Goal: Task Accomplishment & Management: Manage account settings

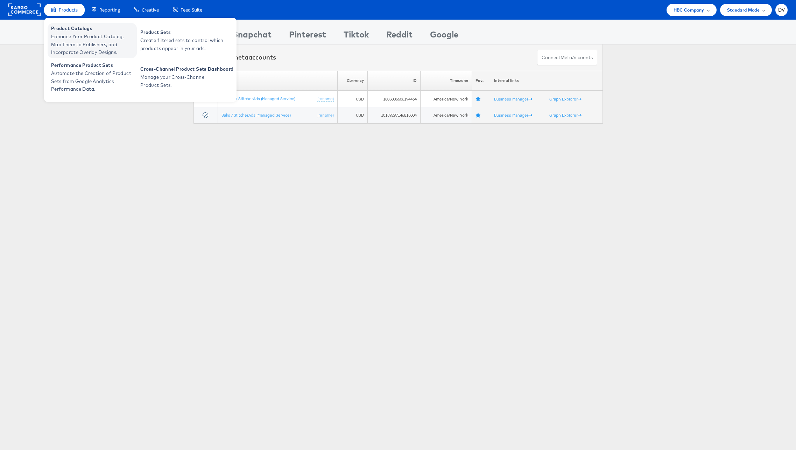
click at [74, 39] on span "Enhance Your Product Catalog, Map Them to Publishers, and Incorporate Overlay D…" at bounding box center [93, 45] width 84 height 24
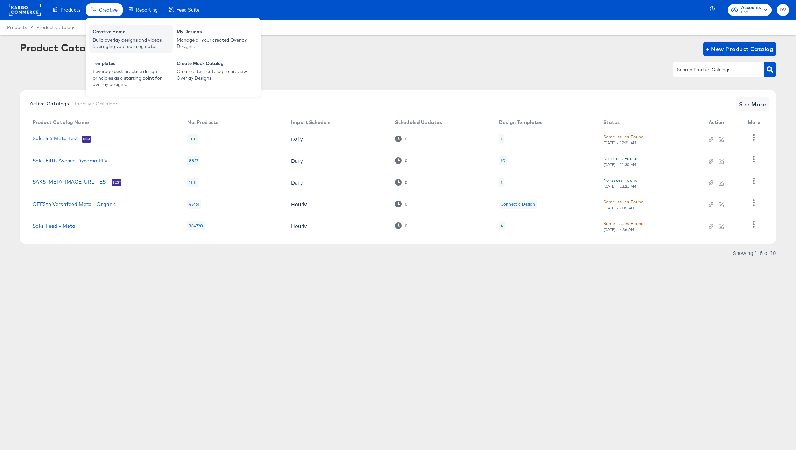
click at [112, 42] on div "Build overlay designs and videos, leveraging your catalog data." at bounding box center [131, 43] width 77 height 13
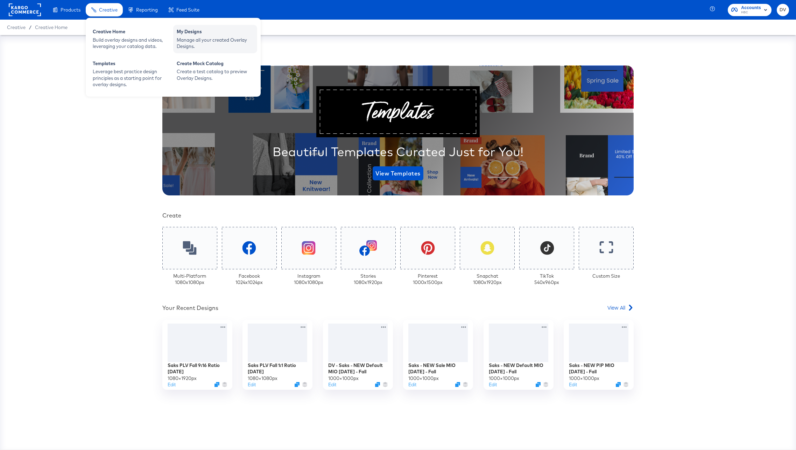
click at [213, 40] on div "Manage all your created Overlay Designs." at bounding box center [215, 43] width 77 height 13
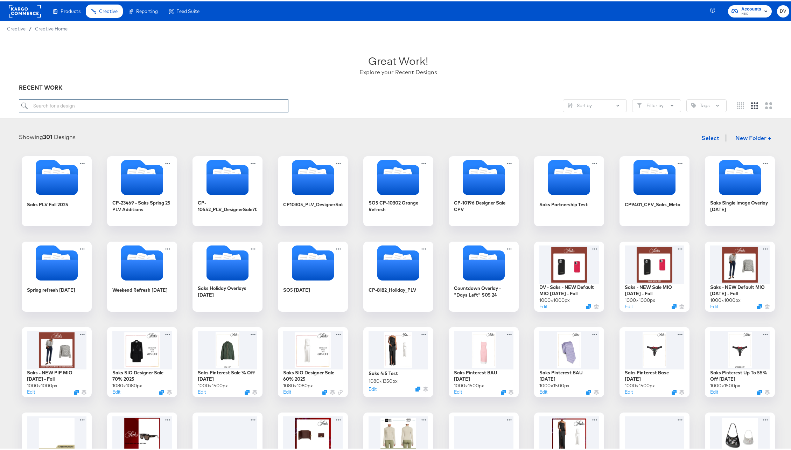
click at [156, 100] on input "search" at bounding box center [154, 104] width 270 height 13
paste input "NEW PIP MIO [DATE] - Fall"
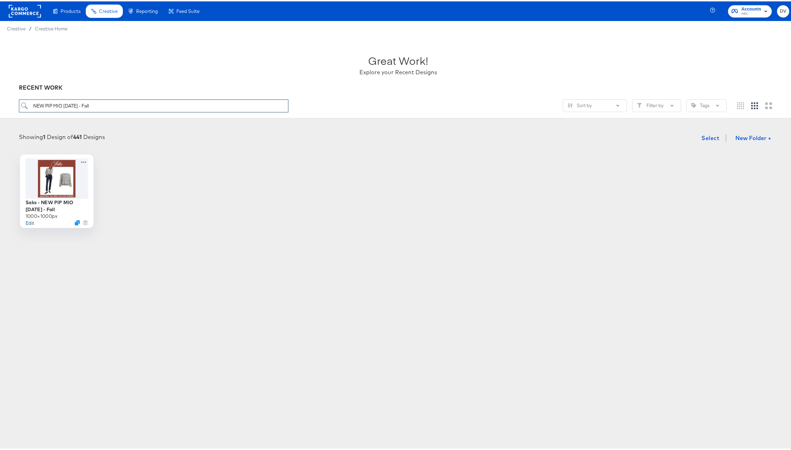
type input "NEW PIP MIO [DATE] - Fall"
click at [30, 221] on button "Edit" at bounding box center [29, 221] width 8 height 7
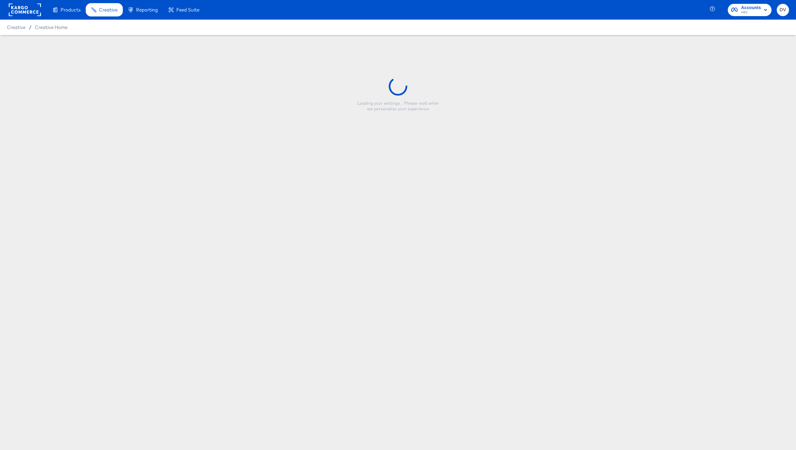
type input "Saks - NEW PIP MIO [DATE] - Fall"
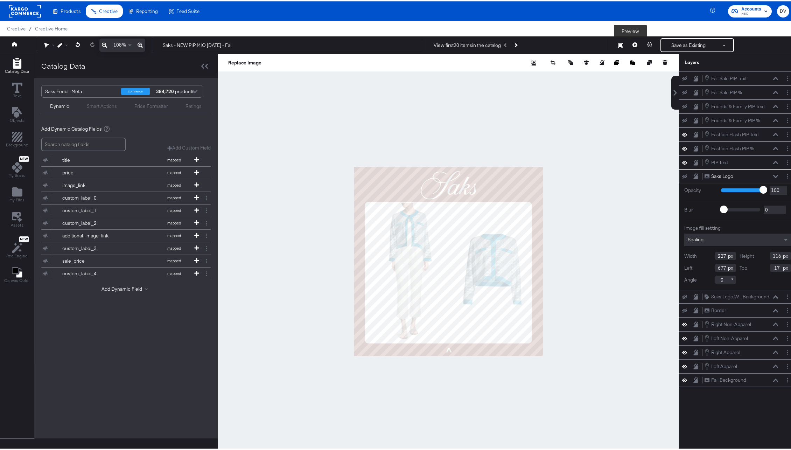
click at [632, 43] on icon at bounding box center [634, 43] width 5 height 5
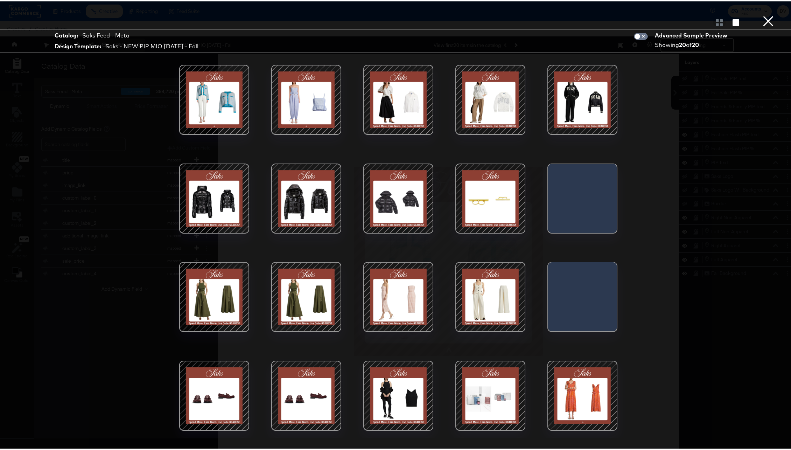
click at [321, 182] on div at bounding box center [307, 197] width 60 height 60
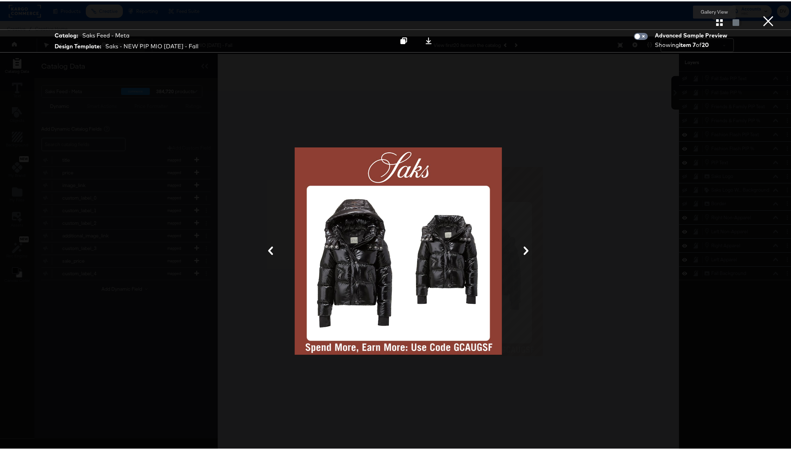
click at [716, 21] on icon "button" at bounding box center [719, 21] width 7 height 7
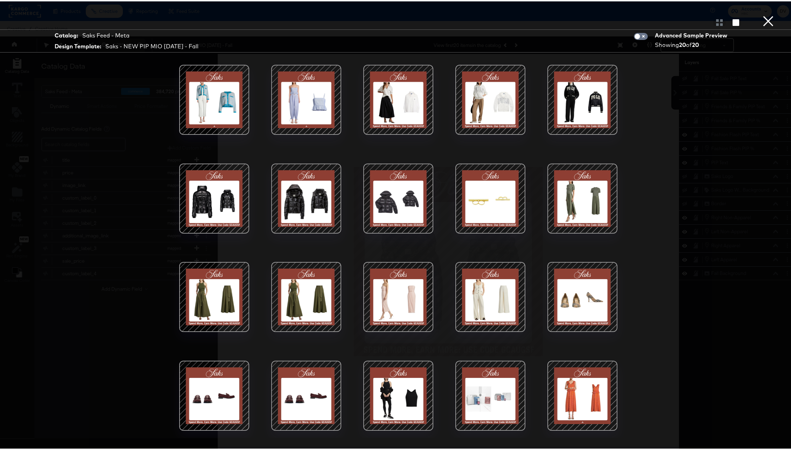
click at [761, 14] on button "×" at bounding box center [768, 7] width 14 height 14
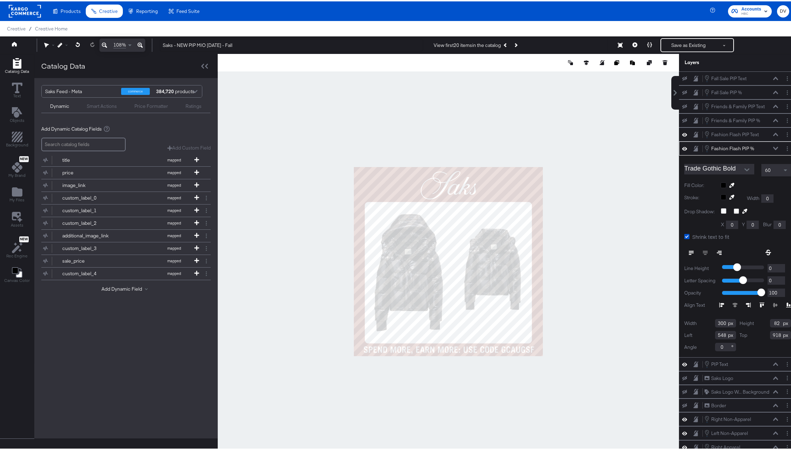
click at [773, 147] on icon at bounding box center [775, 147] width 5 height 4
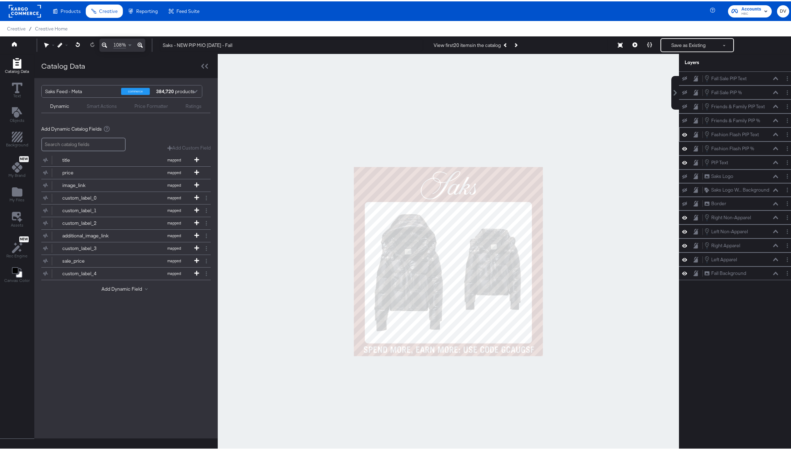
click at [682, 132] on icon at bounding box center [684, 133] width 5 height 6
click at [682, 145] on icon at bounding box center [684, 147] width 5 height 6
click at [773, 161] on icon at bounding box center [775, 160] width 5 height 3
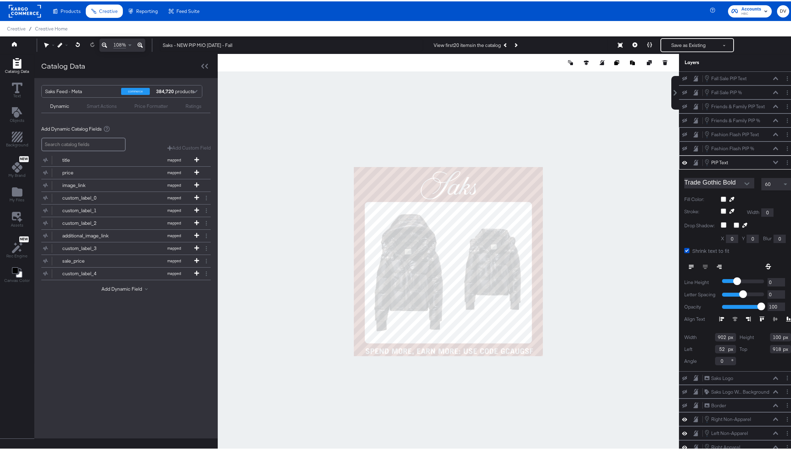
type input "886"
type input "85"
type input "62"
type input "915"
type input "62"
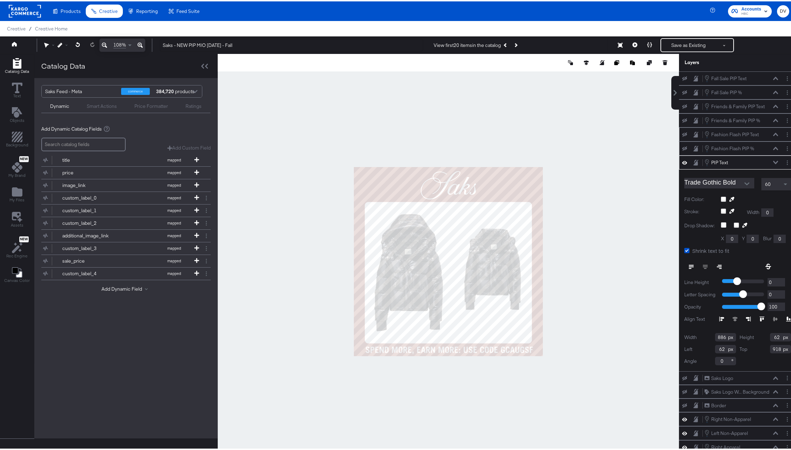
type input "938"
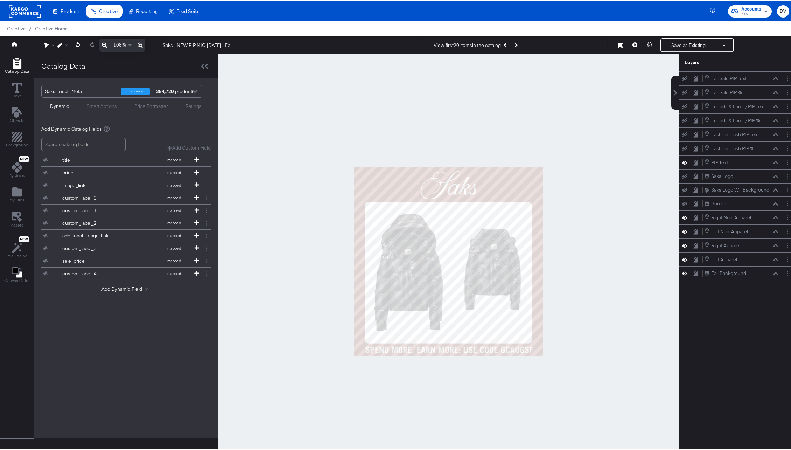
click at [575, 363] on div at bounding box center [448, 260] width 461 height 415
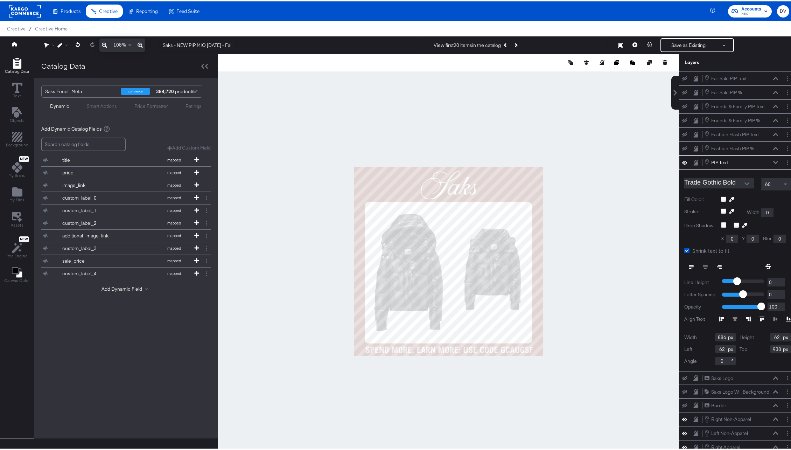
click at [138, 43] on icon at bounding box center [140, 44] width 5 height 8
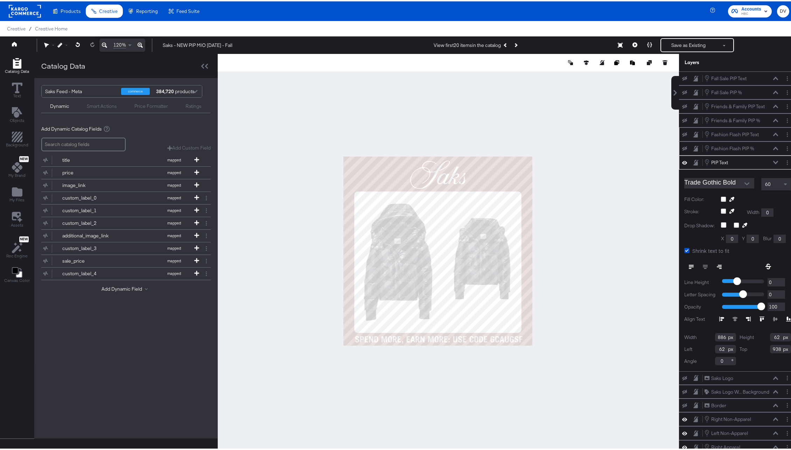
click at [138, 43] on icon at bounding box center [140, 44] width 5 height 8
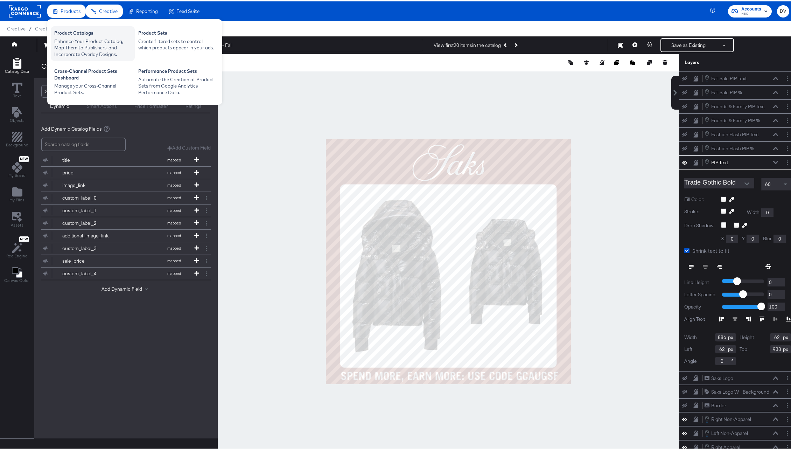
click at [69, 41] on div "Enhance Your Product Catalog, Map Them to Publishers, and Incorporate Overlay D…" at bounding box center [92, 47] width 77 height 20
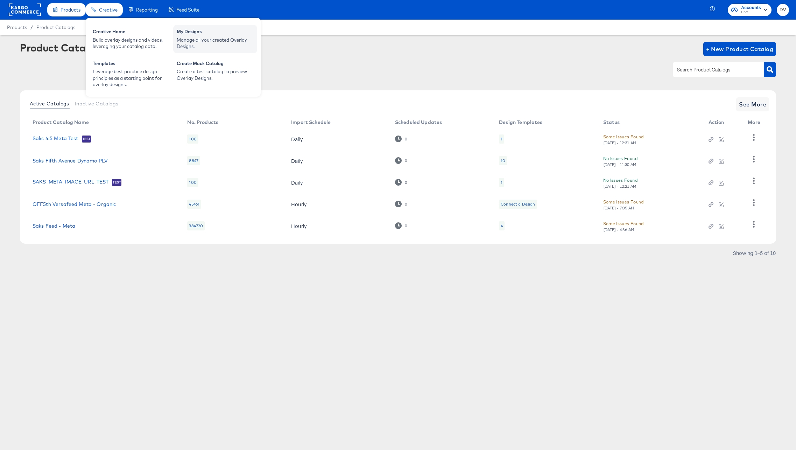
click at [210, 40] on div "Manage all your created Overlay Designs." at bounding box center [215, 43] width 77 height 13
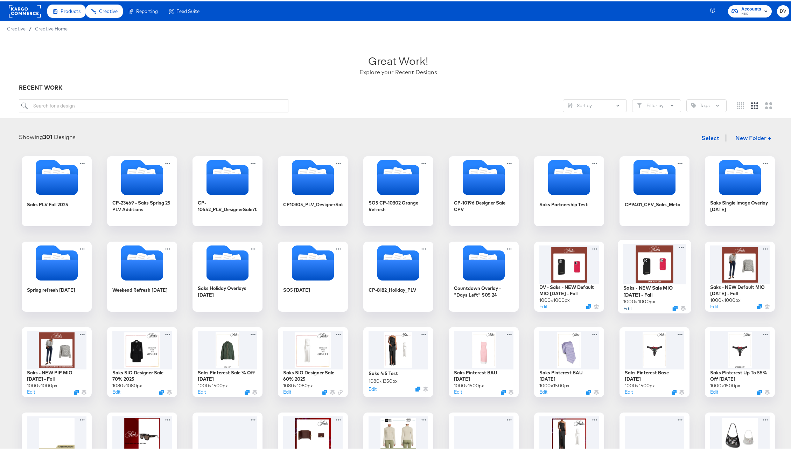
click at [627, 306] on button "Edit" at bounding box center [627, 306] width 8 height 7
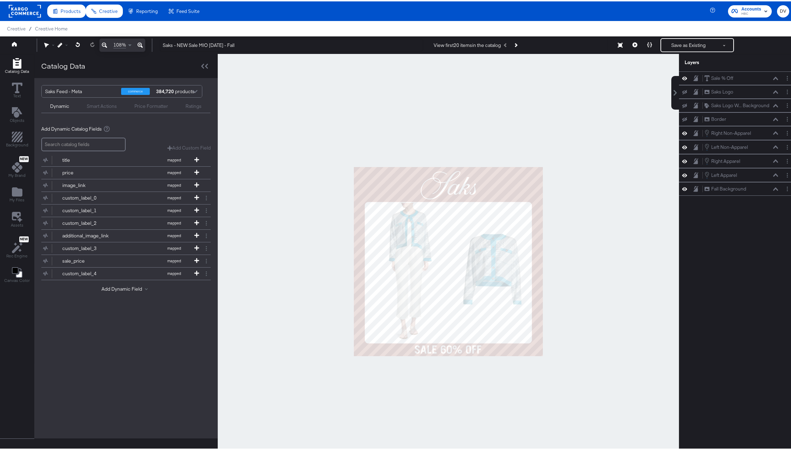
click at [466, 386] on div at bounding box center [448, 260] width 461 height 415
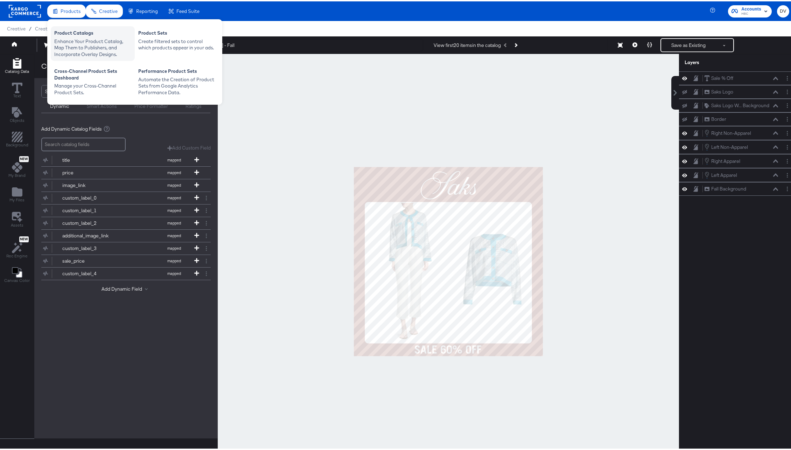
click at [75, 34] on div "Product Catalogs" at bounding box center [92, 32] width 77 height 8
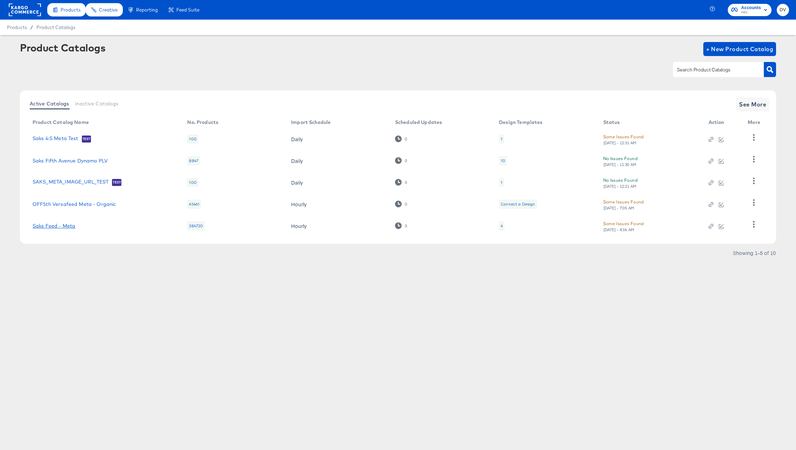
click at [46, 224] on link "Saks Feed - Meta" at bounding box center [54, 226] width 43 height 6
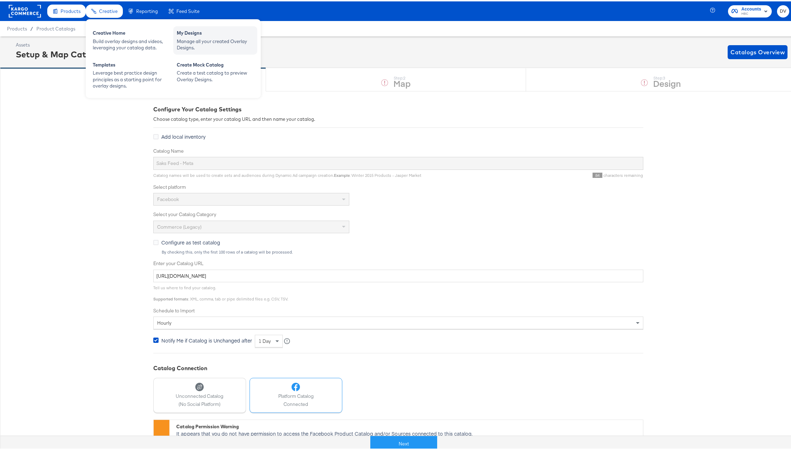
click at [226, 42] on div "Manage all your created Overlay Designs." at bounding box center [215, 43] width 77 height 13
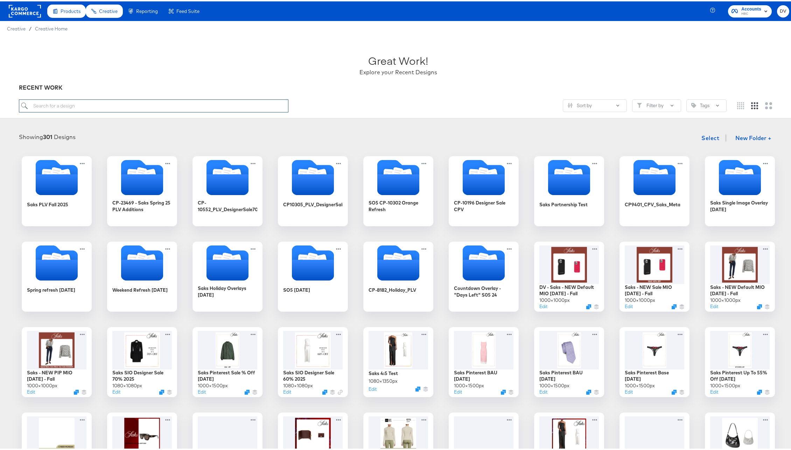
click at [138, 110] on input "search" at bounding box center [154, 104] width 270 height 13
paste input "NEW PIP MIO 5.28.24 - Saks -> NEW PIP MIO 8.21.25 - Fall"
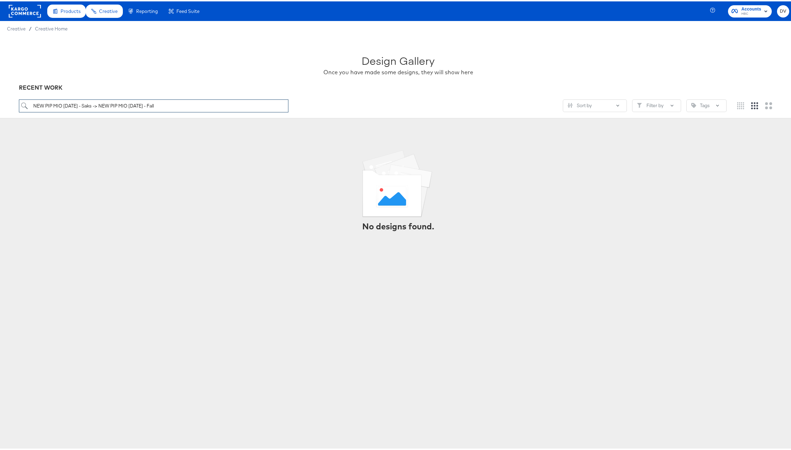
drag, startPoint x: 100, startPoint y: 104, endPoint x: 14, endPoint y: 101, distance: 86.2
click at [14, 101] on div "Design Gallery Once you have made some designs, they will show here RECENT WORK…" at bounding box center [398, 76] width 796 height 82
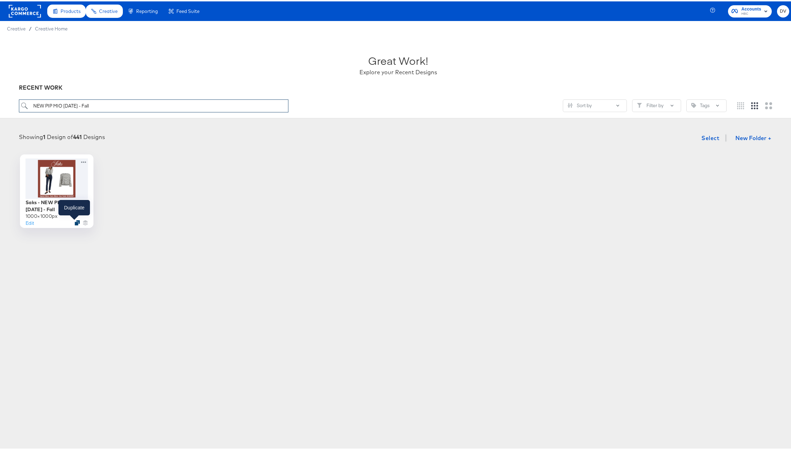
type input "NEW PIP MIO 8.21.25 - Fall"
click at [75, 223] on icon "Duplicate" at bounding box center [77, 221] width 5 height 5
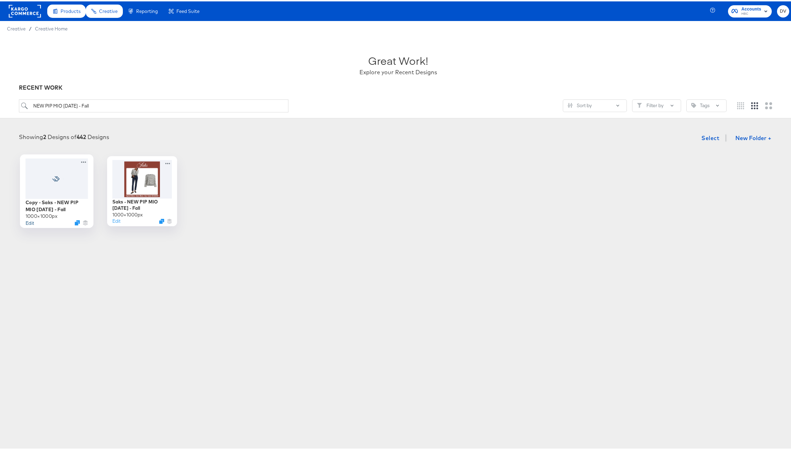
click at [27, 221] on button "Edit" at bounding box center [29, 221] width 8 height 7
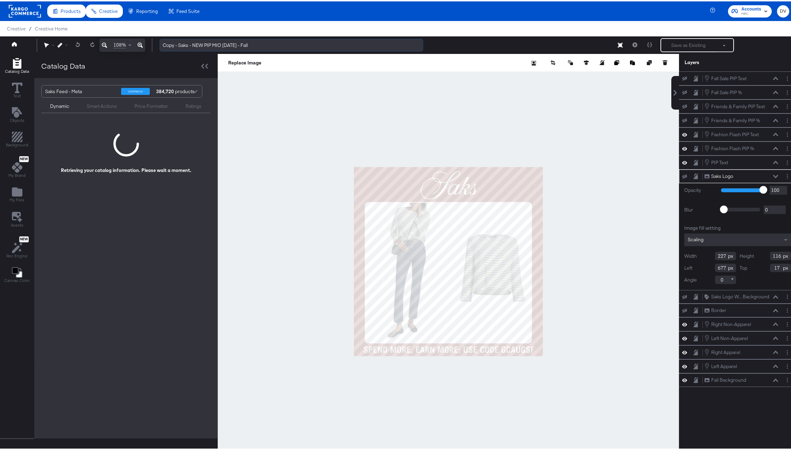
click at [170, 41] on input "Copy - Saks - NEW PIP MIO 8.21.25 - Fall" at bounding box center [292, 43] width 264 height 13
type input "DV - Saks - NEW PIP MIO 8.21.25 - Fall"
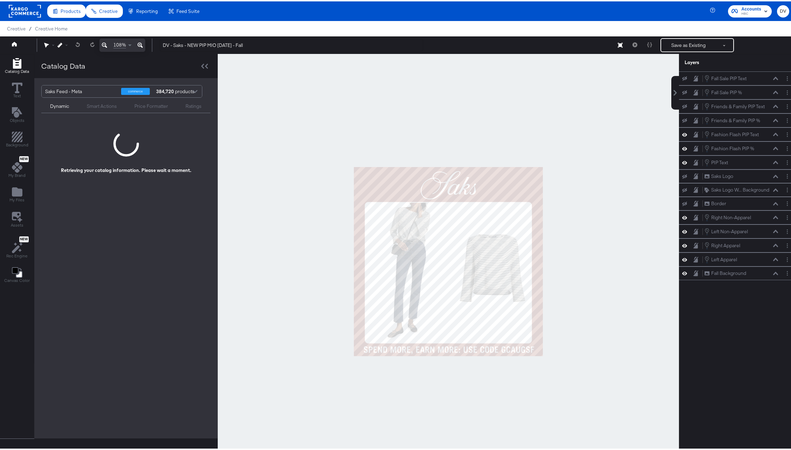
click at [491, 109] on div at bounding box center [448, 260] width 461 height 415
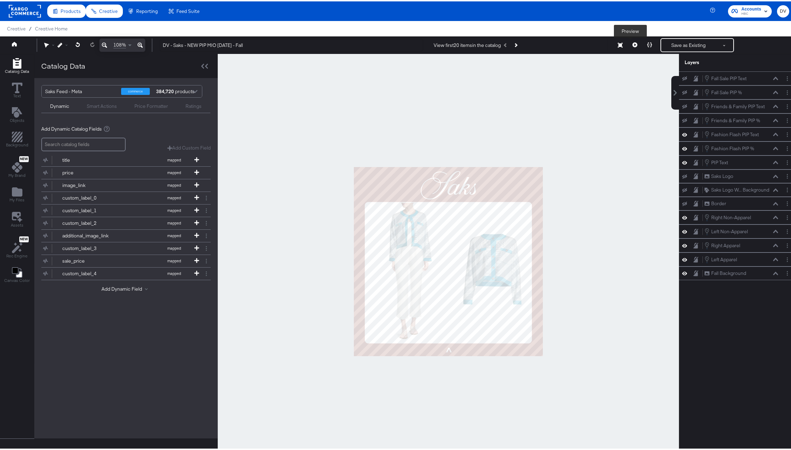
click at [632, 43] on icon at bounding box center [634, 43] width 5 height 5
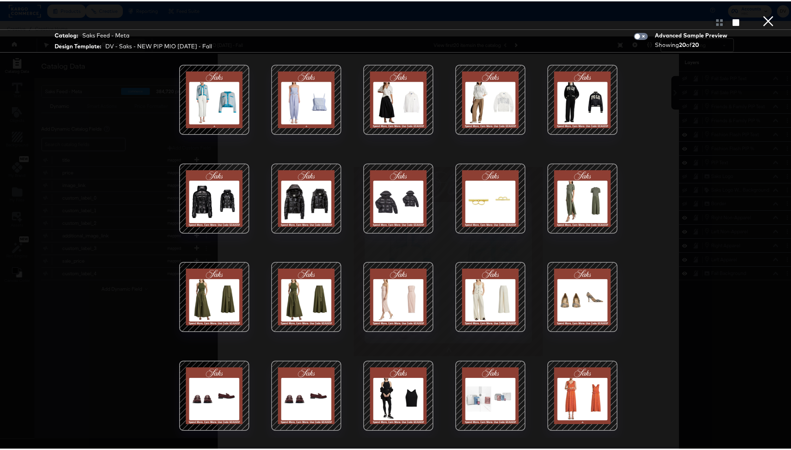
click at [401, 102] on div at bounding box center [399, 99] width 60 height 60
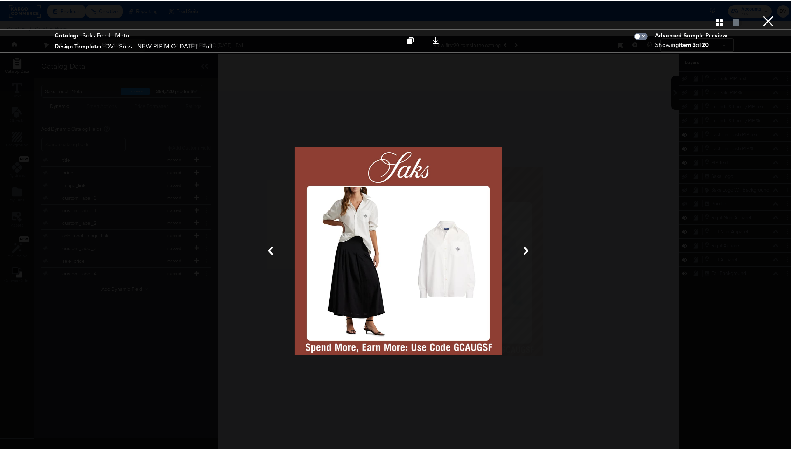
click at [761, 14] on button "×" at bounding box center [768, 7] width 14 height 14
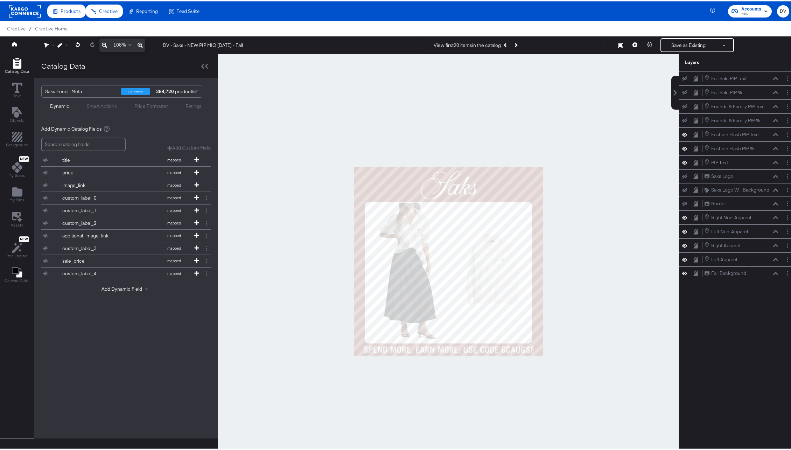
click at [139, 42] on icon at bounding box center [140, 43] width 5 height 5
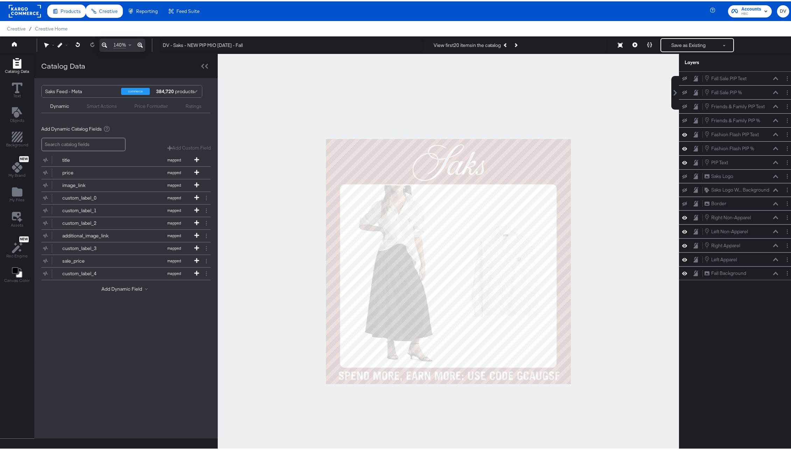
click at [139, 42] on icon at bounding box center [140, 43] width 5 height 5
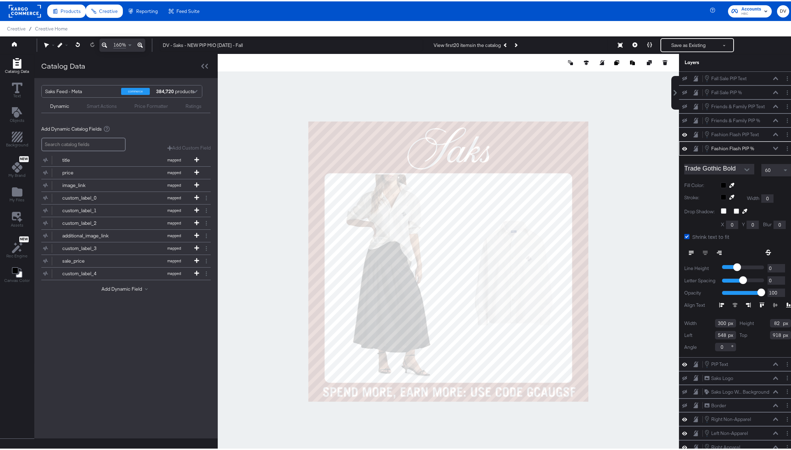
click at [773, 146] on icon at bounding box center [775, 146] width 5 height 3
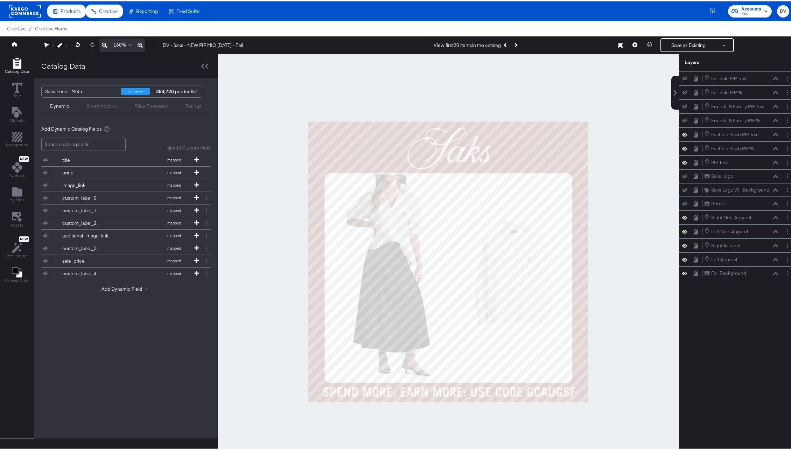
click at [682, 131] on icon at bounding box center [684, 133] width 5 height 6
click at [682, 148] on icon at bounding box center [684, 147] width 5 height 6
click at [682, 162] on icon at bounding box center [684, 161] width 5 height 6
click at [682, 161] on icon at bounding box center [684, 161] width 5 height 5
click at [773, 76] on icon at bounding box center [775, 76] width 5 height 3
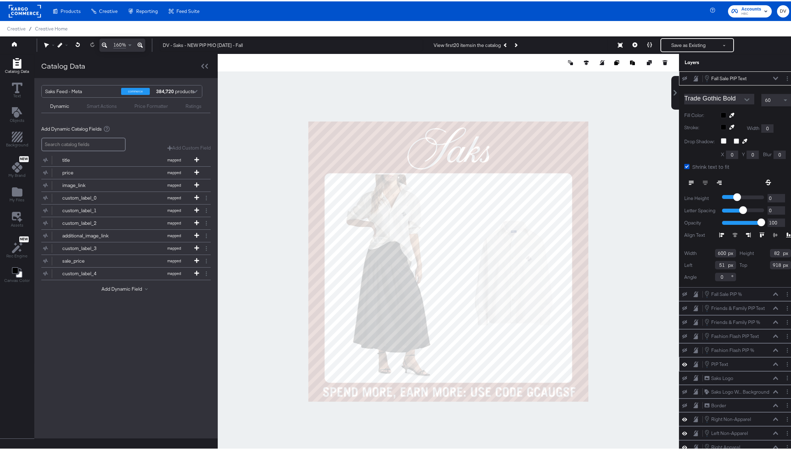
click at [771, 76] on div "Fall Sale PIP Text Fall Sale PIP Text" at bounding box center [743, 77] width 78 height 8
click at [773, 77] on icon at bounding box center [775, 77] width 5 height 4
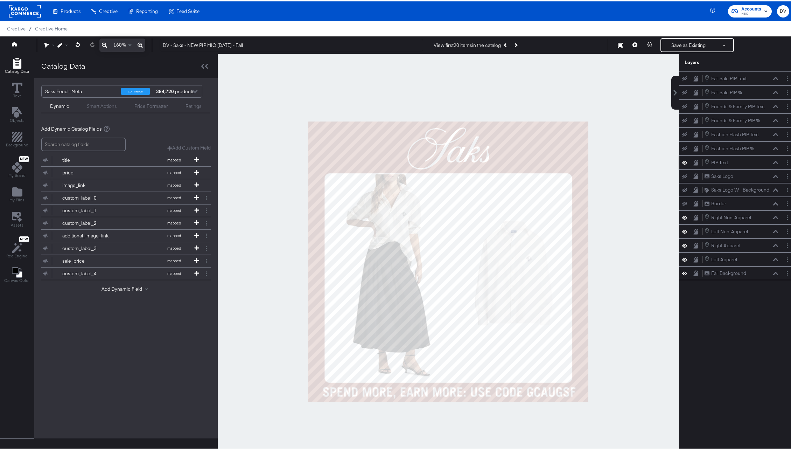
click at [682, 161] on icon at bounding box center [684, 161] width 5 height 4
click at [682, 161] on icon at bounding box center [684, 161] width 5 height 5
click at [682, 161] on icon at bounding box center [684, 161] width 5 height 4
click at [682, 161] on icon at bounding box center [684, 161] width 5 height 5
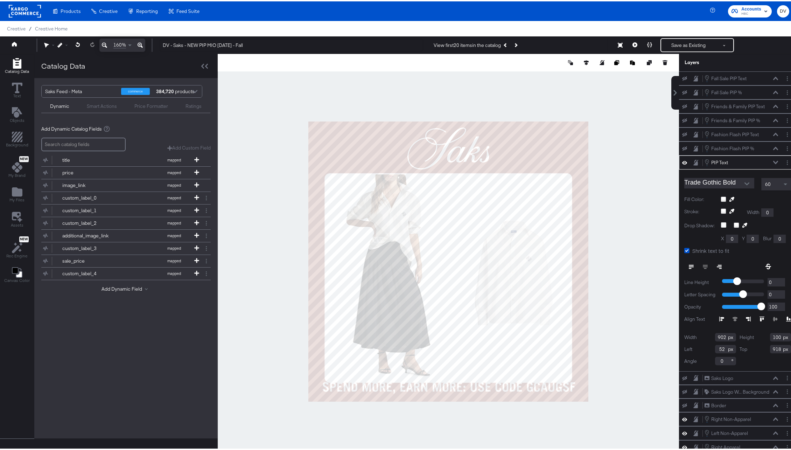
type input "51"
type input "900"
type input "897"
type input "66"
type input "934"
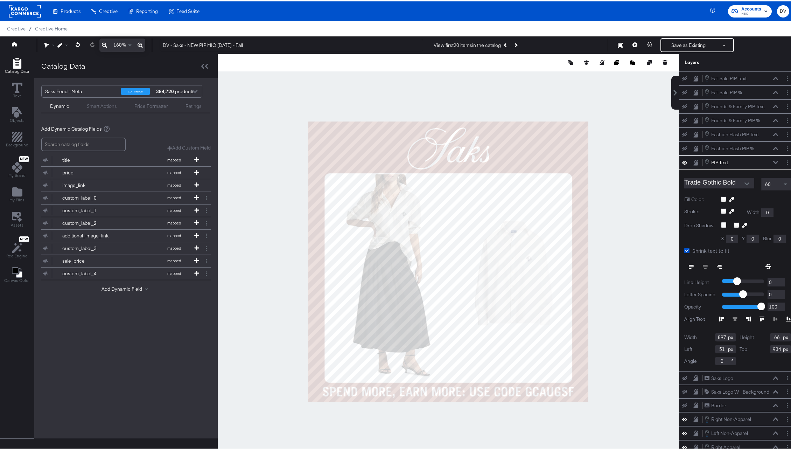
click at [139, 43] on icon at bounding box center [140, 43] width 5 height 5
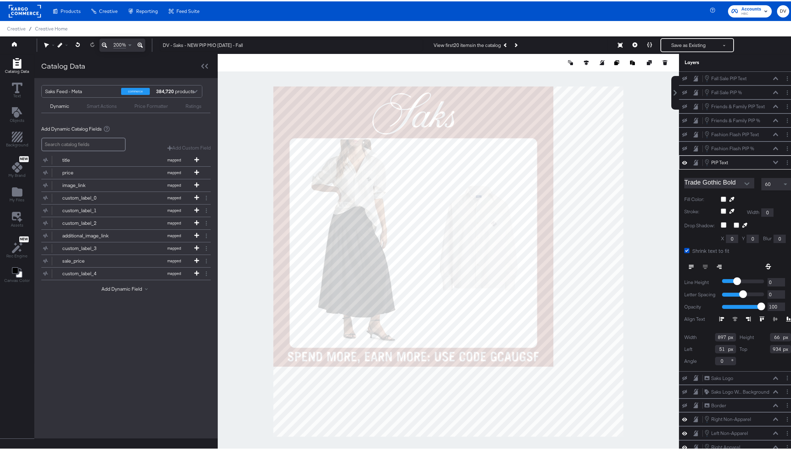
click at [139, 43] on icon at bounding box center [140, 43] width 5 height 5
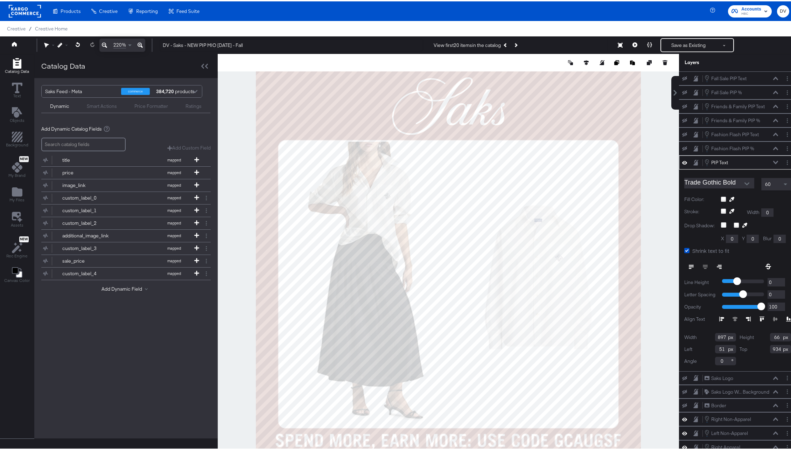
click at [715, 345] on input "51" at bounding box center [725, 347] width 21 height 8
click at [715, 345] on input "50" at bounding box center [725, 347] width 21 height 8
click at [715, 346] on input "49" at bounding box center [725, 347] width 21 height 8
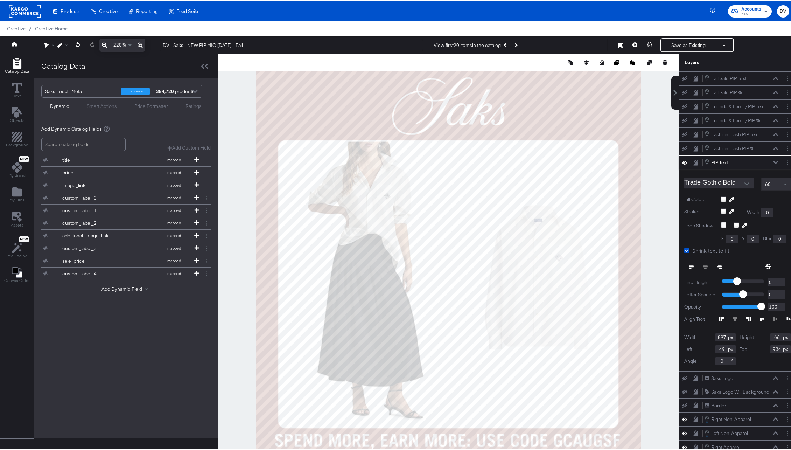
click at [715, 346] on input "49" at bounding box center [725, 347] width 21 height 8
type input "45"
click at [715, 335] on input "897" at bounding box center [725, 335] width 21 height 8
type input "880"
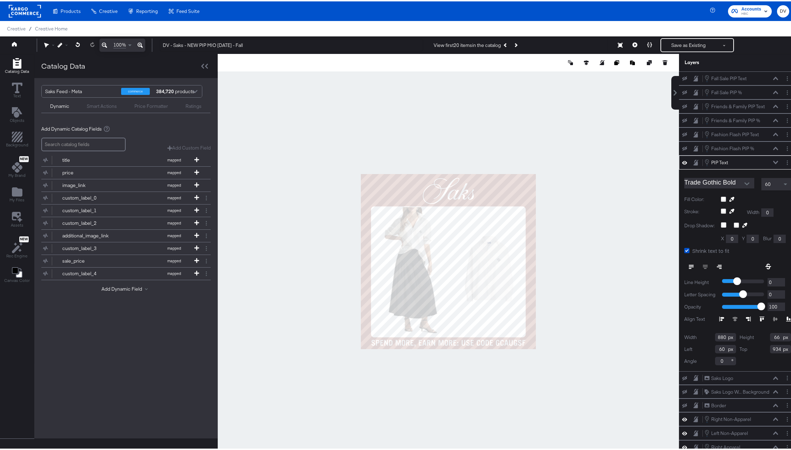
scroll to position [1, 0]
click at [445, 348] on div at bounding box center [448, 260] width 461 height 415
type input "886"
type input "62"
click at [447, 364] on div at bounding box center [448, 260] width 461 height 415
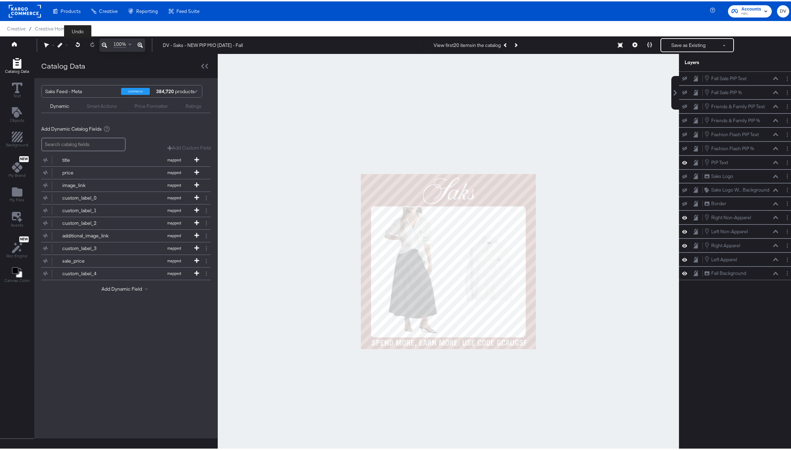
click at [77, 44] on icon at bounding box center [78, 43] width 5 height 5
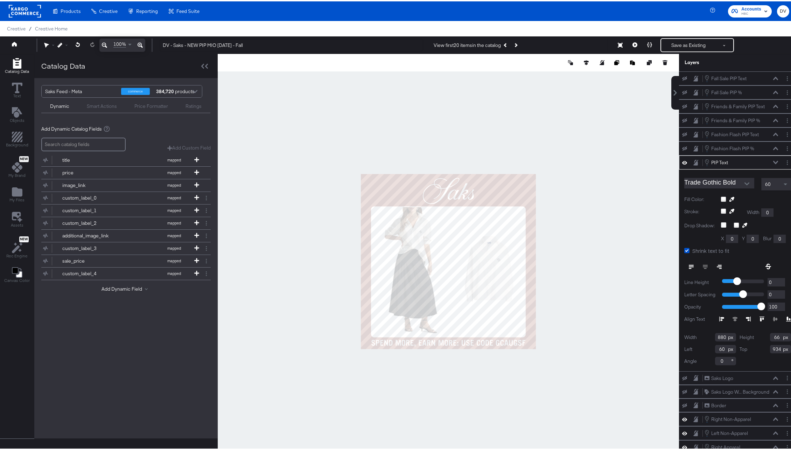
click at [552, 274] on div at bounding box center [448, 260] width 461 height 415
click at [773, 162] on icon at bounding box center [775, 160] width 5 height 3
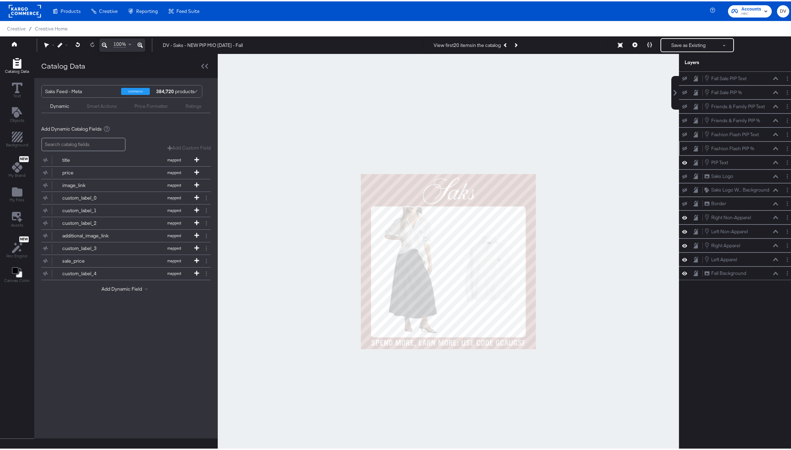
click at [682, 146] on icon at bounding box center [684, 147] width 5 height 5
click at [682, 146] on icon at bounding box center [684, 147] width 5 height 6
click at [682, 146] on icon at bounding box center [684, 147] width 5 height 5
click at [682, 134] on icon at bounding box center [684, 133] width 5 height 5
click at [682, 161] on icon at bounding box center [684, 161] width 5 height 6
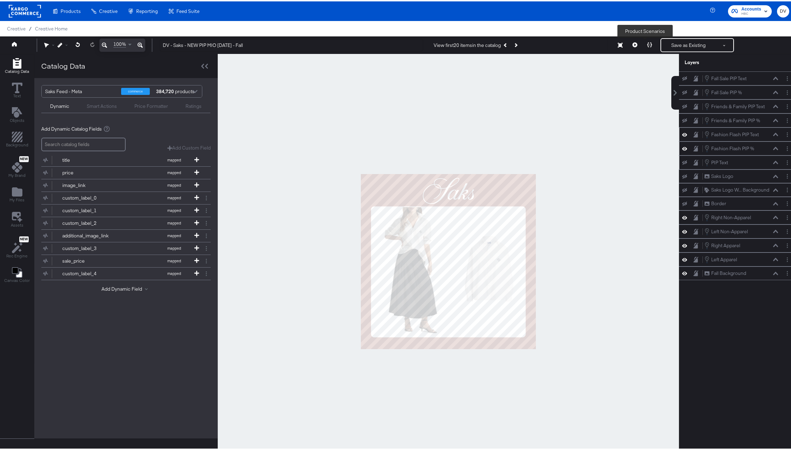
click at [647, 44] on icon at bounding box center [649, 43] width 5 height 5
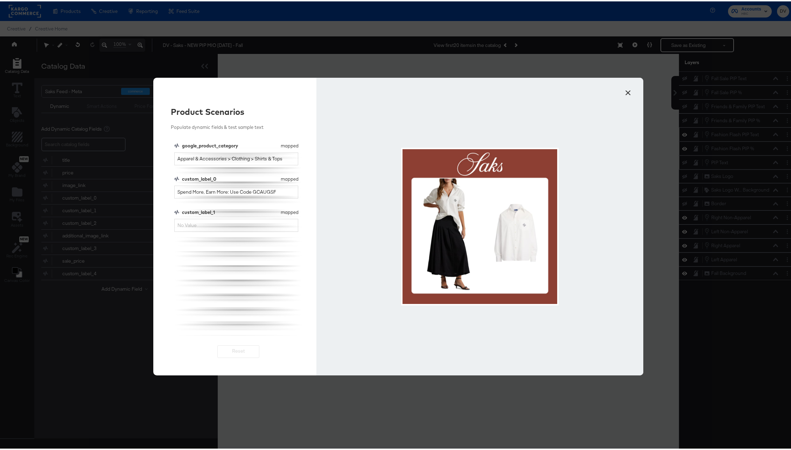
click at [623, 89] on button "×" at bounding box center [628, 89] width 13 height 13
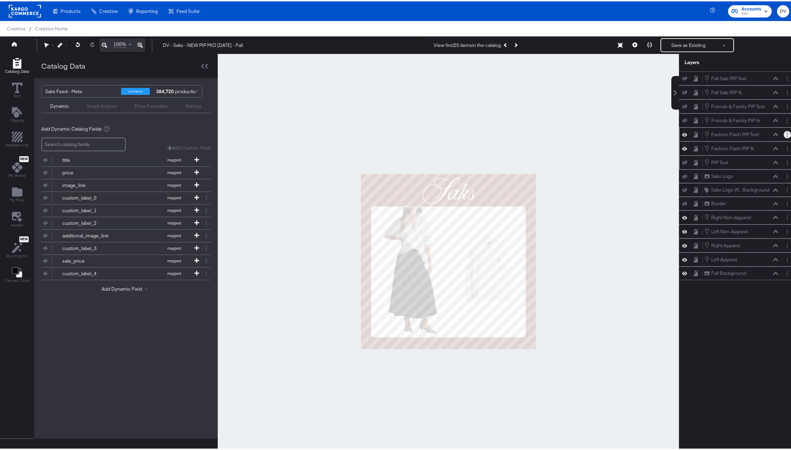
click at [784, 134] on button "Layer Options" at bounding box center [787, 133] width 7 height 7
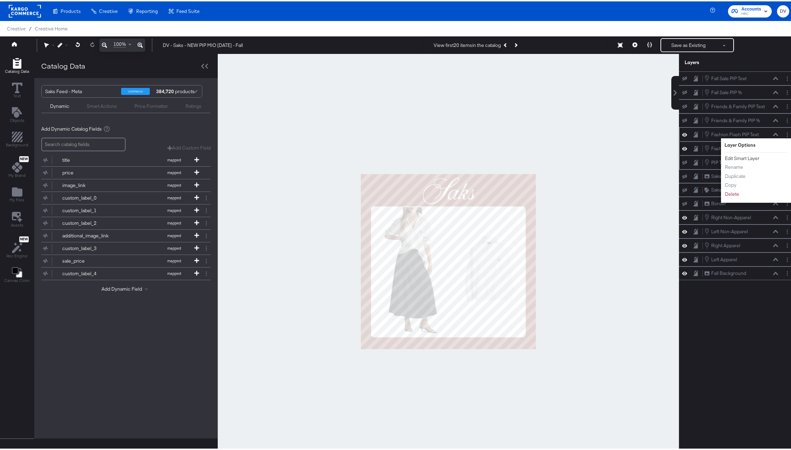
click at [736, 156] on button "Edit Smart Layer" at bounding box center [742, 156] width 35 height 7
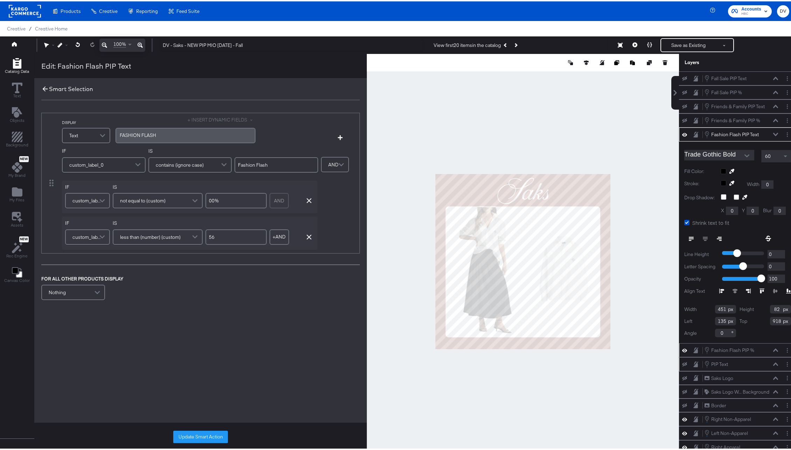
click at [44, 88] on icon at bounding box center [45, 87] width 5 height 5
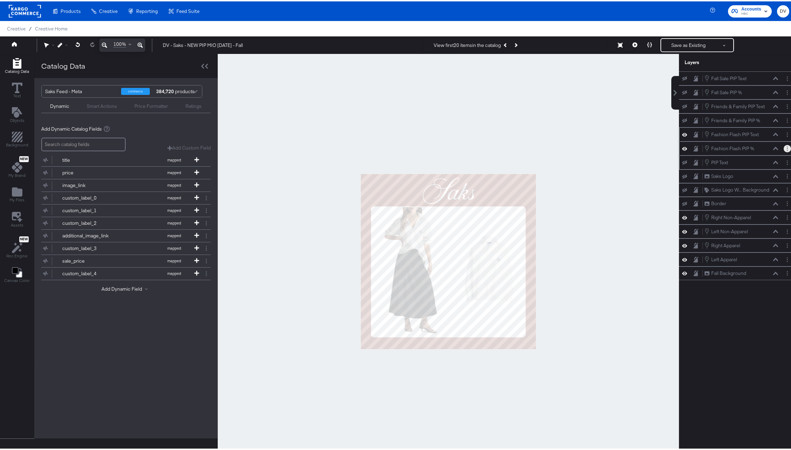
click at [787, 147] on circle "Layer Options" at bounding box center [787, 147] width 1 height 1
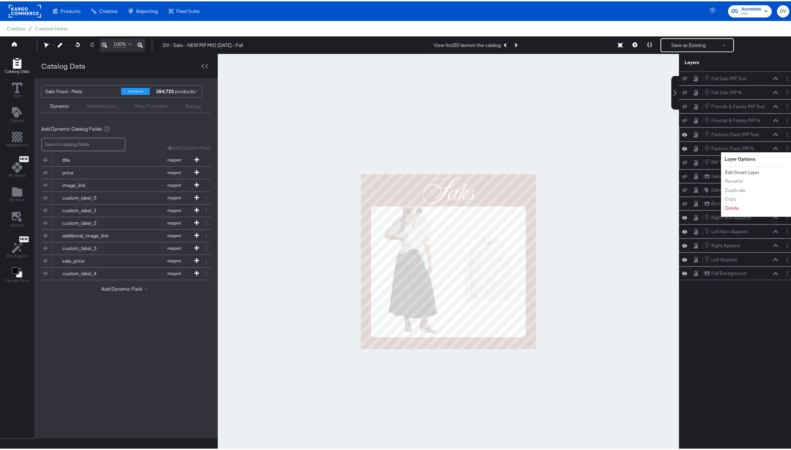
click at [743, 168] on button "Edit Smart Layer" at bounding box center [742, 170] width 35 height 7
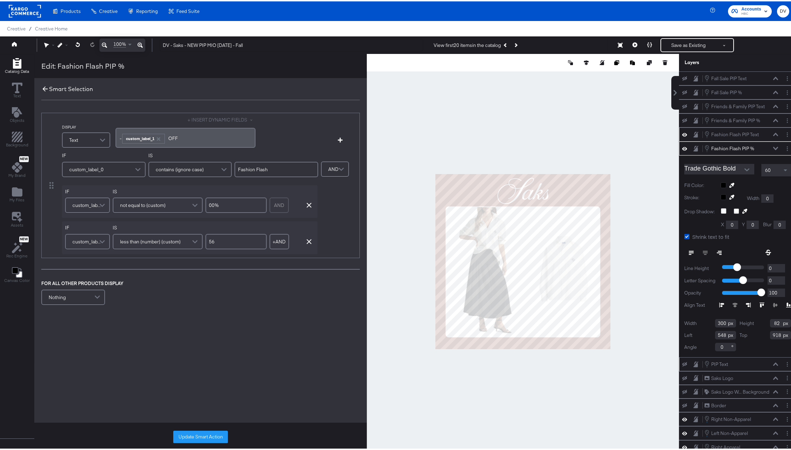
click at [44, 89] on icon at bounding box center [45, 88] width 8 height 8
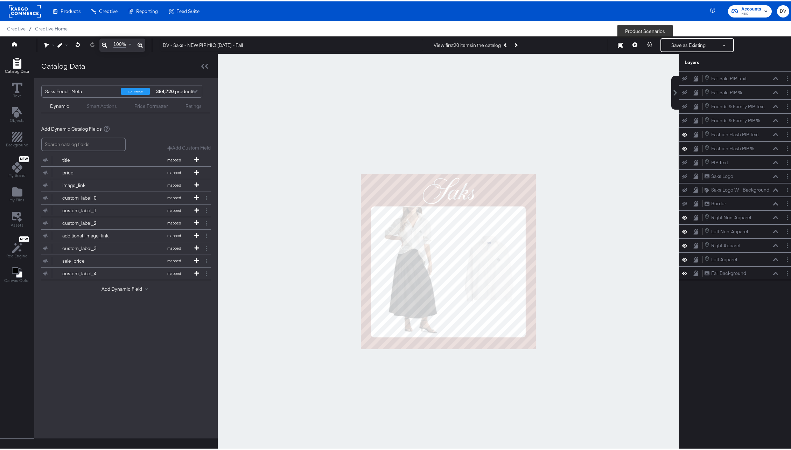
click at [642, 45] on button at bounding box center [649, 44] width 15 height 14
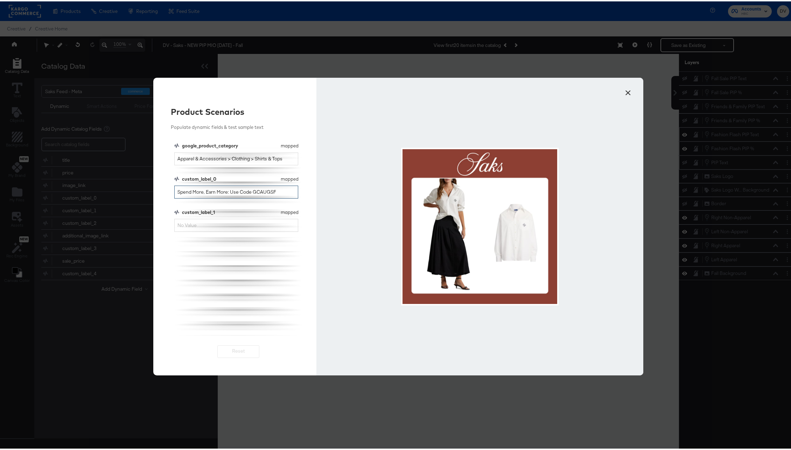
click at [228, 191] on input "Spend More, Earn More: Use Code GCAUGSF" at bounding box center [236, 190] width 124 height 13
type input "Fashion Flash"
click at [224, 225] on input "custom_label_1" at bounding box center [236, 223] width 124 height 13
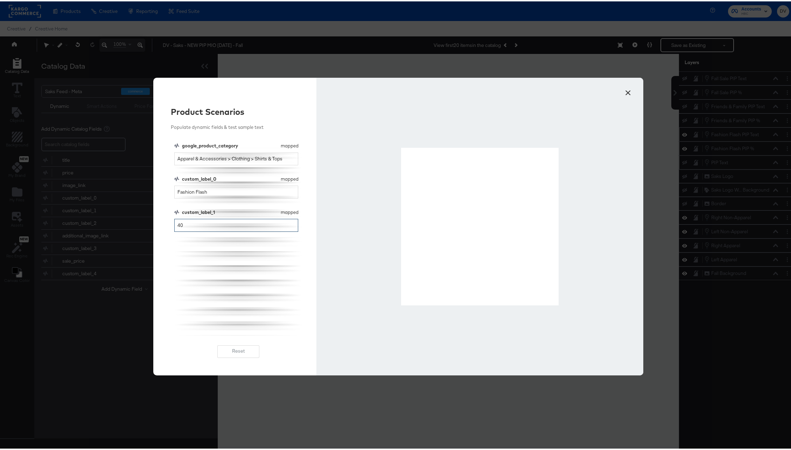
type input "40"
click at [625, 92] on button "×" at bounding box center [628, 89] width 13 height 13
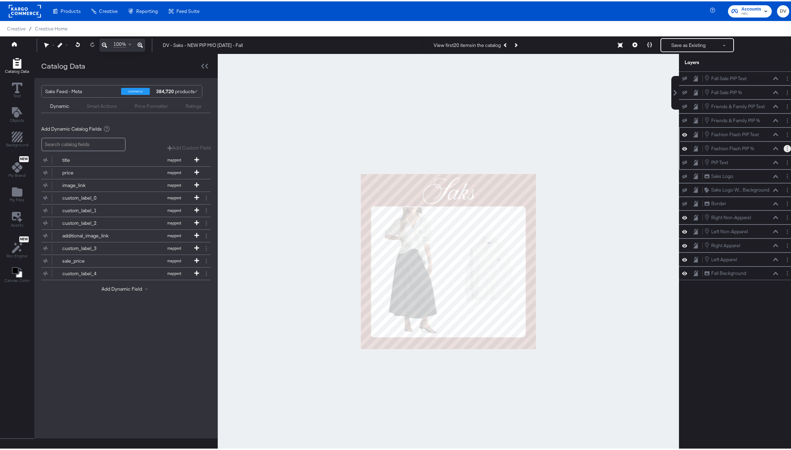
click at [784, 147] on button "Layer Options" at bounding box center [787, 147] width 7 height 7
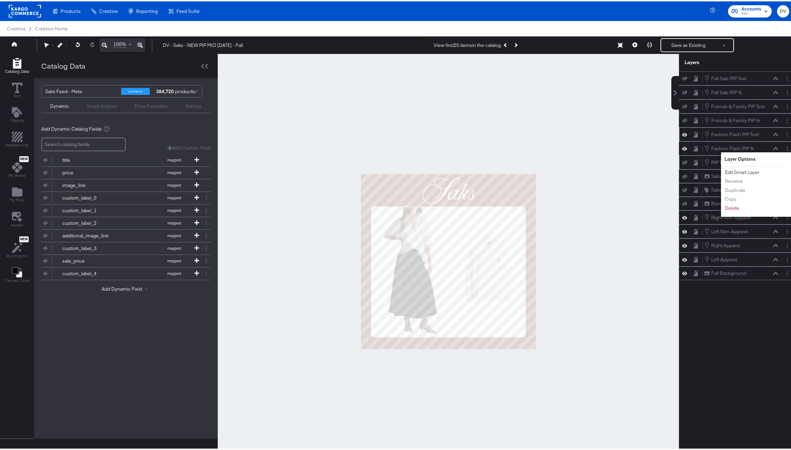
click at [751, 170] on button "Edit Smart Layer" at bounding box center [742, 170] width 35 height 7
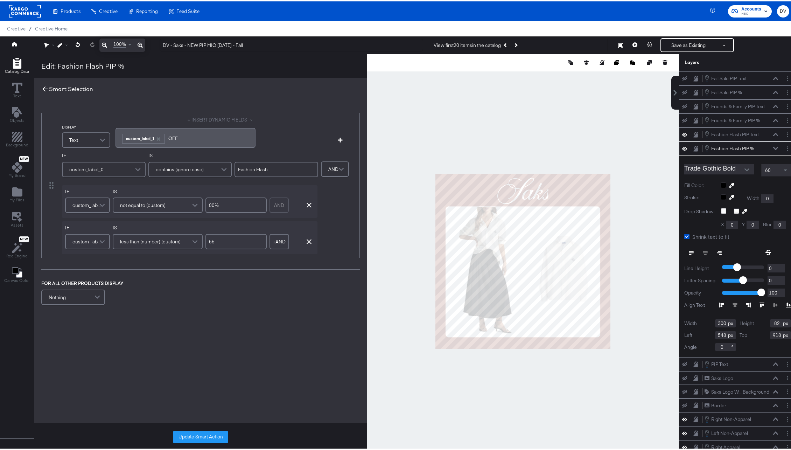
click at [43, 87] on icon at bounding box center [45, 87] width 5 height 5
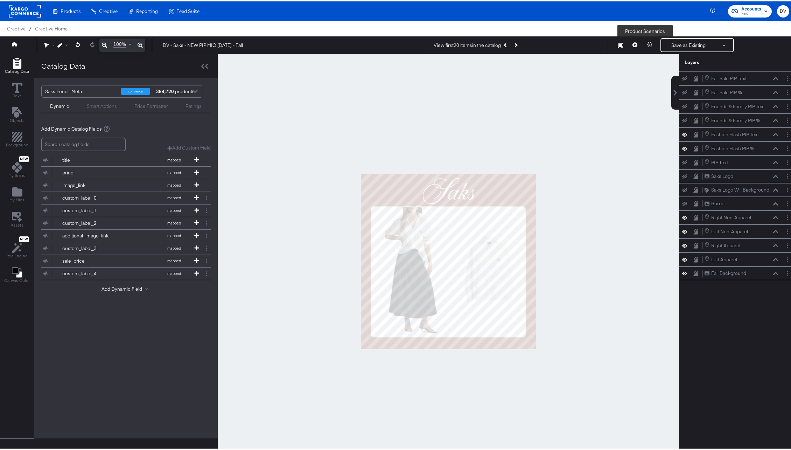
click at [647, 46] on icon at bounding box center [649, 43] width 5 height 5
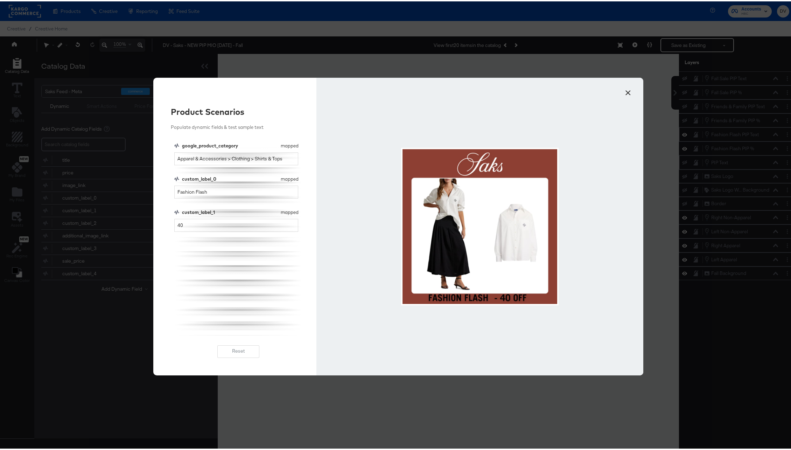
click at [623, 89] on button "×" at bounding box center [628, 89] width 13 height 13
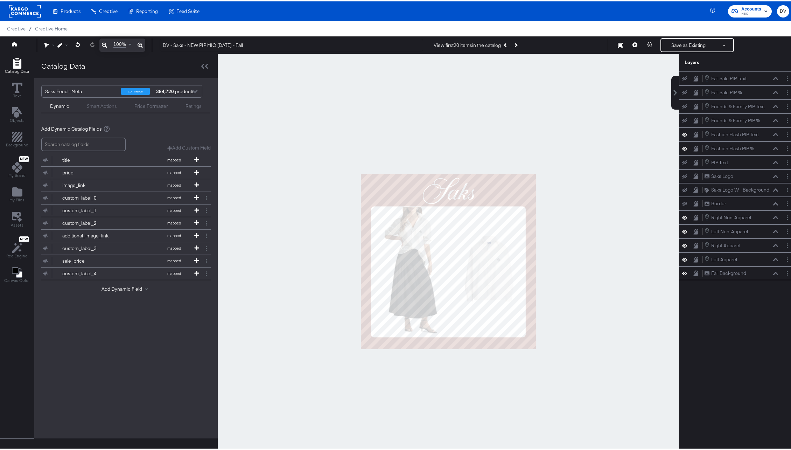
click at [773, 77] on icon at bounding box center [775, 77] width 5 height 4
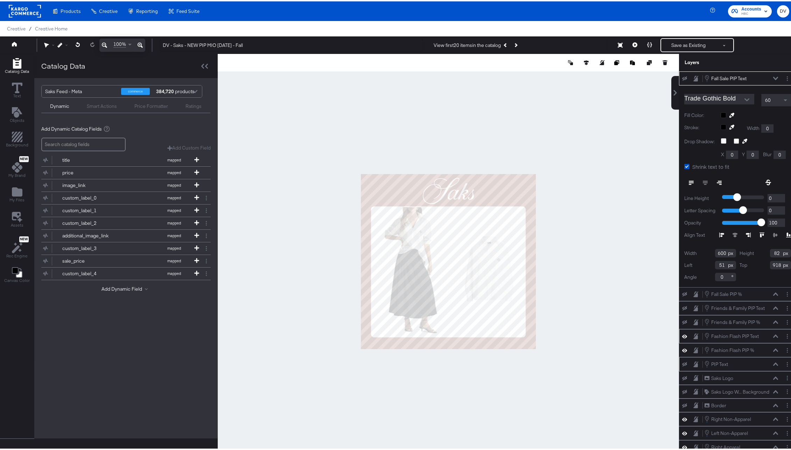
click at [773, 77] on icon at bounding box center [775, 77] width 5 height 4
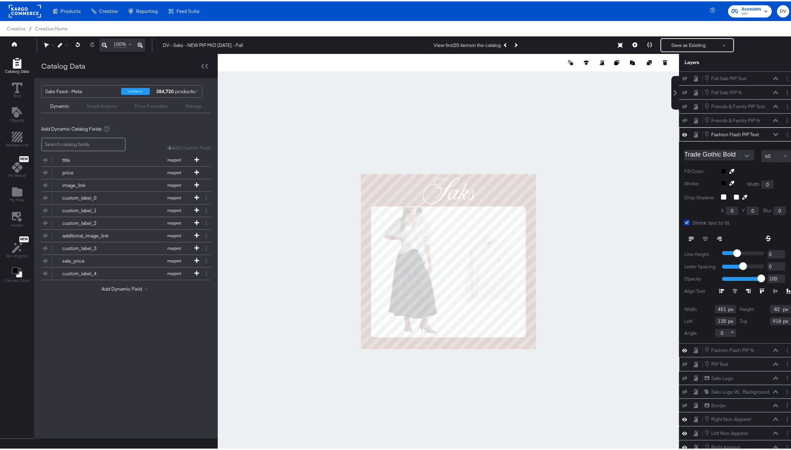
click at [139, 44] on icon at bounding box center [140, 43] width 5 height 5
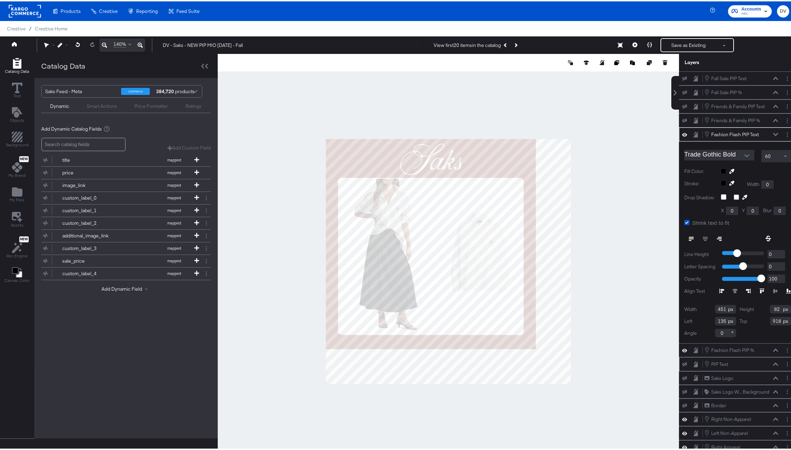
click at [139, 44] on icon at bounding box center [140, 43] width 5 height 5
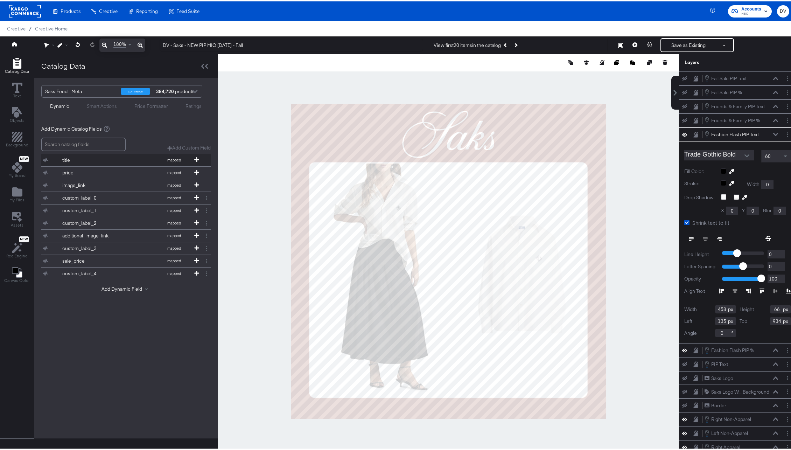
type input "458"
type input "66"
type input "934"
click at [773, 134] on icon at bounding box center [775, 132] width 5 height 3
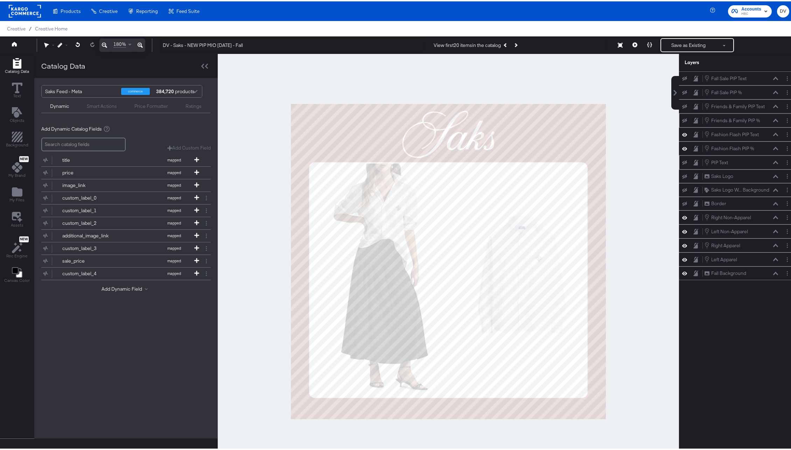
click at [773, 120] on icon at bounding box center [775, 119] width 5 height 4
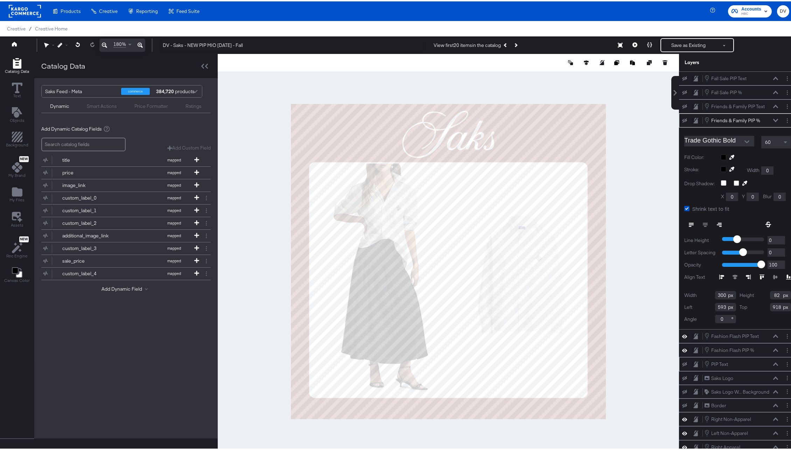
type input "66"
type input "934"
click at [773, 118] on icon at bounding box center [775, 119] width 5 height 4
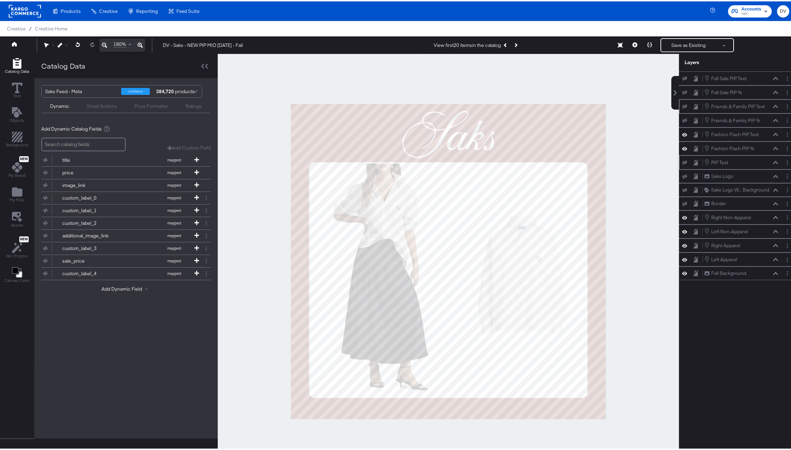
click at [773, 105] on icon at bounding box center [775, 105] width 5 height 4
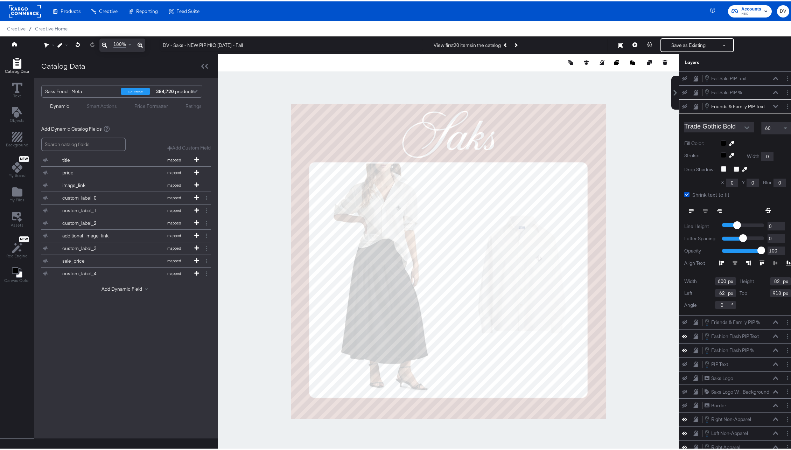
click at [721, 140] on div at bounding box center [756, 142] width 70 height 6
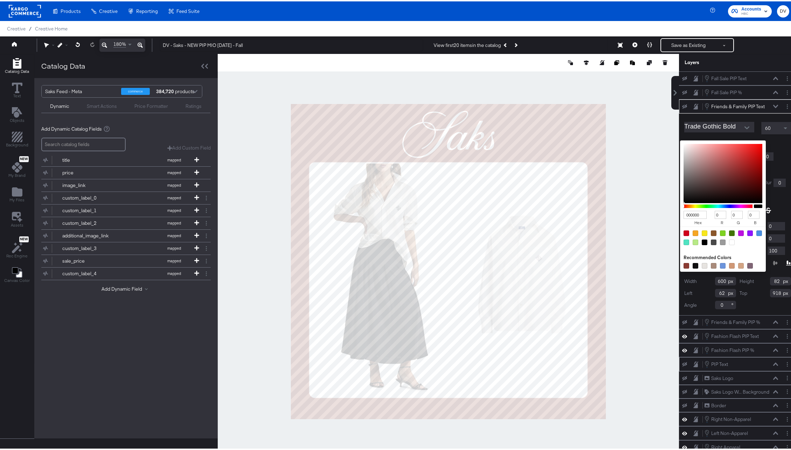
type input "BE5555"
type input "190"
type input "85"
type input "B85D5D"
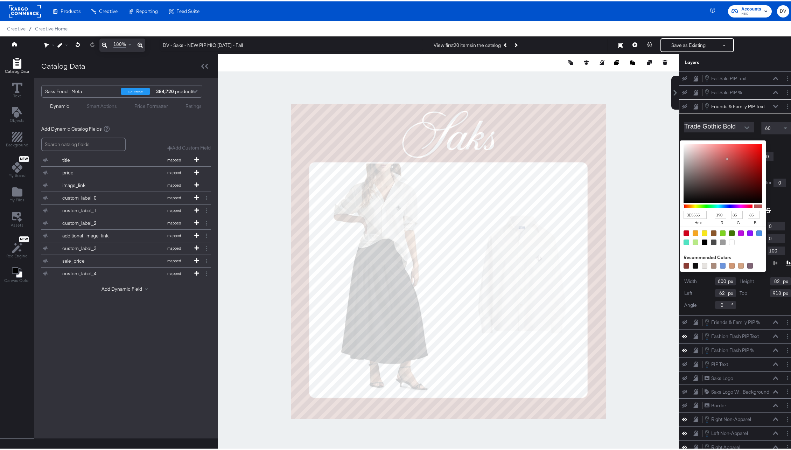
type input "184"
type input "93"
type input "DBDBDB"
type input "219"
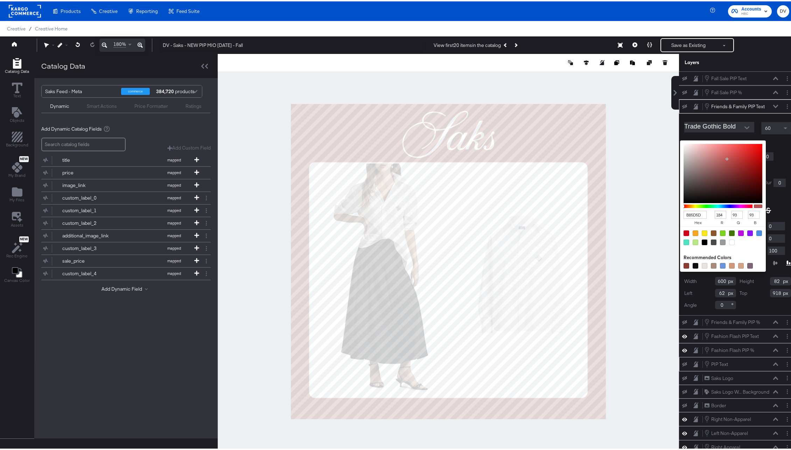
type input "219"
type input "FFFFFF"
type input "255"
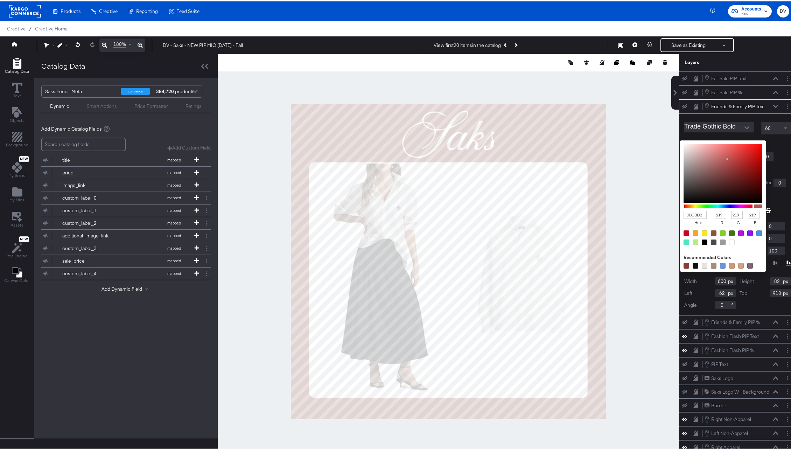
type input "255"
drag, startPoint x: 716, startPoint y: 158, endPoint x: 632, endPoint y: 137, distance: 86.4
click at [632, 70] on div "Catalog Data Text Objects Background New My Brand My Files Assets New Rec Engin…" at bounding box center [398, 62] width 796 height 18
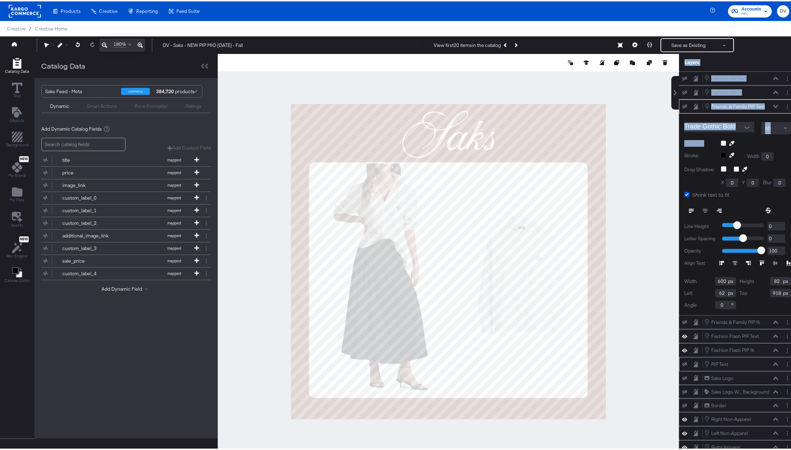
click at [773, 104] on icon at bounding box center [775, 105] width 5 height 4
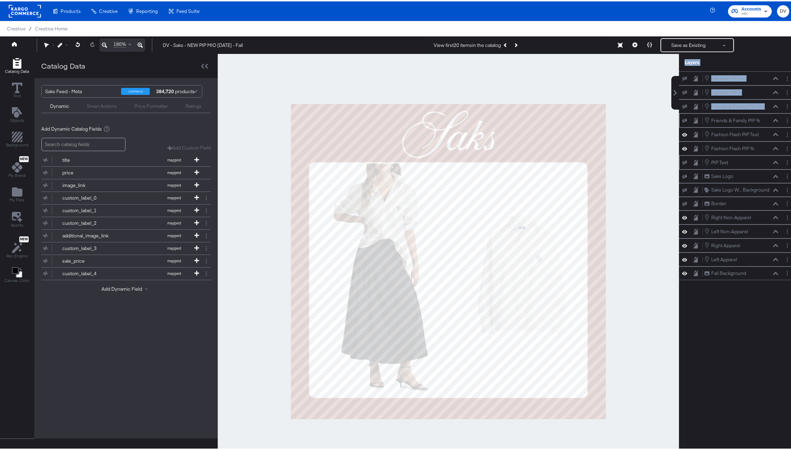
click at [773, 118] on icon at bounding box center [775, 118] width 5 height 3
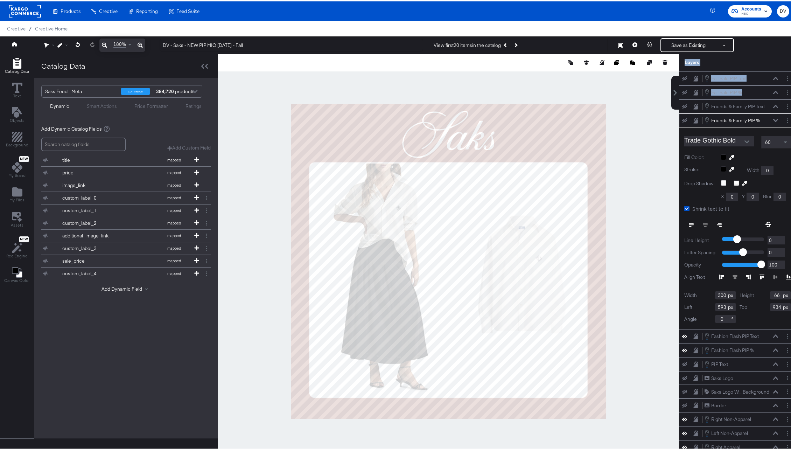
click at [721, 155] on div at bounding box center [756, 156] width 70 height 6
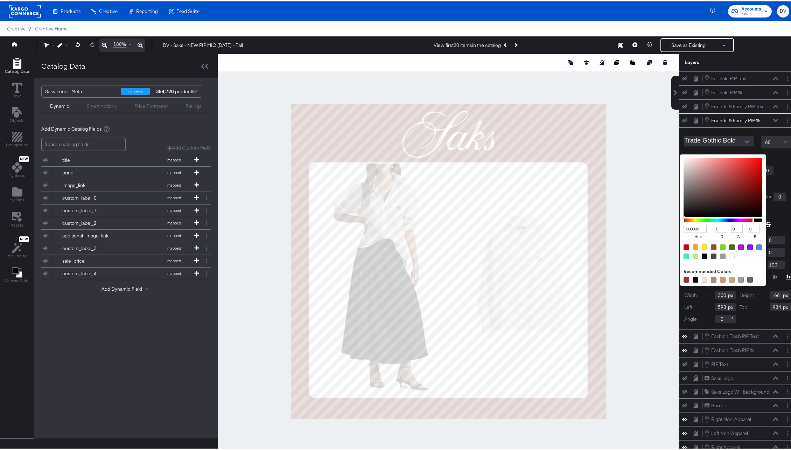
type input "7D5D5D"
type input "125"
type input "93"
type input "8D6F6F"
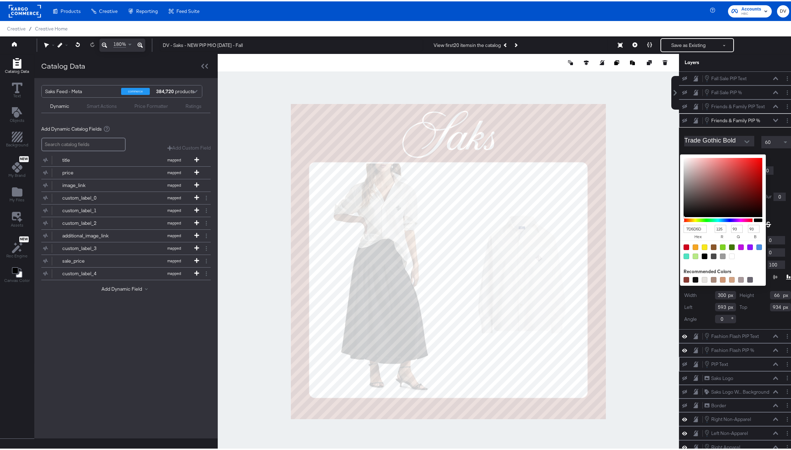
type input "141"
type input "111"
type input "FFFFFF"
type input "255"
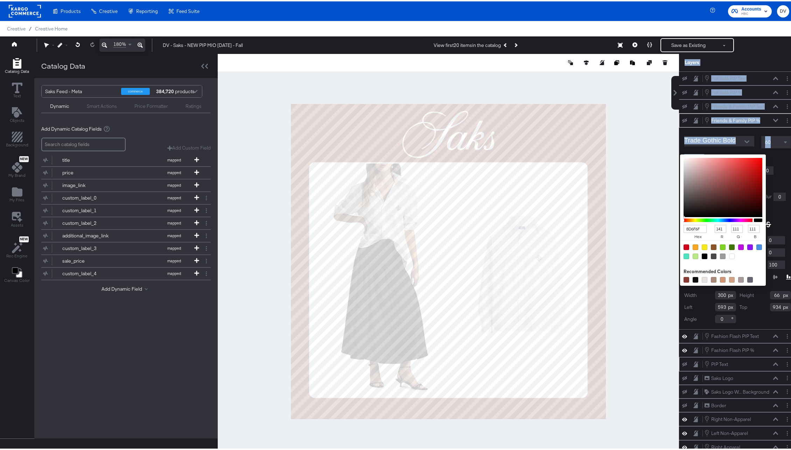
type input "255"
drag, startPoint x: 635, startPoint y: 145, endPoint x: 624, endPoint y: 140, distance: 11.8
click at [624, 70] on div "Catalog Data Text Objects Background New My Brand My Files Assets New Rec Engin…" at bounding box center [398, 62] width 796 height 18
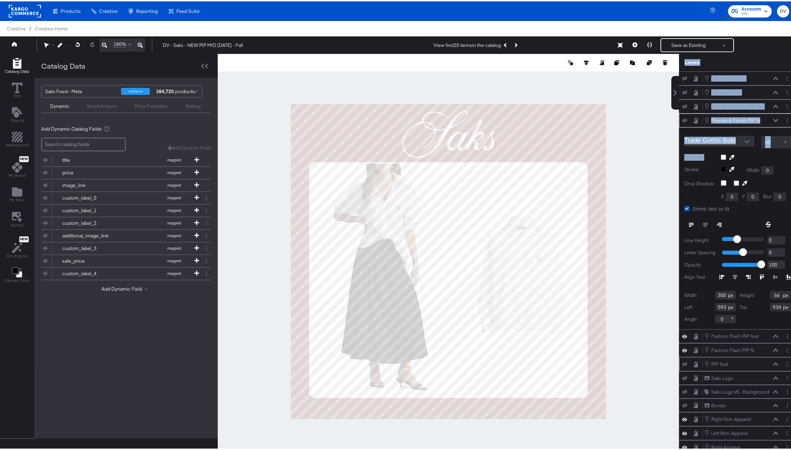
click at [773, 117] on button at bounding box center [776, 119] width 6 height 4
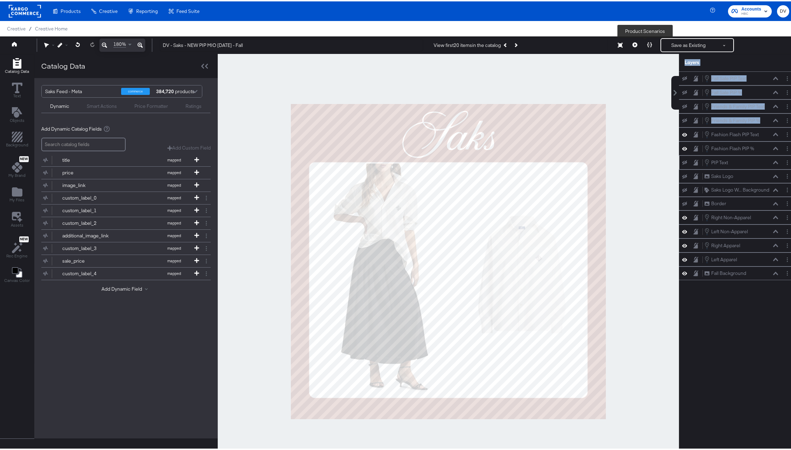
click at [647, 44] on icon at bounding box center [649, 43] width 5 height 5
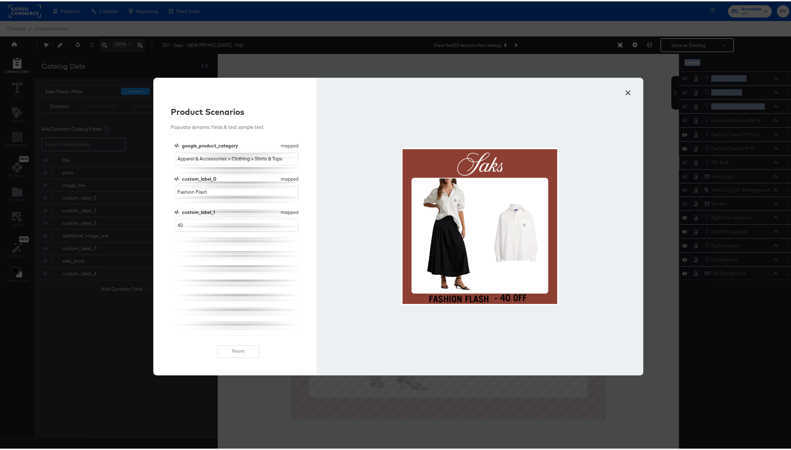
click at [624, 91] on button "×" at bounding box center [628, 89] width 13 height 13
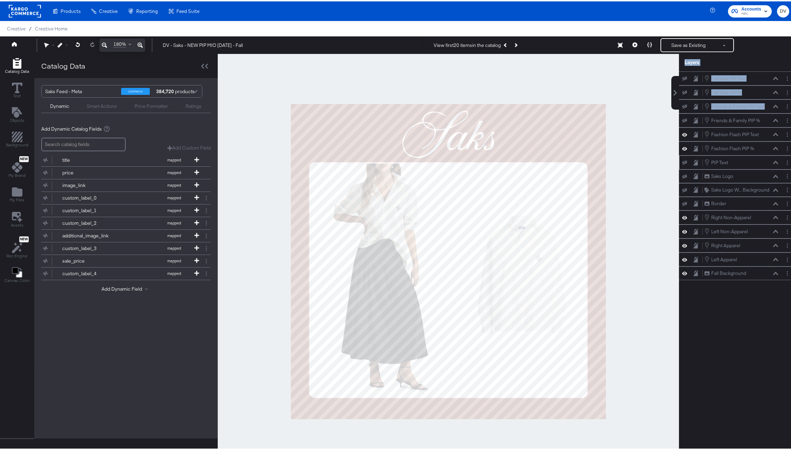
click at [627, 91] on div at bounding box center [448, 260] width 461 height 415
click at [771, 135] on div "Fashion Flash PIP Text Fashion Flash PIP Text" at bounding box center [741, 133] width 74 height 8
click at [773, 133] on icon at bounding box center [775, 132] width 5 height 3
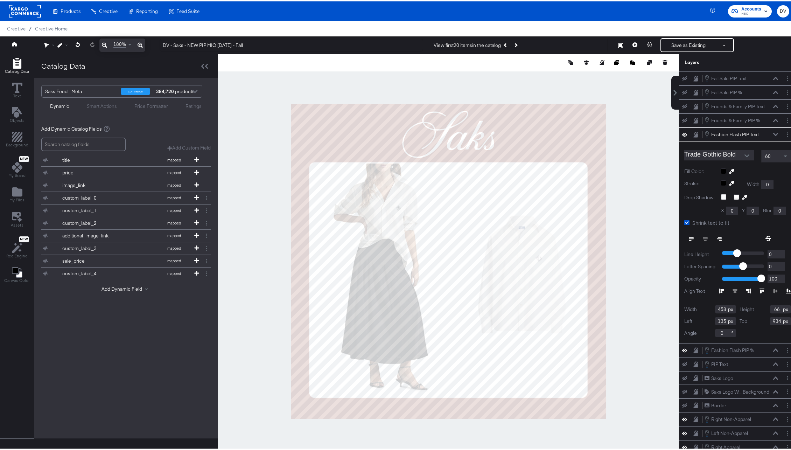
click at [721, 169] on div at bounding box center [756, 170] width 70 height 6
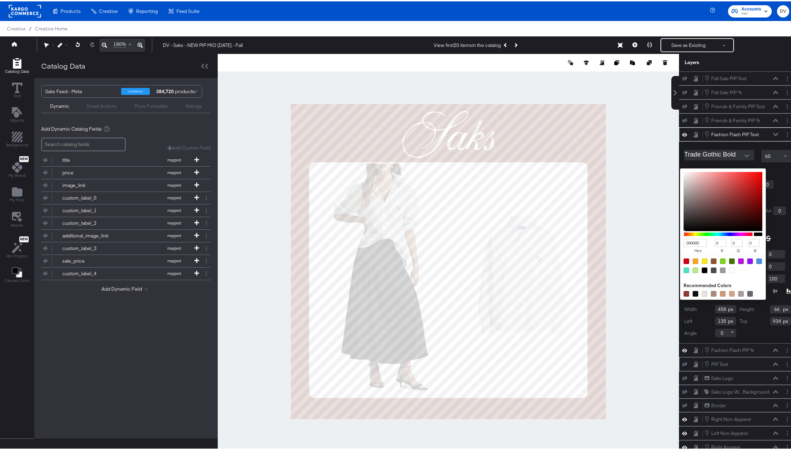
type input "C65252"
type input "198"
type input "82"
type input "D7B0B0"
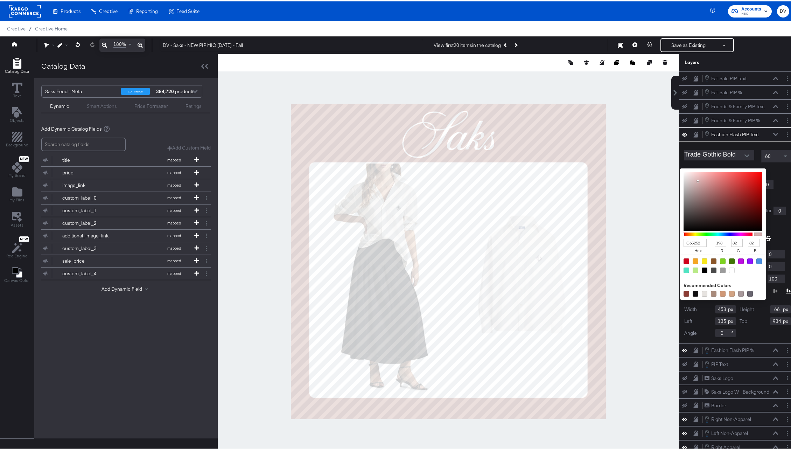
type input "215"
type input "176"
type input "FFFFFF"
type input "255"
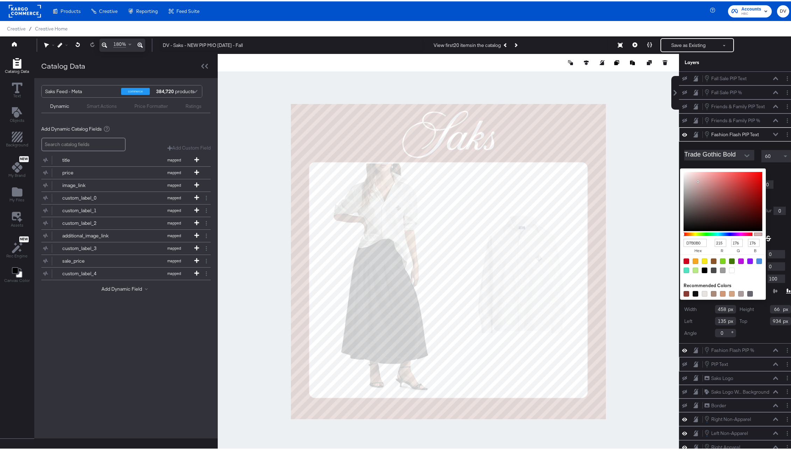
type input "255"
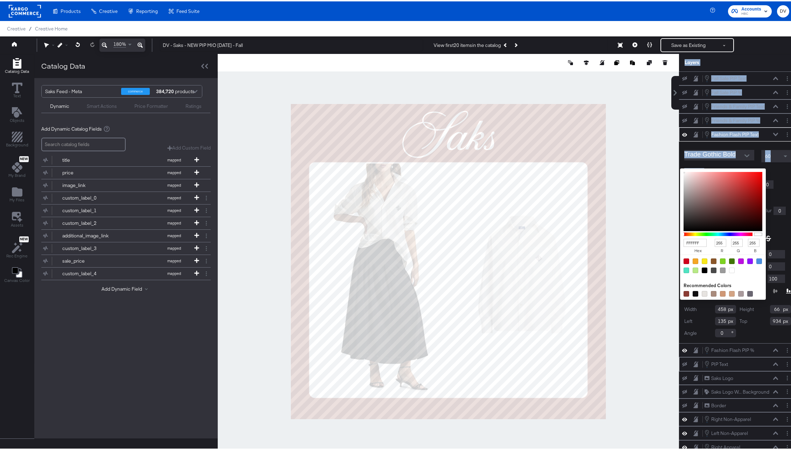
drag, startPoint x: 679, startPoint y: 179, endPoint x: 584, endPoint y: 161, distance: 96.1
click at [584, 70] on div "Catalog Data Text Objects Background New My Brand My Files Assets New Rec Engin…" at bounding box center [398, 62] width 796 height 18
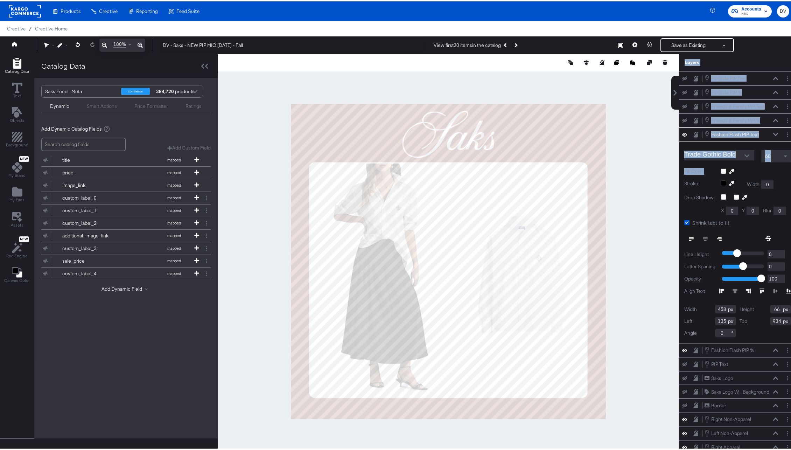
click at [766, 131] on div "Fashion Flash PIP Text Fashion Flash PIP Text" at bounding box center [741, 133] width 74 height 8
click at [773, 133] on icon at bounding box center [775, 133] width 5 height 4
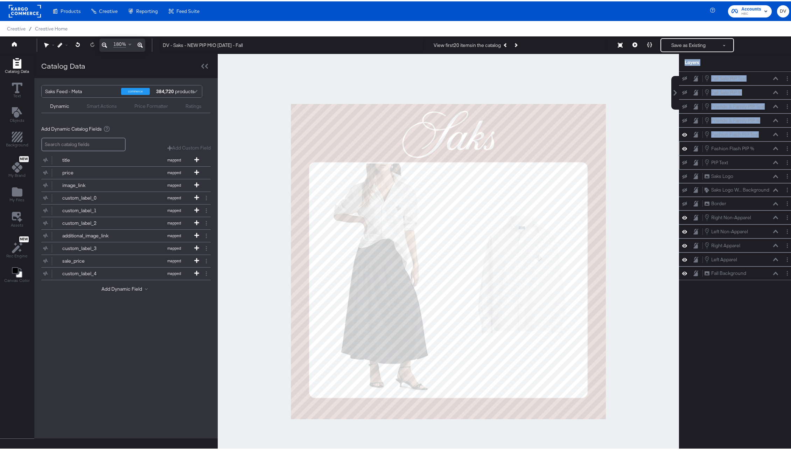
click at [773, 147] on icon at bounding box center [775, 147] width 5 height 4
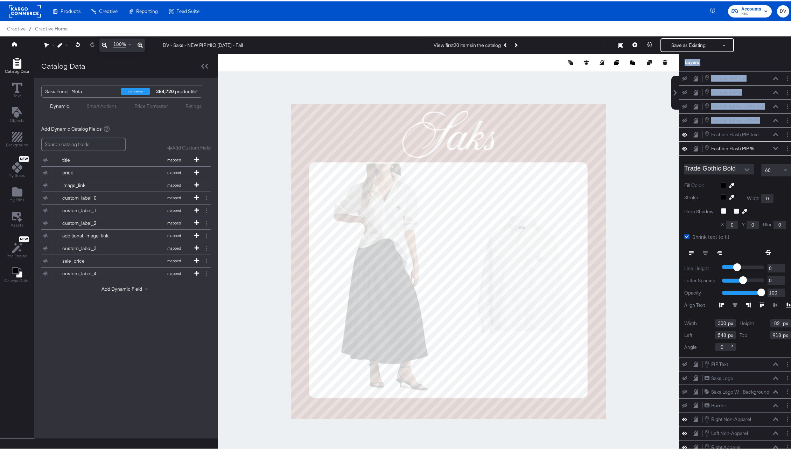
type input "307"
type input "66"
type input "535"
type input "934"
click at [75, 41] on button at bounding box center [78, 43] width 14 height 13
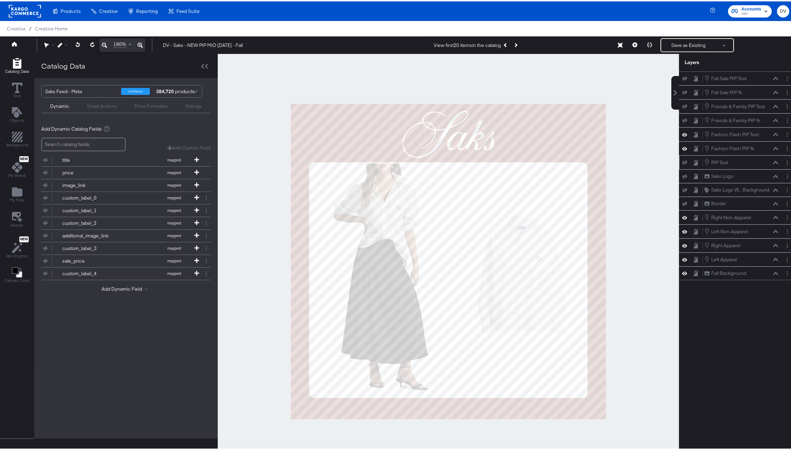
click at [702, 357] on div "Fall Sale PIP Text Fall Sale PIP Text Fall Sale PIP % Fall Sale PIP % Friends &…" at bounding box center [737, 263] width 117 height 387
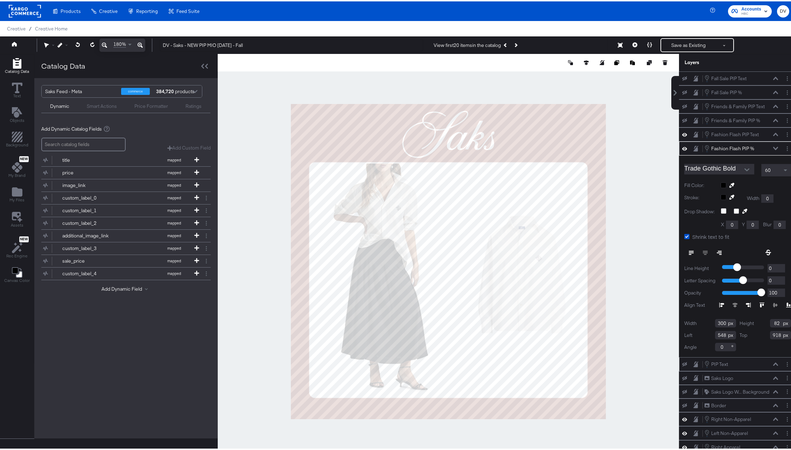
type input "307"
type input "66"
type input "535"
type input "934"
type input "539"
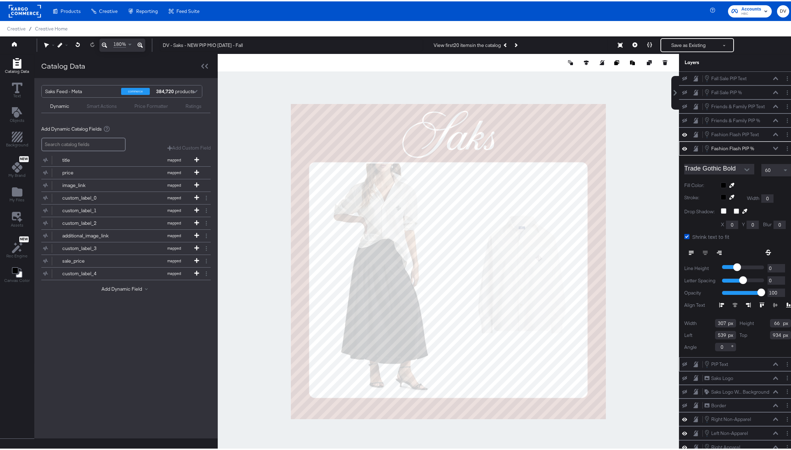
click at [773, 148] on icon at bounding box center [775, 147] width 5 height 4
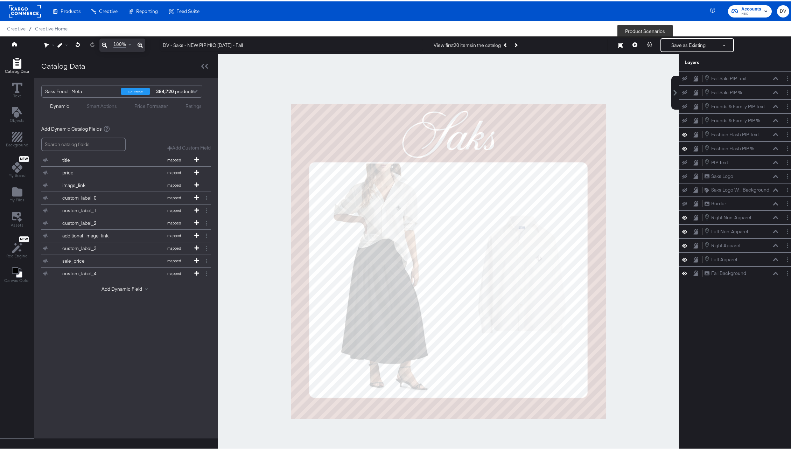
click at [642, 40] on button at bounding box center [649, 44] width 15 height 14
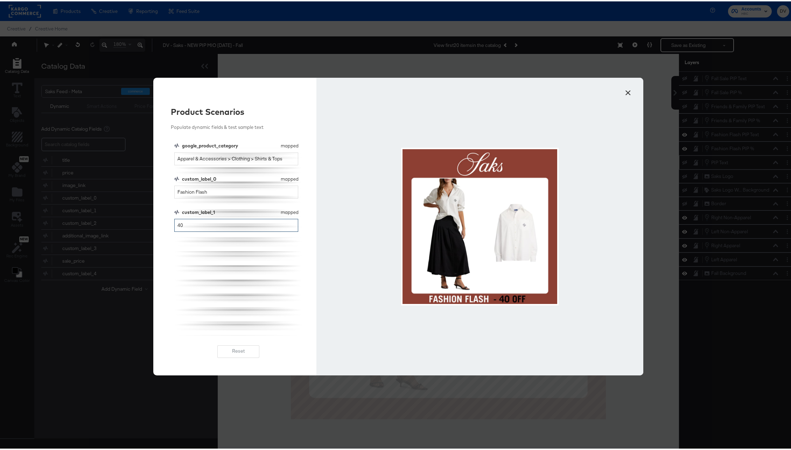
click at [181, 225] on input "40" at bounding box center [236, 223] width 124 height 13
type input "40%"
click at [623, 91] on button "×" at bounding box center [628, 89] width 13 height 13
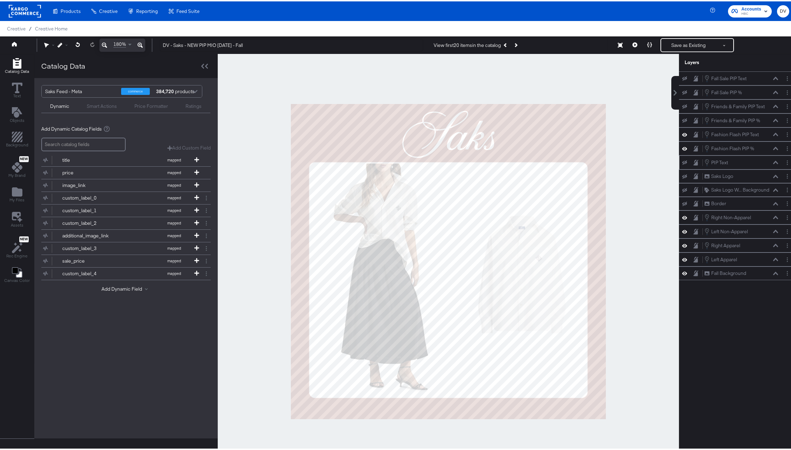
click at [682, 161] on icon at bounding box center [684, 161] width 5 height 5
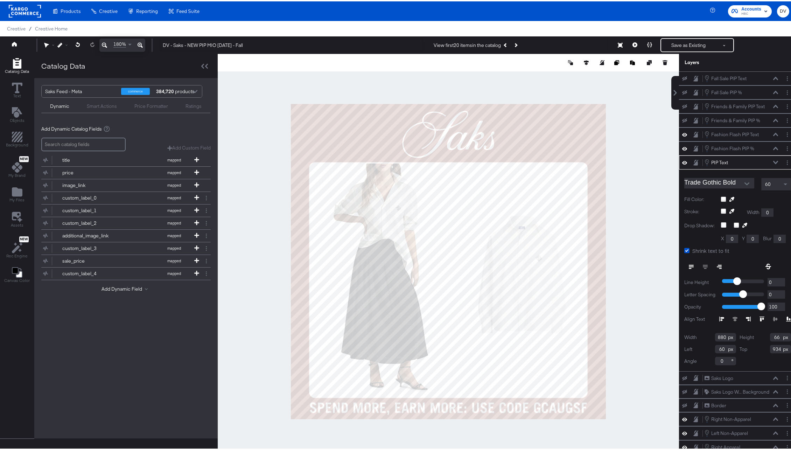
click at [773, 161] on icon at bounding box center [775, 161] width 5 height 4
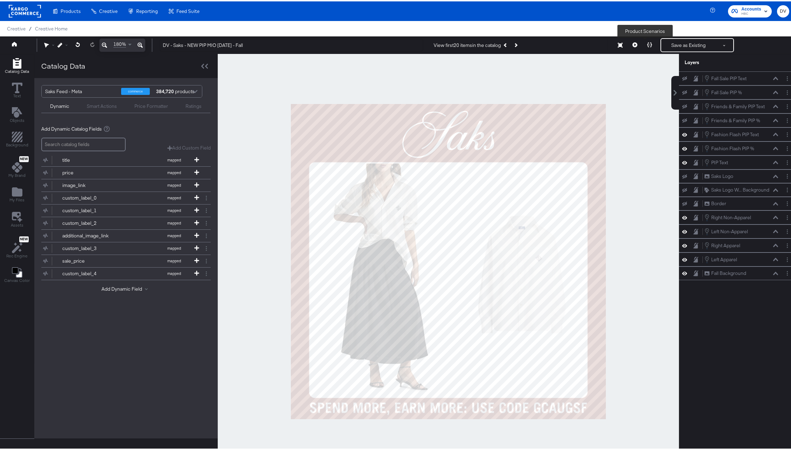
click at [645, 41] on button at bounding box center [649, 44] width 15 height 14
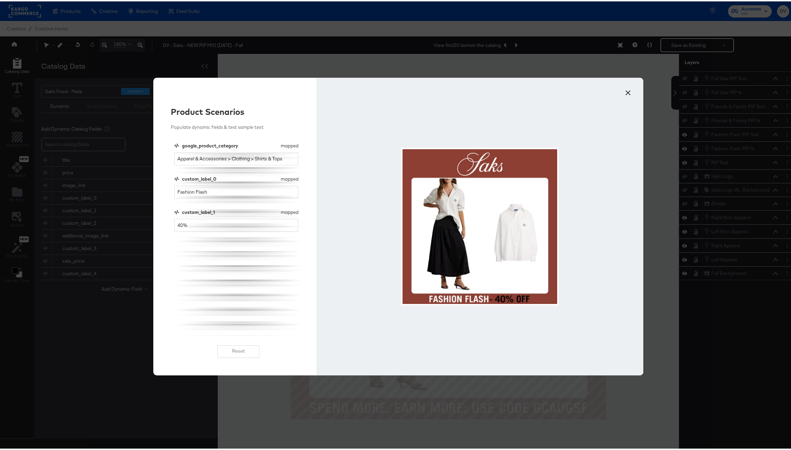
click at [624, 91] on button "×" at bounding box center [628, 89] width 13 height 13
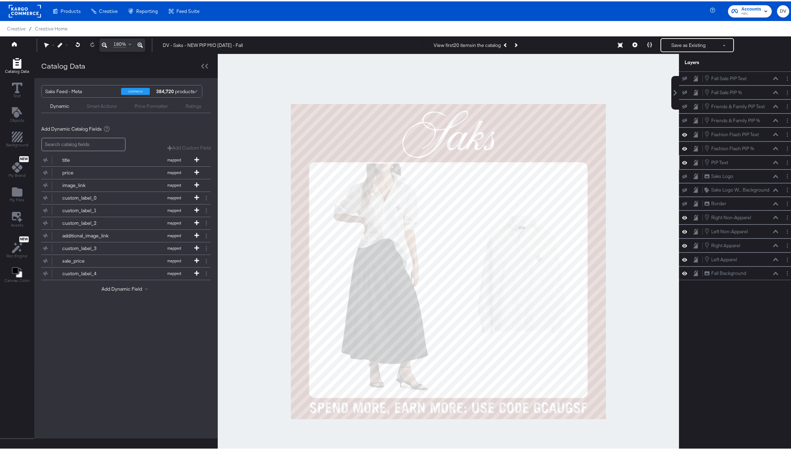
click at [773, 160] on icon at bounding box center [775, 161] width 5 height 4
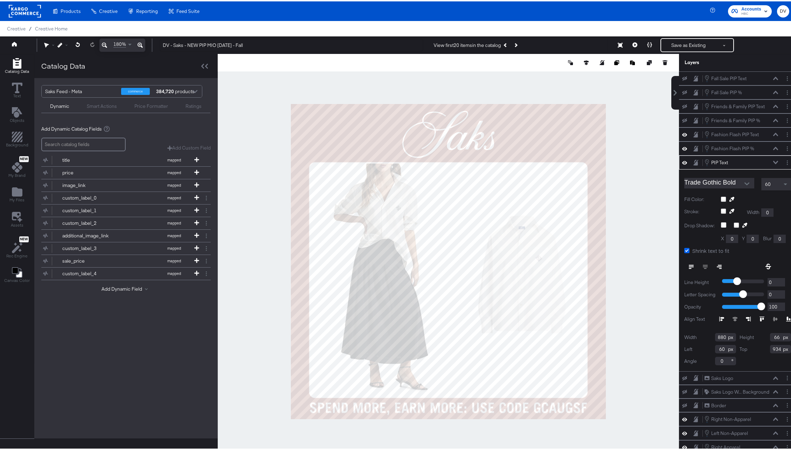
click at [684, 249] on icon at bounding box center [686, 248] width 5 height 5
click at [0, 0] on input "Shrink text to fit" at bounding box center [0, 0] width 0 height 0
click at [684, 249] on icon at bounding box center [686, 248] width 5 height 5
click at [0, 0] on input "Shrink text to fit" at bounding box center [0, 0] width 0 height 0
click at [773, 162] on icon at bounding box center [775, 161] width 5 height 4
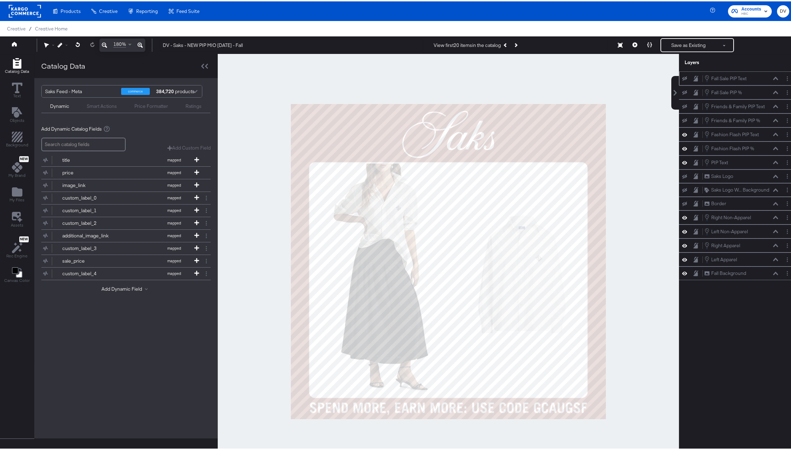
click at [773, 78] on icon at bounding box center [775, 77] width 5 height 4
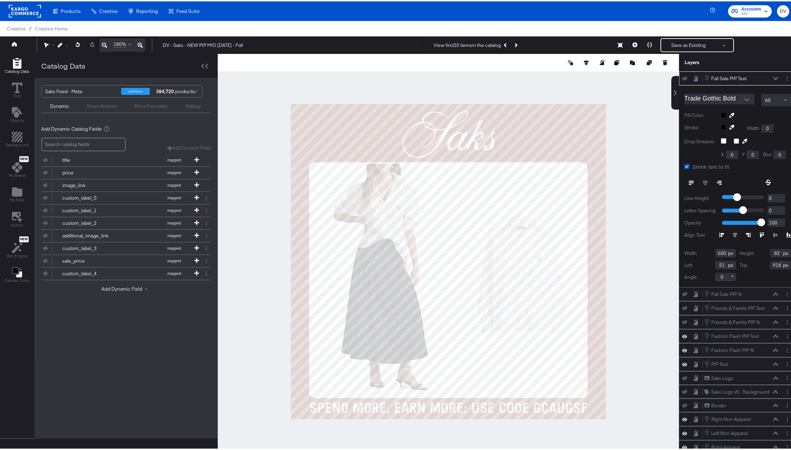
click at [769, 76] on div "Fall Sale PIP Text Fall Sale PIP Text" at bounding box center [743, 77] width 78 height 8
click at [773, 76] on icon at bounding box center [775, 77] width 5 height 4
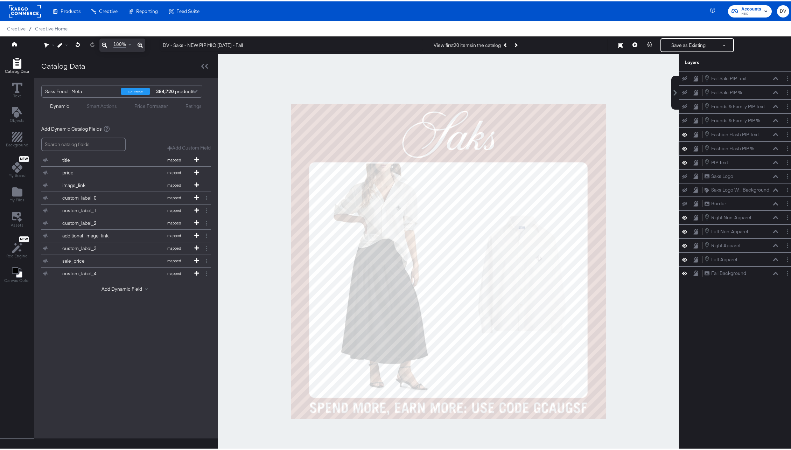
click at [773, 146] on icon at bounding box center [775, 147] width 5 height 4
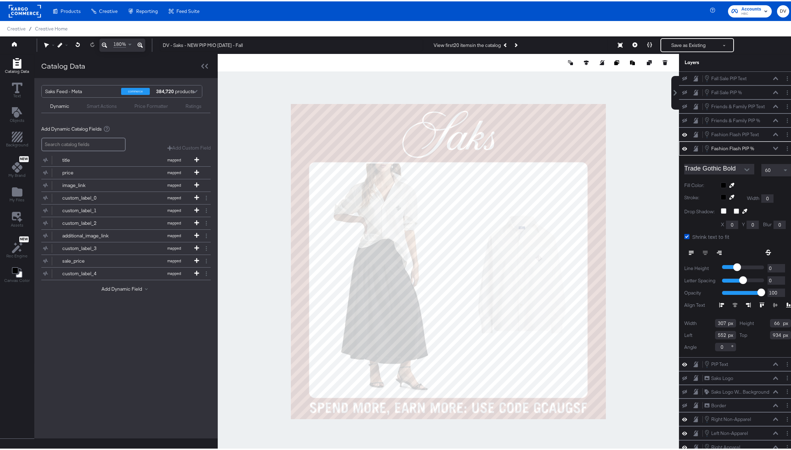
type input "553"
click at [773, 147] on icon at bounding box center [775, 146] width 5 height 3
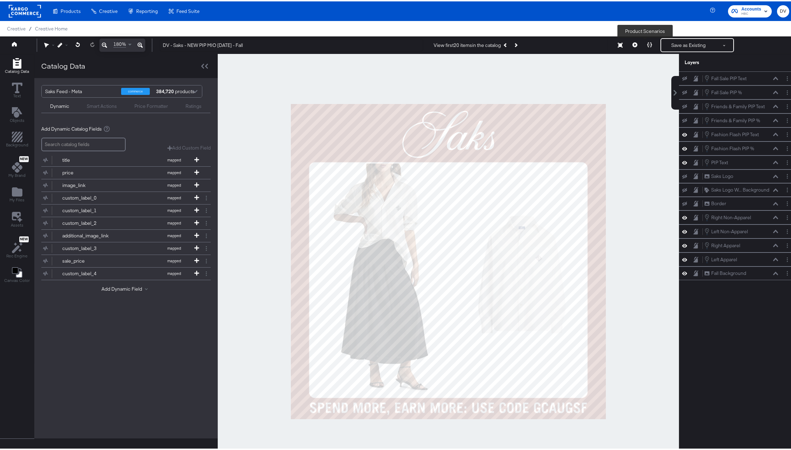
click at [647, 45] on button at bounding box center [649, 44] width 15 height 14
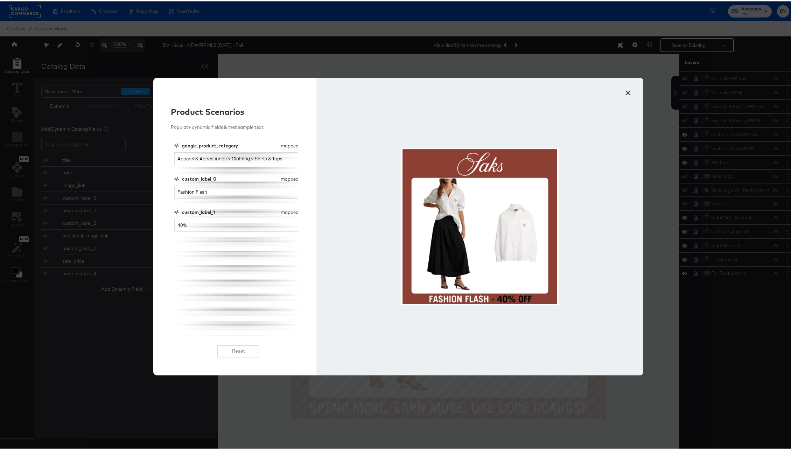
click at [624, 92] on button "×" at bounding box center [628, 89] width 13 height 13
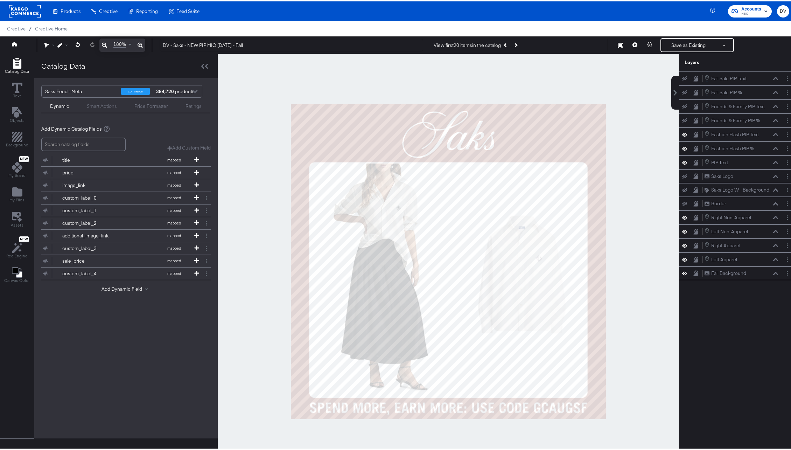
click at [773, 146] on icon at bounding box center [775, 146] width 5 height 3
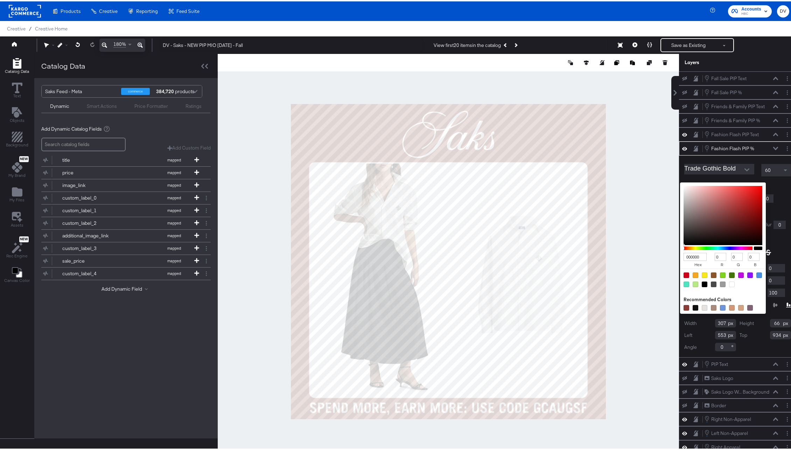
click at [721, 182] on div "000000 hex 0 r 0 g 0 b 100 a Recommended Colors" at bounding box center [756, 184] width 70 height 6
type input "A84B4B"
type input "168"
type input "75"
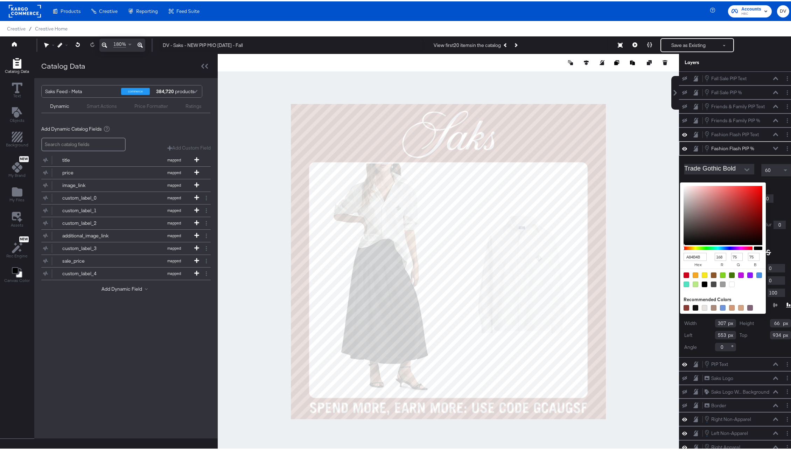
type input "A65555"
type input "166"
type input "85"
type input "FFFFFF"
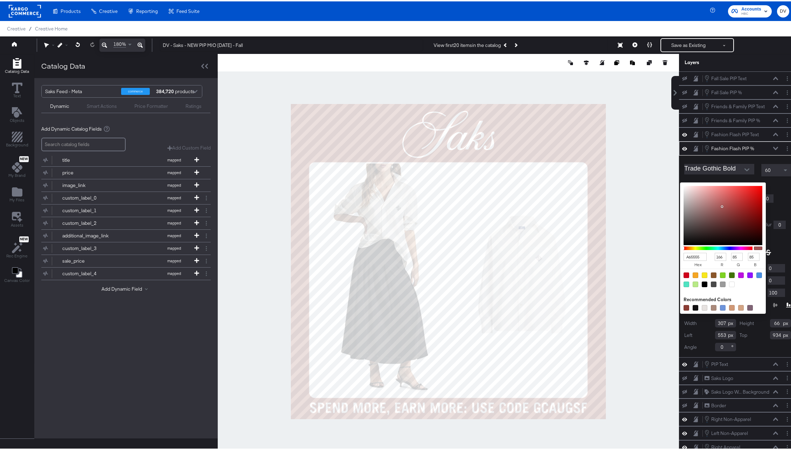
type input "255"
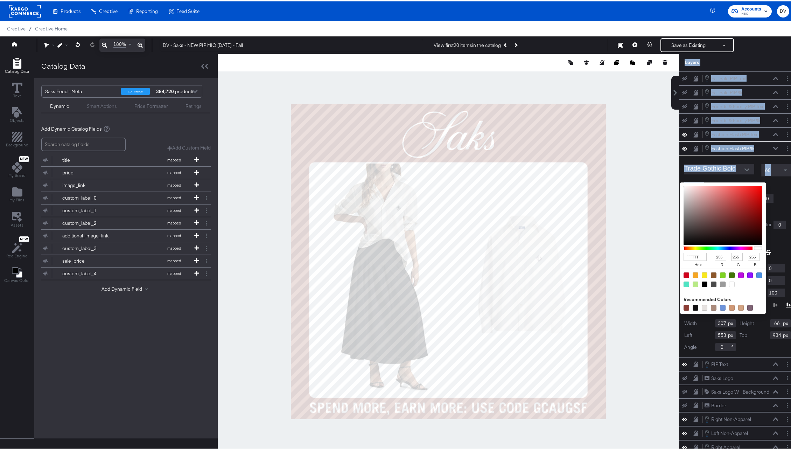
drag, startPoint x: 684, startPoint y: 193, endPoint x: 647, endPoint y: 174, distance: 41.3
click at [647, 70] on div "Catalog Data Text Objects Background New My Brand My Files Assets New Rec Engin…" at bounding box center [398, 62] width 796 height 18
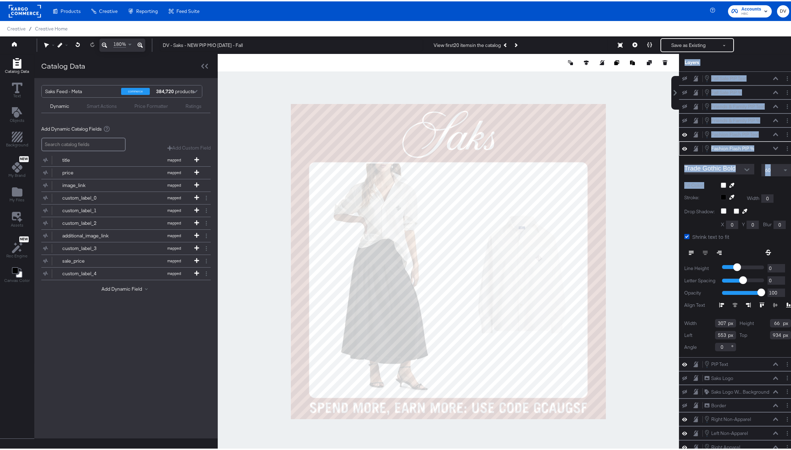
click at [773, 147] on icon at bounding box center [775, 146] width 5 height 3
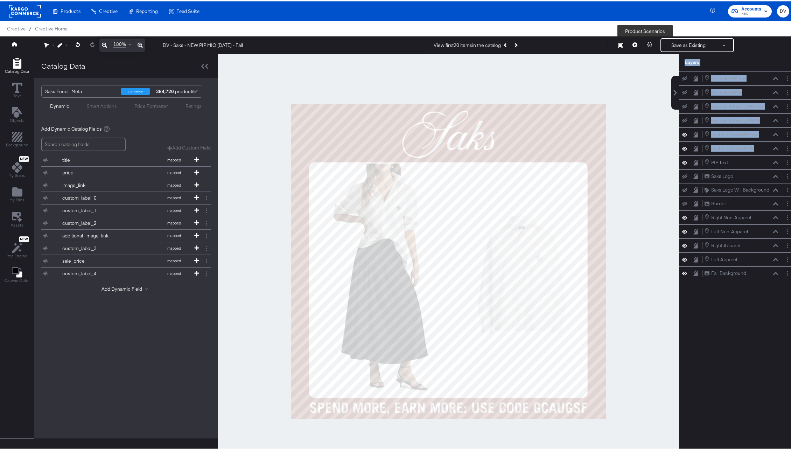
click at [643, 46] on button at bounding box center [649, 44] width 15 height 14
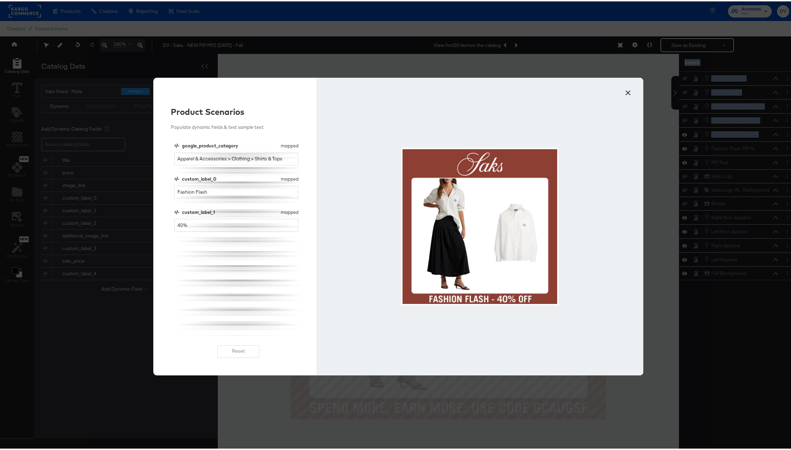
click at [626, 95] on button "×" at bounding box center [628, 89] width 13 height 13
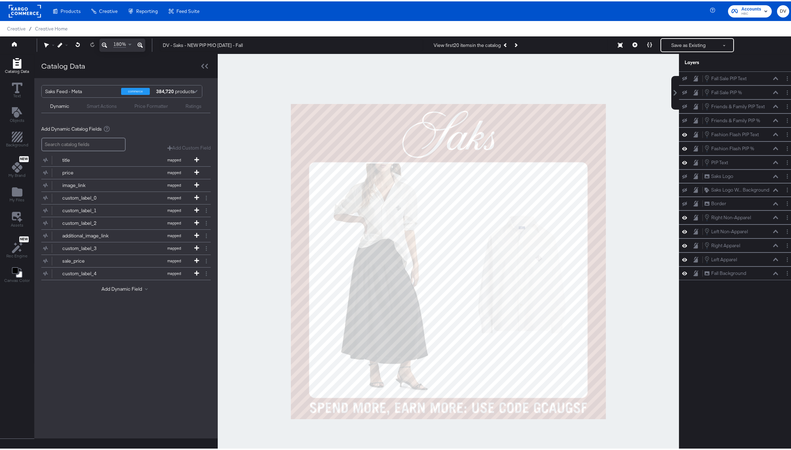
click at [770, 316] on div "Fall Sale PIP Text Fall Sale PIP Text Fall Sale PIP % Fall Sale PIP % Friends &…" at bounding box center [737, 263] width 117 height 387
click at [682, 160] on icon at bounding box center [684, 161] width 5 height 6
click at [773, 131] on button at bounding box center [776, 133] width 6 height 4
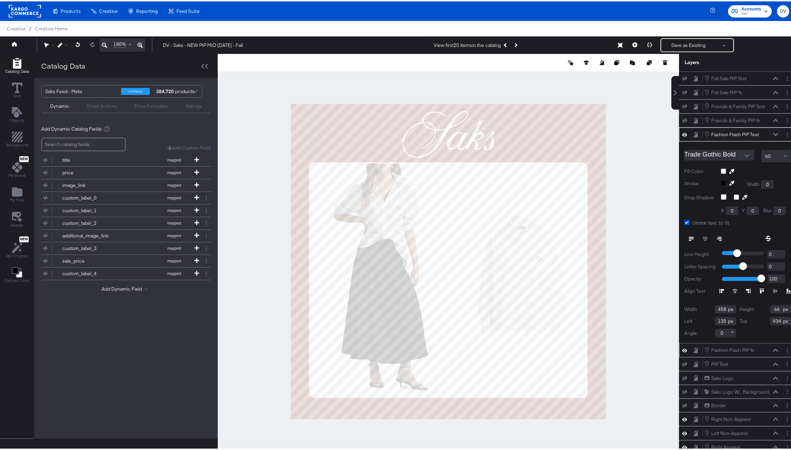
click at [773, 349] on icon at bounding box center [775, 349] width 5 height 4
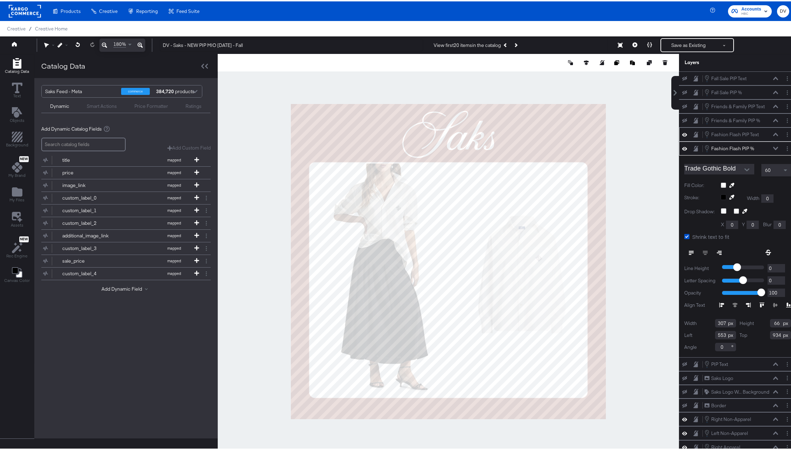
click at [773, 133] on icon at bounding box center [775, 133] width 5 height 4
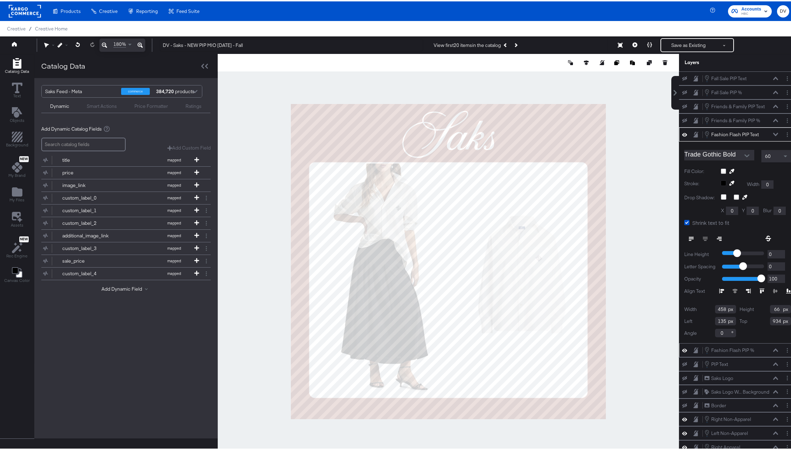
click at [773, 347] on icon at bounding box center [775, 349] width 5 height 4
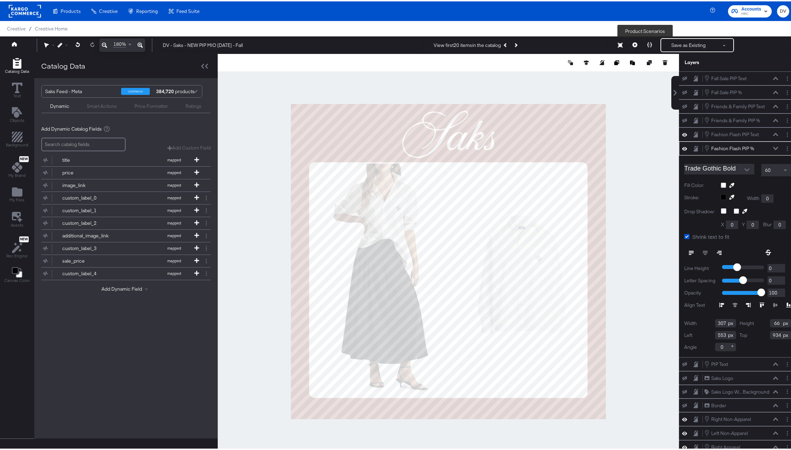
click at [646, 46] on button at bounding box center [649, 44] width 15 height 14
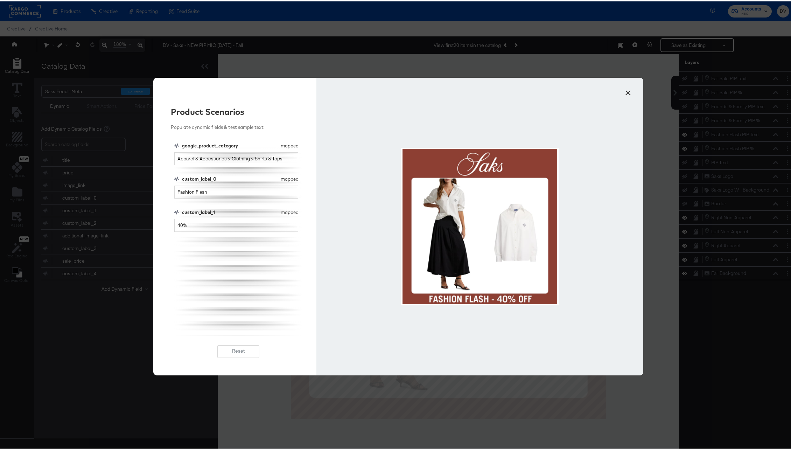
click at [626, 91] on button "×" at bounding box center [628, 89] width 13 height 13
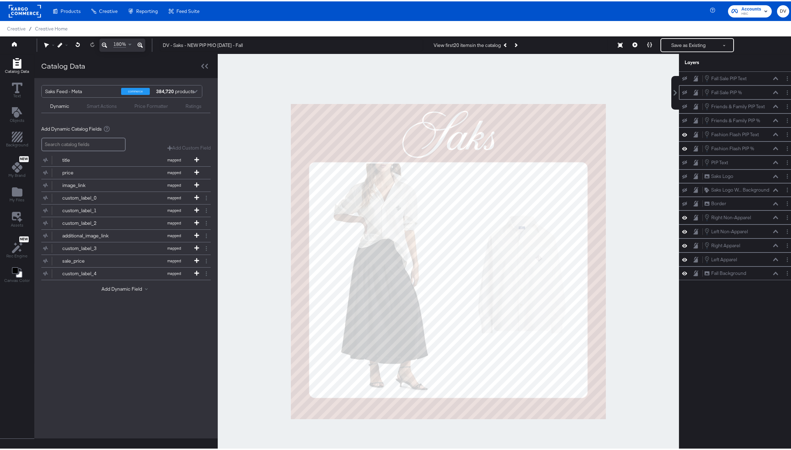
click at [773, 90] on icon at bounding box center [775, 91] width 5 height 4
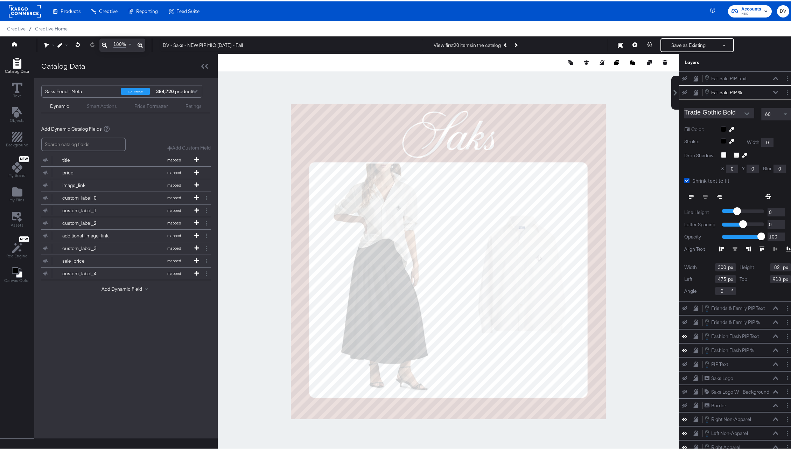
click at [773, 90] on icon at bounding box center [775, 91] width 5 height 4
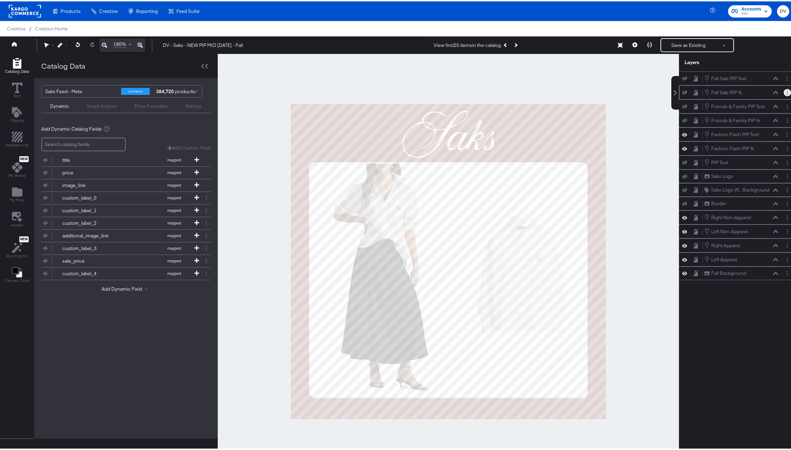
click at [784, 89] on button "Layer Options" at bounding box center [787, 91] width 7 height 7
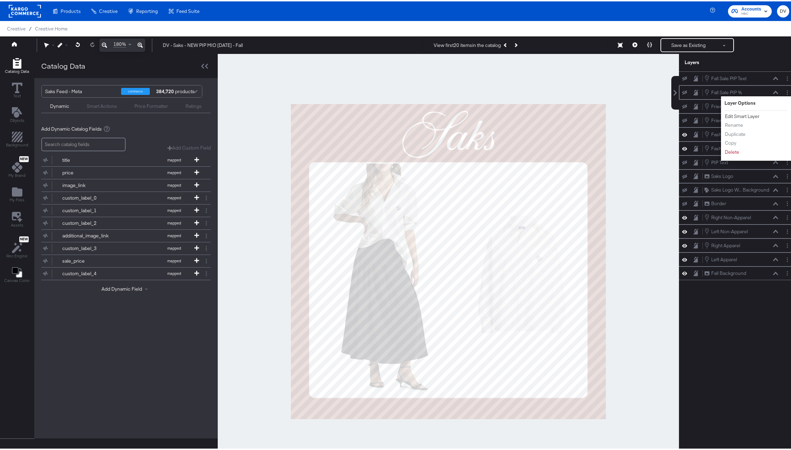
click at [747, 112] on button "Edit Smart Layer" at bounding box center [742, 114] width 35 height 7
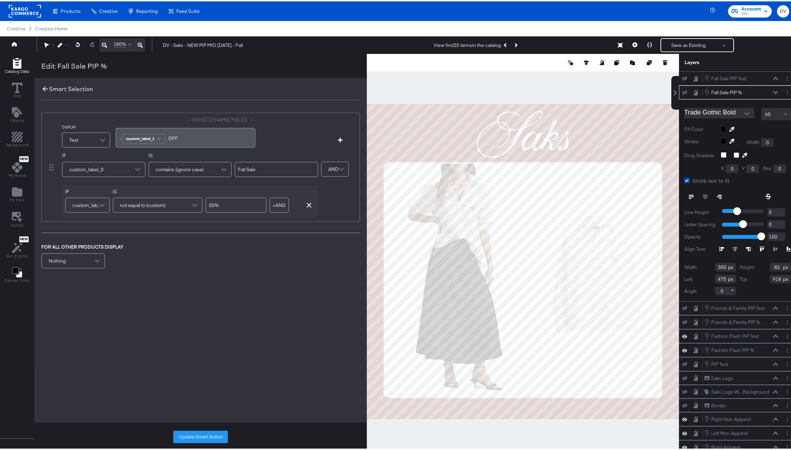
click at [44, 88] on icon at bounding box center [45, 88] width 8 height 8
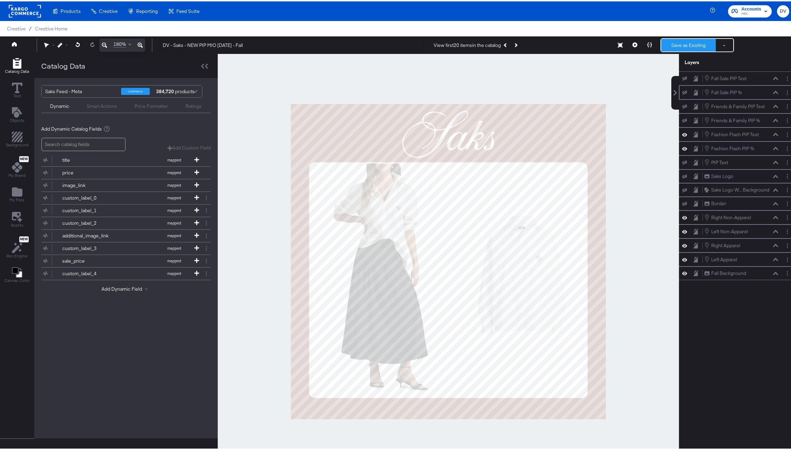
click at [672, 42] on button "Save as Existing" at bounding box center [688, 43] width 55 height 13
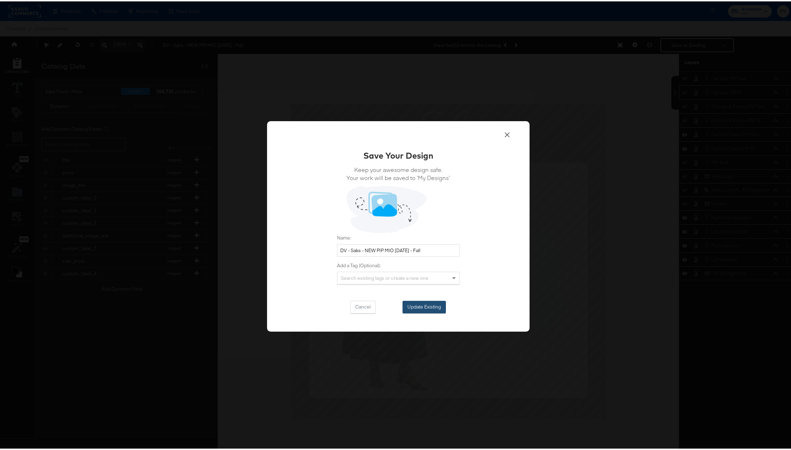
click at [432, 309] on button "Update Existing" at bounding box center [424, 305] width 43 height 13
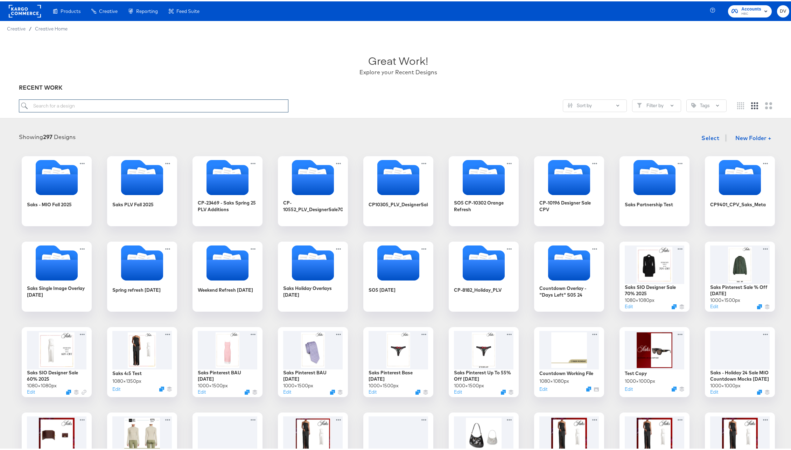
click at [97, 106] on input "search" at bounding box center [154, 104] width 270 height 13
paste input "NEW Sale MIO 8.21.25 - Fall"
type input "NEW Sale MIO 8.21.25 - Fall"
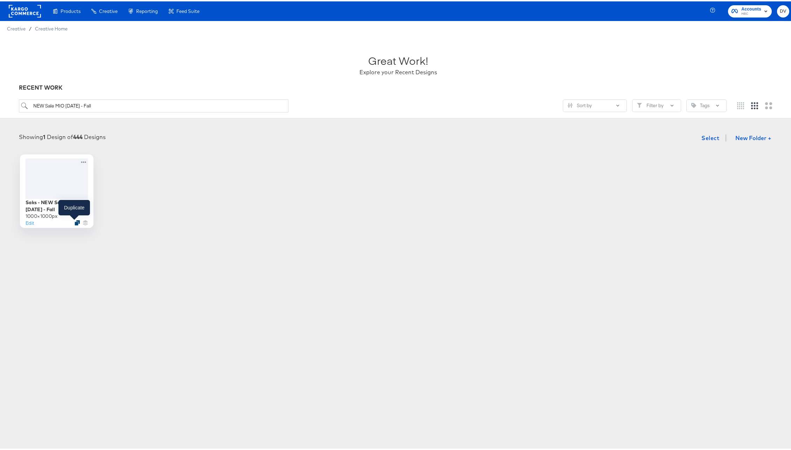
click at [75, 221] on icon "Duplicate" at bounding box center [77, 221] width 5 height 5
click at [29, 222] on button "Edit" at bounding box center [29, 221] width 8 height 7
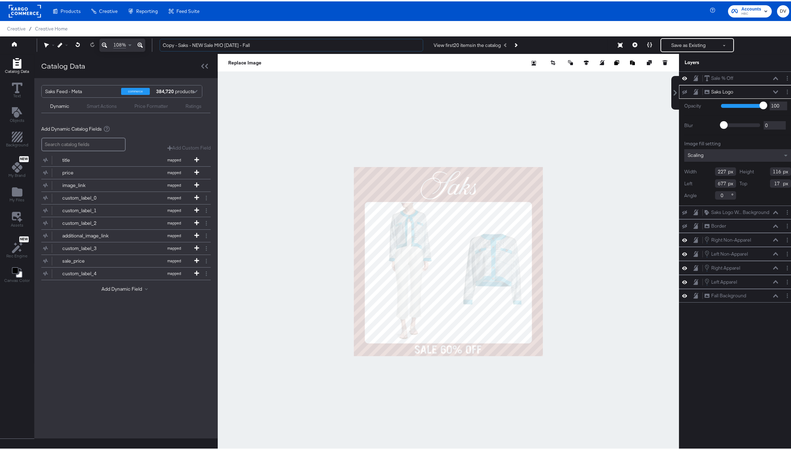
drag, startPoint x: 174, startPoint y: 45, endPoint x: 156, endPoint y: 45, distance: 17.9
click at [156, 45] on div "Copy - Saks - NEW Sale MIO 8.21.25 - Fall View first 20 items in the catalog Sa…" at bounding box center [471, 44] width 635 height 14
type input "DV - Saks - NEW Sale MIO [DATE] - Fall"
click at [293, 110] on div at bounding box center [448, 260] width 461 height 415
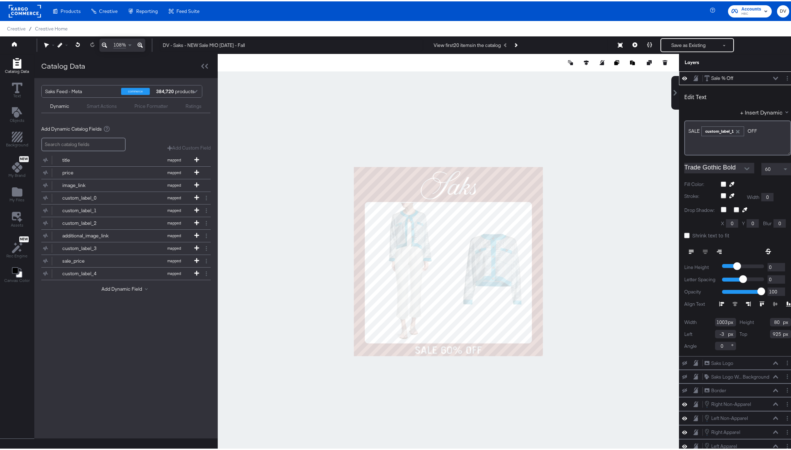
type input "1000"
type input "74"
type input "0"
type input "931"
click at [139, 47] on icon at bounding box center [140, 44] width 5 height 8
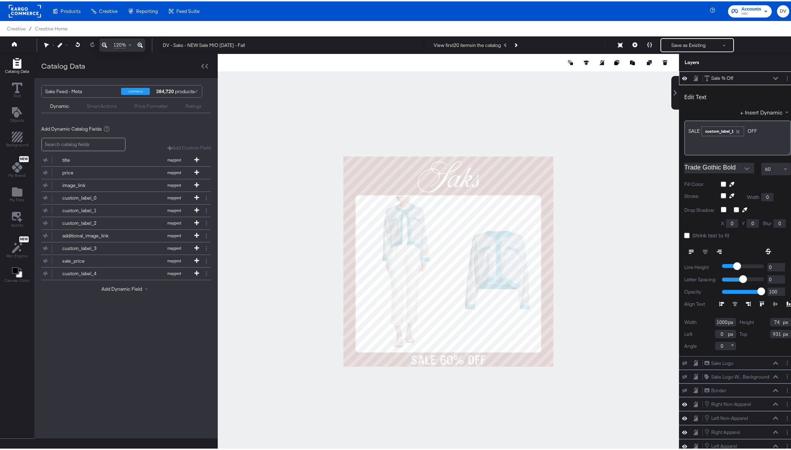
click at [139, 47] on icon at bounding box center [140, 44] width 5 height 8
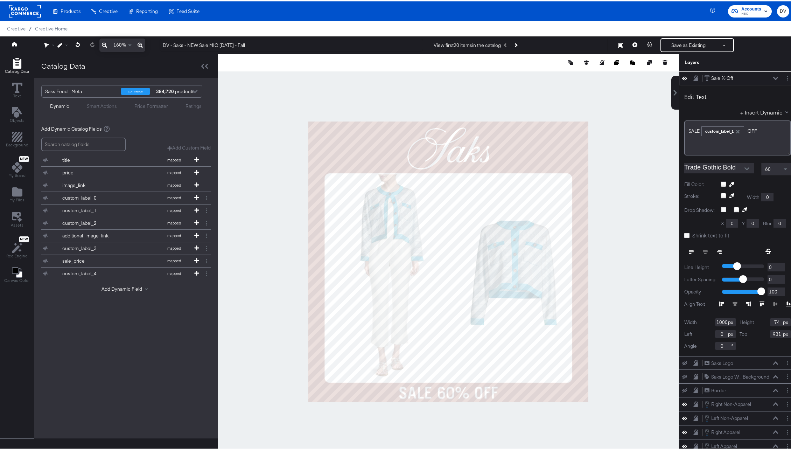
type input "71"
type input "934"
type input "65"
click at [447, 413] on div at bounding box center [448, 260] width 461 height 415
click at [773, 76] on icon at bounding box center [775, 77] width 5 height 4
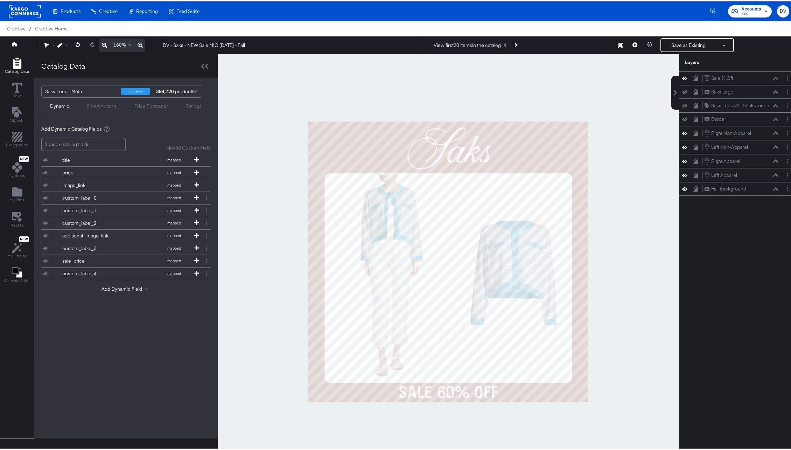
click at [624, 313] on div at bounding box center [448, 260] width 461 height 415
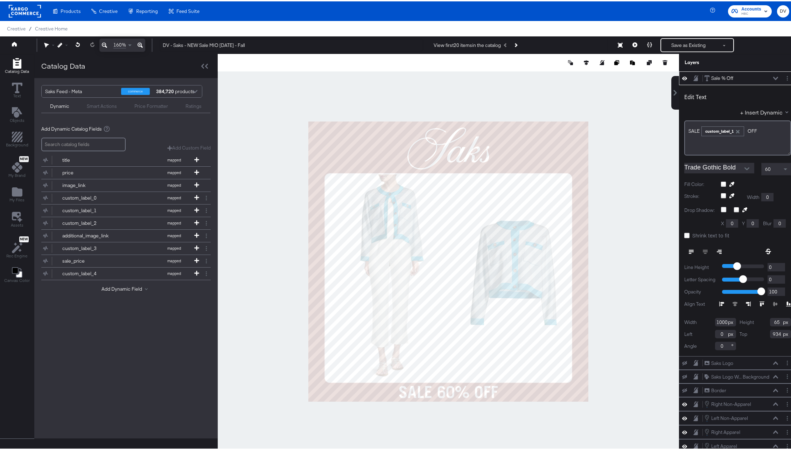
click at [605, 96] on div at bounding box center [448, 260] width 461 height 415
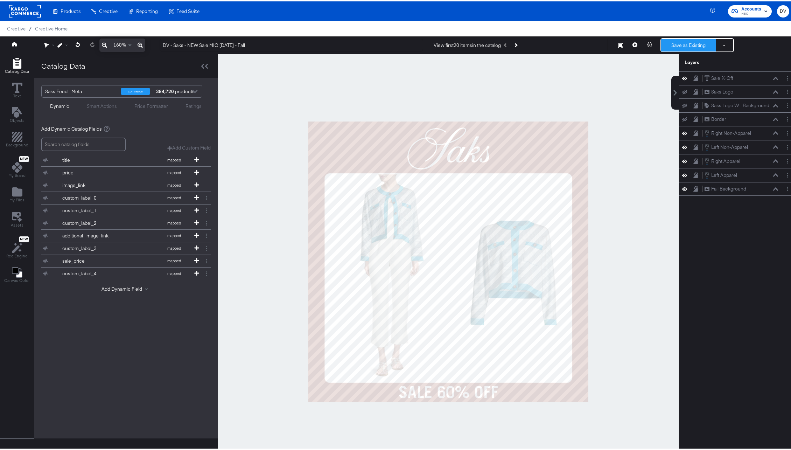
click at [686, 40] on button "Save as Existing" at bounding box center [688, 43] width 55 height 13
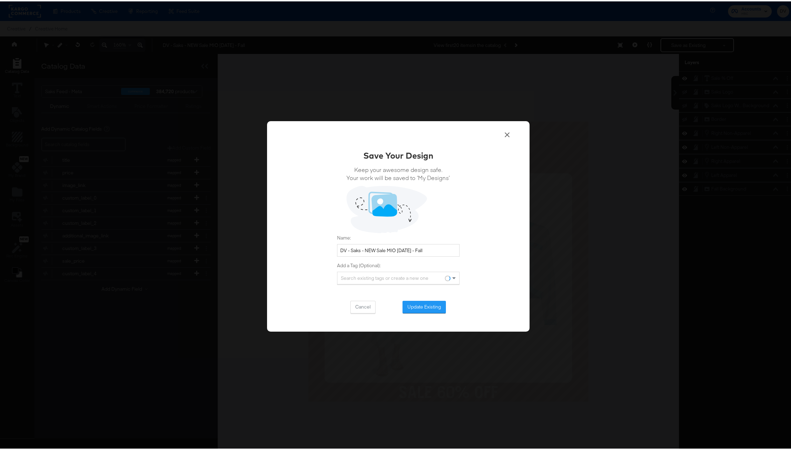
click at [421, 298] on div "Save Your Design Keep your awesome design safe. Your work will be saved to ‘My …" at bounding box center [398, 230] width 123 height 164
click at [423, 303] on button "Update Existing" at bounding box center [424, 305] width 43 height 13
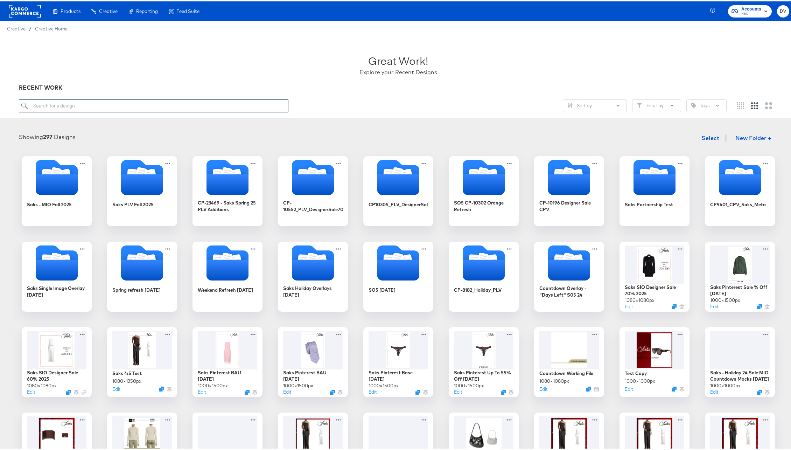
click at [97, 108] on input "search" at bounding box center [154, 104] width 270 height 13
type input "DV -"
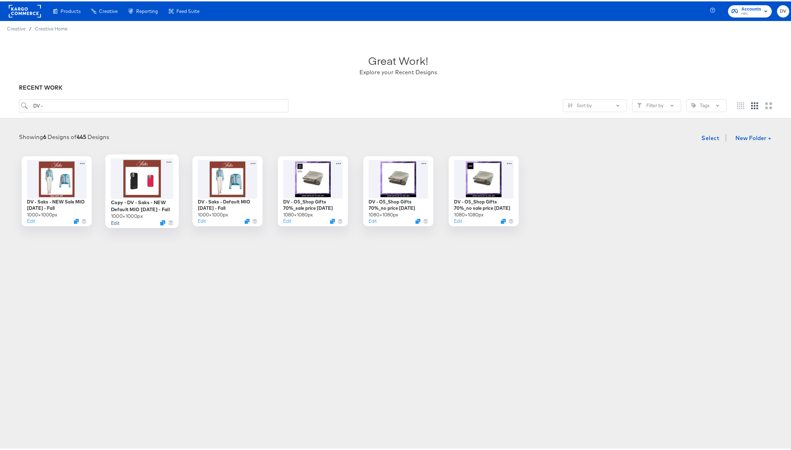
click at [112, 221] on button "Edit" at bounding box center [115, 221] width 8 height 7
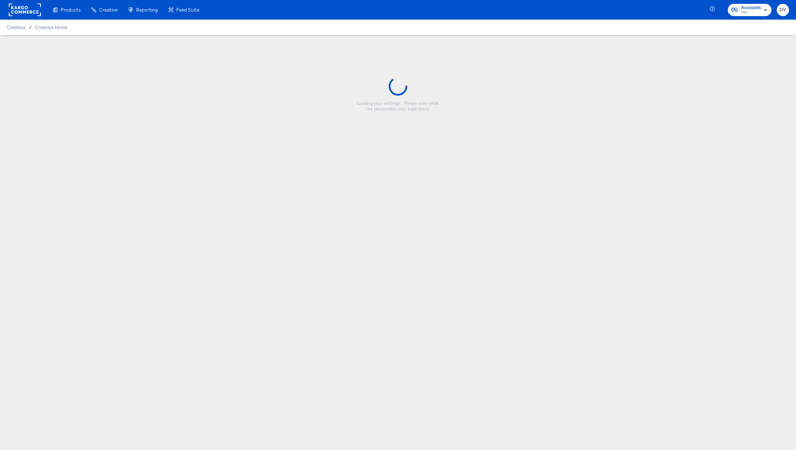
type input "Copy - DV - Saks - NEW Default MIO [DATE] - Fall"
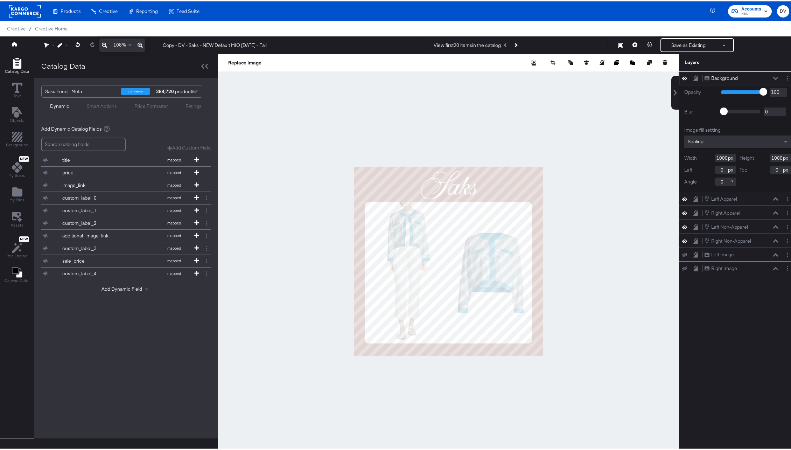
click at [773, 78] on icon at bounding box center [775, 76] width 5 height 3
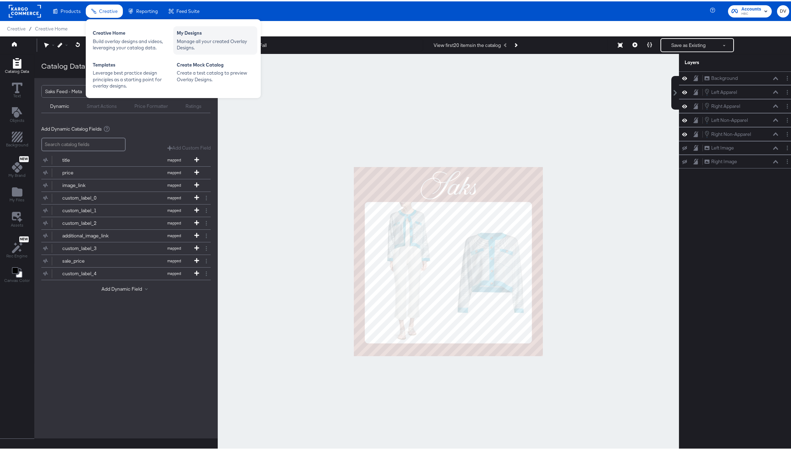
click at [208, 39] on div "Manage all your created Overlay Designs." at bounding box center [215, 43] width 77 height 13
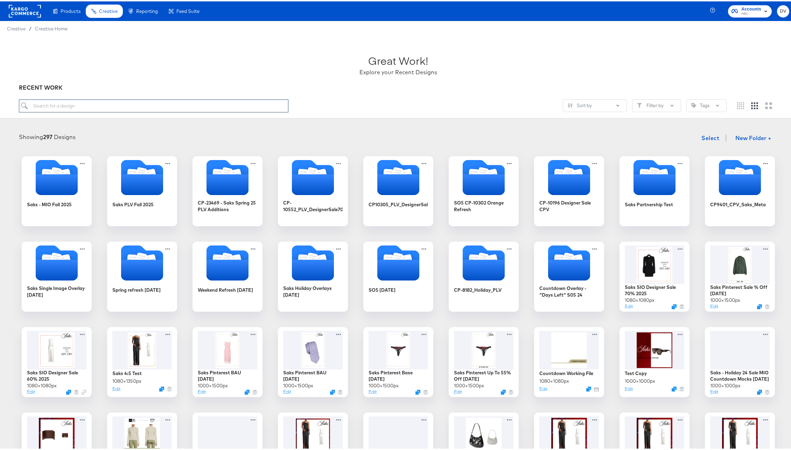
click at [244, 100] on input "search" at bounding box center [154, 104] width 270 height 13
click at [188, 101] on input "search" at bounding box center [154, 104] width 270 height 13
paste input "NEW PIP MIO [DATE] - Fall"
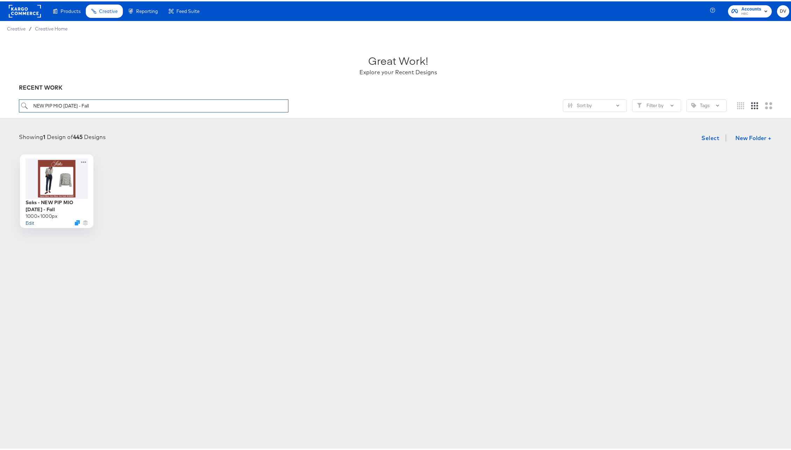
type input "NEW PIP MIO [DATE] - Fall"
click at [28, 222] on button "Edit" at bounding box center [29, 221] width 8 height 7
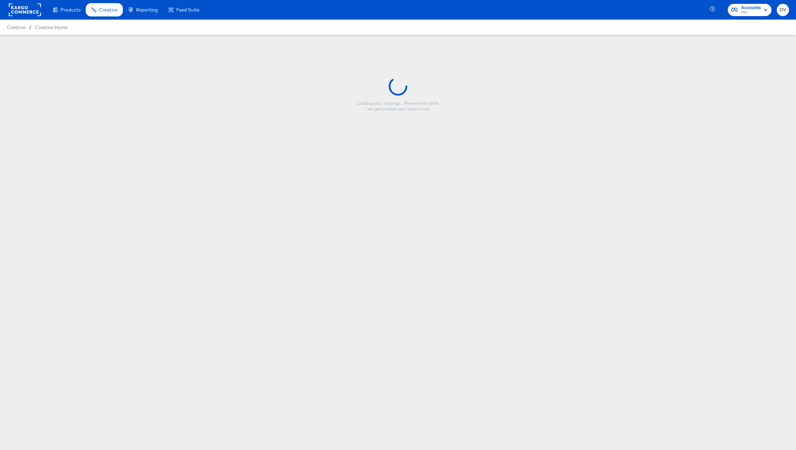
type input "Saks - NEW PIP MIO [DATE] - Fall"
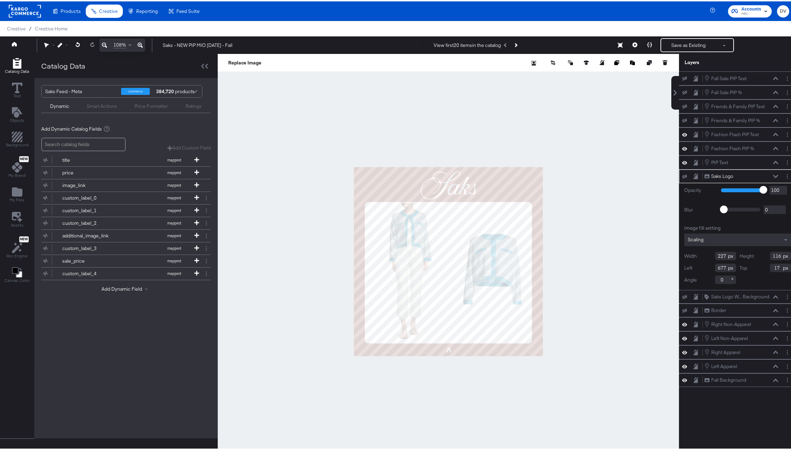
click at [773, 174] on icon at bounding box center [775, 174] width 5 height 3
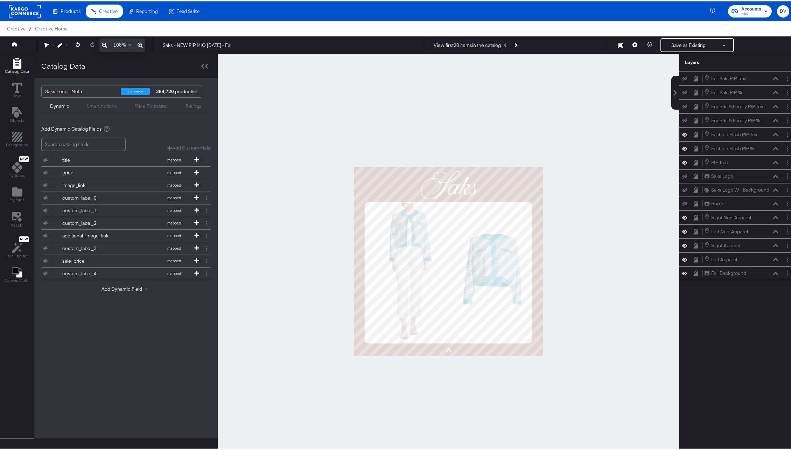
click at [773, 133] on icon at bounding box center [775, 133] width 5 height 4
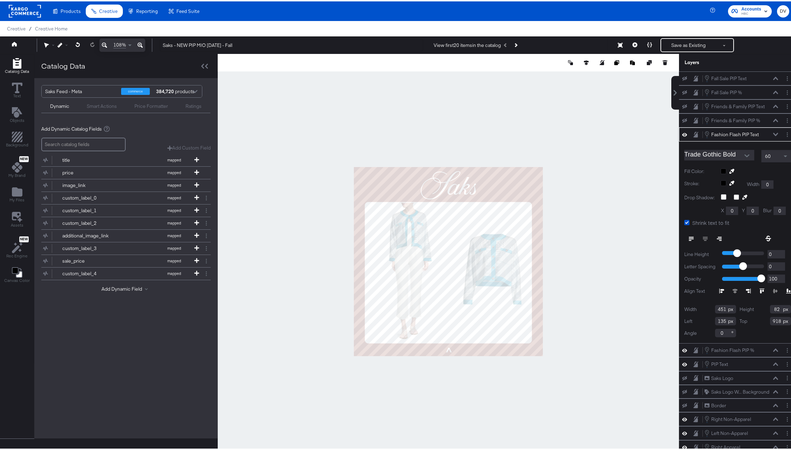
click at [773, 133] on icon at bounding box center [775, 132] width 5 height 3
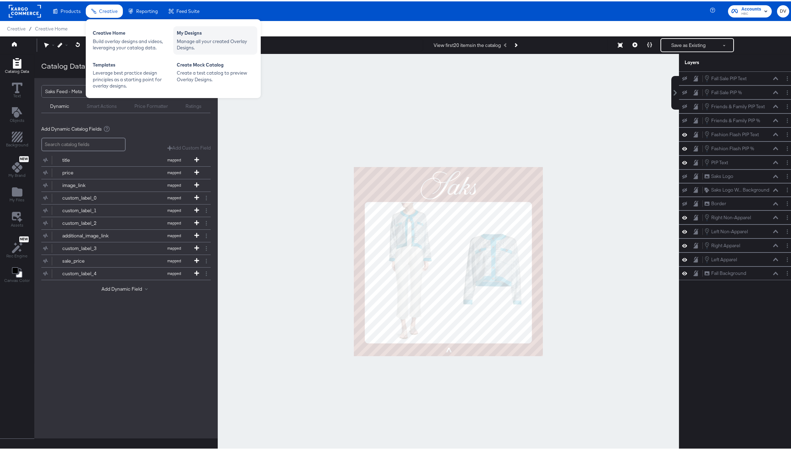
click at [191, 35] on div "My Designs" at bounding box center [215, 32] width 77 height 8
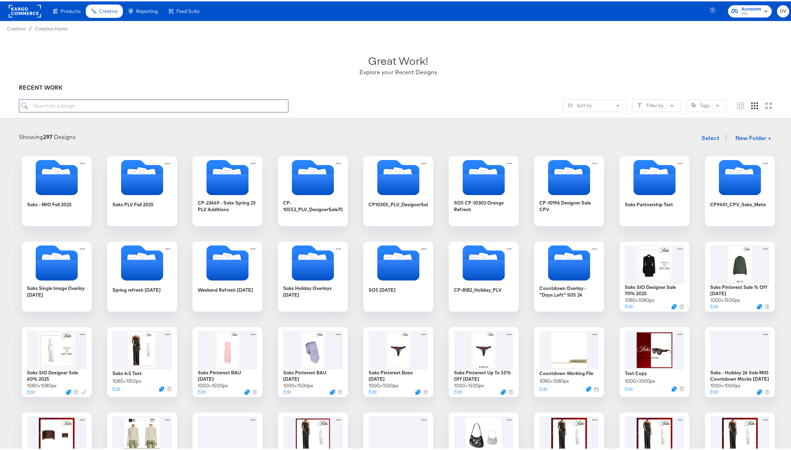
click at [204, 105] on input "search" at bounding box center [154, 104] width 270 height 13
paste input "NEW Default MIO 8.21.25 - Fall"
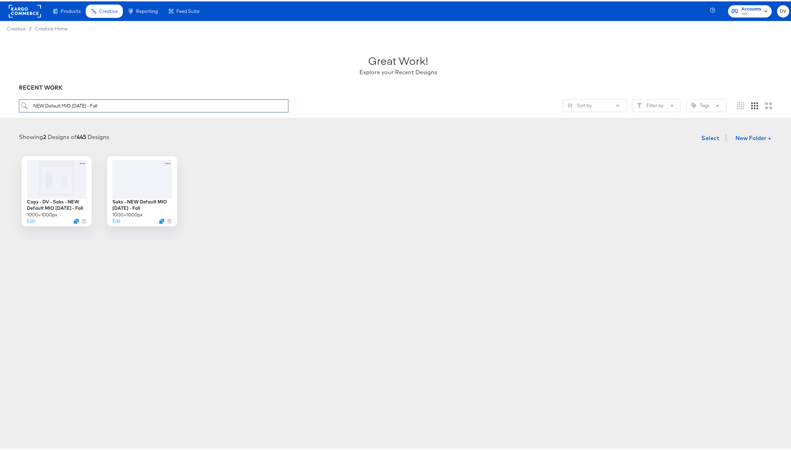
click at [147, 104] on input "NEW Default MIO 8.21.25 - Fall" at bounding box center [154, 104] width 270 height 13
paste input "PIP"
type input "NEW PIP MIO 8.21.25 - Fall"
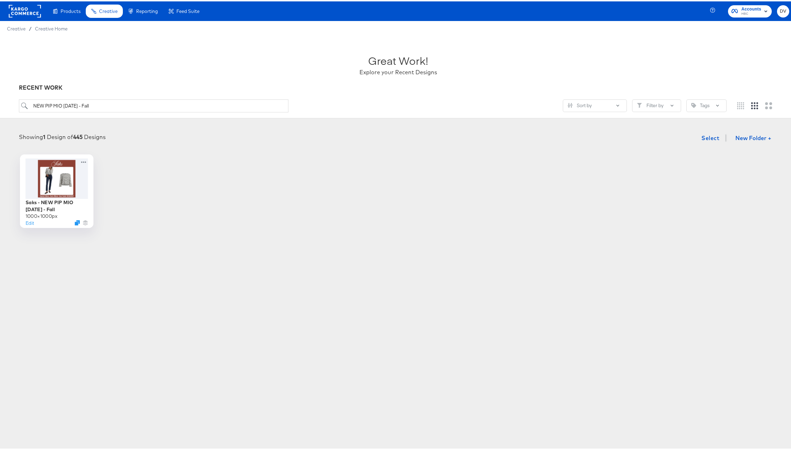
drag, startPoint x: 163, startPoint y: 199, endPoint x: 46, endPoint y: 197, distance: 116.6
click at [163, 199] on div "Saks - NEW PIP MIO 8.21.25 - Fall 1000 × 1000 px Edit" at bounding box center [398, 190] width 782 height 70
click at [27, 223] on button "Edit" at bounding box center [29, 221] width 8 height 7
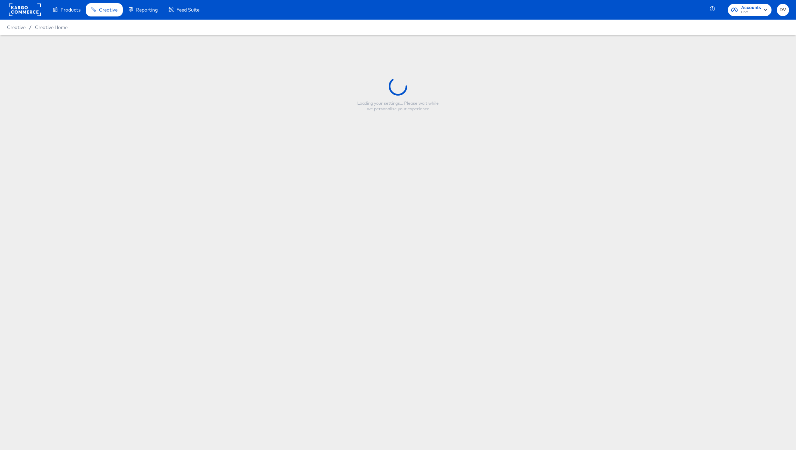
type input "Saks - NEW PIP MIO [DATE] - Fall"
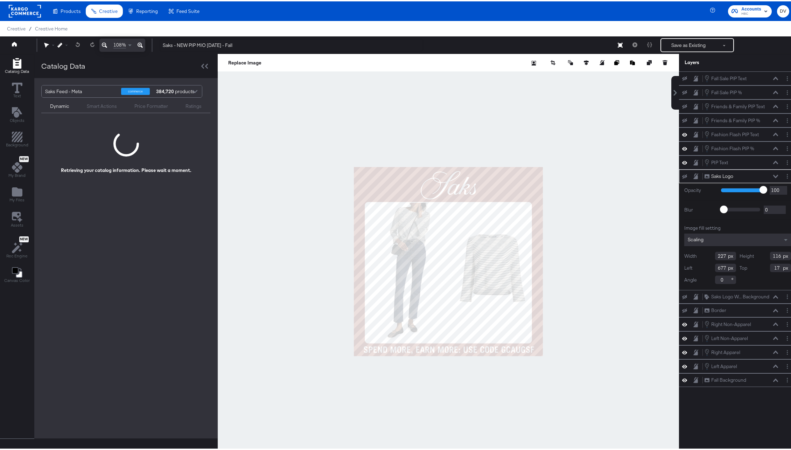
click at [773, 175] on icon at bounding box center [775, 175] width 5 height 4
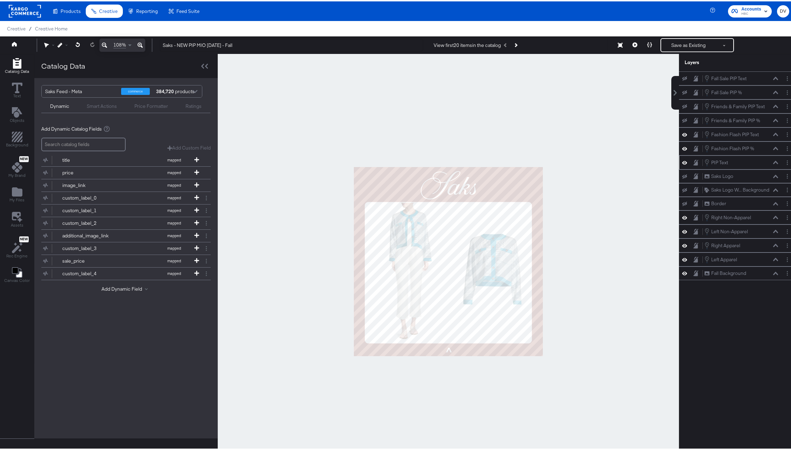
click at [682, 162] on icon at bounding box center [684, 161] width 5 height 6
click at [682, 162] on icon at bounding box center [684, 161] width 5 height 5
click at [773, 162] on icon at bounding box center [775, 160] width 5 height 3
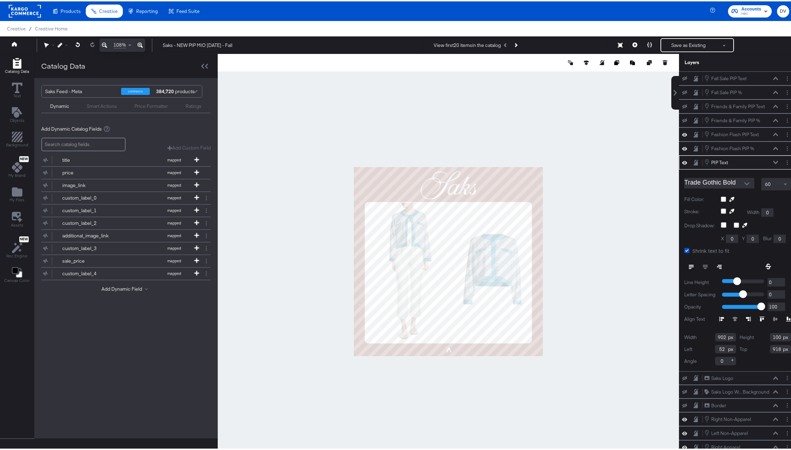
click at [773, 161] on icon at bounding box center [775, 160] width 5 height 3
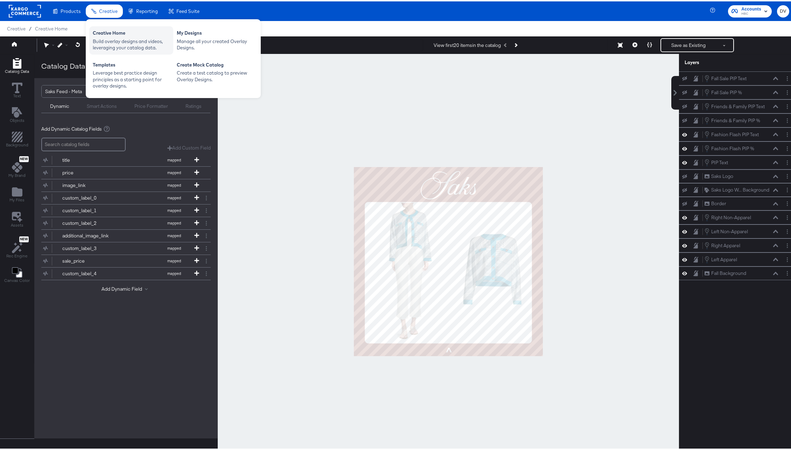
click at [105, 30] on div "Creative Home" at bounding box center [131, 32] width 77 height 8
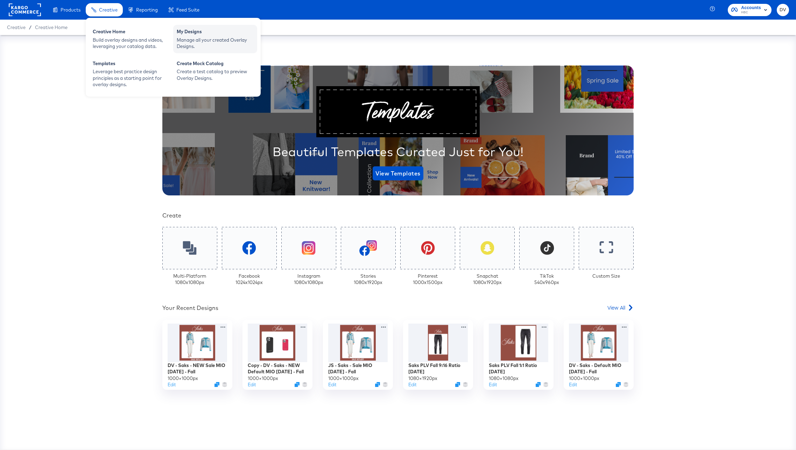
click at [182, 29] on div "My Designs" at bounding box center [215, 32] width 77 height 8
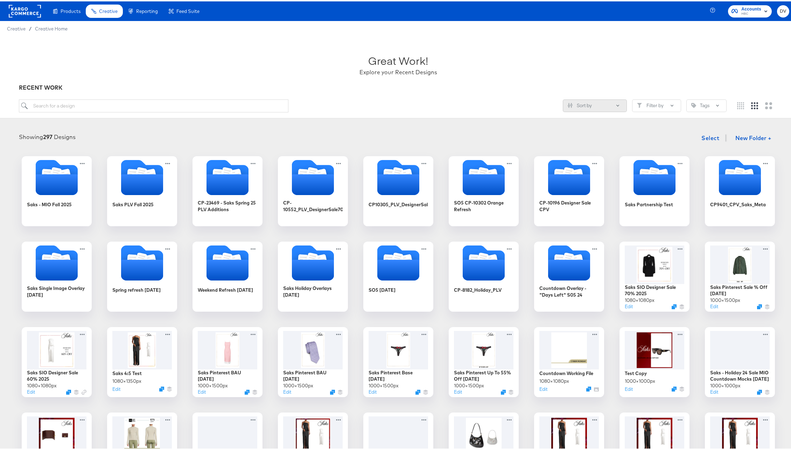
click at [606, 105] on button "Sort by" at bounding box center [595, 104] width 64 height 13
click at [603, 113] on button "Newest Creation" at bounding box center [590, 117] width 64 height 13
click at [600, 115] on div "Newest Creation" at bounding box center [590, 117] width 57 height 7
click at [495, 176] on icon "Folder" at bounding box center [483, 183] width 44 height 22
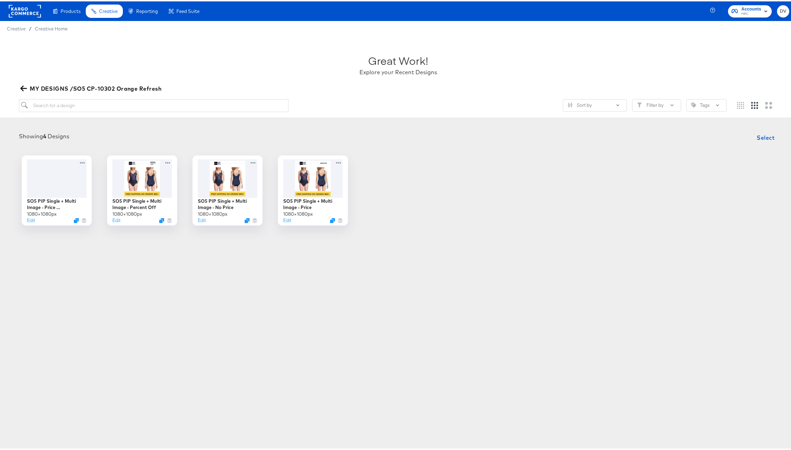
click at [27, 90] on icon "button" at bounding box center [23, 87] width 7 height 7
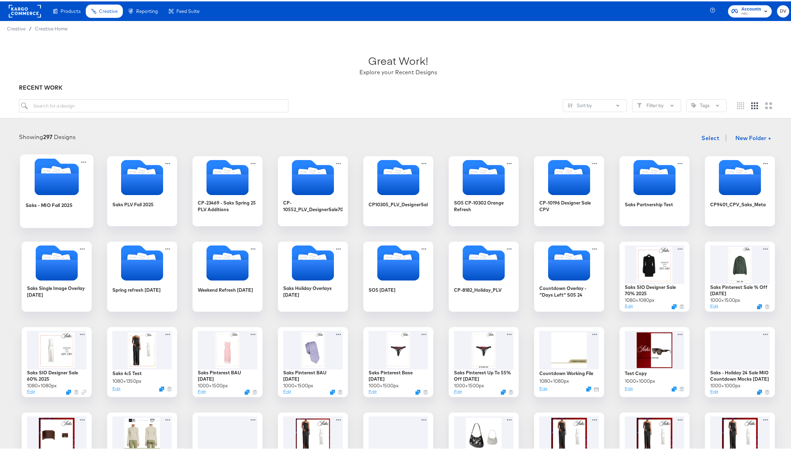
click at [62, 188] on icon "Folder" at bounding box center [56, 183] width 44 height 22
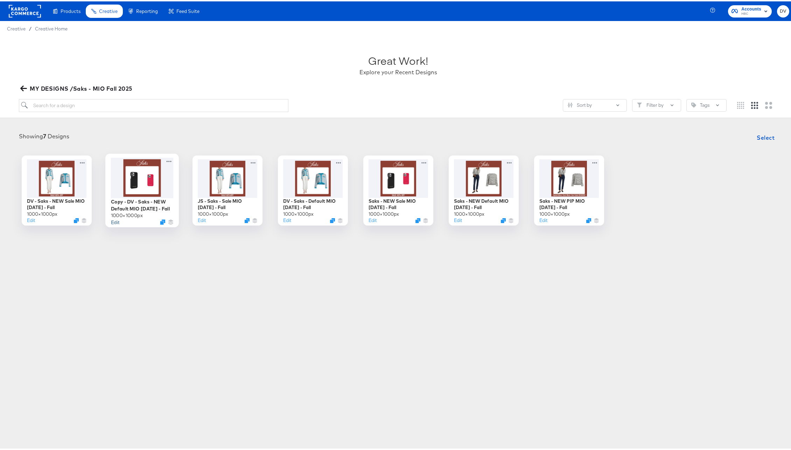
click at [116, 219] on button "Edit" at bounding box center [115, 220] width 8 height 7
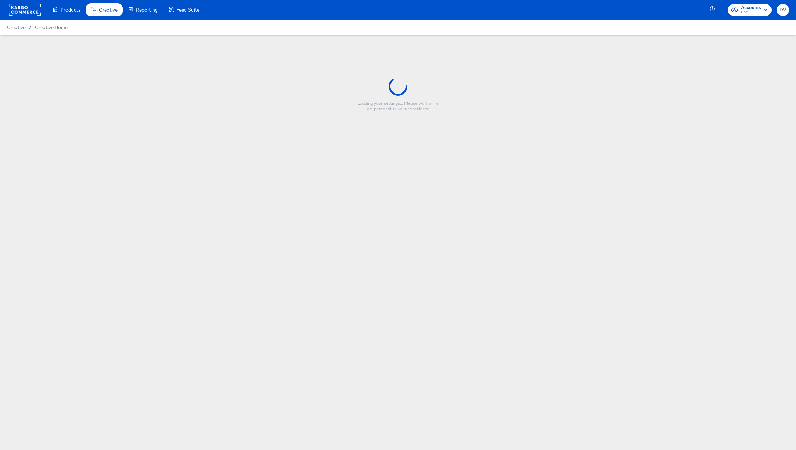
type input "Copy - DV - Saks - NEW Default MIO 8.21.25 - Fall"
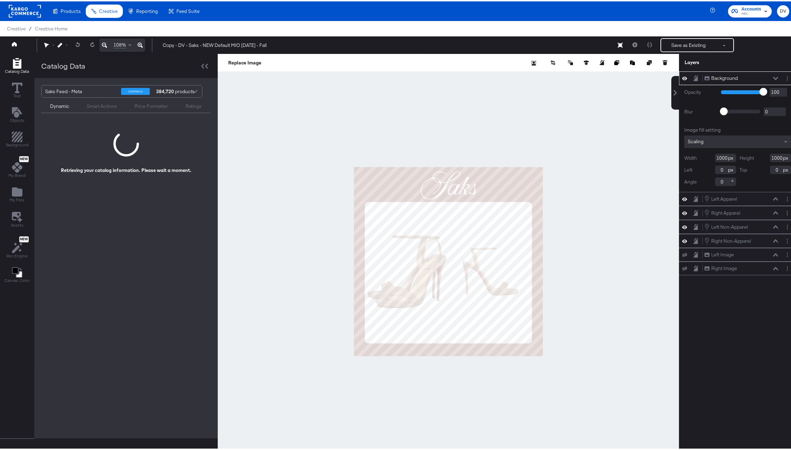
click at [767, 76] on div "Background Background" at bounding box center [741, 76] width 74 height 7
click at [773, 76] on icon at bounding box center [775, 76] width 5 height 3
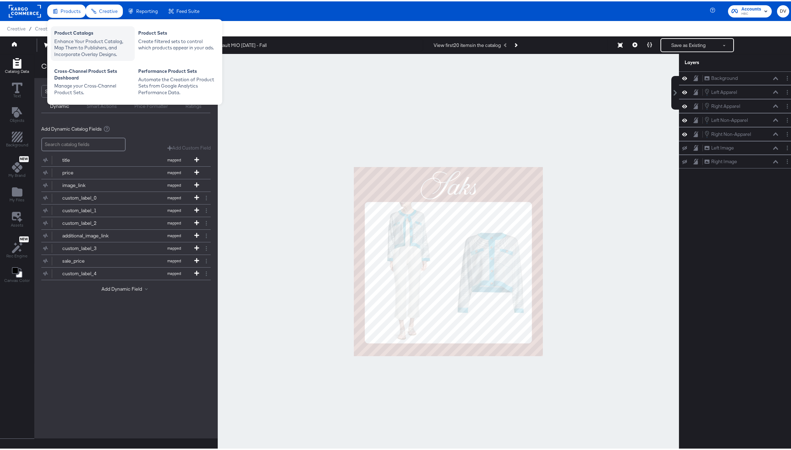
click at [81, 30] on div "Product Catalogs" at bounding box center [92, 32] width 77 height 8
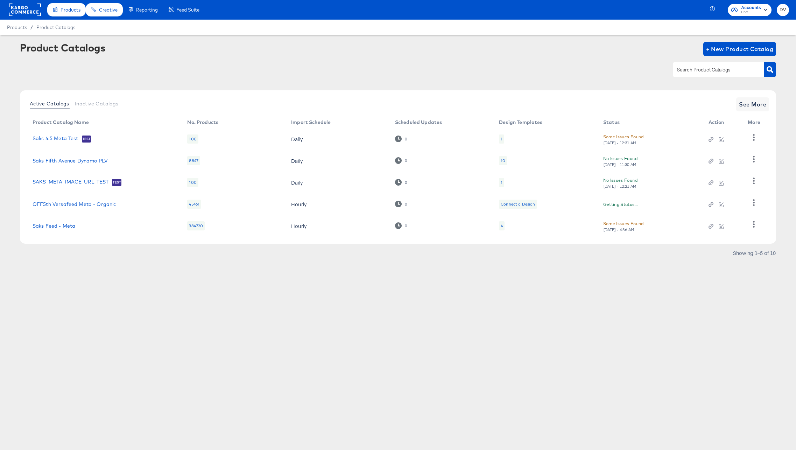
click at [54, 224] on link "Saks Feed - Meta" at bounding box center [54, 226] width 43 height 6
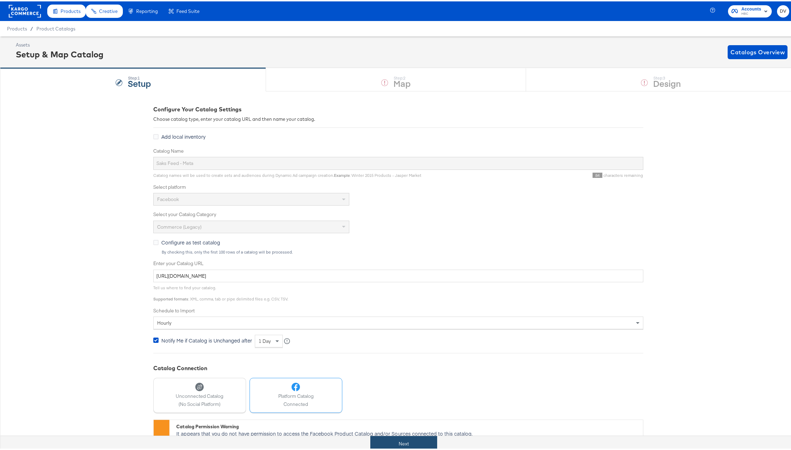
click at [423, 438] on button "Next" at bounding box center [403, 442] width 67 height 16
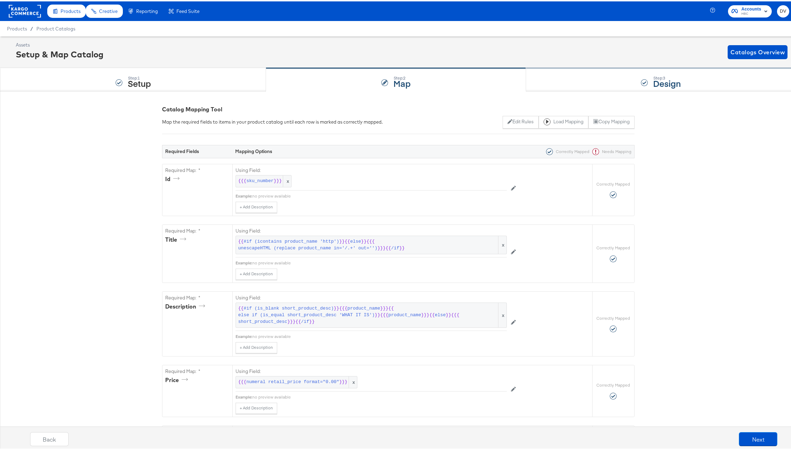
click at [610, 77] on div "Step: 3 Design" at bounding box center [661, 78] width 270 height 23
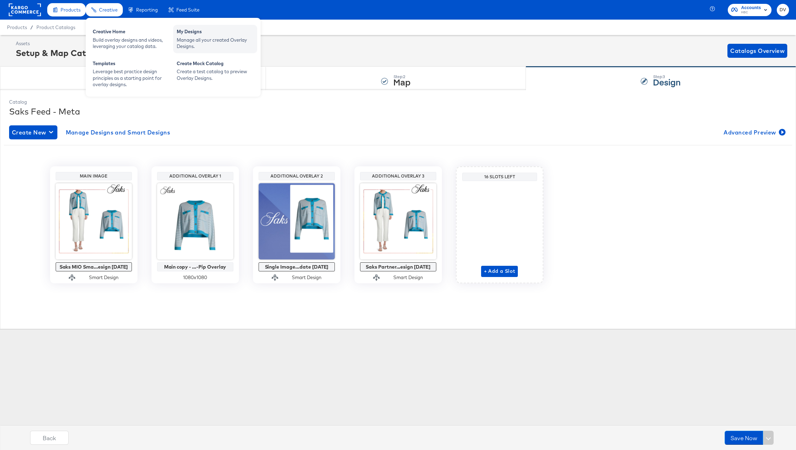
click at [191, 39] on div "Manage all your created Overlay Designs." at bounding box center [215, 43] width 77 height 13
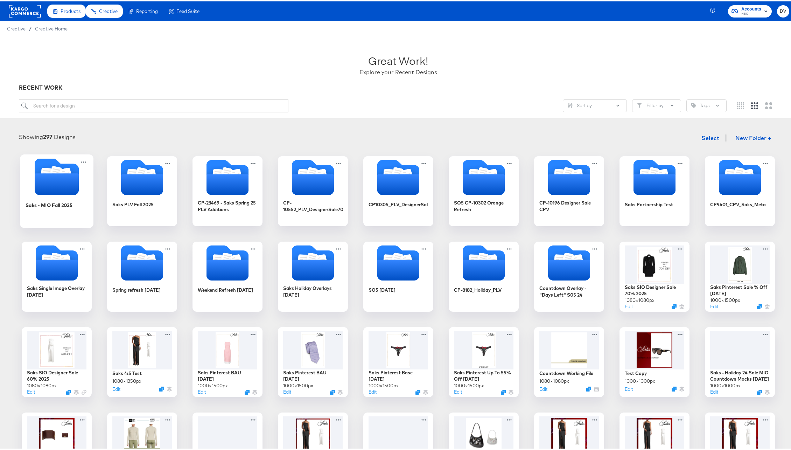
click at [71, 186] on icon "Folder" at bounding box center [56, 183] width 44 height 22
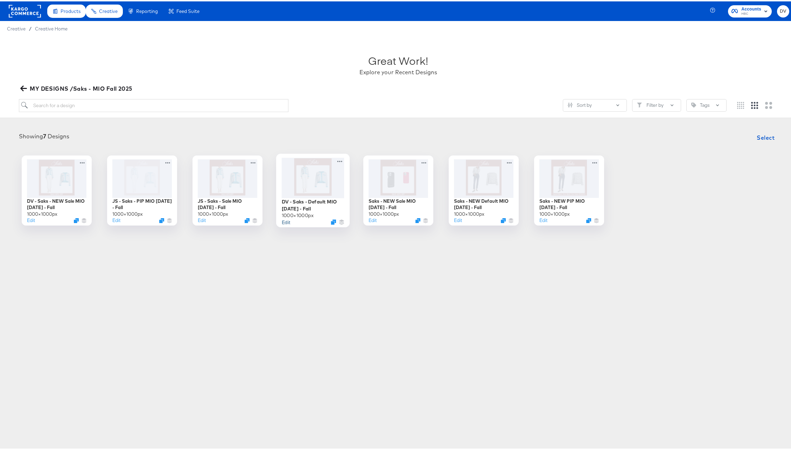
click at [285, 222] on button "Edit" at bounding box center [285, 220] width 8 height 7
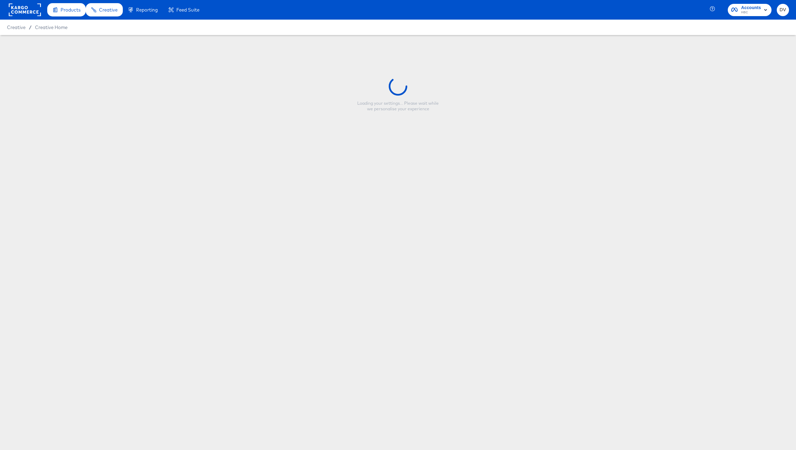
type input "DV - Saks - Default MIO [DATE] - Fall"
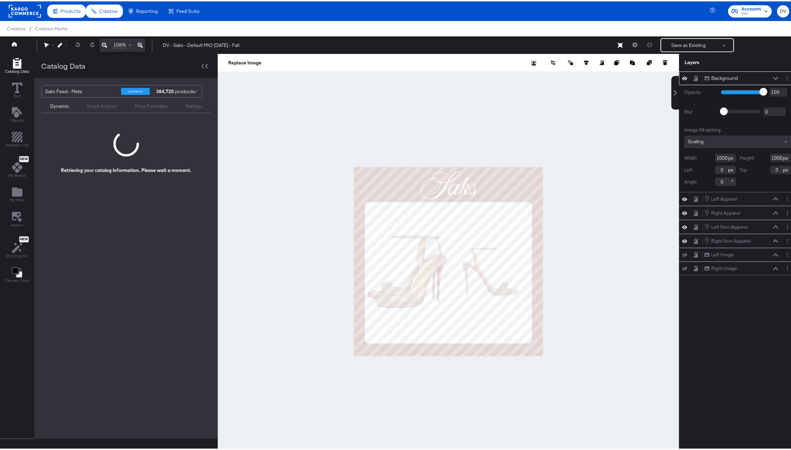
click at [773, 77] on icon at bounding box center [775, 76] width 5 height 3
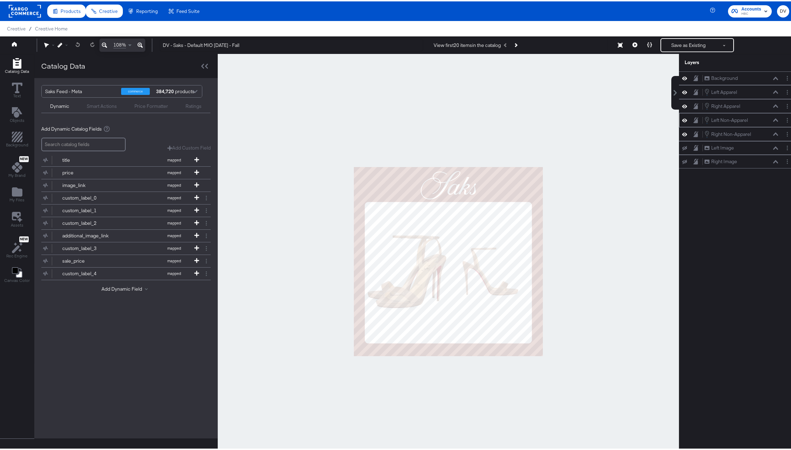
click at [682, 117] on icon at bounding box center [684, 119] width 5 height 6
click at [682, 117] on button at bounding box center [685, 119] width 6 height 6
click at [773, 119] on icon at bounding box center [775, 119] width 5 height 4
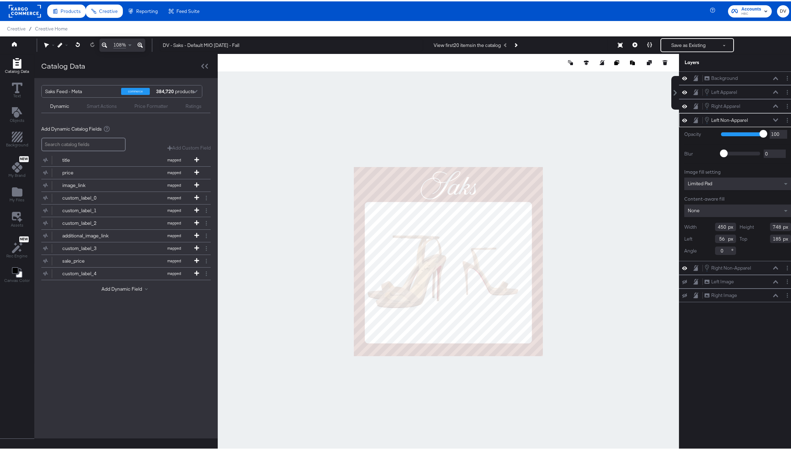
click at [773, 118] on icon at bounding box center [775, 119] width 5 height 4
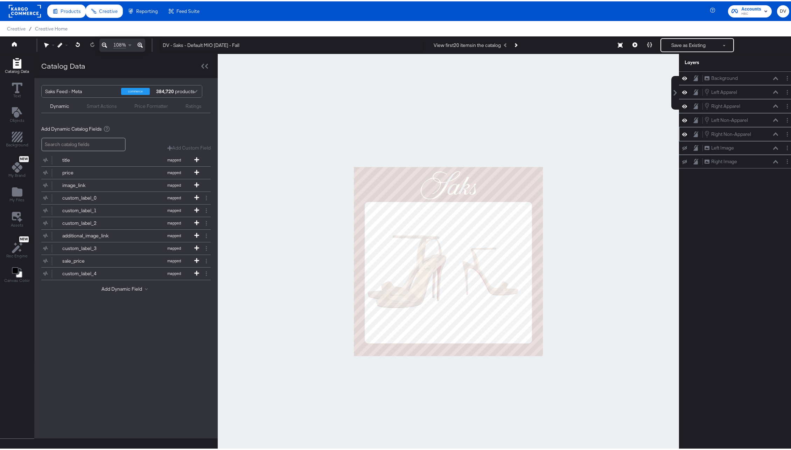
click at [773, 134] on icon at bounding box center [775, 132] width 5 height 3
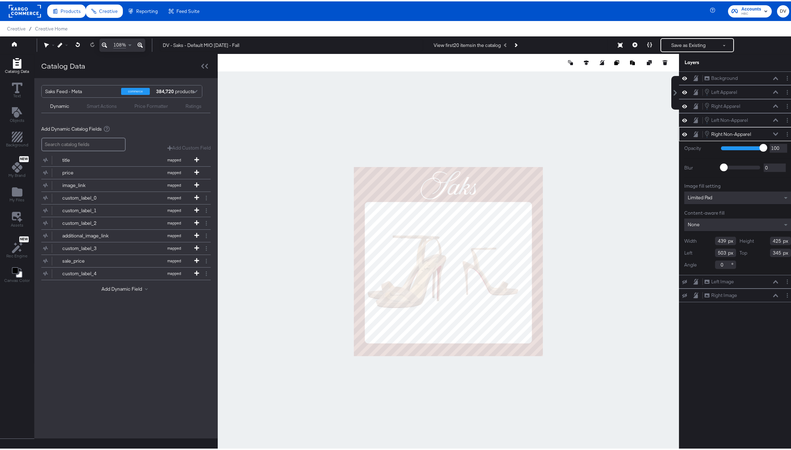
click at [773, 133] on icon at bounding box center [775, 133] width 5 height 4
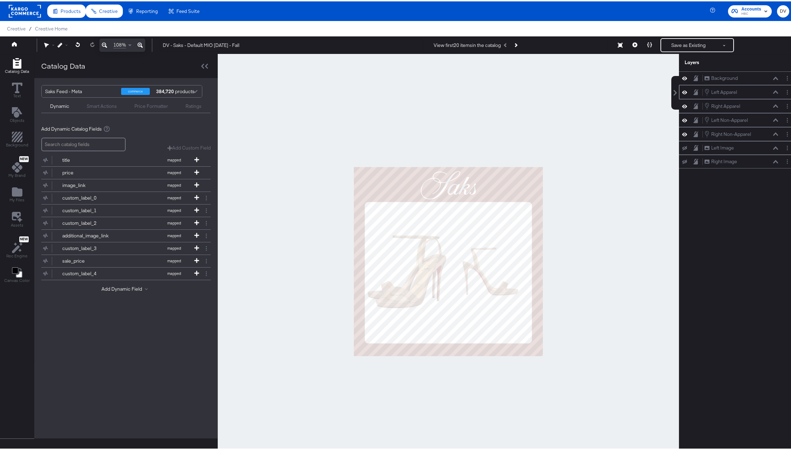
click at [773, 90] on icon at bounding box center [775, 90] width 5 height 3
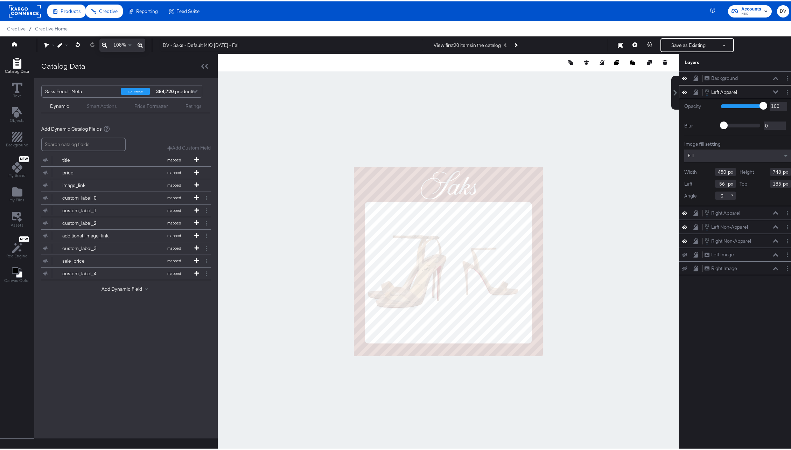
click at [773, 90] on icon at bounding box center [775, 91] width 5 height 4
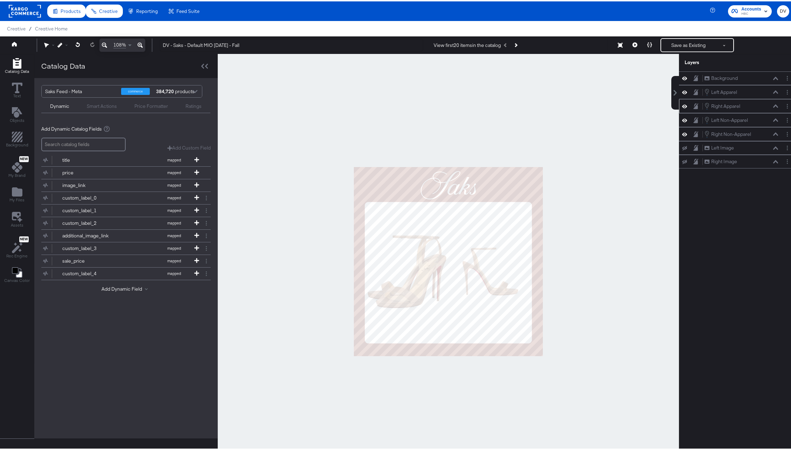
click at [773, 104] on icon at bounding box center [775, 104] width 5 height 3
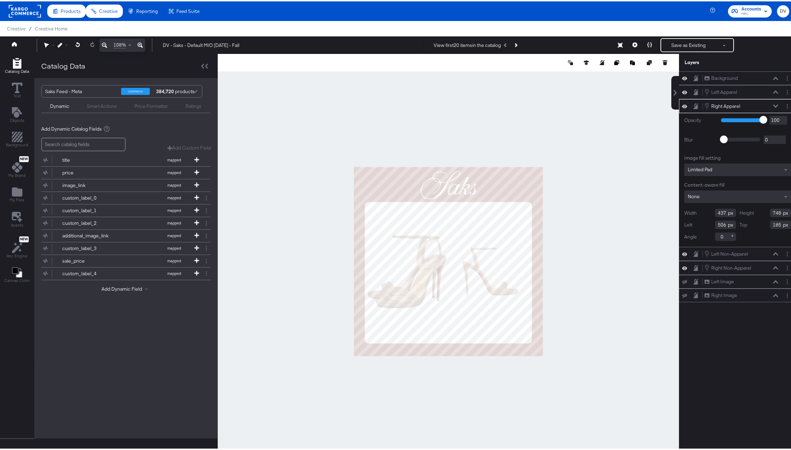
click at [773, 104] on icon at bounding box center [775, 105] width 5 height 4
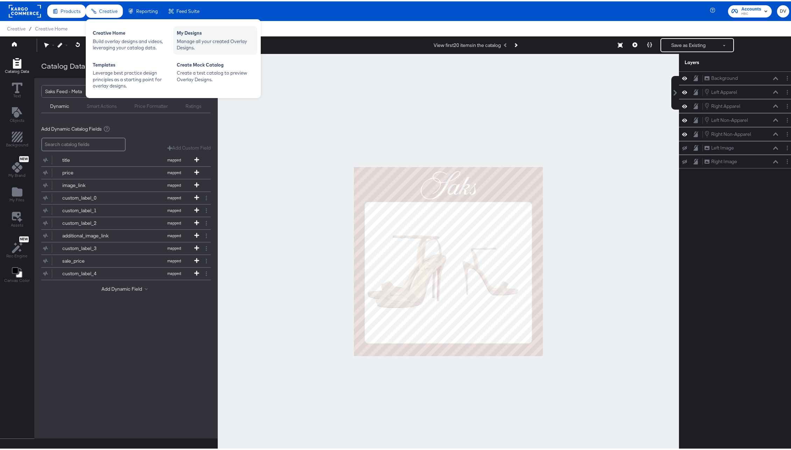
click at [194, 34] on div "My Designs" at bounding box center [215, 32] width 77 height 8
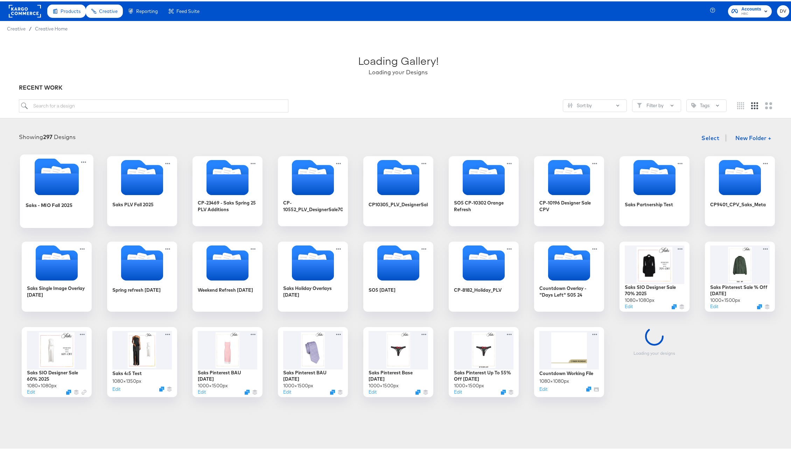
click at [62, 176] on icon "Folder" at bounding box center [56, 183] width 44 height 22
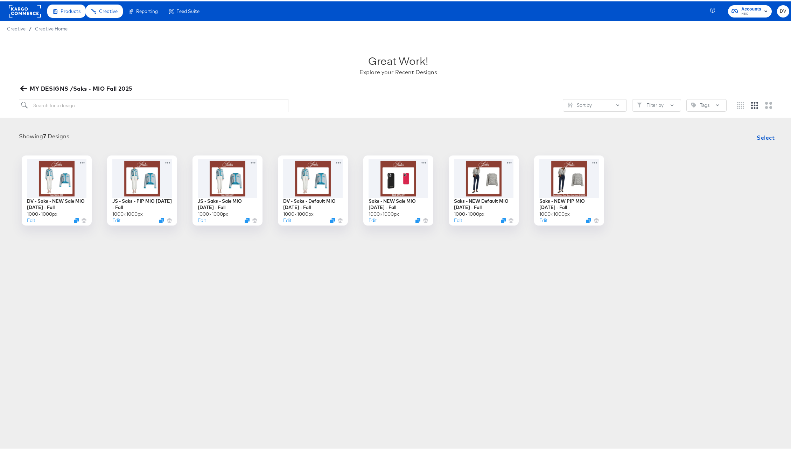
click at [382, 344] on div "Products Creative Reporting Feed Suite Accounts HBC DV Creative / Creative Home…" at bounding box center [398, 225] width 796 height 450
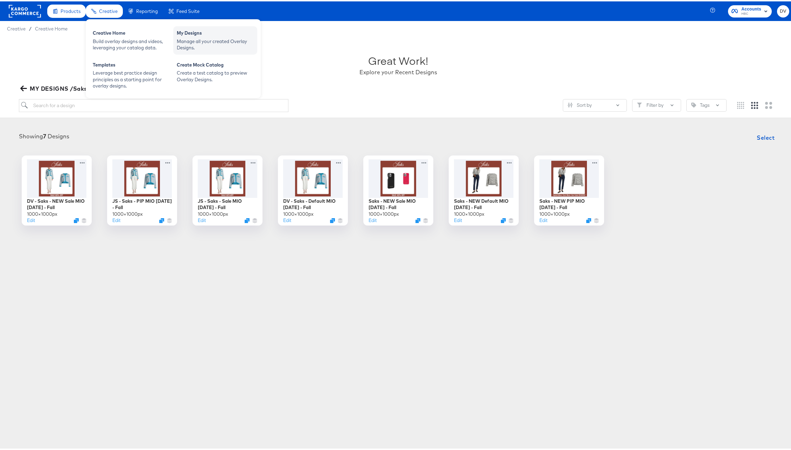
click at [187, 31] on div "My Designs" at bounding box center [215, 32] width 77 height 8
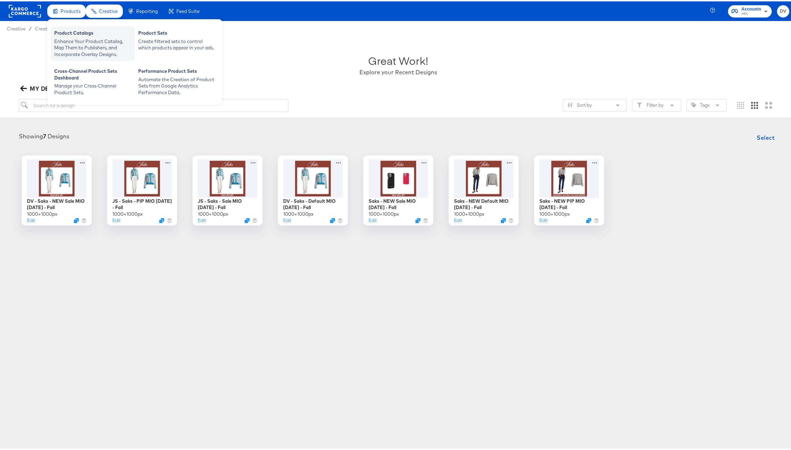
click at [78, 41] on div "Enhance Your Product Catalog, Map Them to Publishers, and Incorporate Overlay D…" at bounding box center [92, 47] width 77 height 20
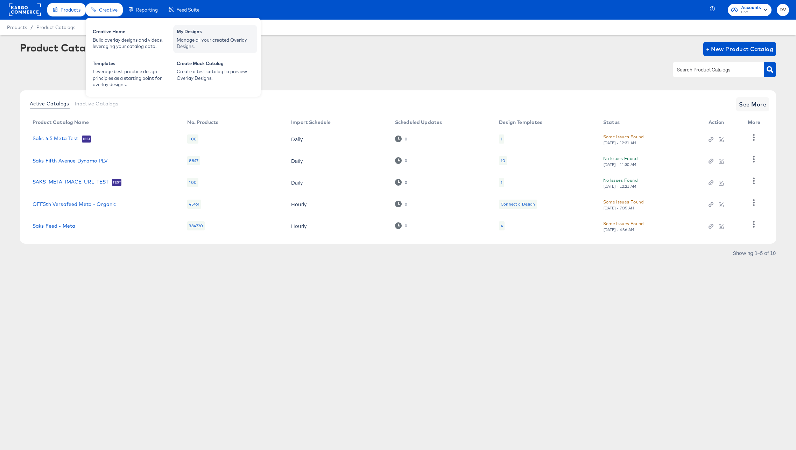
click at [198, 29] on div "My Designs" at bounding box center [215, 32] width 77 height 8
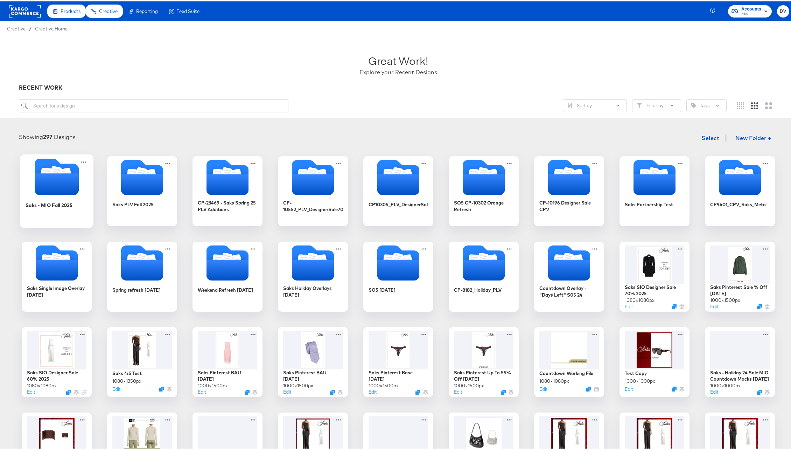
click at [62, 187] on icon "Folder" at bounding box center [56, 183] width 44 height 22
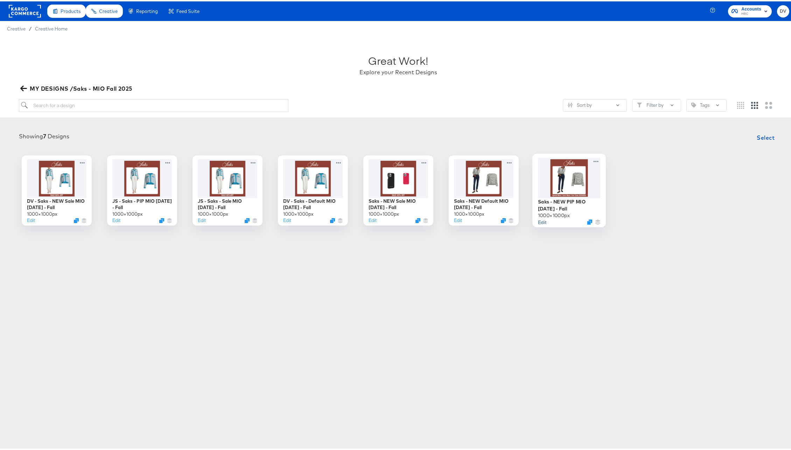
click at [539, 222] on button "Edit" at bounding box center [542, 220] width 8 height 7
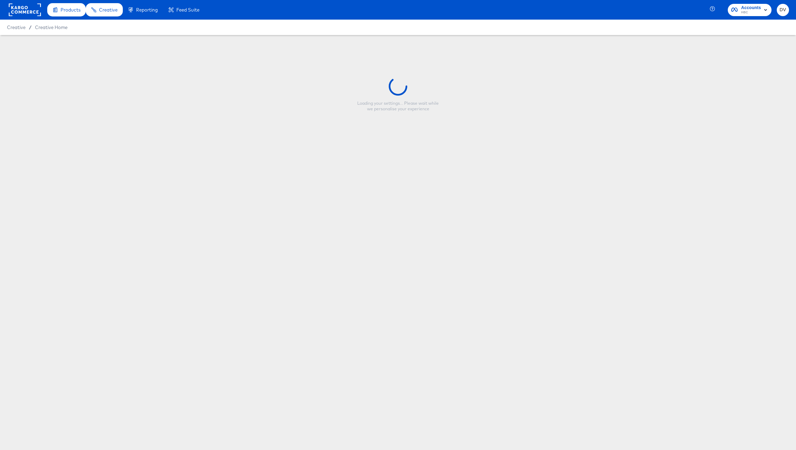
type input "Saks - NEW PIP MIO [DATE] - Fall"
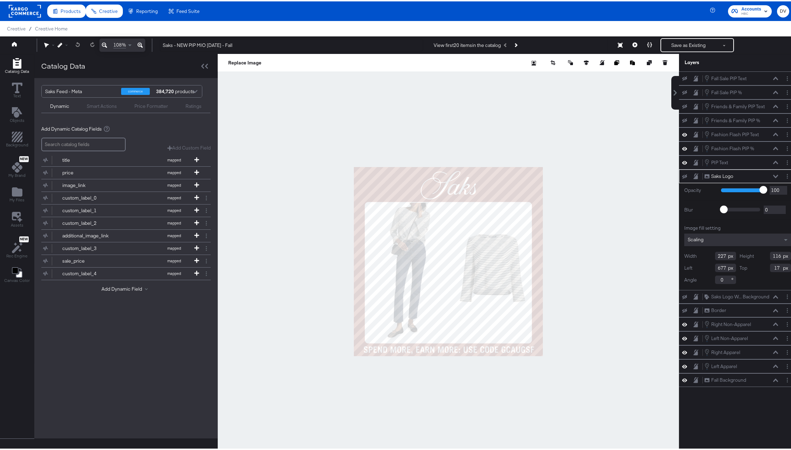
click at [773, 174] on icon at bounding box center [775, 174] width 5 height 3
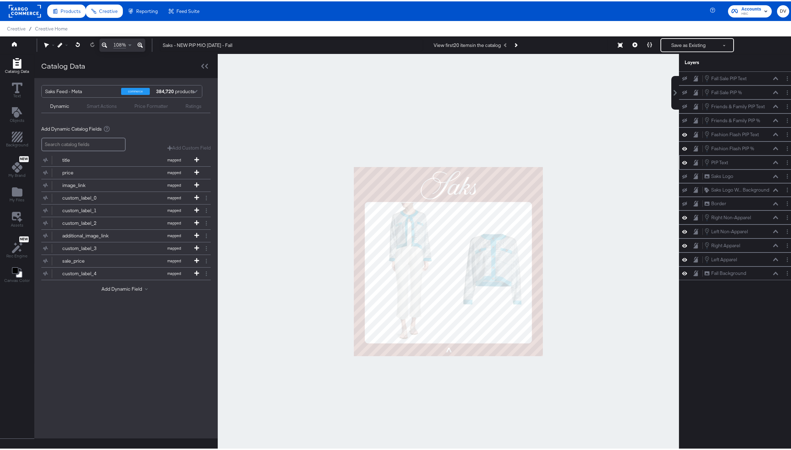
click at [773, 161] on icon at bounding box center [775, 161] width 5 height 4
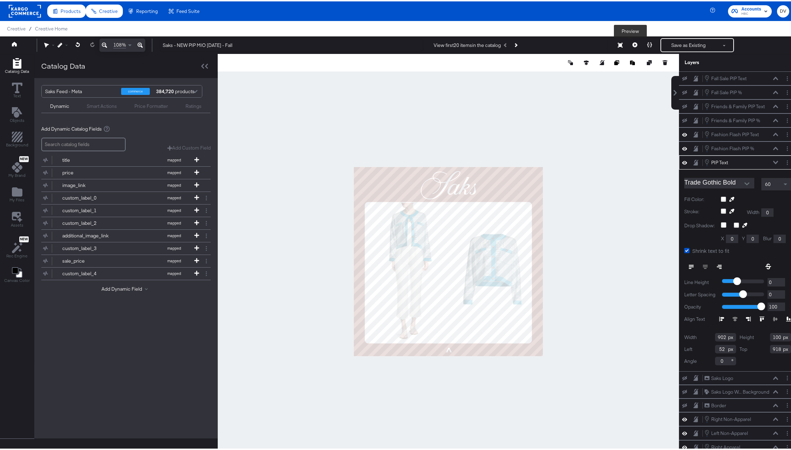
click at [629, 46] on button at bounding box center [635, 44] width 15 height 14
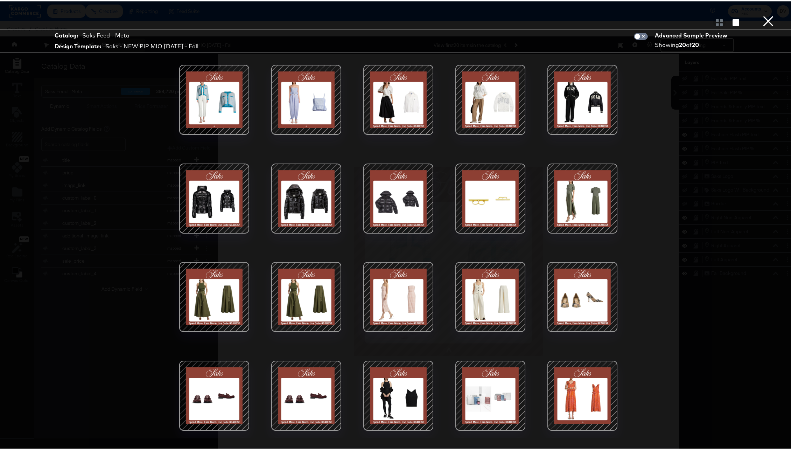
click at [315, 192] on div at bounding box center [307, 197] width 60 height 60
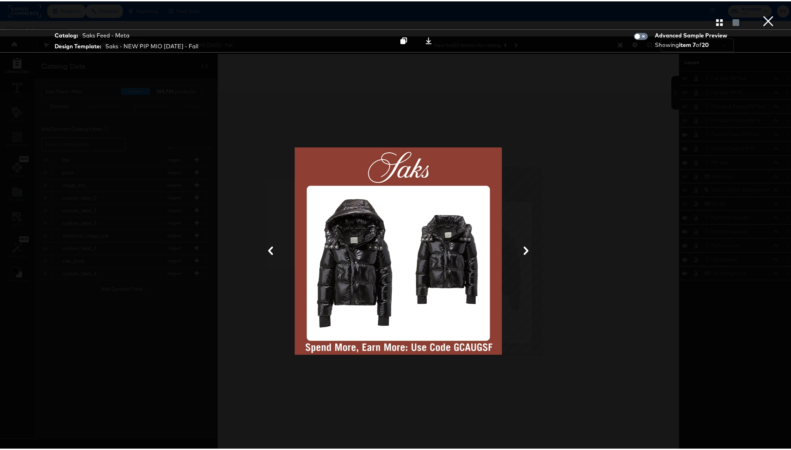
click at [761, 14] on button "×" at bounding box center [768, 7] width 14 height 14
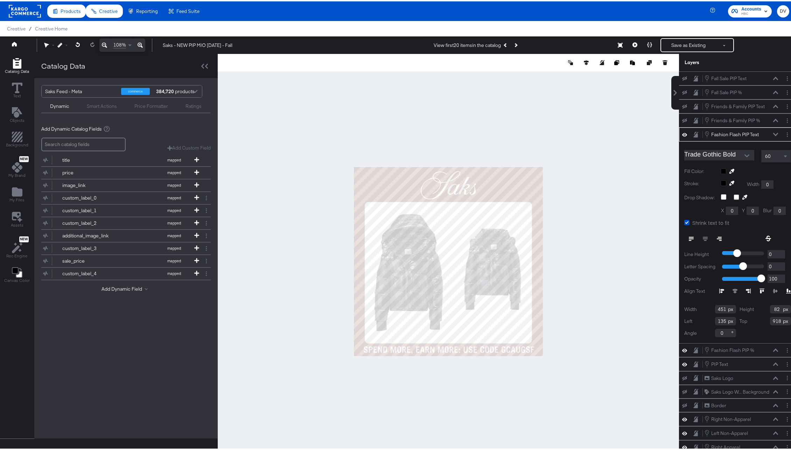
click at [773, 132] on icon at bounding box center [775, 132] width 5 height 3
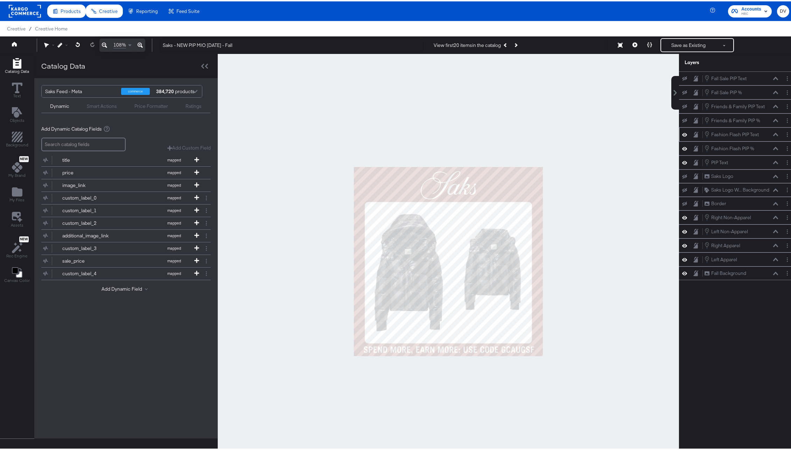
click at [682, 132] on icon at bounding box center [684, 133] width 5 height 6
click at [682, 144] on icon at bounding box center [684, 147] width 5 height 6
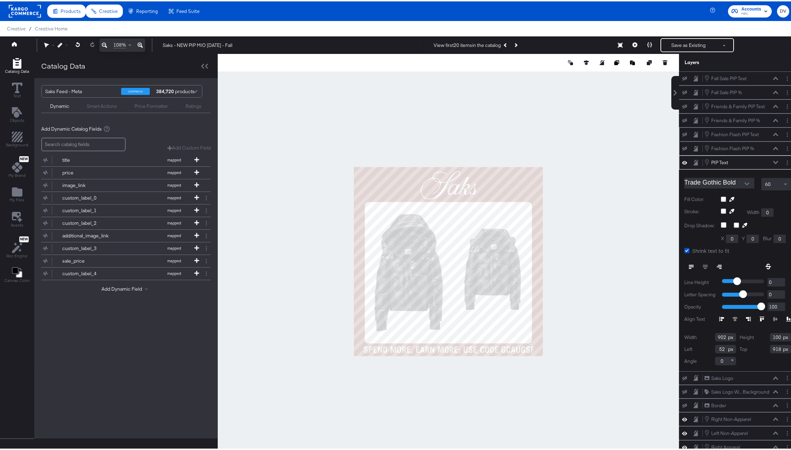
click at [139, 44] on icon at bounding box center [140, 44] width 5 height 8
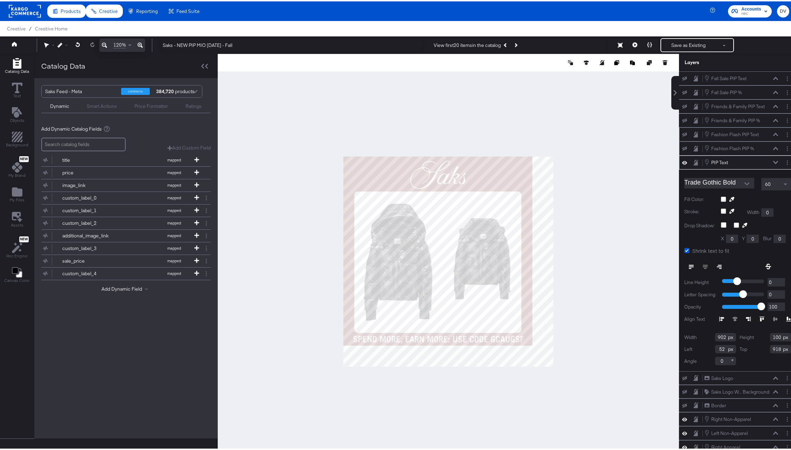
click at [139, 44] on icon at bounding box center [140, 44] width 5 height 8
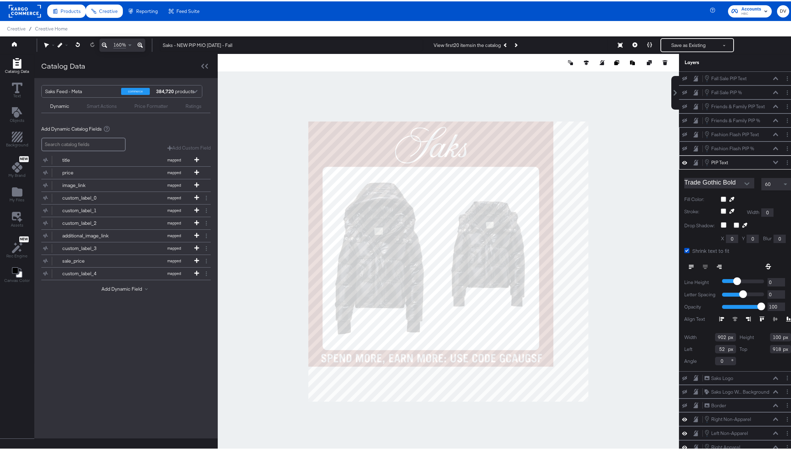
click at [139, 44] on icon at bounding box center [140, 44] width 5 height 8
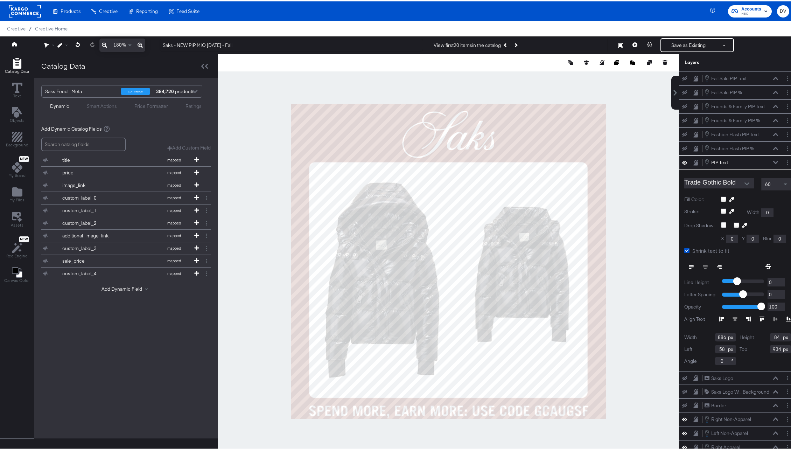
type input "51"
type input "918"
type input "876"
type input "69"
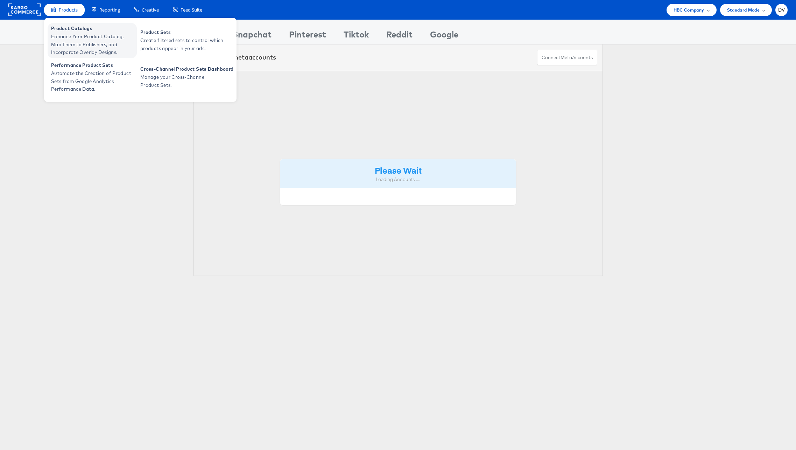
click at [61, 36] on span "Enhance Your Product Catalog, Map Them to Publishers, and Incorporate Overlay D…" at bounding box center [93, 45] width 84 height 24
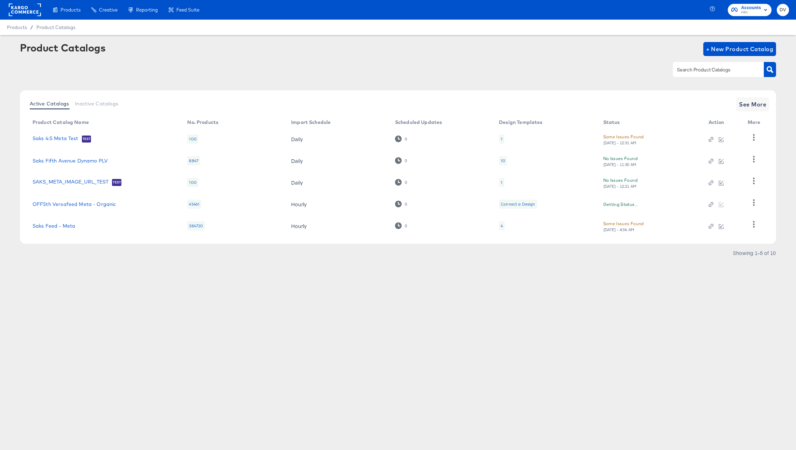
click at [364, 63] on div at bounding box center [398, 70] width 756 height 16
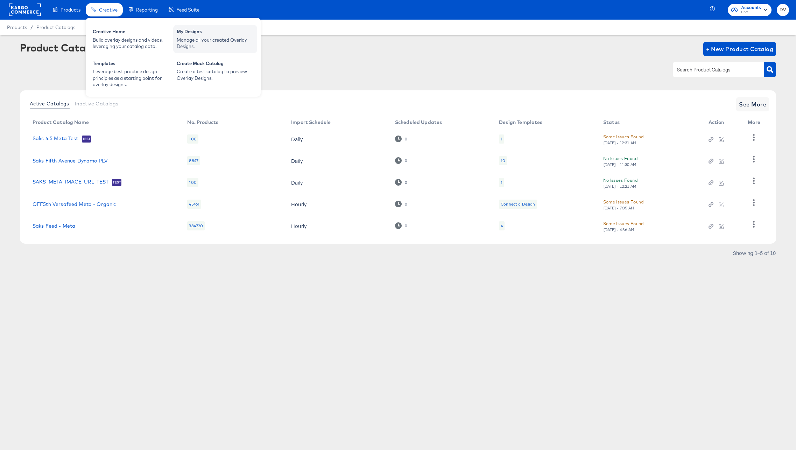
click at [203, 37] on div "Manage all your created Overlay Designs." at bounding box center [215, 43] width 77 height 13
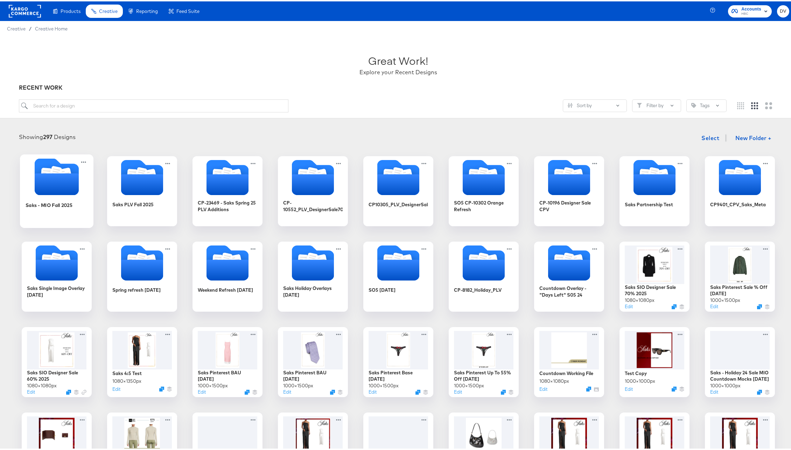
click at [48, 179] on icon "Folder" at bounding box center [56, 183] width 44 height 22
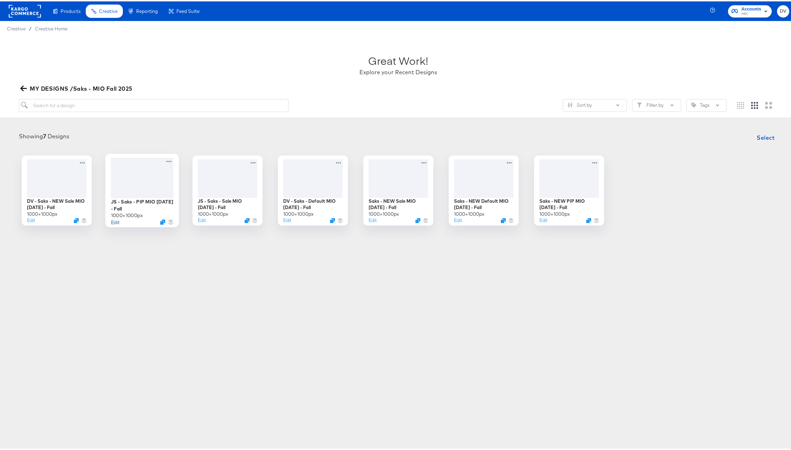
click at [111, 222] on button "Edit" at bounding box center [115, 220] width 8 height 7
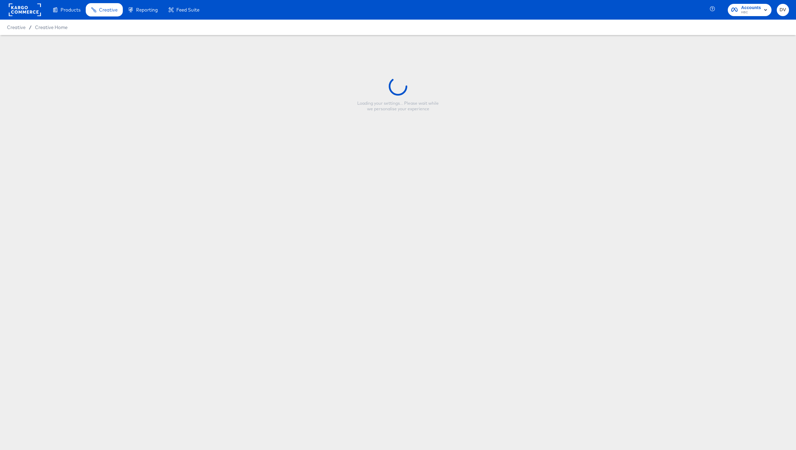
type input "JS - Saks - PIP MIO [DATE] - Fall"
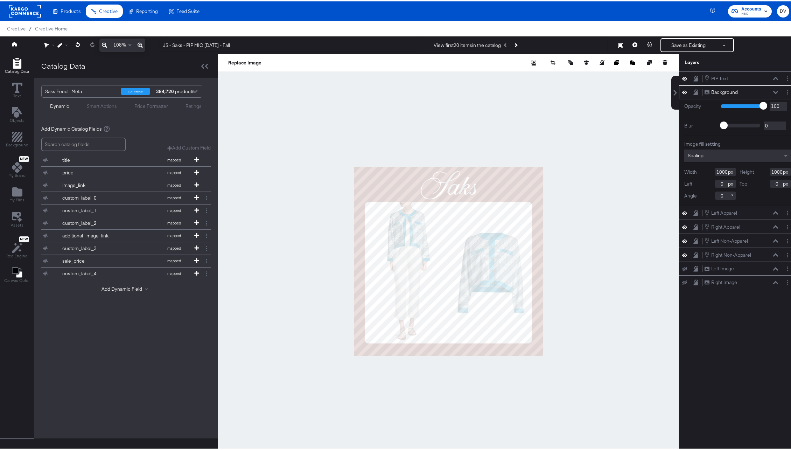
click at [773, 89] on icon at bounding box center [775, 91] width 5 height 4
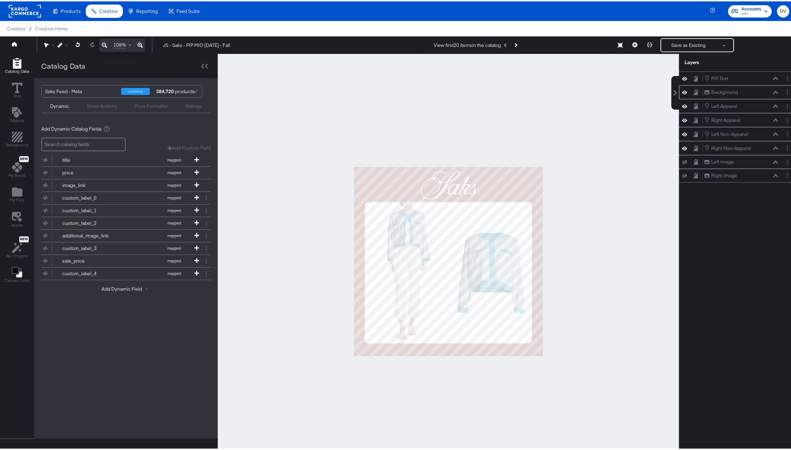
click at [773, 89] on icon at bounding box center [775, 91] width 5 height 4
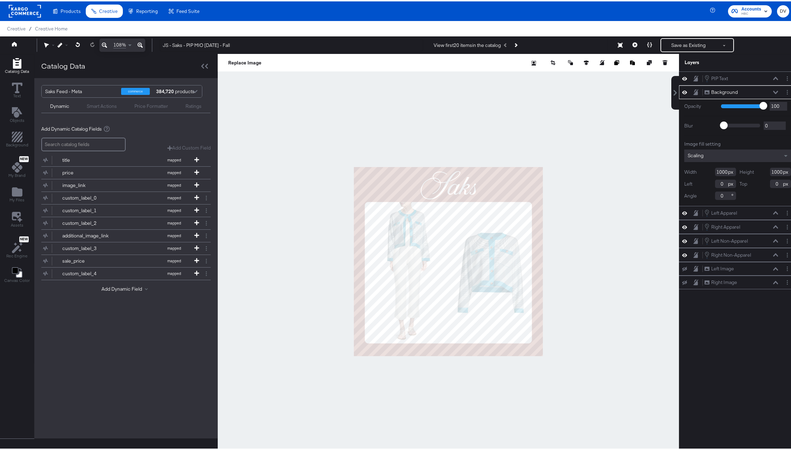
click at [773, 90] on icon at bounding box center [775, 91] width 5 height 4
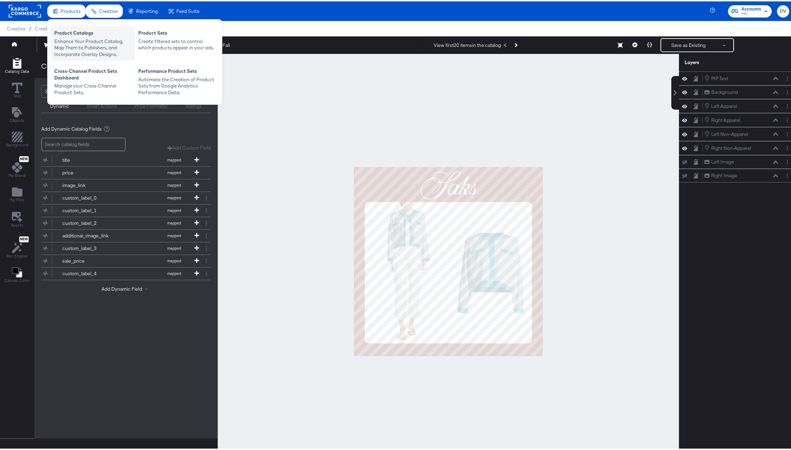
click at [71, 36] on div "Product Catalogs" at bounding box center [92, 32] width 77 height 8
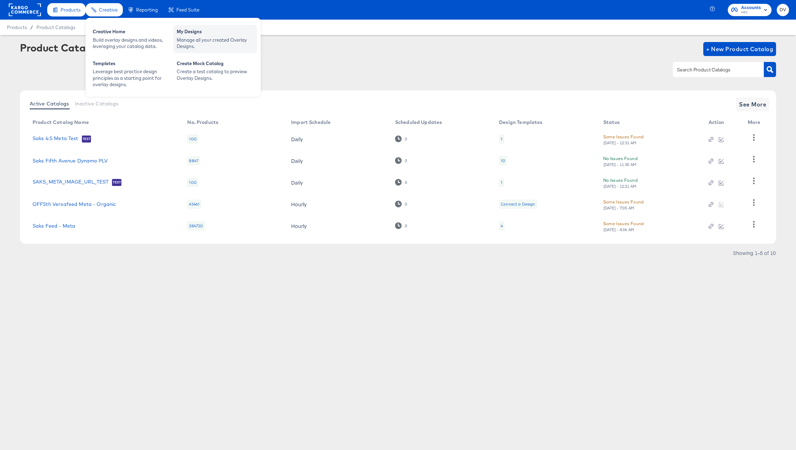
click at [213, 38] on div "Manage all your created Overlay Designs." at bounding box center [215, 43] width 77 height 13
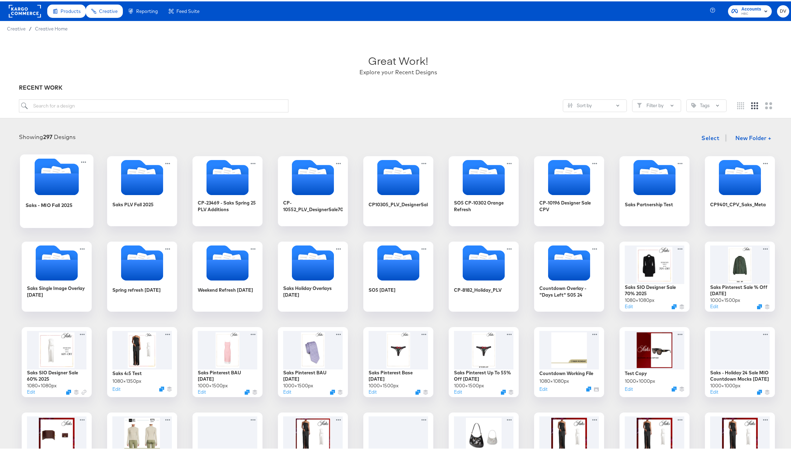
click at [61, 177] on icon "Folder" at bounding box center [56, 183] width 44 height 22
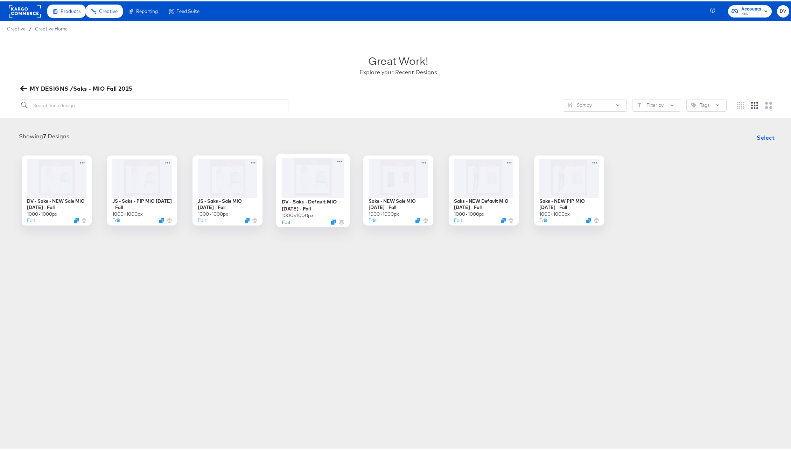
click at [283, 221] on button "Edit" at bounding box center [285, 220] width 8 height 7
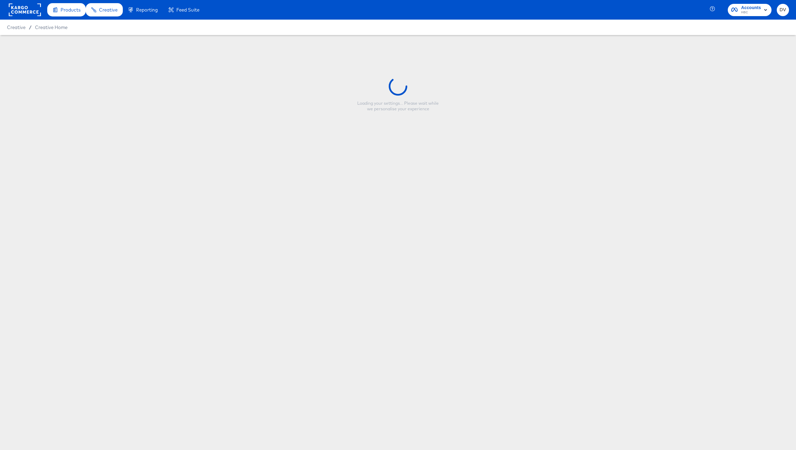
type input "DV - Saks - Default MIO [DATE] - Fall"
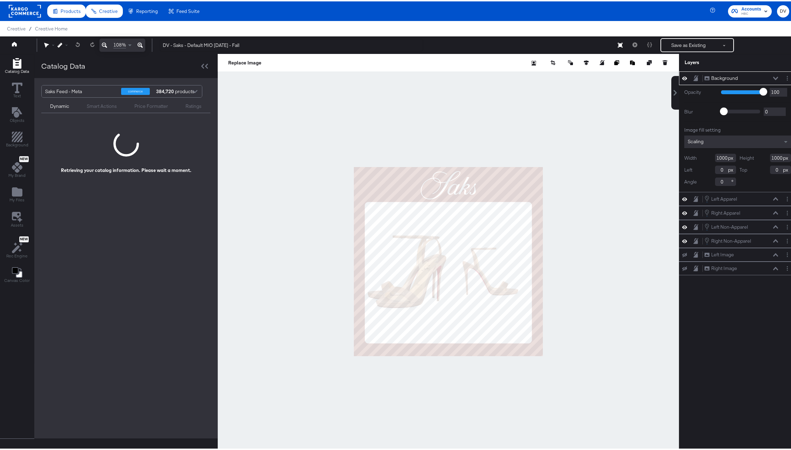
click at [773, 75] on icon at bounding box center [775, 77] width 5 height 4
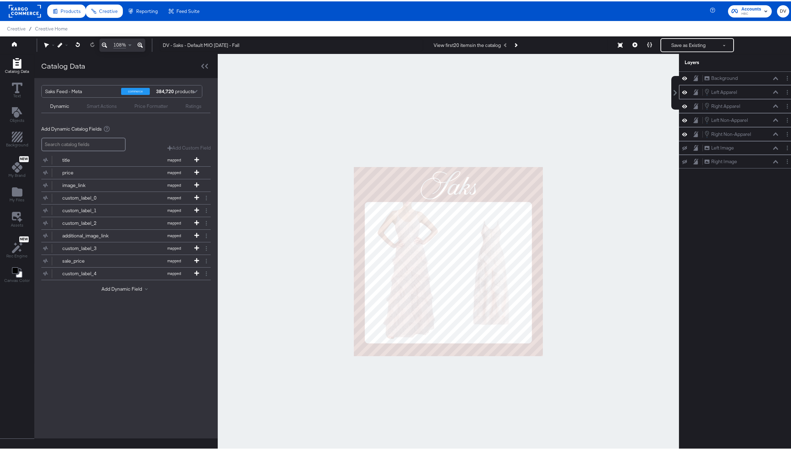
click at [773, 89] on icon at bounding box center [775, 91] width 5 height 4
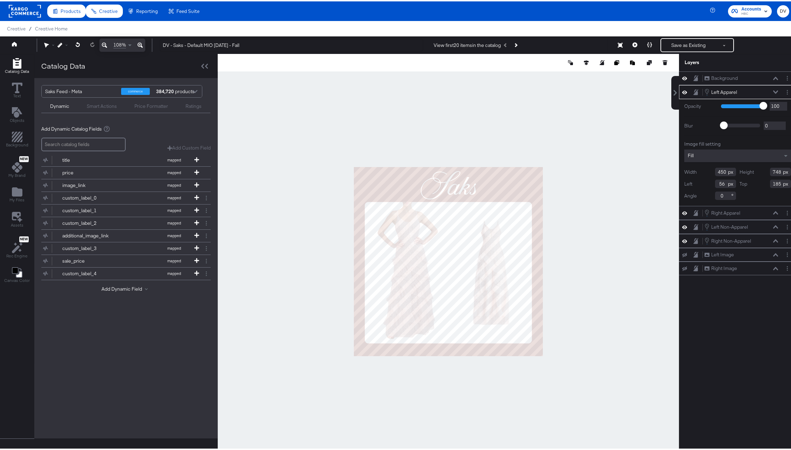
click at [773, 90] on icon at bounding box center [775, 90] width 5 height 3
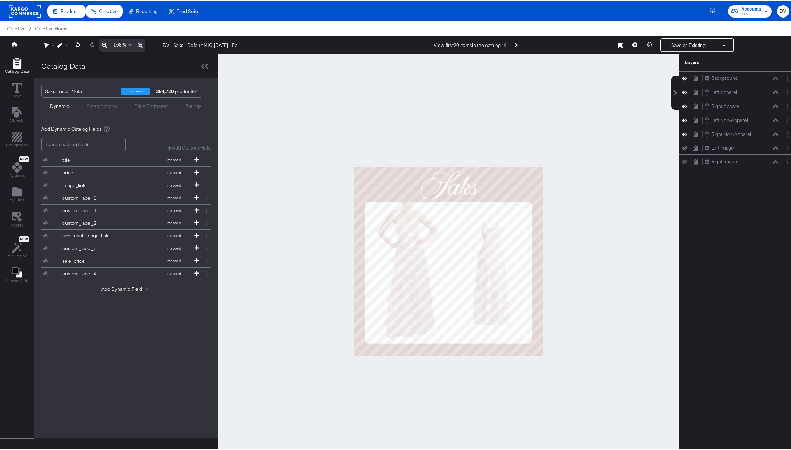
click at [773, 104] on icon at bounding box center [775, 104] width 5 height 3
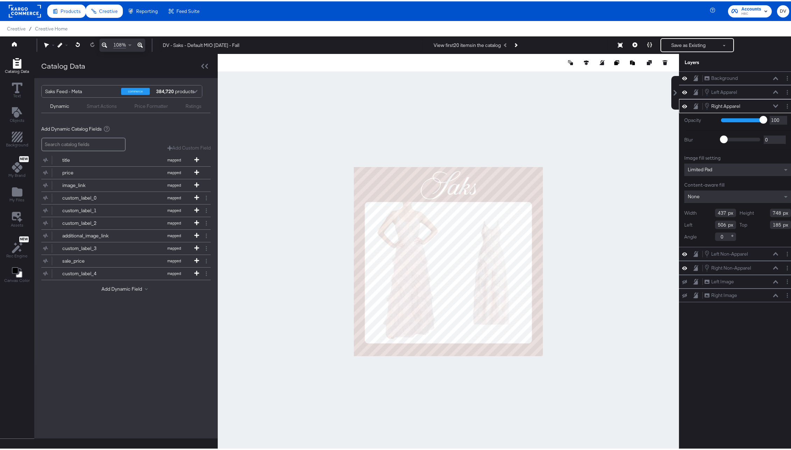
click at [773, 103] on icon at bounding box center [775, 105] width 5 height 4
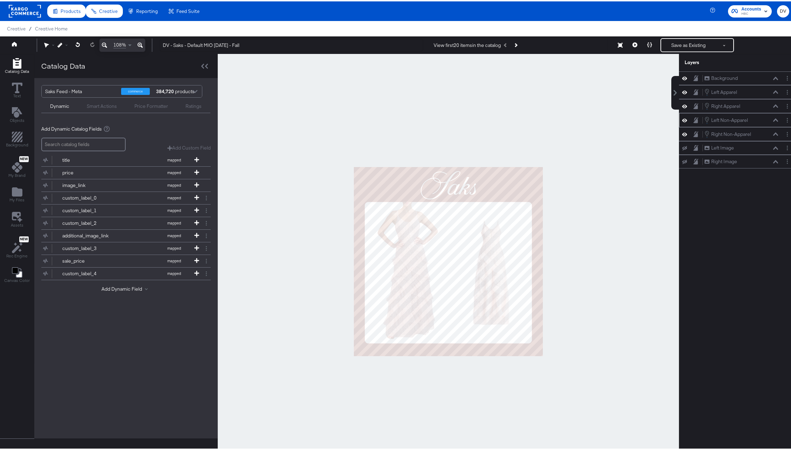
click at [773, 119] on icon at bounding box center [775, 118] width 5 height 3
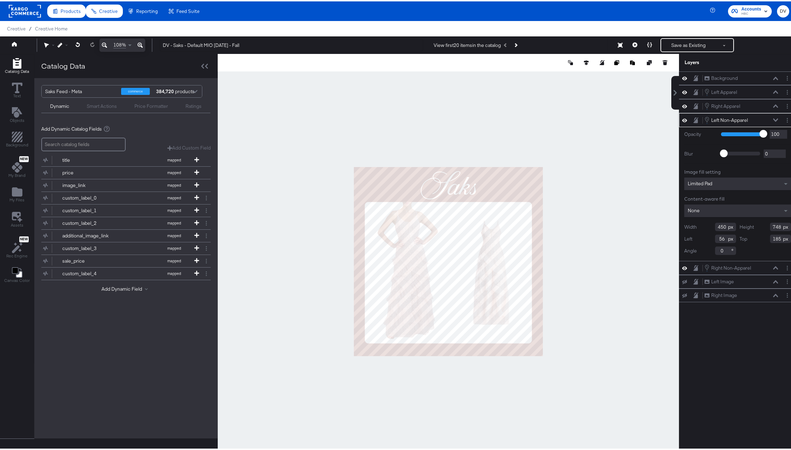
click at [773, 118] on icon at bounding box center [775, 119] width 5 height 4
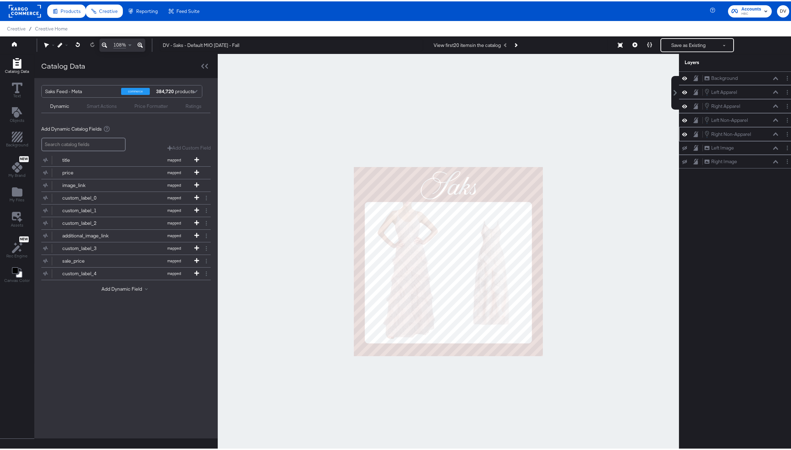
click at [773, 131] on icon at bounding box center [775, 133] width 5 height 4
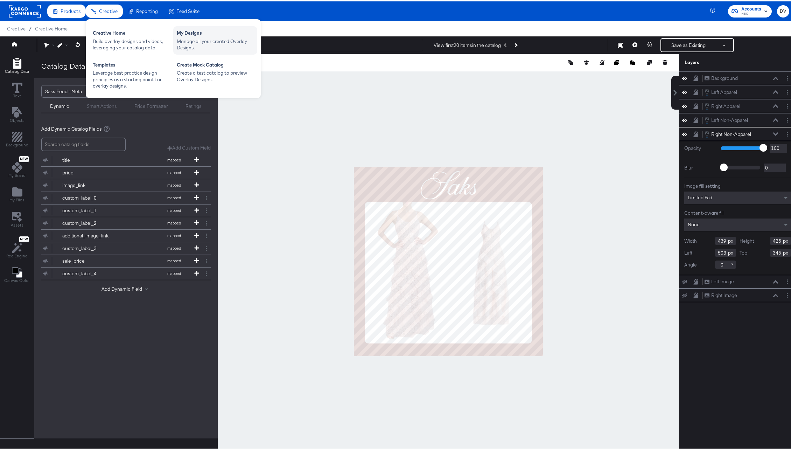
click at [196, 33] on div "My Designs" at bounding box center [215, 32] width 77 height 8
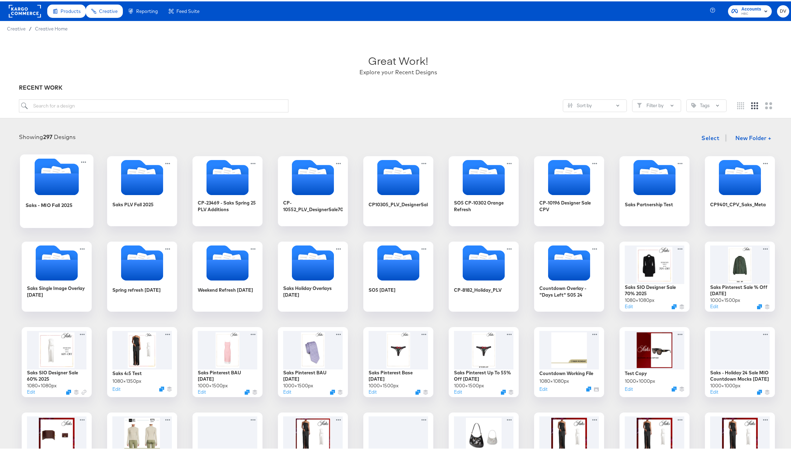
click at [48, 187] on icon "Folder" at bounding box center [56, 183] width 44 height 22
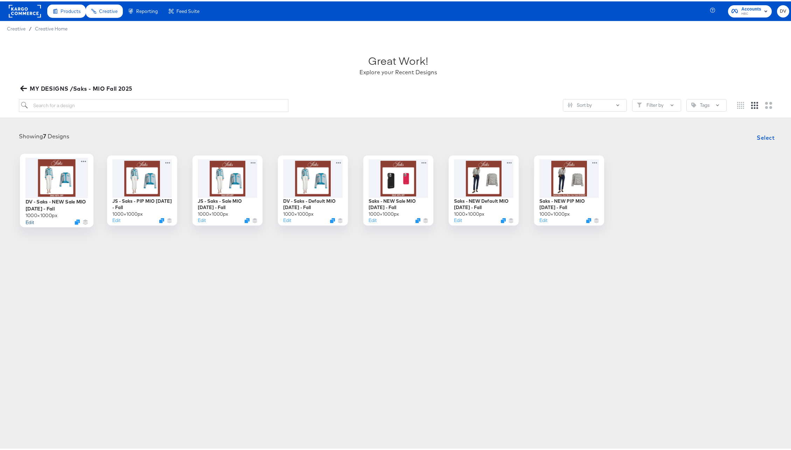
click at [25, 222] on button "Edit" at bounding box center [29, 220] width 8 height 7
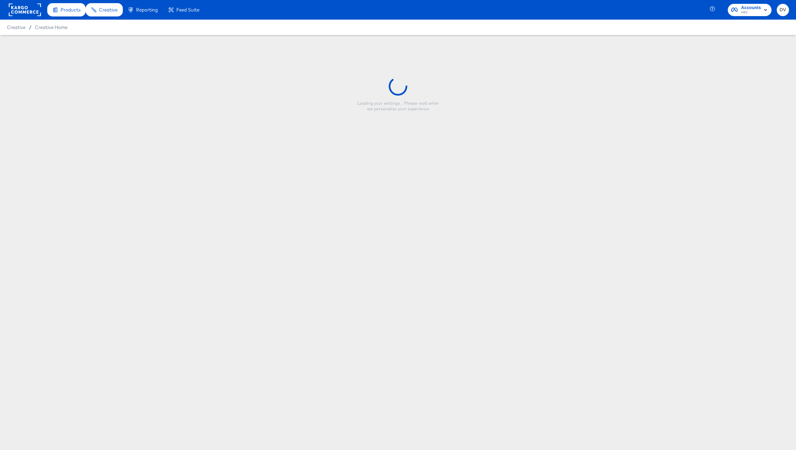
type input "DV - Saks - NEW Sale MIO [DATE] - Fall"
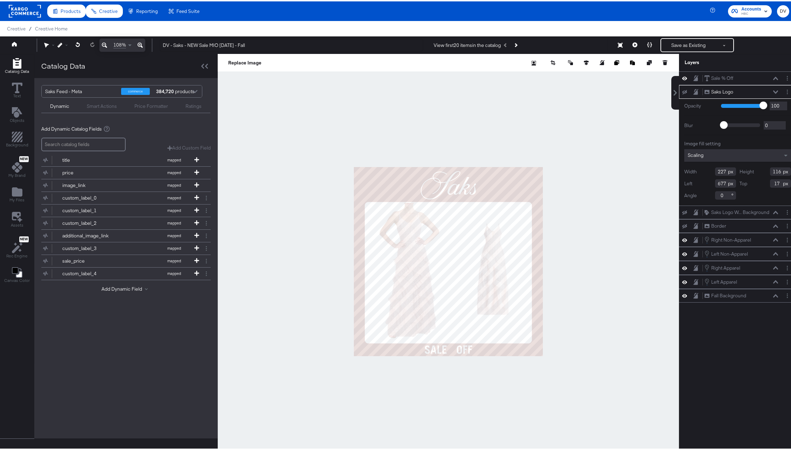
click at [773, 89] on icon at bounding box center [775, 91] width 5 height 4
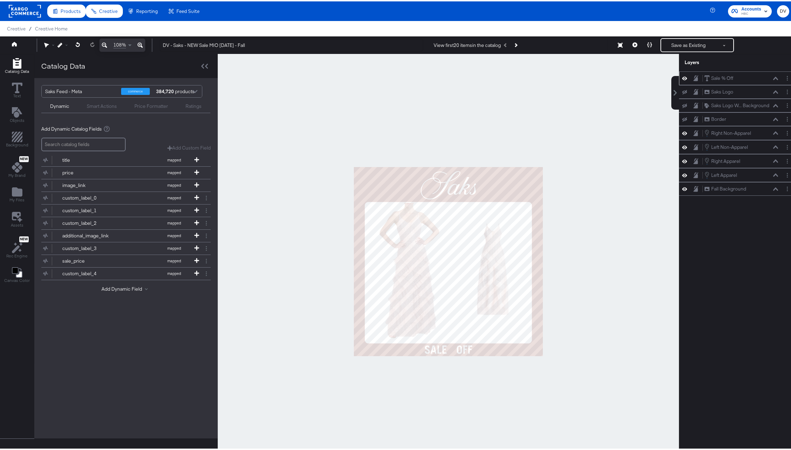
click at [773, 76] on icon at bounding box center [775, 77] width 5 height 4
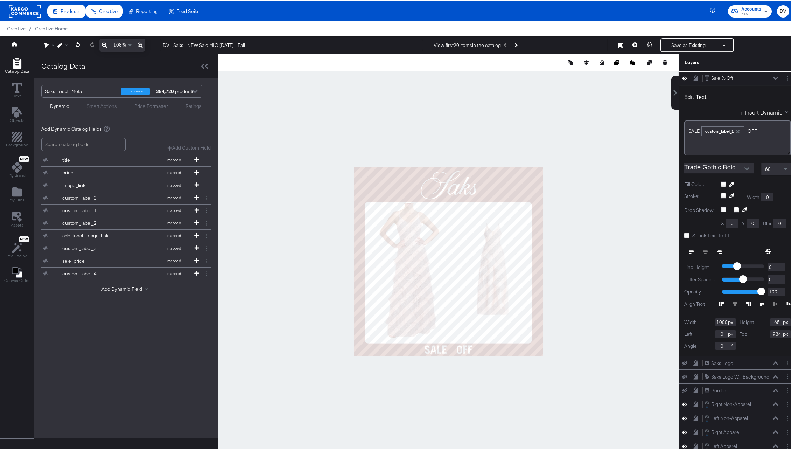
click at [773, 78] on icon at bounding box center [775, 77] width 5 height 4
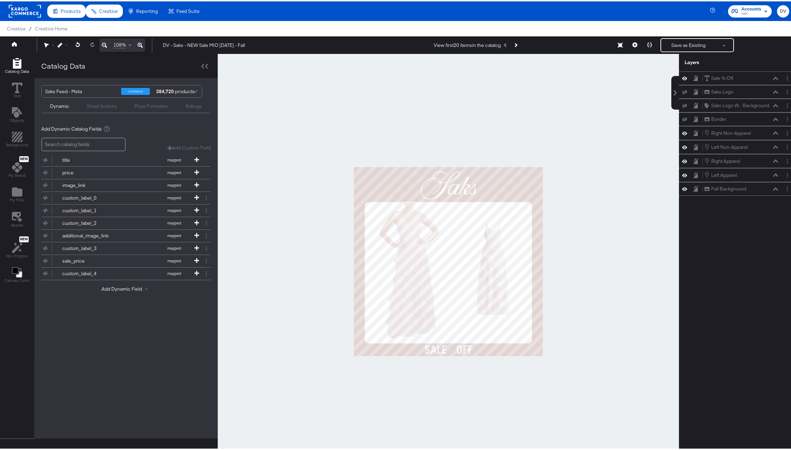
click at [686, 215] on div "Sale % Off Sale % Off Saks Logo Saks Logo Saks Logo W... Background Saks Logo W…" at bounding box center [737, 263] width 117 height 387
click at [787, 91] on circle "Layer Options" at bounding box center [787, 90] width 1 height 1
click at [731, 140] on button "Delete" at bounding box center [732, 140] width 15 height 7
click at [784, 90] on button "Layer Options" at bounding box center [787, 90] width 7 height 7
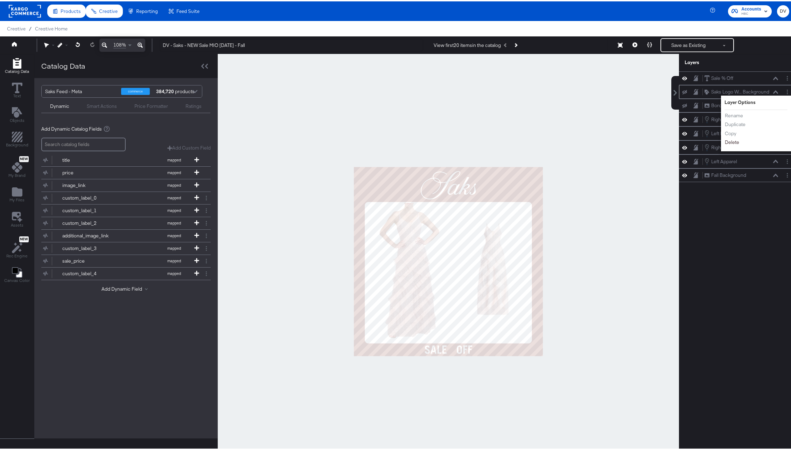
click at [726, 141] on button "Delete" at bounding box center [732, 140] width 15 height 7
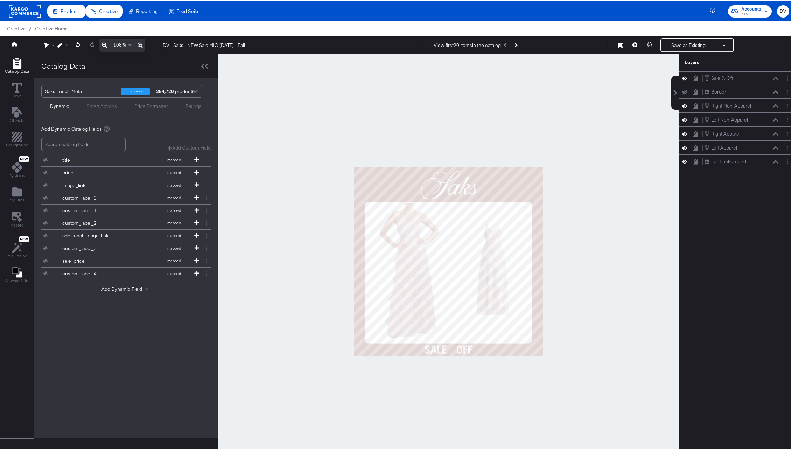
click at [682, 91] on icon at bounding box center [684, 91] width 5 height 5
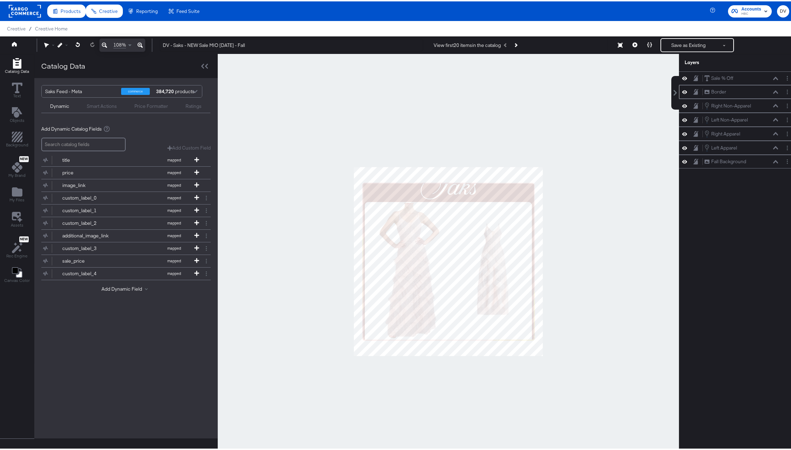
click at [682, 91] on icon at bounding box center [684, 91] width 5 height 6
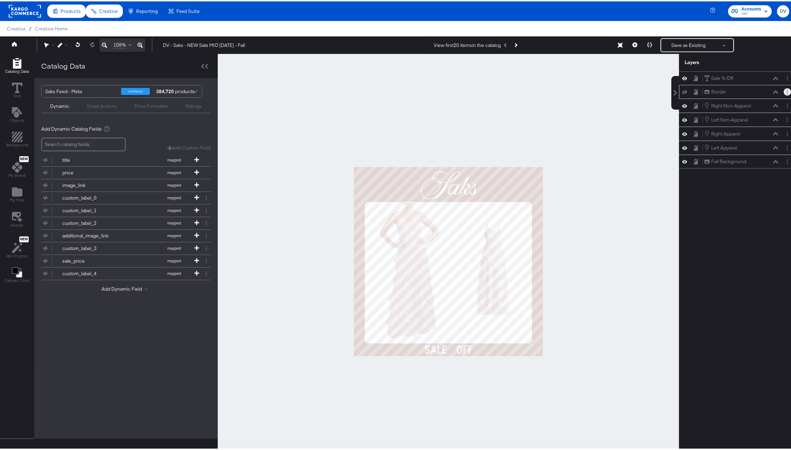
click at [784, 89] on button "Layer Options" at bounding box center [787, 90] width 7 height 7
click at [731, 142] on button "Delete" at bounding box center [732, 140] width 15 height 7
drag, startPoint x: 743, startPoint y: 149, endPoint x: 744, endPoint y: 76, distance: 73.2
click at [744, 76] on div "Fall Background Fall Background" at bounding box center [739, 77] width 74 height 7
click at [773, 103] on icon at bounding box center [775, 104] width 5 height 3
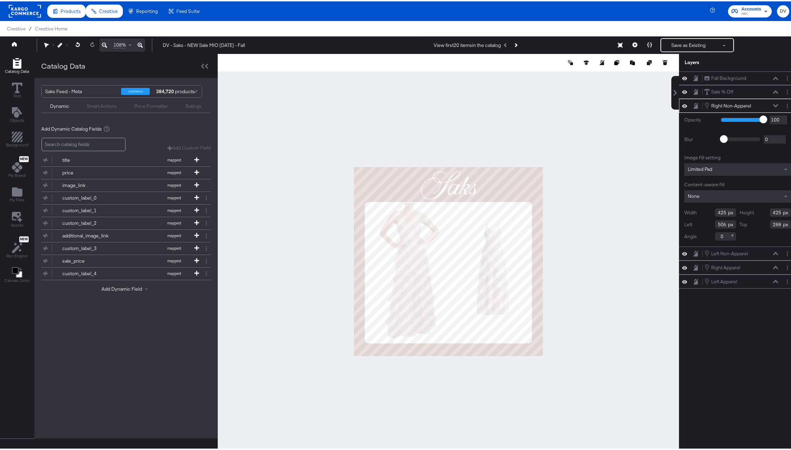
click at [773, 105] on icon at bounding box center [775, 104] width 5 height 3
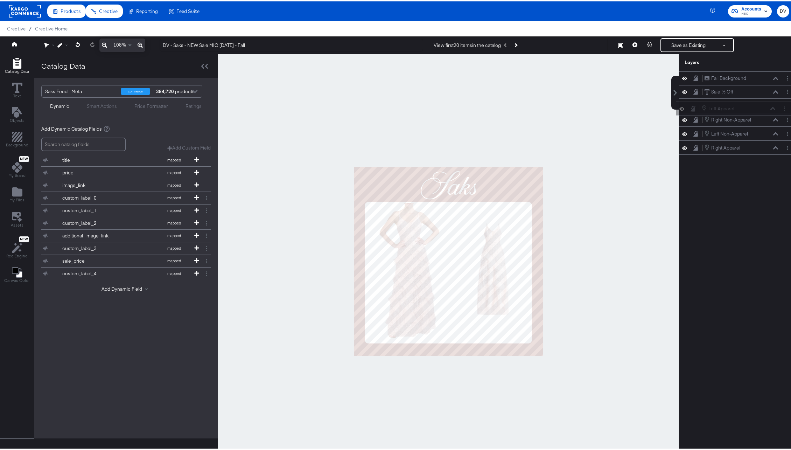
drag, startPoint x: 739, startPoint y: 147, endPoint x: 741, endPoint y: 101, distance: 45.9
click at [741, 101] on div "Fall Background Fall Background Sale % Off Sale % Off Right Non-Apparel Right N…" at bounding box center [737, 111] width 117 height 83
drag, startPoint x: 742, startPoint y: 149, endPoint x: 741, endPoint y: 117, distance: 32.2
click at [741, 116] on div "Right Apparel Right Apparel" at bounding box center [736, 119] width 74 height 8
drag, startPoint x: 747, startPoint y: 148, endPoint x: 746, endPoint y: 130, distance: 18.6
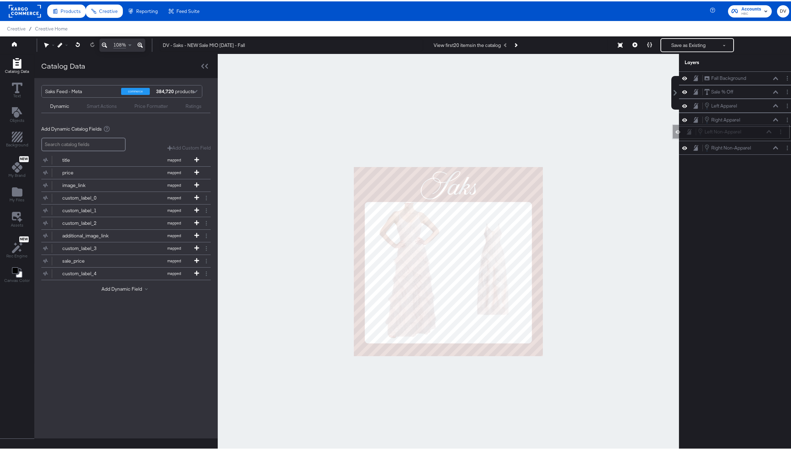
click at [746, 130] on div "Left Non-Apparel Left Non-Apparel" at bounding box center [735, 130] width 74 height 8
click at [773, 105] on icon at bounding box center [775, 105] width 5 height 4
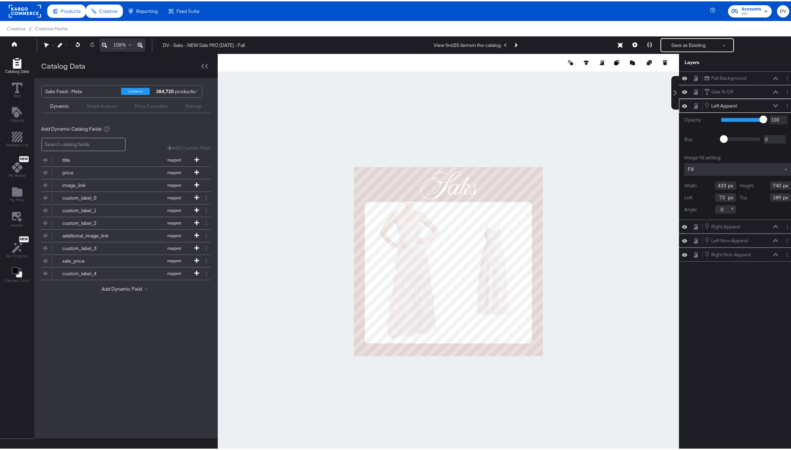
click at [715, 183] on input "433" at bounding box center [725, 184] width 21 height 8
type input "450"
click at [776, 182] on input "740" at bounding box center [780, 184] width 21 height 8
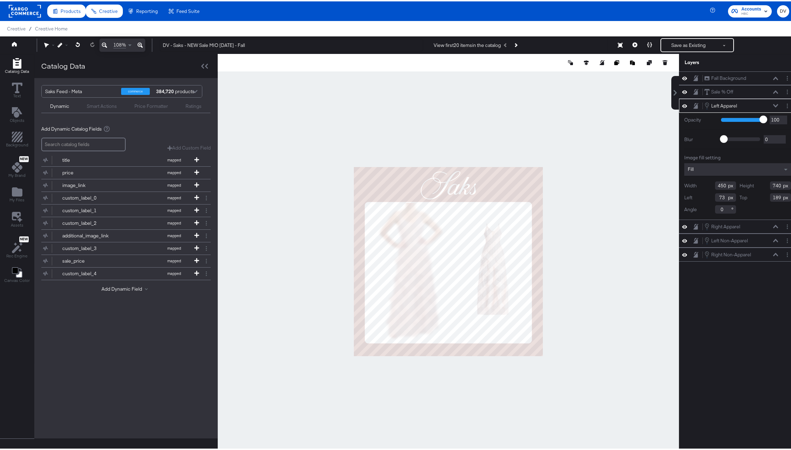
click at [775, 182] on input "740" at bounding box center [780, 184] width 21 height 8
type input "748"
click at [716, 196] on input "73" at bounding box center [725, 196] width 21 height 8
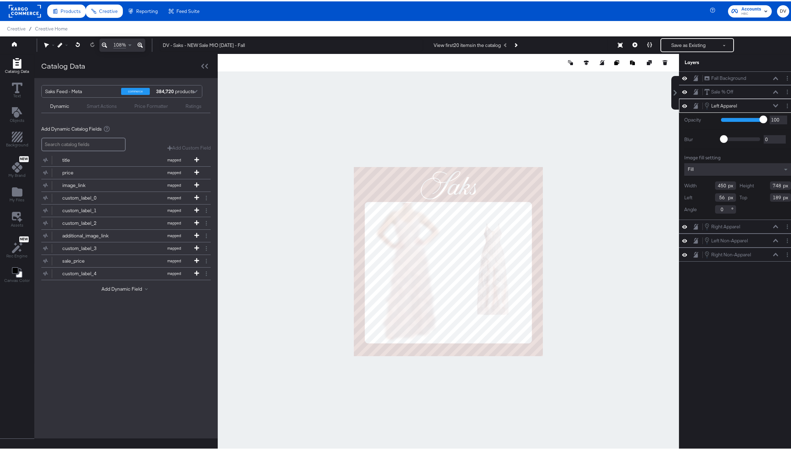
type input "56"
click at [771, 197] on input "189" at bounding box center [780, 196] width 21 height 8
type input "185"
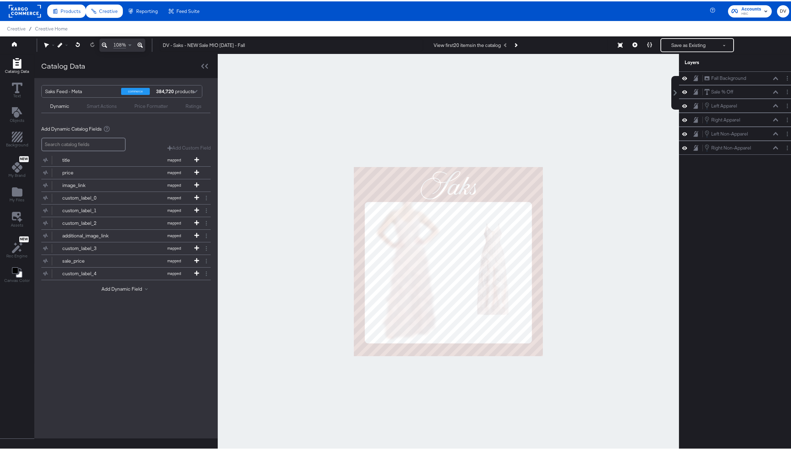
click at [609, 236] on div at bounding box center [448, 260] width 461 height 415
click at [773, 118] on icon at bounding box center [775, 118] width 5 height 3
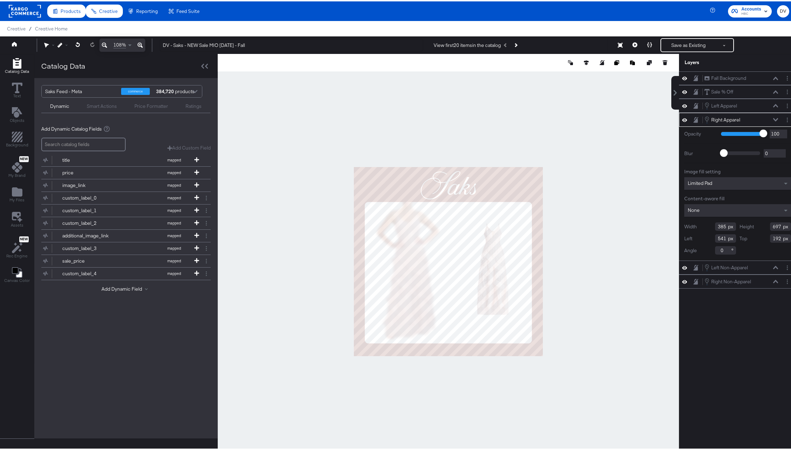
click at [715, 225] on input "385" at bounding box center [725, 225] width 21 height 8
type input "437"
click at [770, 228] on input "697" at bounding box center [780, 225] width 21 height 8
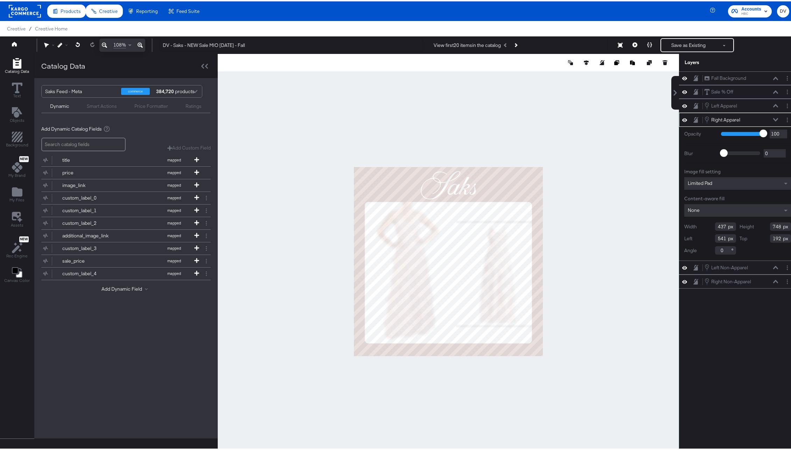
type input "748"
click at [718, 240] on input "541" at bounding box center [725, 237] width 21 height 8
type input "506"
click at [770, 237] on input "192" at bounding box center [780, 237] width 21 height 8
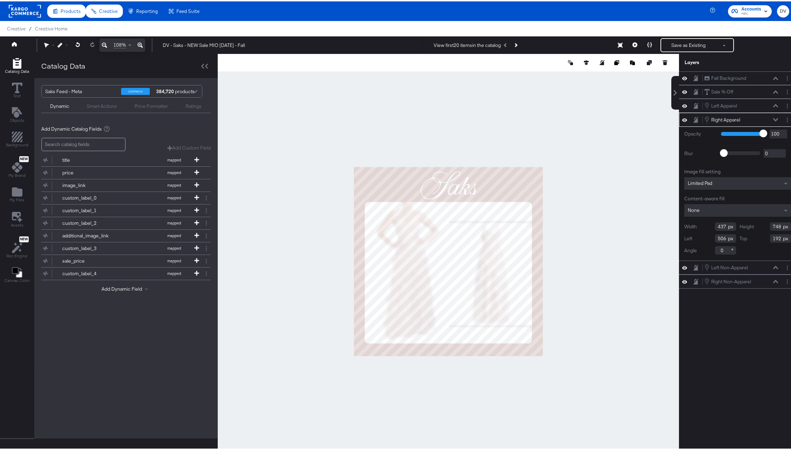
click at [770, 237] on input "192" at bounding box center [780, 237] width 21 height 8
type input "185"
click at [772, 116] on div "Right Apparel Right Apparel" at bounding box center [741, 118] width 74 height 8
click at [773, 118] on icon at bounding box center [775, 119] width 5 height 4
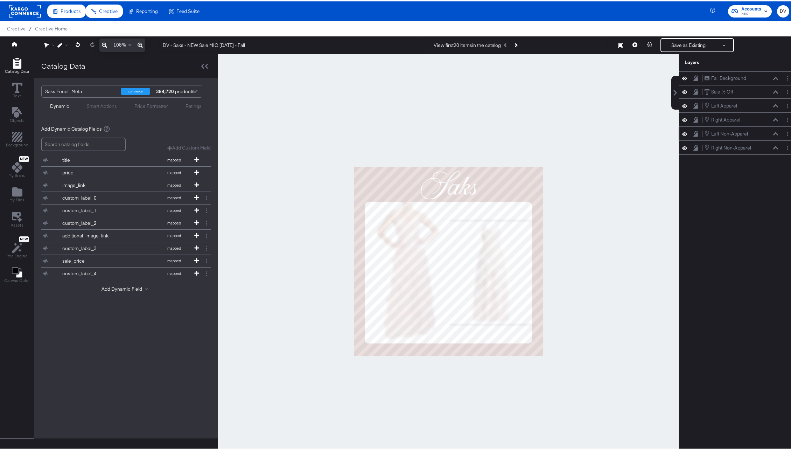
click at [773, 131] on button at bounding box center [776, 132] width 6 height 4
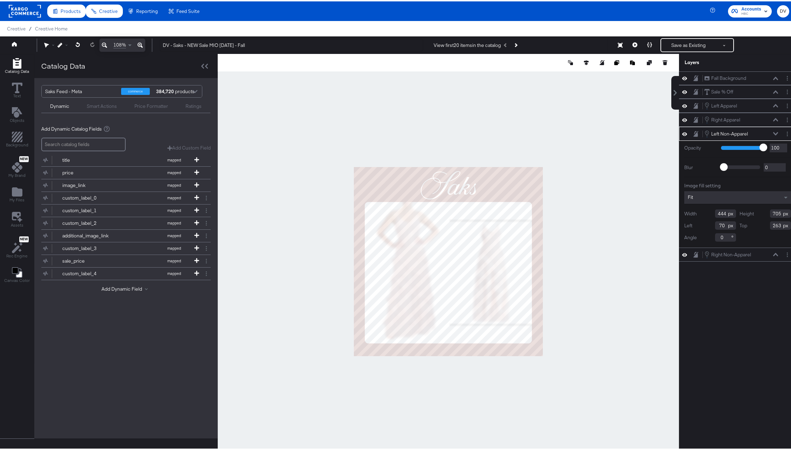
click at [768, 200] on div "Fit" at bounding box center [737, 196] width 107 height 13
click at [715, 241] on input "444" at bounding box center [725, 239] width 21 height 8
type input "450"
click at [770, 240] on input "705" at bounding box center [780, 239] width 21 height 8
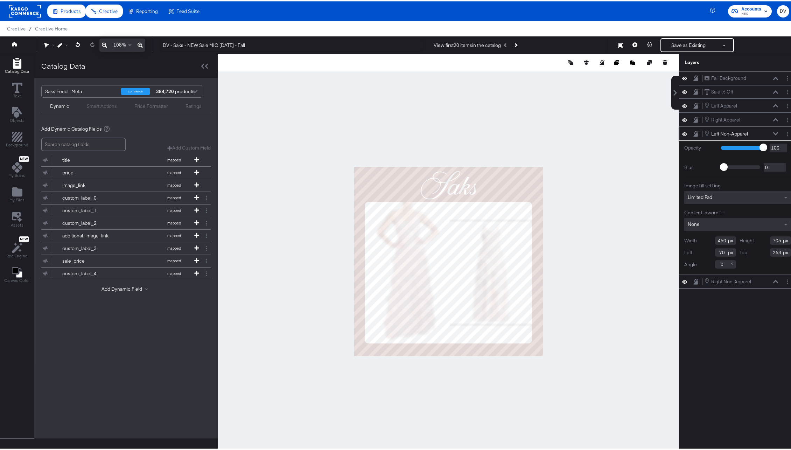
click at [770, 240] on input "705" at bounding box center [780, 239] width 21 height 8
type input "4"
click at [770, 241] on input "4748" at bounding box center [780, 239] width 21 height 8
type input "748"
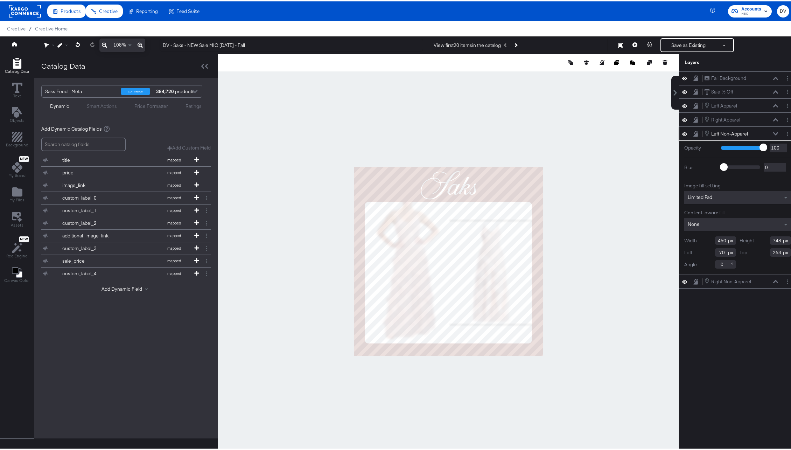
click at [716, 248] on input "70" at bounding box center [725, 251] width 21 height 8
type input "56"
click at [772, 251] on input "263" at bounding box center [780, 251] width 21 height 8
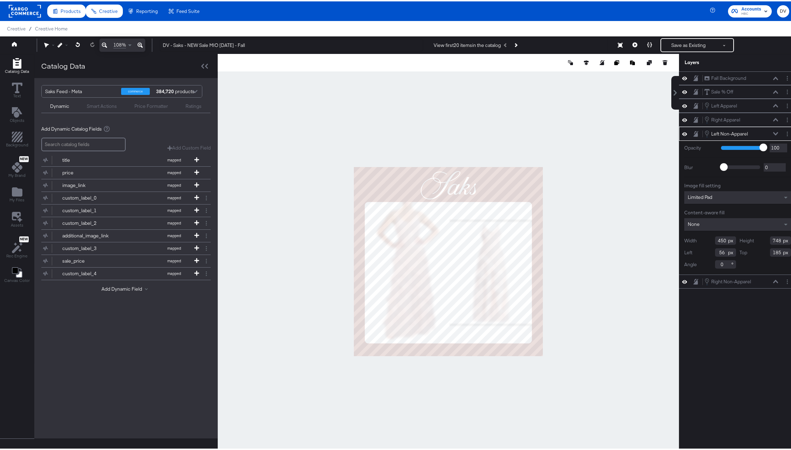
type input "185"
click at [773, 130] on button at bounding box center [776, 132] width 6 height 4
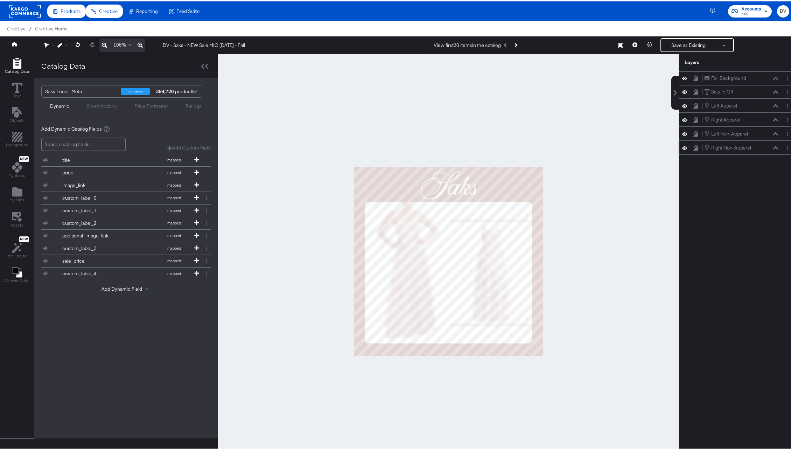
click at [773, 145] on icon at bounding box center [775, 147] width 5 height 4
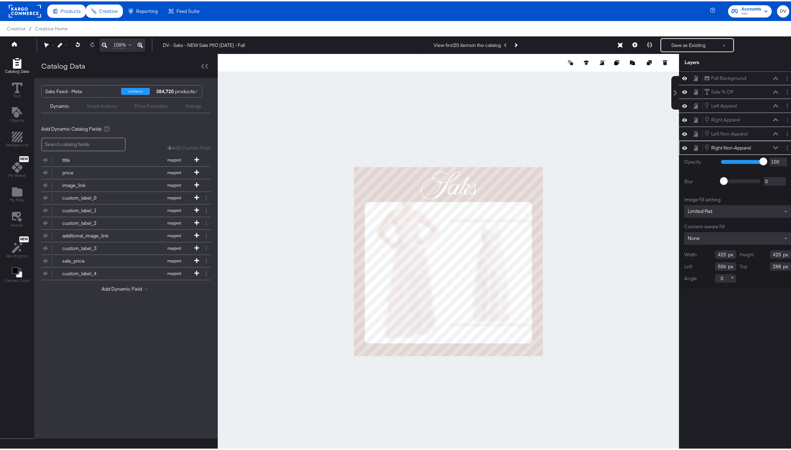
click at [719, 256] on input "425" at bounding box center [725, 253] width 21 height 8
type input "439"
click at [770, 255] on input "425" at bounding box center [780, 253] width 21 height 8
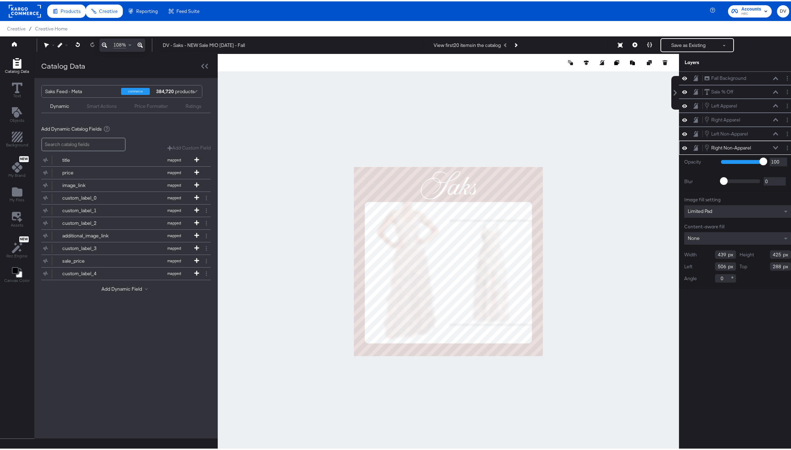
click at [715, 266] on input "506" at bounding box center [725, 265] width 21 height 8
type input "503"
click at [770, 265] on input "288" at bounding box center [780, 265] width 21 height 8
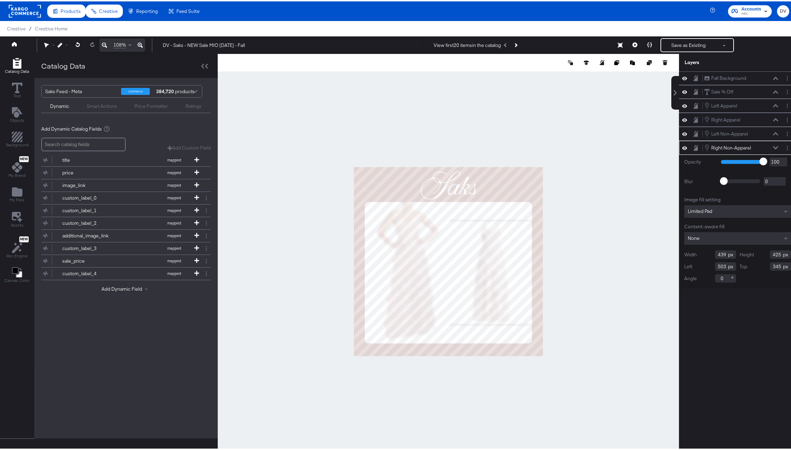
type input "345"
click at [773, 147] on icon at bounding box center [775, 146] width 5 height 3
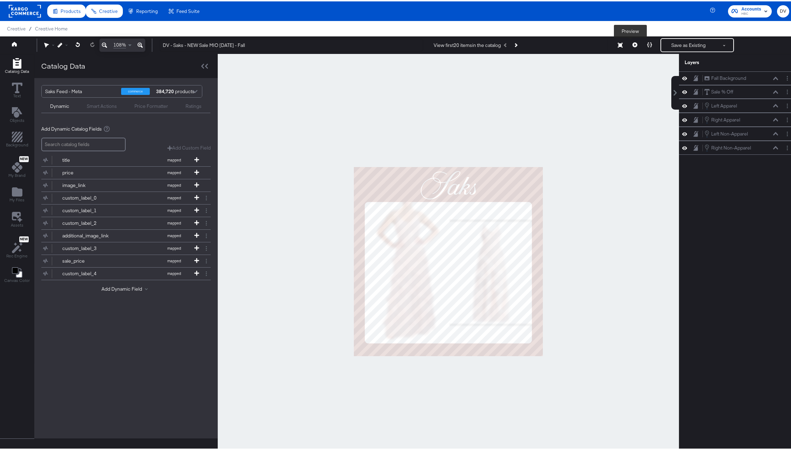
click at [633, 43] on button at bounding box center [635, 44] width 15 height 14
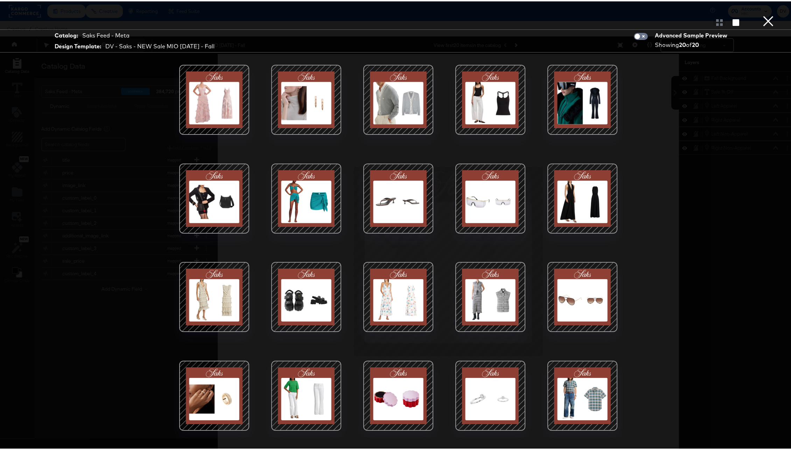
click at [761, 14] on button "×" at bounding box center [768, 7] width 14 height 14
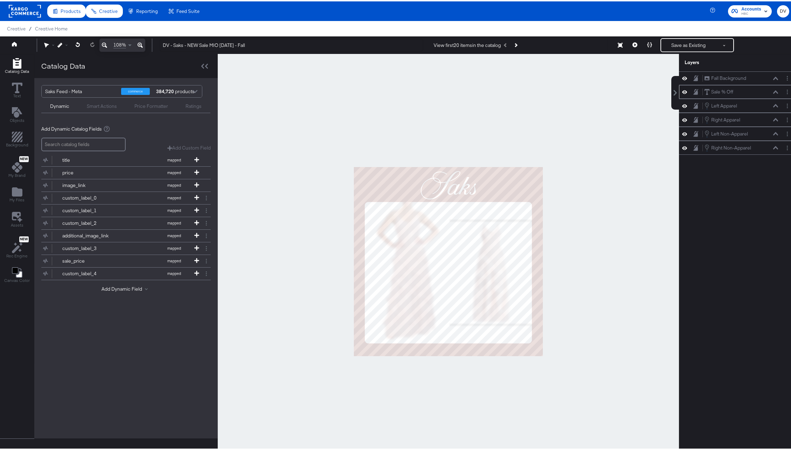
click at [773, 92] on icon at bounding box center [775, 91] width 5 height 4
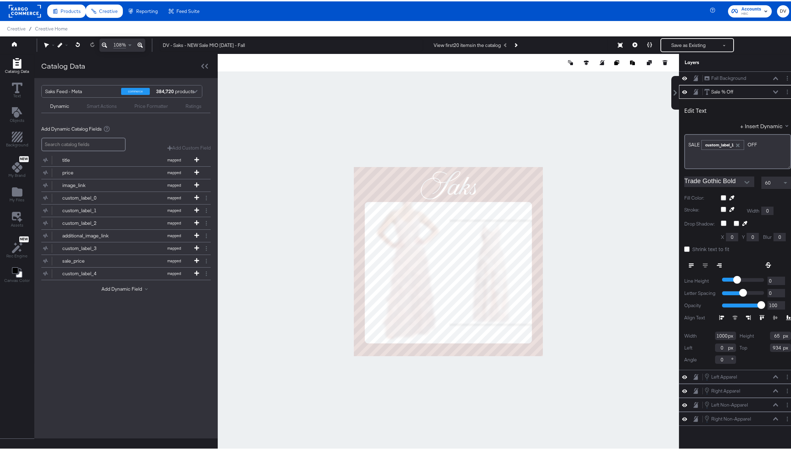
click at [773, 91] on icon at bounding box center [775, 90] width 5 height 3
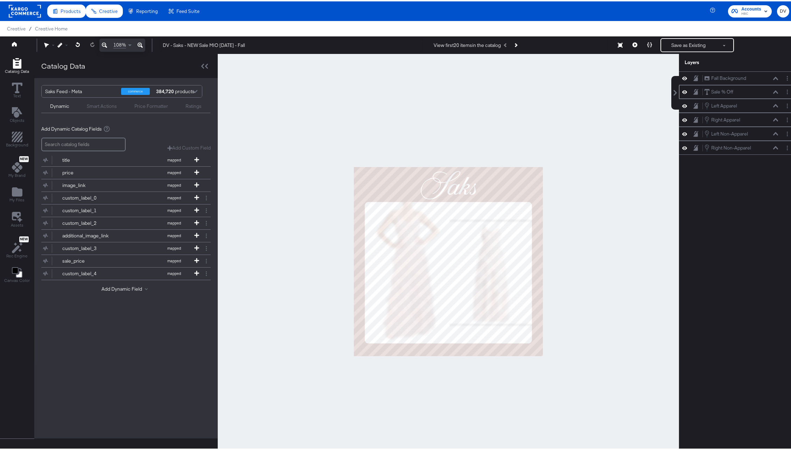
click at [773, 91] on icon at bounding box center [775, 91] width 5 height 4
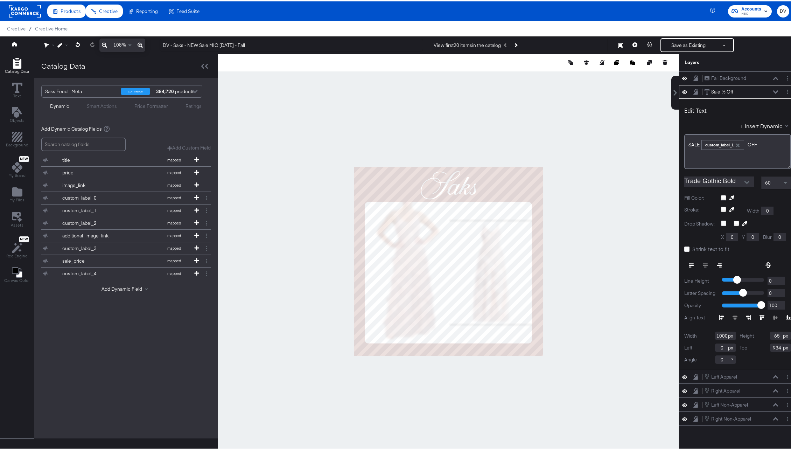
click at [773, 91] on icon at bounding box center [775, 90] width 5 height 3
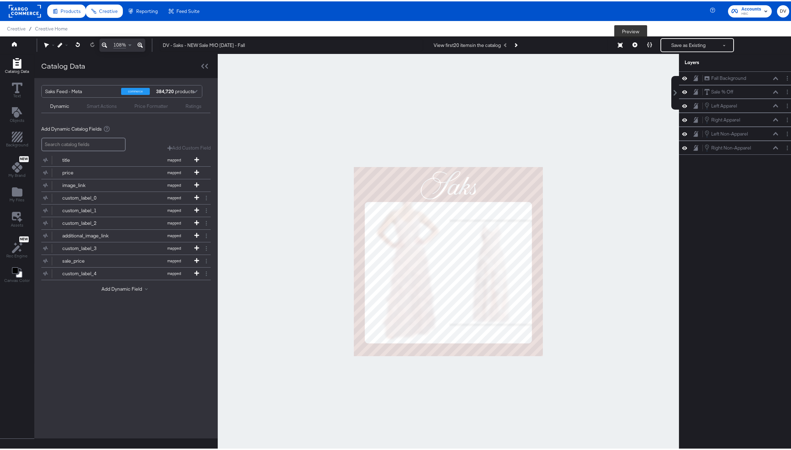
click at [629, 40] on button at bounding box center [635, 44] width 15 height 14
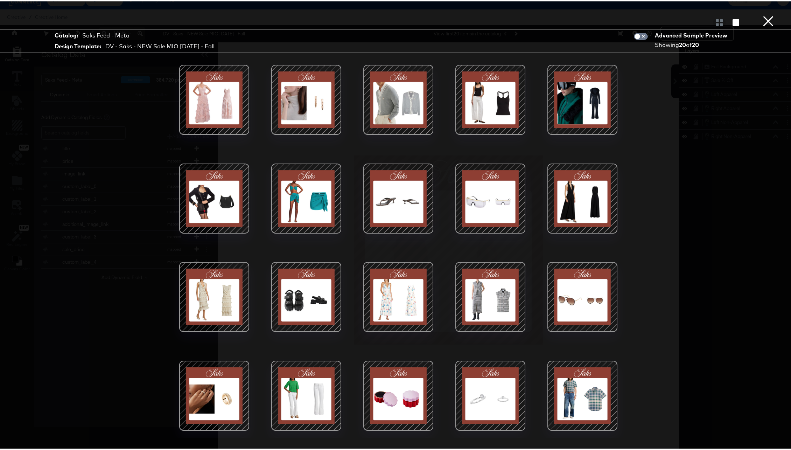
scroll to position [18, 0]
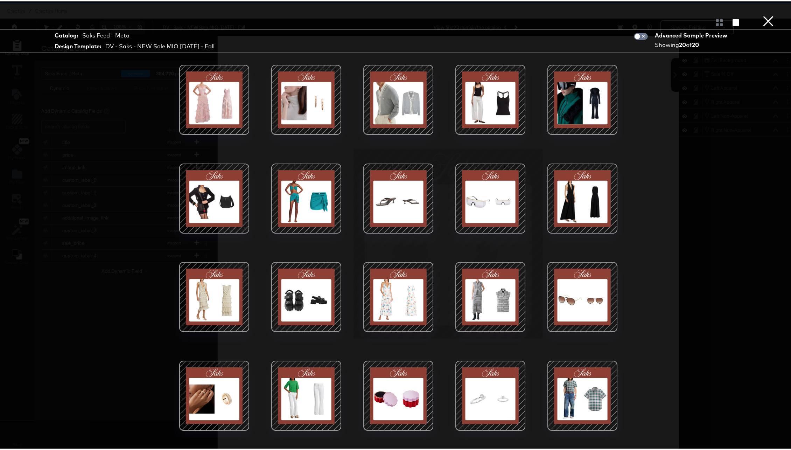
click at [763, 14] on button "×" at bounding box center [768, 7] width 14 height 14
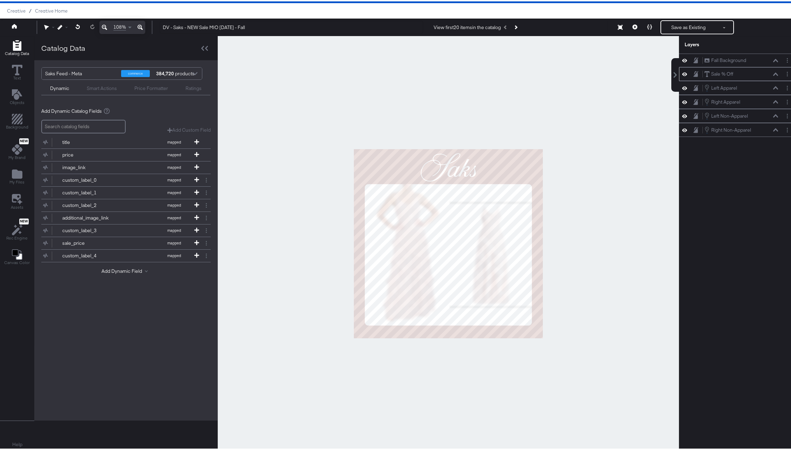
click at [773, 74] on icon at bounding box center [775, 73] width 5 height 4
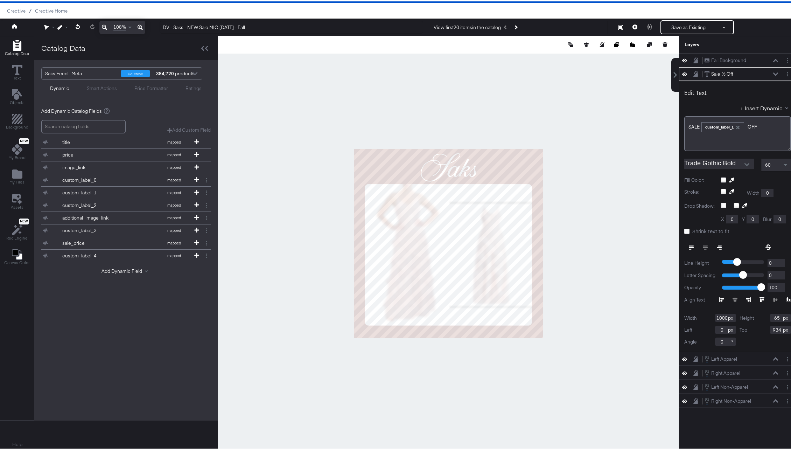
click at [773, 73] on icon at bounding box center [775, 72] width 5 height 3
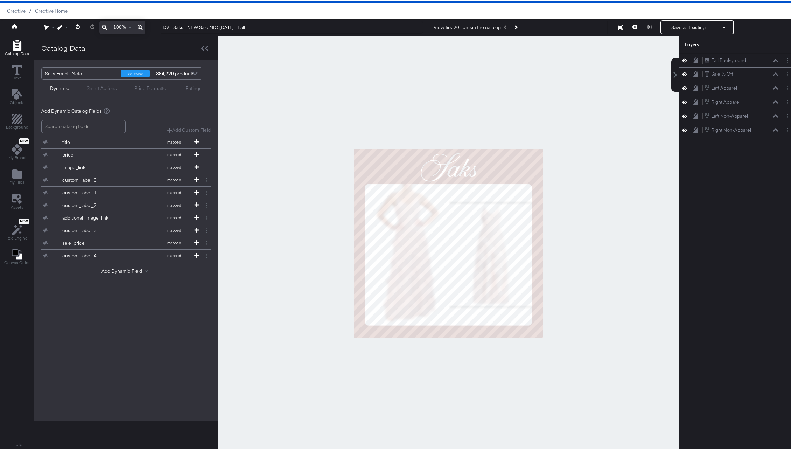
click at [788, 71] on div at bounding box center [789, 72] width 10 height 7
click at [784, 72] on button "Layer Options" at bounding box center [787, 72] width 7 height 7
click at [773, 72] on icon at bounding box center [775, 73] width 5 height 4
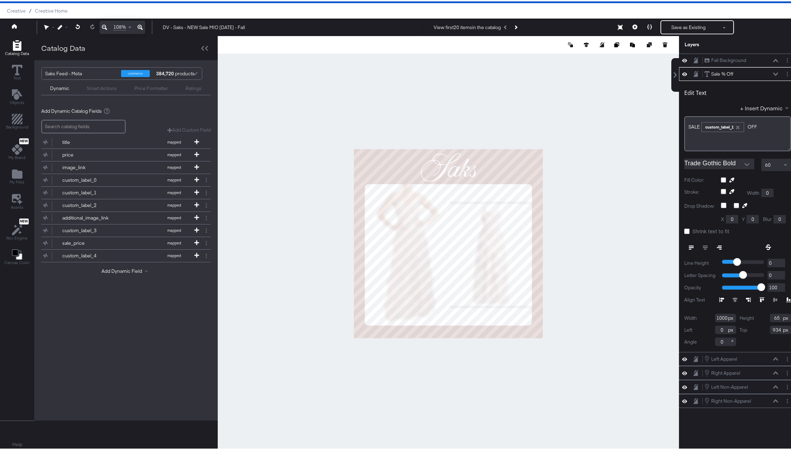
click at [773, 72] on icon at bounding box center [775, 73] width 5 height 4
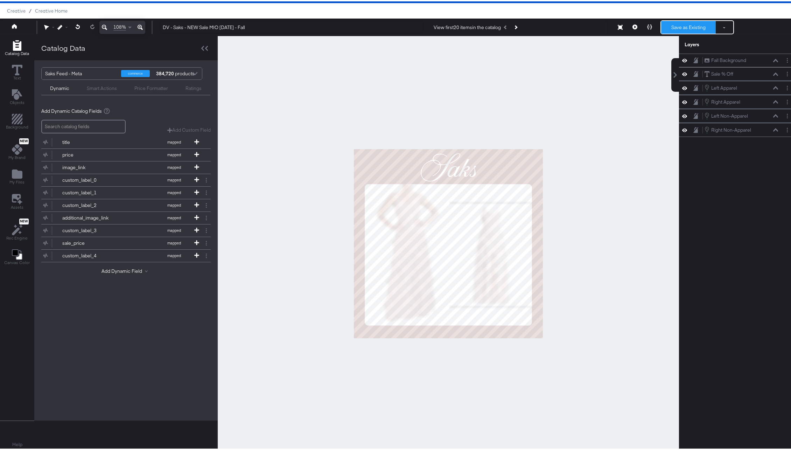
click at [670, 30] on button "Save as Existing" at bounding box center [688, 26] width 55 height 13
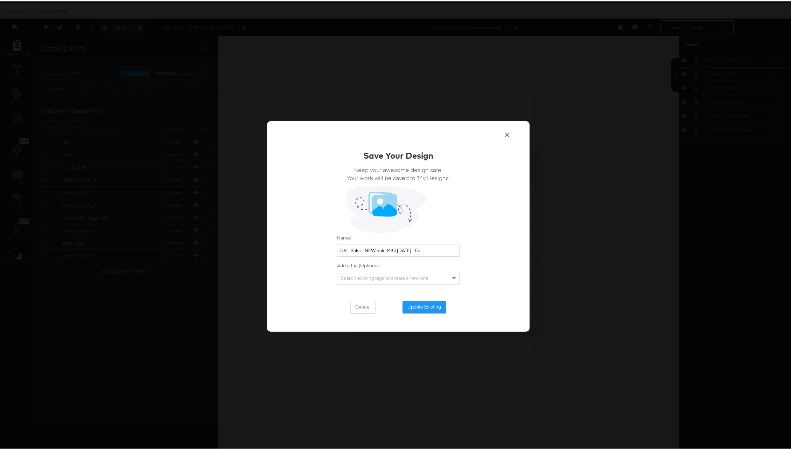
click at [425, 298] on div "Save Your Design Keep your awesome design safe. Your work will be saved to ‘My …" at bounding box center [398, 230] width 123 height 164
click at [427, 301] on button "Update Existing" at bounding box center [424, 305] width 43 height 13
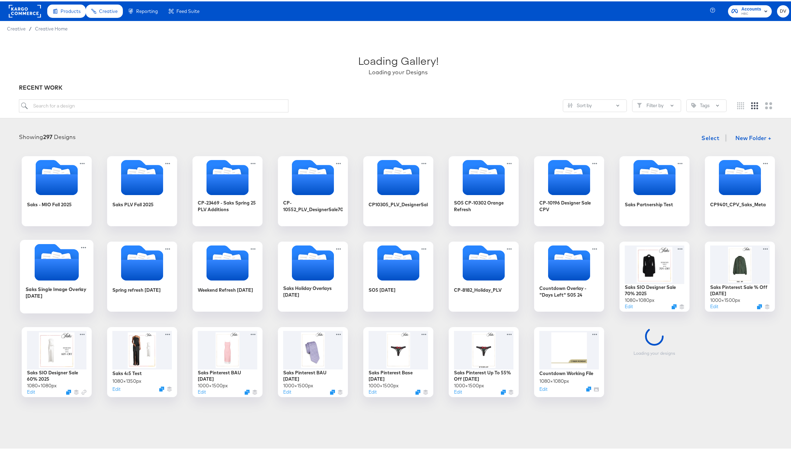
click at [66, 269] on icon "Folder" at bounding box center [56, 268] width 44 height 22
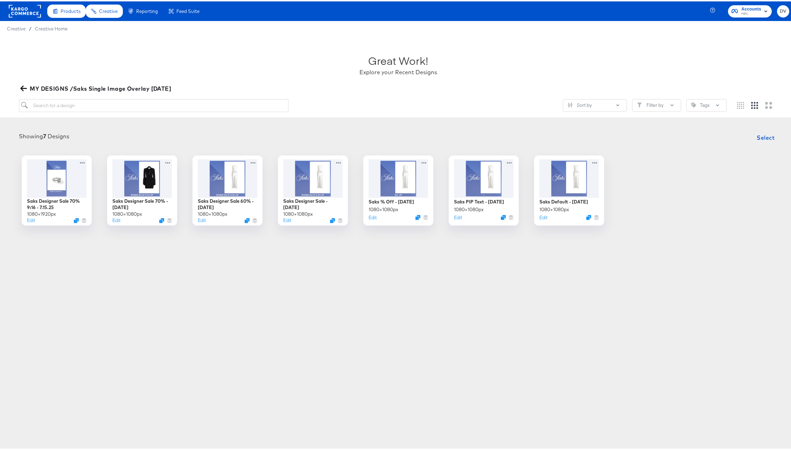
click at [21, 84] on icon "button" at bounding box center [23, 87] width 7 height 7
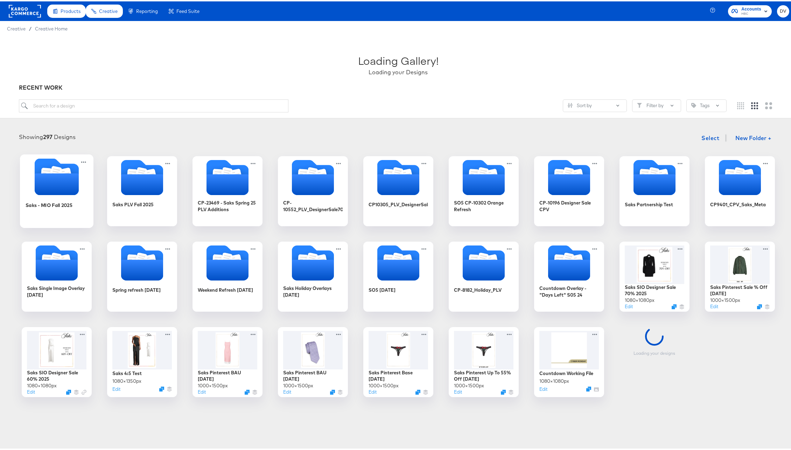
click at [60, 170] on icon "Folder" at bounding box center [66, 173] width 12 height 14
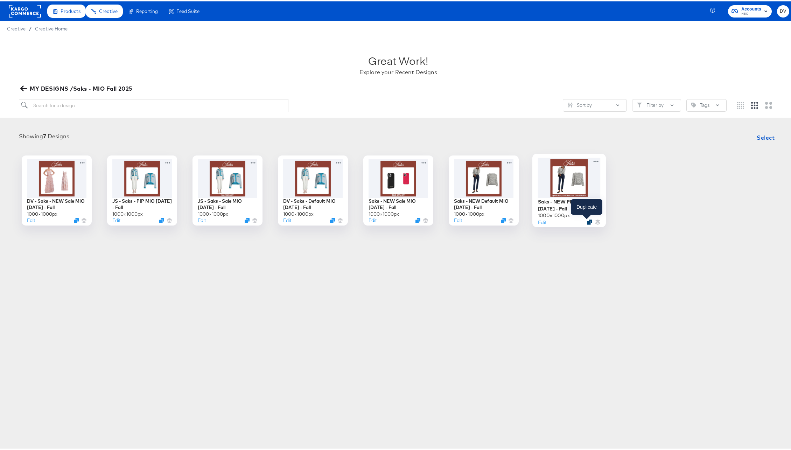
click at [587, 219] on icon "Duplicate" at bounding box center [589, 220] width 5 height 5
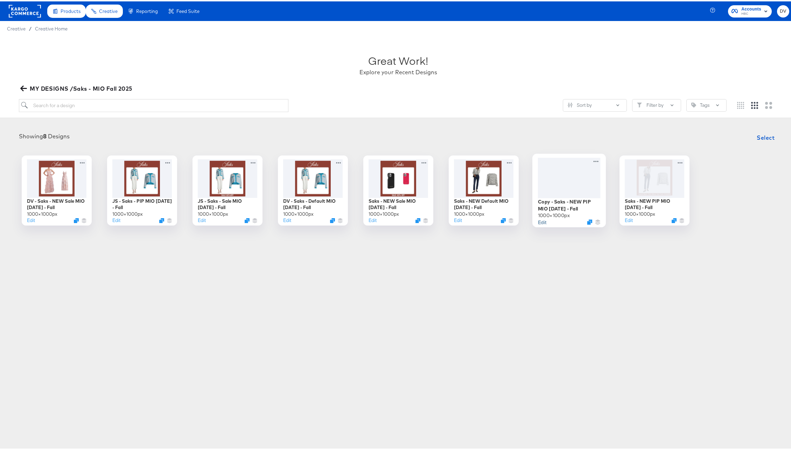
click at [540, 221] on button "Edit" at bounding box center [542, 220] width 8 height 7
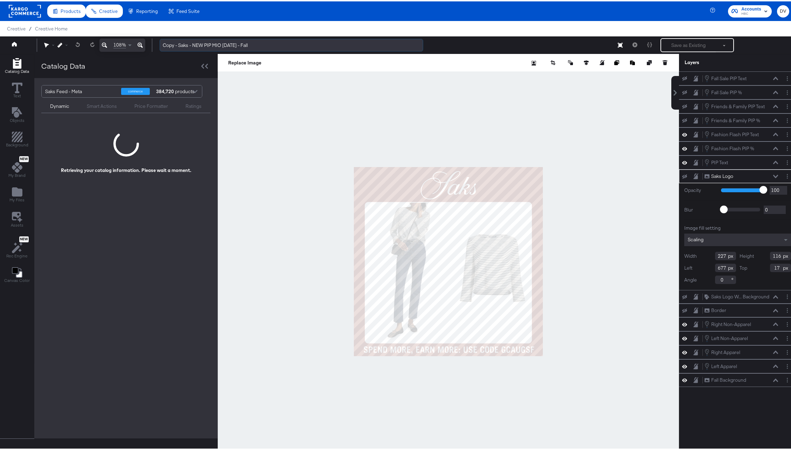
click at [167, 45] on input "Copy - Saks - NEW PIP MIO 8.21.25 - Fall" at bounding box center [292, 43] width 264 height 13
type input "DV - Saks - NEW PIP MIO [DATE] - Fall"
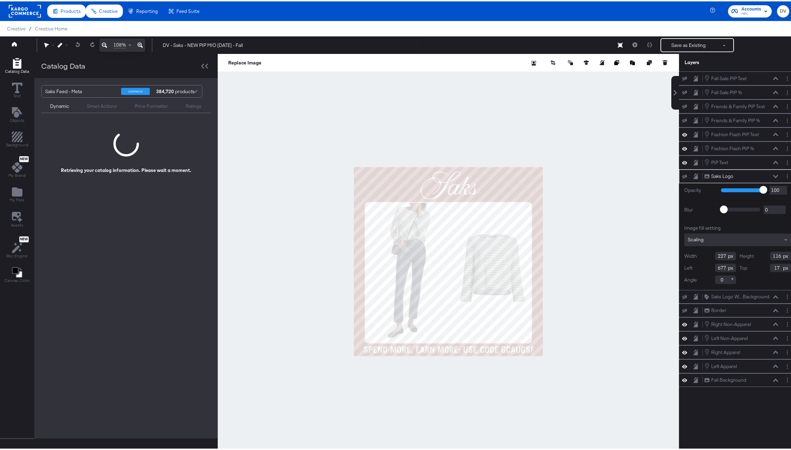
click at [392, 107] on div at bounding box center [448, 260] width 461 height 415
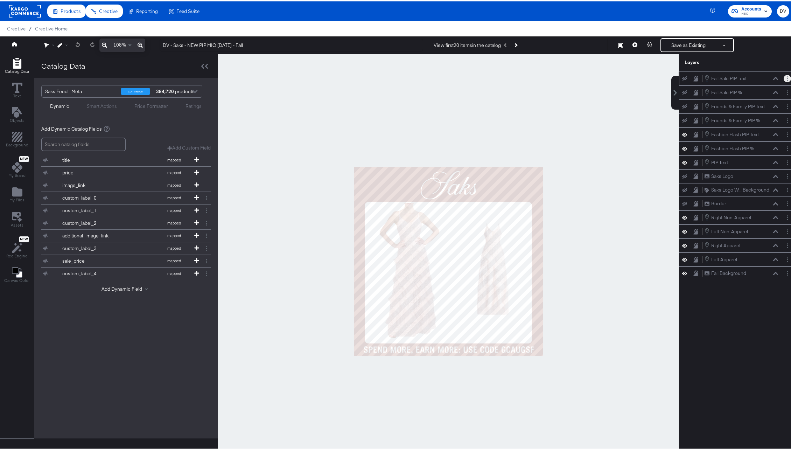
click at [784, 78] on button "Layer Options" at bounding box center [787, 77] width 7 height 7
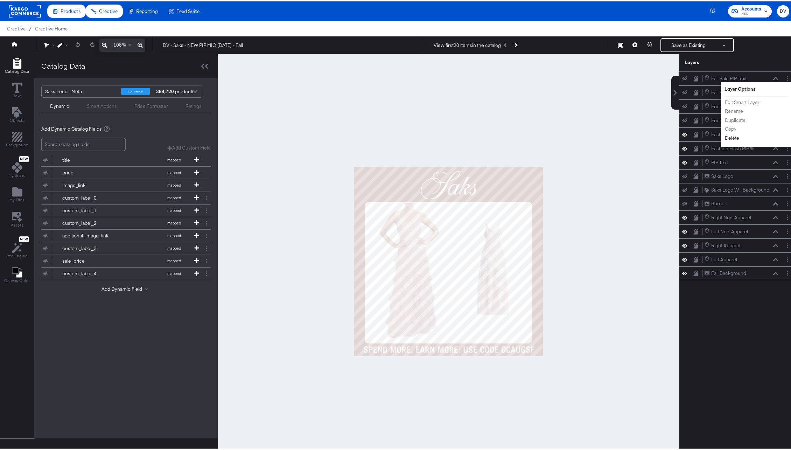
click at [729, 136] on button "Delete" at bounding box center [732, 136] width 15 height 7
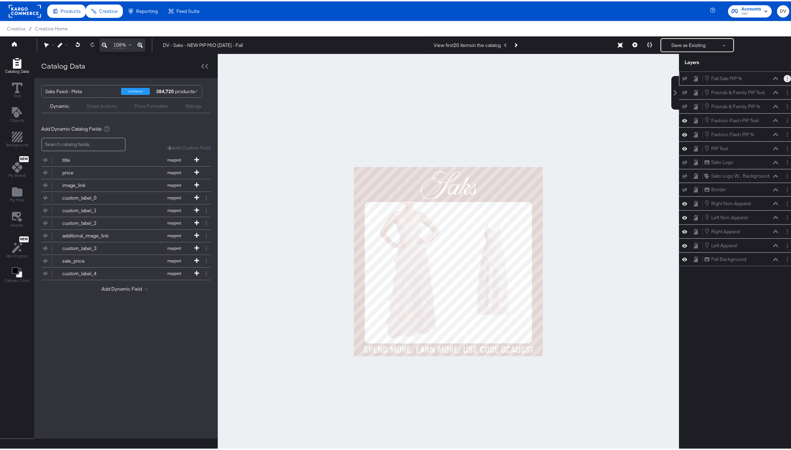
click at [784, 76] on button "Layer Options" at bounding box center [787, 77] width 7 height 7
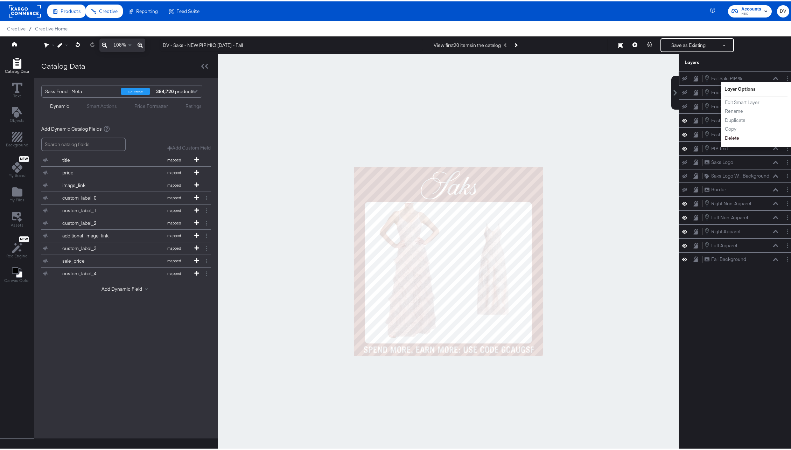
click at [729, 135] on button "Delete" at bounding box center [732, 136] width 15 height 7
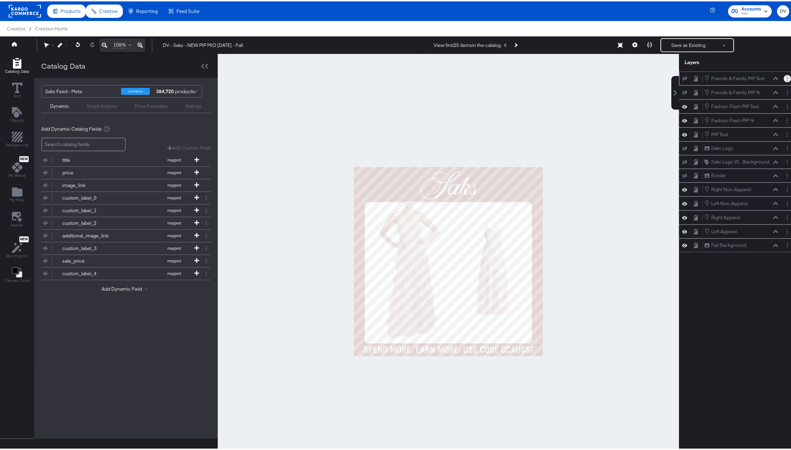
click at [784, 76] on button "Layer Options" at bounding box center [787, 77] width 7 height 7
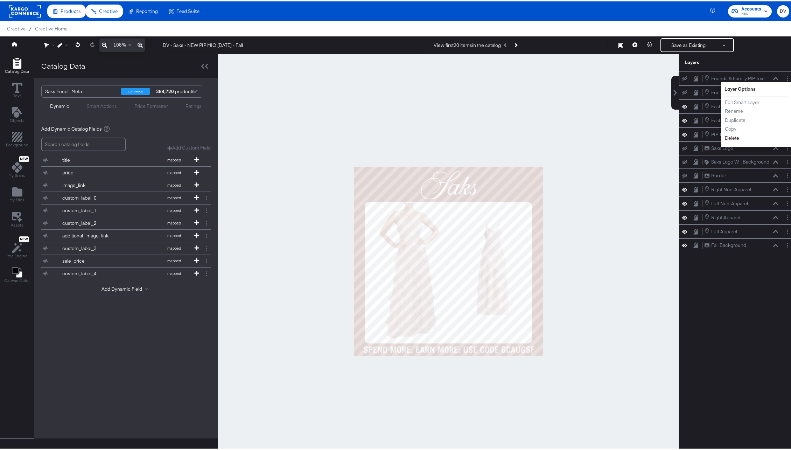
click at [730, 137] on button "Delete" at bounding box center [732, 136] width 15 height 7
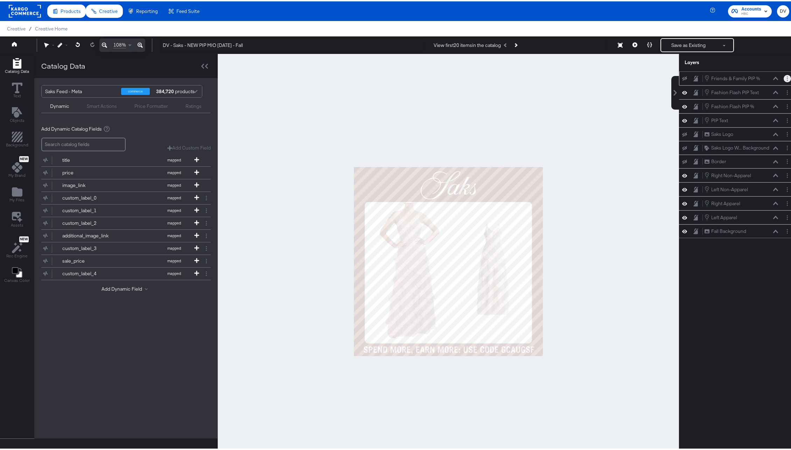
click at [784, 78] on button "Layer Options" at bounding box center [787, 77] width 7 height 7
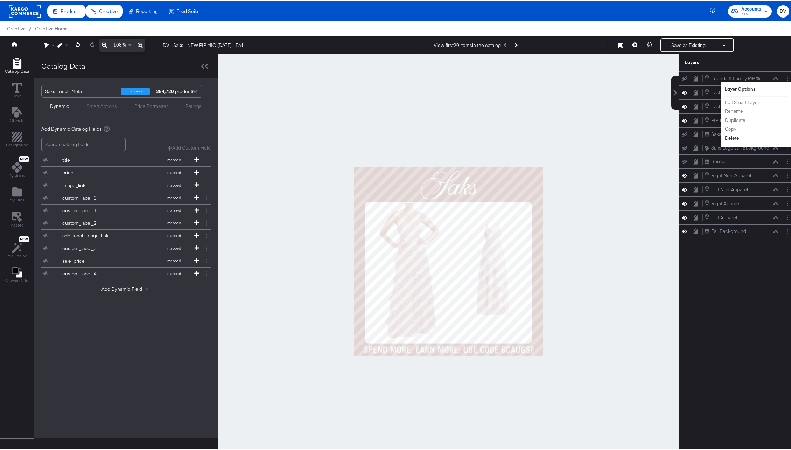
click at [731, 138] on button "Delete" at bounding box center [732, 136] width 15 height 7
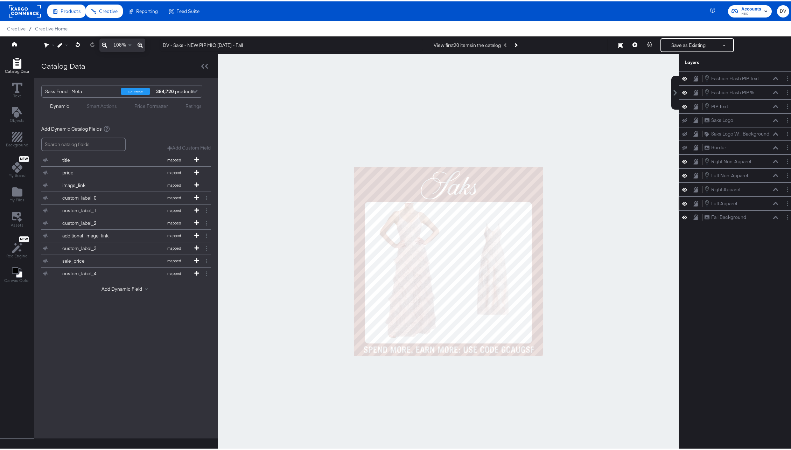
drag, startPoint x: 740, startPoint y: 215, endPoint x: 741, endPoint y: 196, distance: 19.6
click at [741, 196] on div "Fashion Flash PIP Text Fashion Flash PIP Text Fashion Flash PIP % Fashion Flash…" at bounding box center [737, 146] width 117 height 153
drag, startPoint x: 748, startPoint y: 204, endPoint x: 751, endPoint y: 73, distance: 131.3
click at [751, 73] on div "Fall Background Fall Background" at bounding box center [740, 75] width 74 height 7
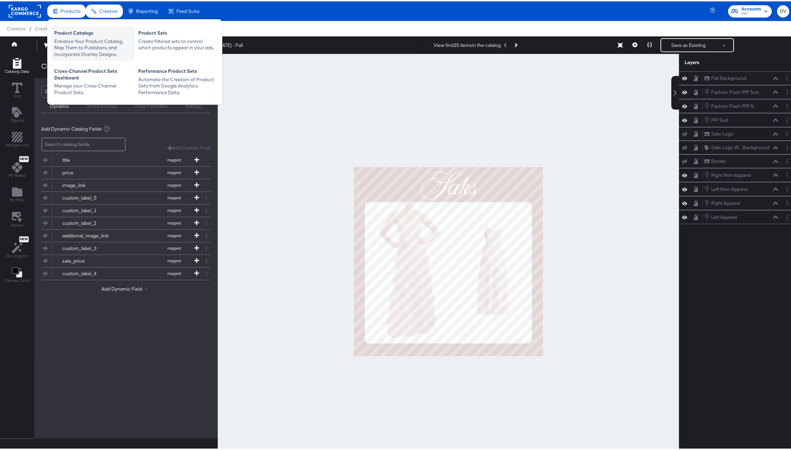
click at [75, 41] on div "Enhance Your Product Catalog, Map Them to Publishers, and Incorporate Overlay D…" at bounding box center [92, 47] width 77 height 20
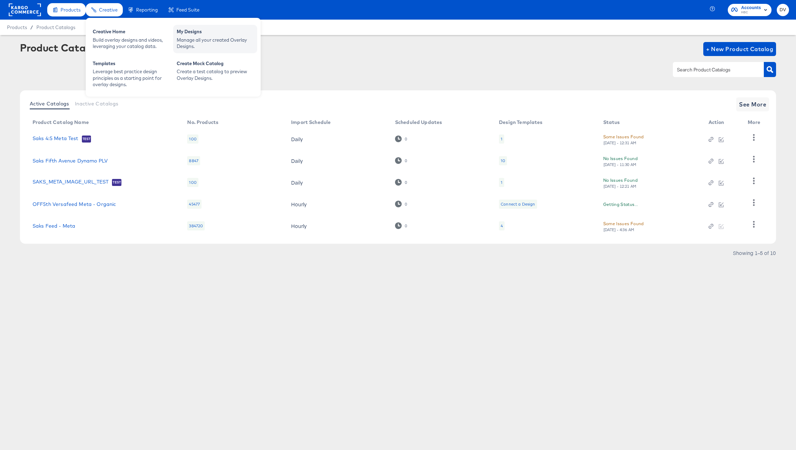
click at [197, 44] on div "Manage all your created Overlay Designs." at bounding box center [215, 43] width 77 height 13
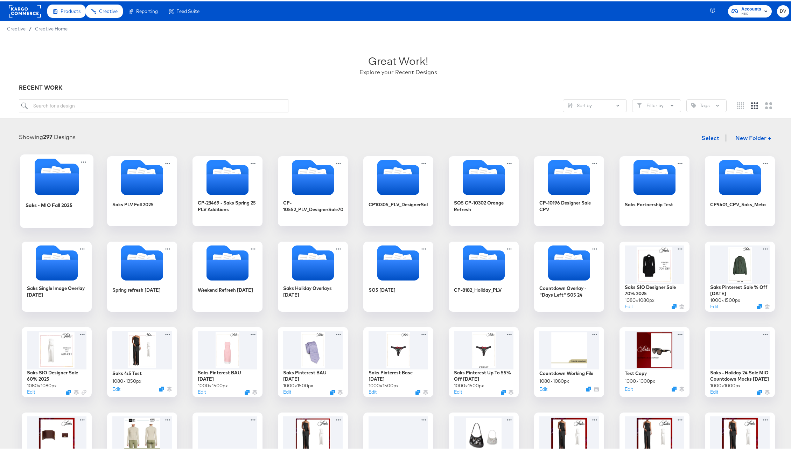
click at [59, 190] on icon "Folder" at bounding box center [56, 183] width 44 height 22
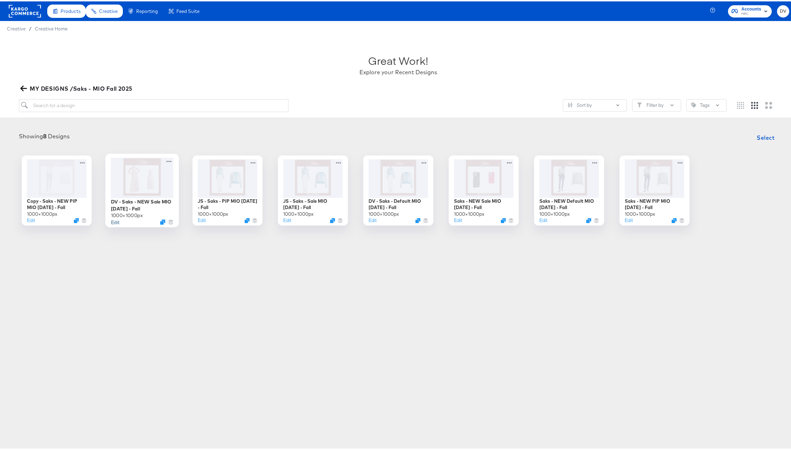
click at [114, 220] on button "Edit" at bounding box center [115, 220] width 8 height 7
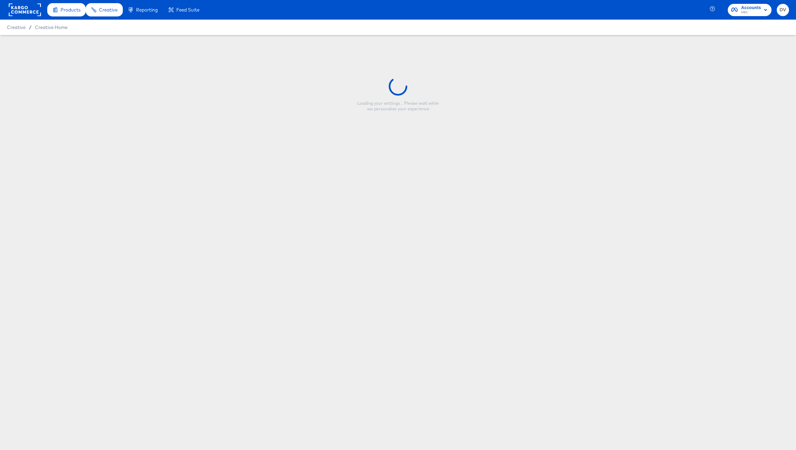
type input "DV - Saks - NEW Sale MIO [DATE] - Fall"
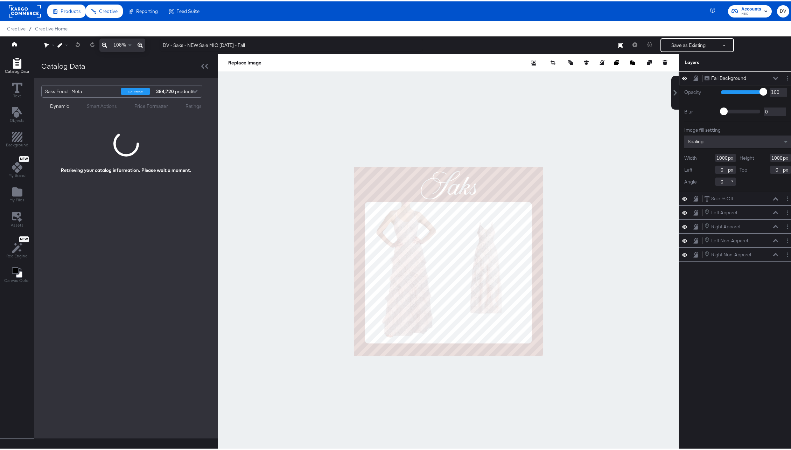
click at [773, 78] on icon at bounding box center [775, 77] width 5 height 4
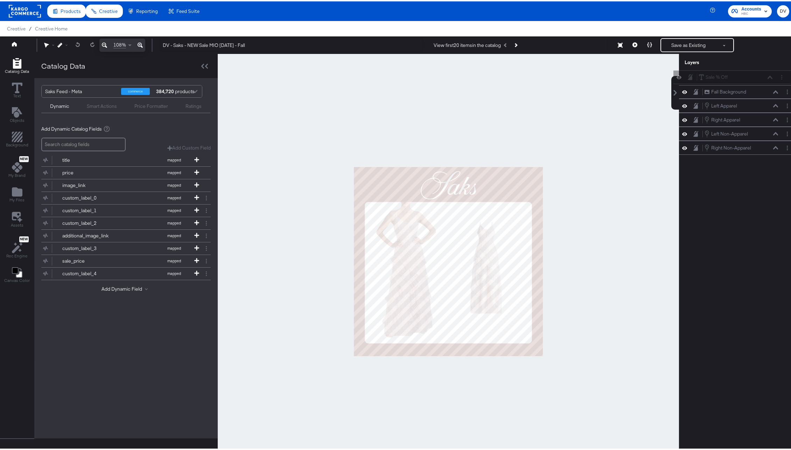
drag, startPoint x: 748, startPoint y: 90, endPoint x: 748, endPoint y: 71, distance: 18.6
click at [748, 72] on div "Sale % Off Sale % Off" at bounding box center [736, 75] width 74 height 7
click at [632, 44] on icon at bounding box center [634, 43] width 5 height 5
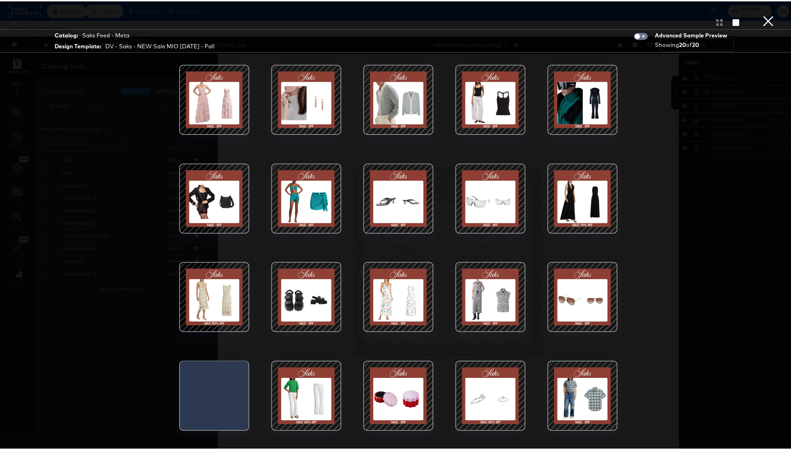
click at [193, 281] on div at bounding box center [214, 296] width 60 height 60
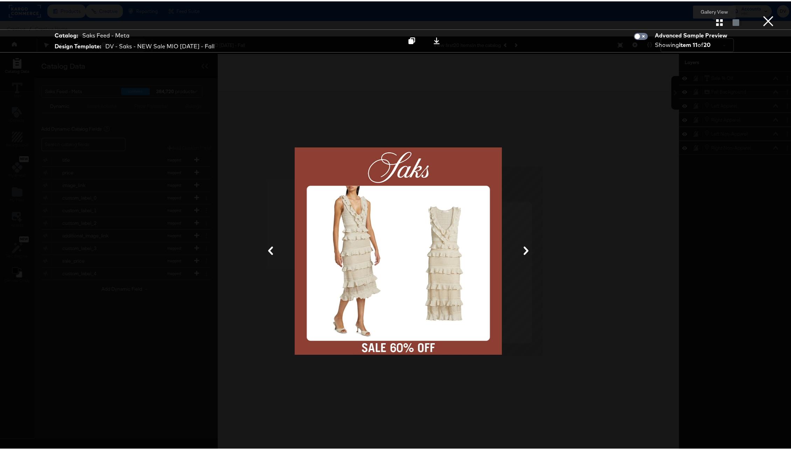
click at [716, 24] on icon "button" at bounding box center [719, 21] width 7 height 7
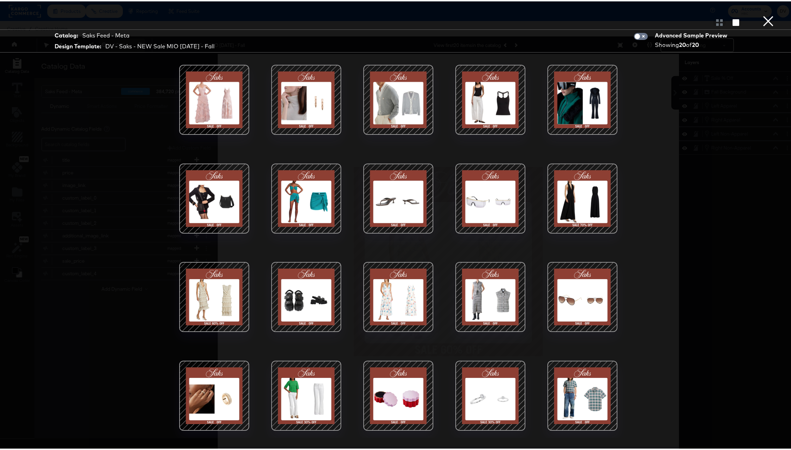
click at [761, 14] on button "×" at bounding box center [768, 7] width 14 height 14
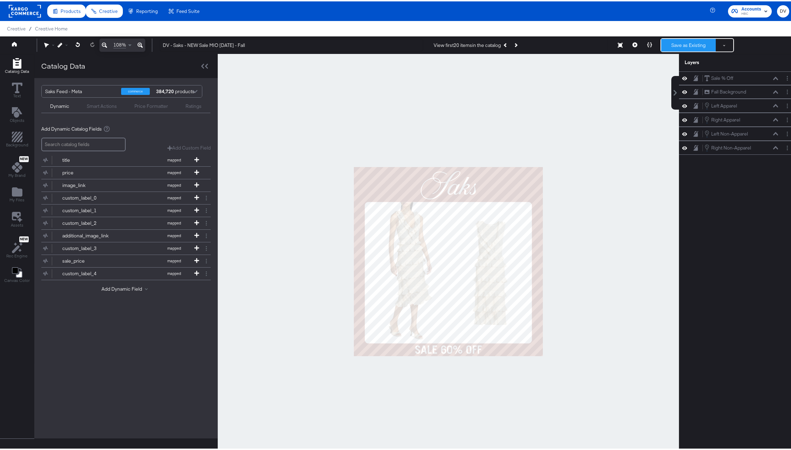
click at [684, 45] on button "Save as Existing" at bounding box center [688, 43] width 55 height 13
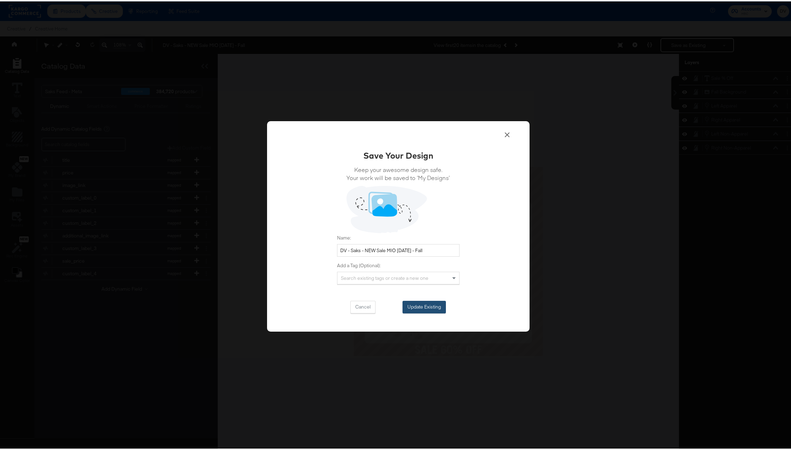
click at [432, 311] on button "Update Existing" at bounding box center [424, 305] width 43 height 13
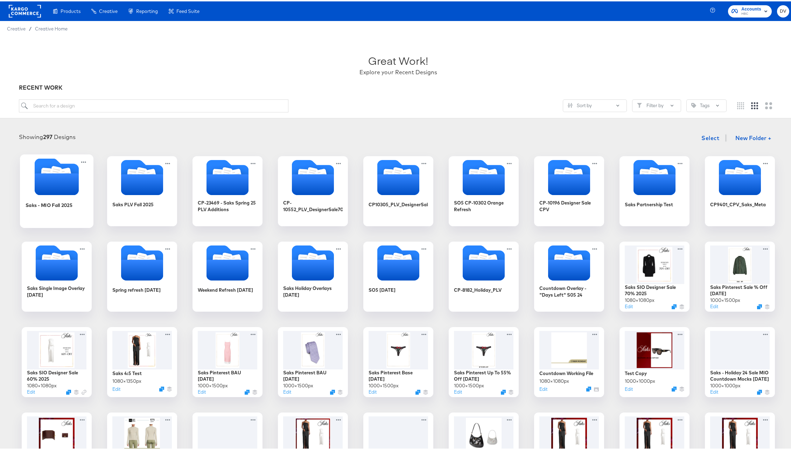
click at [43, 188] on icon "Folder" at bounding box center [56, 183] width 44 height 22
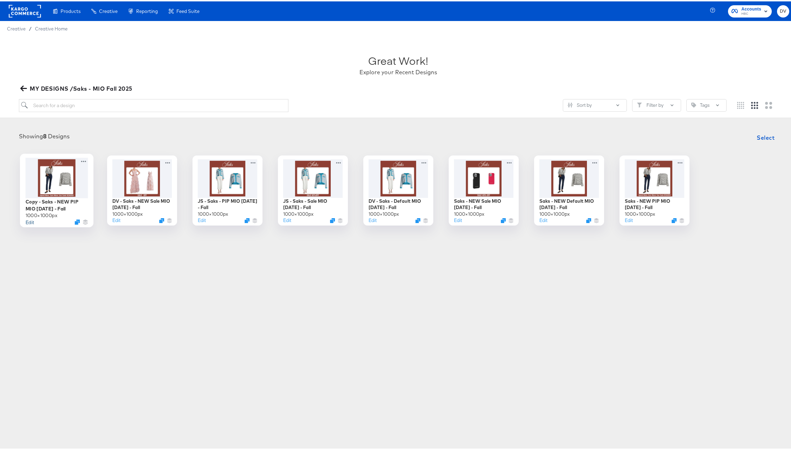
click at [28, 221] on button "Edit" at bounding box center [29, 220] width 8 height 7
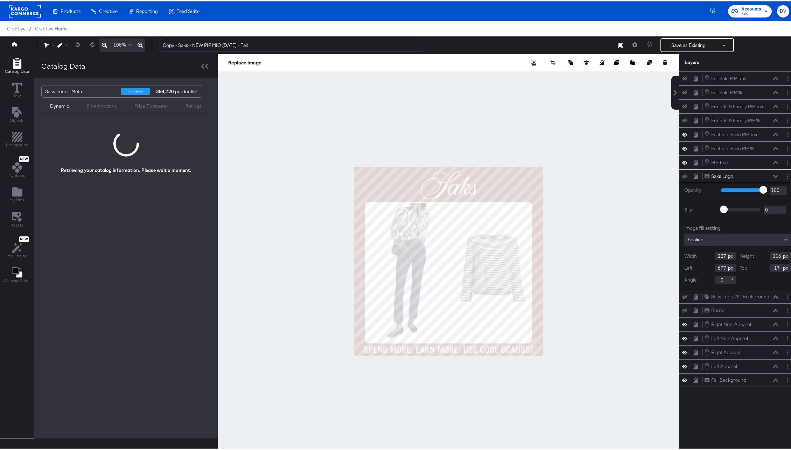
drag, startPoint x: 175, startPoint y: 44, endPoint x: 154, endPoint y: 45, distance: 20.7
click at [154, 45] on div "Copy - Saks - NEW PIP MIO [DATE] - Fall Save as Existing See more options" at bounding box center [471, 44] width 635 height 14
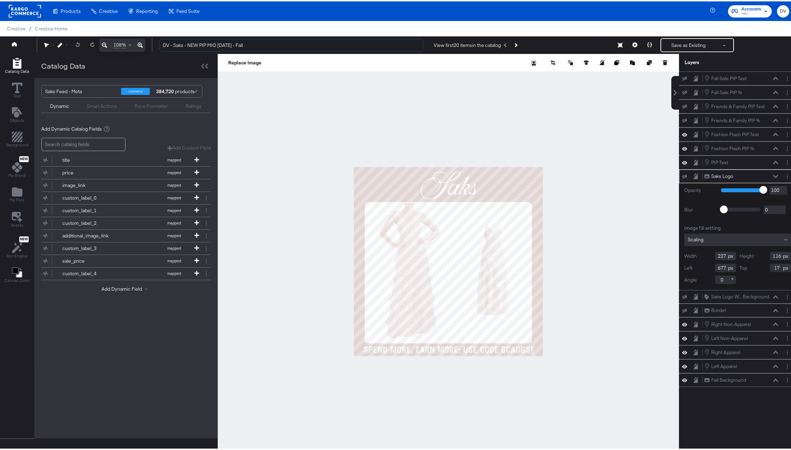
type input "DV - Saks - NEW PIP MIO [DATE] - Fall"
click at [483, 99] on div at bounding box center [448, 260] width 461 height 415
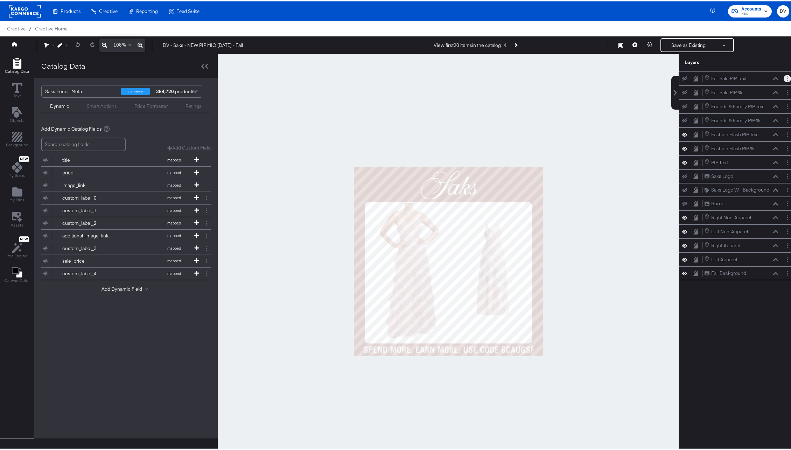
click at [784, 77] on button "Layer Options" at bounding box center [787, 77] width 7 height 7
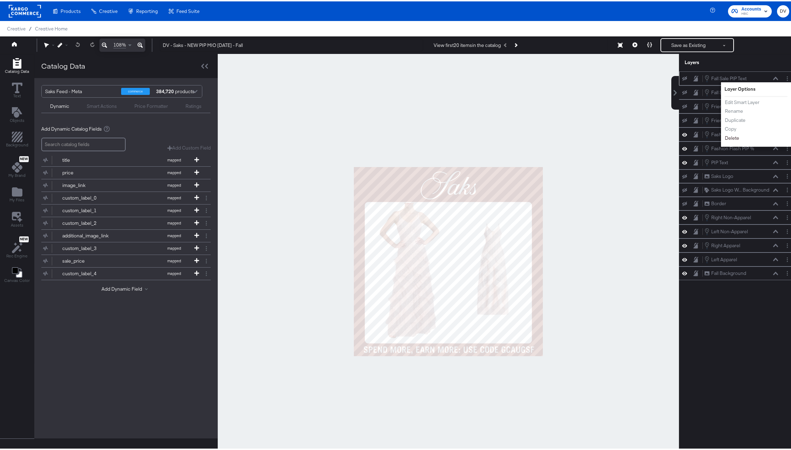
click at [728, 134] on button "Delete" at bounding box center [732, 136] width 15 height 7
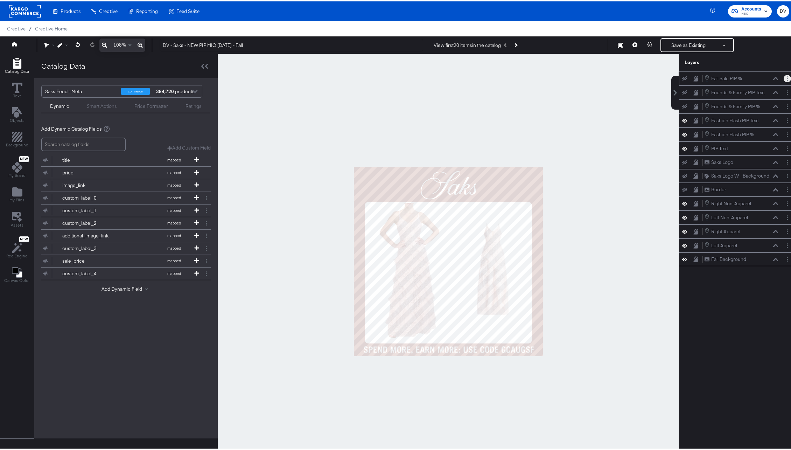
click at [784, 77] on button "Layer Options" at bounding box center [787, 77] width 7 height 7
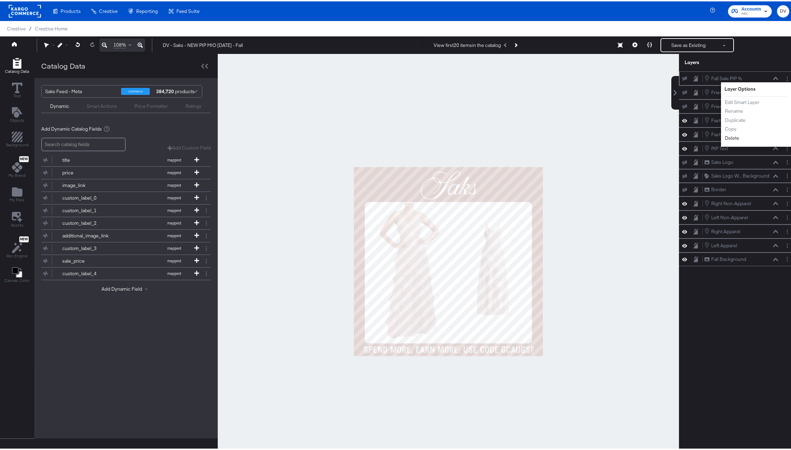
click at [725, 137] on button "Delete" at bounding box center [732, 136] width 15 height 7
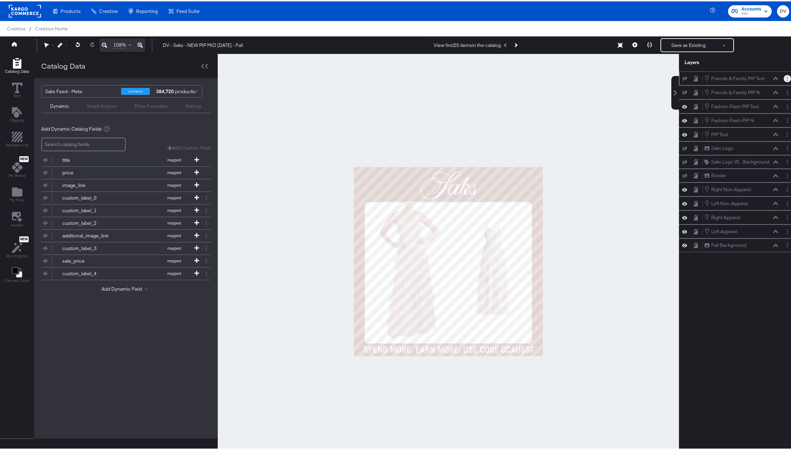
click at [784, 76] on button "Layer Options" at bounding box center [787, 77] width 7 height 7
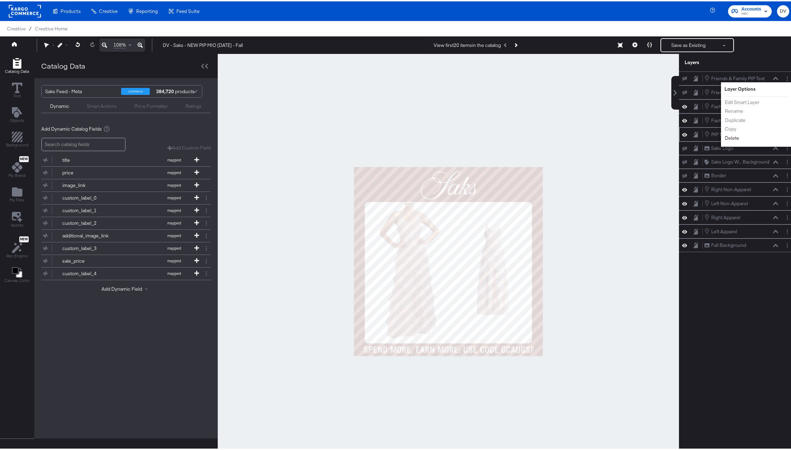
click at [728, 134] on button "Delete" at bounding box center [732, 136] width 15 height 7
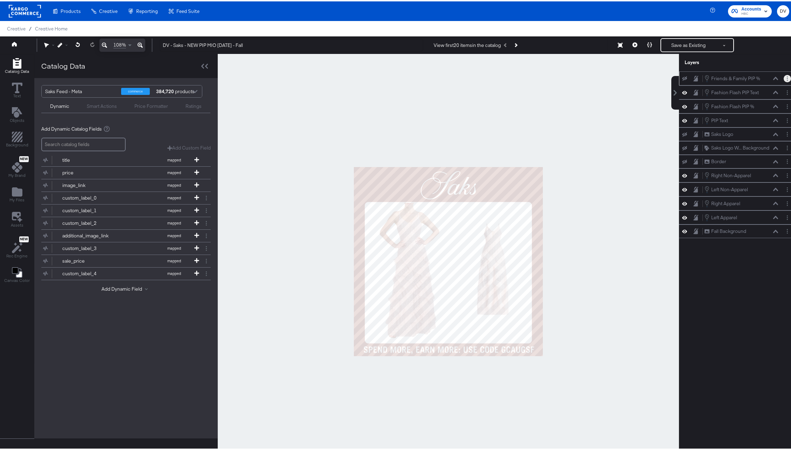
click at [784, 75] on button "Layer Options" at bounding box center [787, 77] width 7 height 7
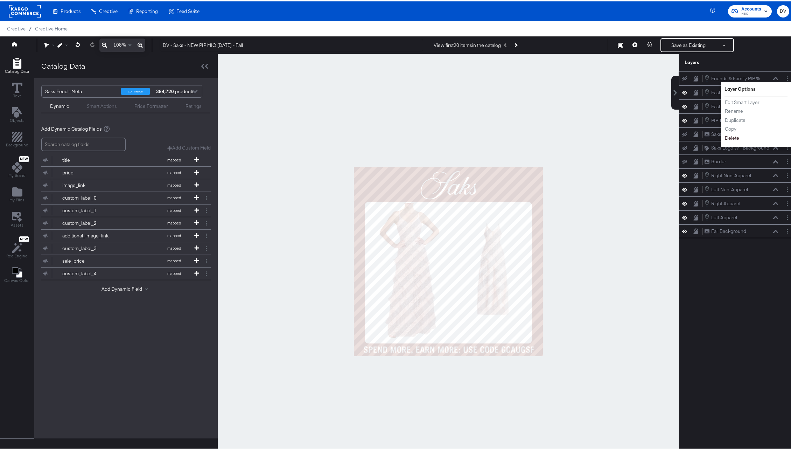
click at [730, 136] on button "Delete" at bounding box center [732, 136] width 15 height 7
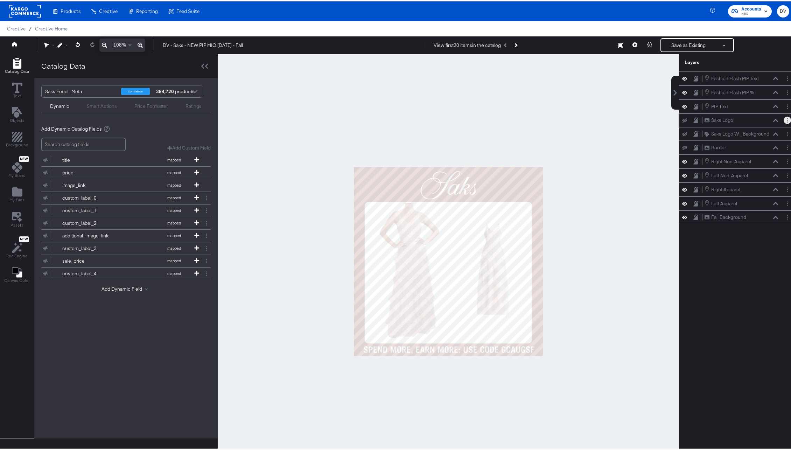
click at [784, 116] on button "Layer Options" at bounding box center [787, 118] width 7 height 7
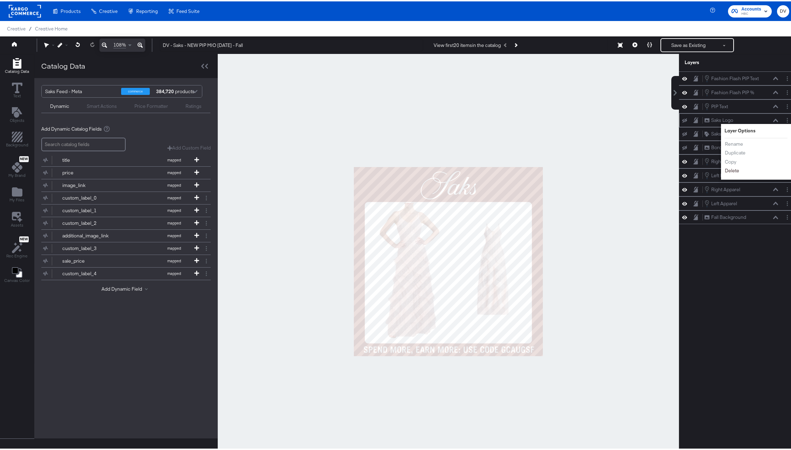
click at [729, 169] on button "Delete" at bounding box center [732, 169] width 15 height 7
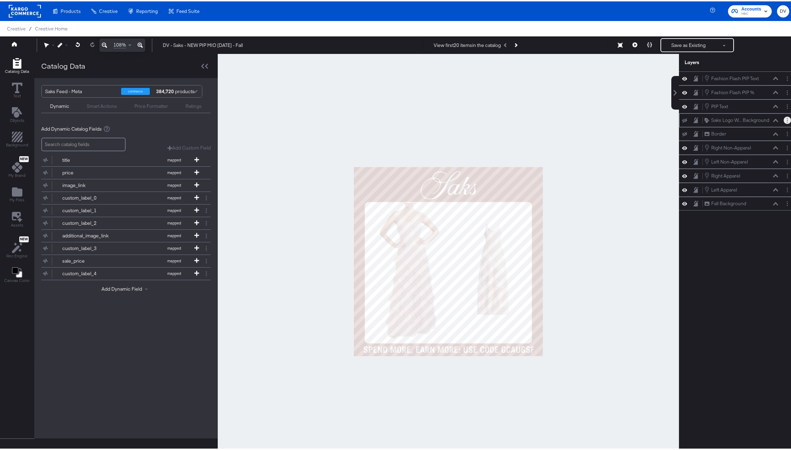
click at [784, 119] on button "Layer Options" at bounding box center [787, 118] width 7 height 7
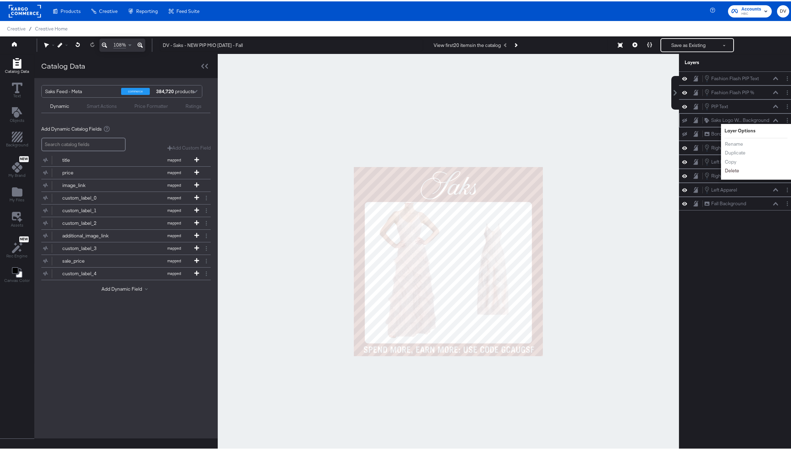
click at [729, 167] on button "Delete" at bounding box center [732, 169] width 15 height 7
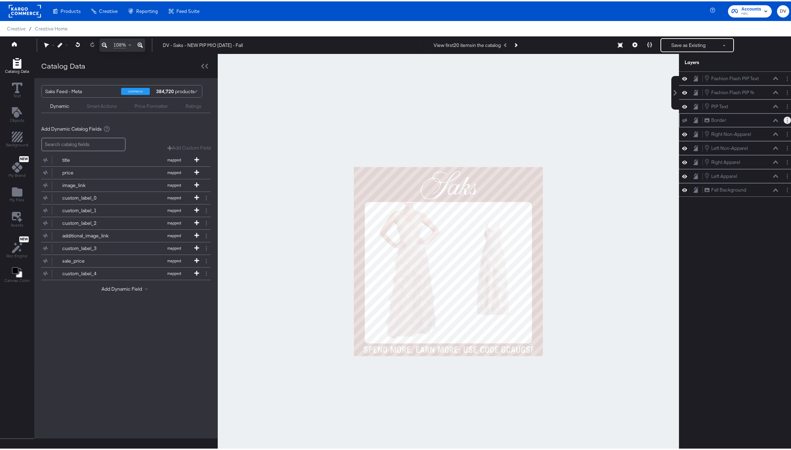
click at [787, 118] on icon "Layer Options" at bounding box center [787, 119] width 1 height 5
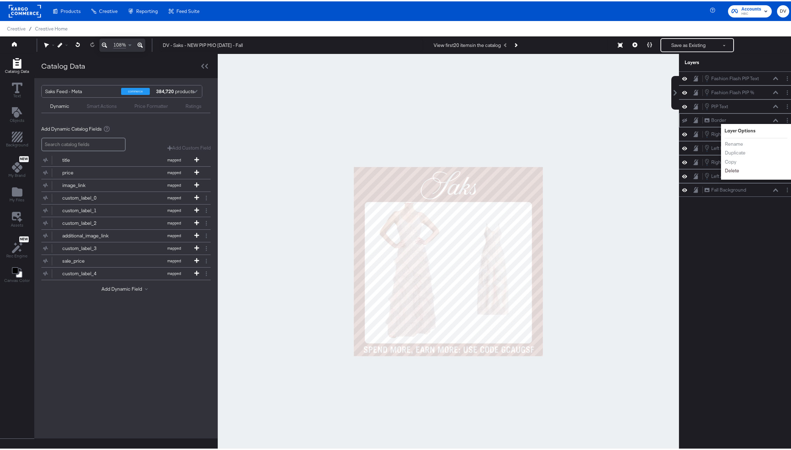
click at [730, 169] on button "Delete" at bounding box center [732, 169] width 15 height 7
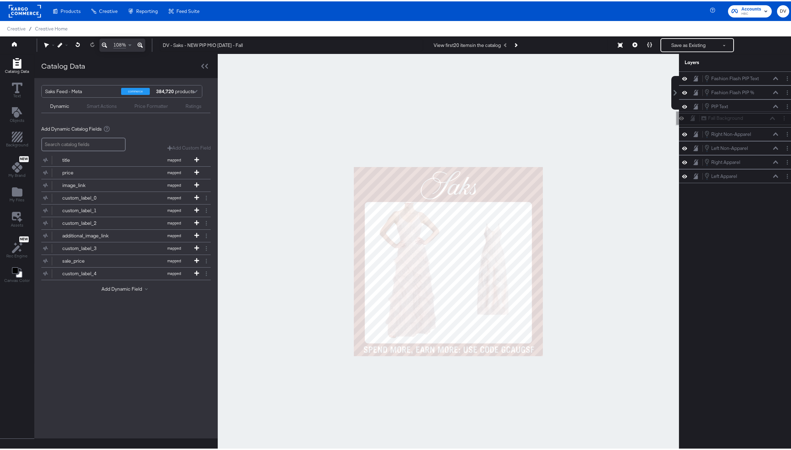
drag, startPoint x: 751, startPoint y: 176, endPoint x: 753, endPoint y: 116, distance: 59.9
click at [753, 116] on div "Fall Background Fall Background" at bounding box center [738, 116] width 74 height 7
drag, startPoint x: 741, startPoint y: 175, endPoint x: 742, endPoint y: 135, distance: 39.9
click at [742, 135] on div "Left Apparel Left Apparel" at bounding box center [736, 137] width 74 height 8
drag, startPoint x: 749, startPoint y: 176, endPoint x: 748, endPoint y: 144, distance: 31.5
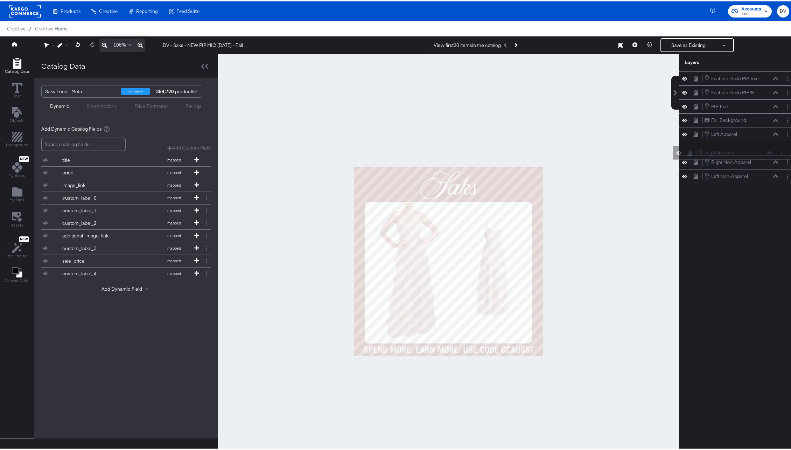
click at [748, 144] on div "Fashion Flash PIP Text Fashion Flash PIP Text Fashion Flash PIP % Fashion Flash…" at bounding box center [737, 126] width 117 height 112
click at [750, 153] on div "Fashion Flash PIP Text Fashion Flash PIP Text Fashion Flash PIP % Fashion Flash…" at bounding box center [737, 126] width 117 height 112
click at [773, 133] on icon at bounding box center [775, 133] width 5 height 4
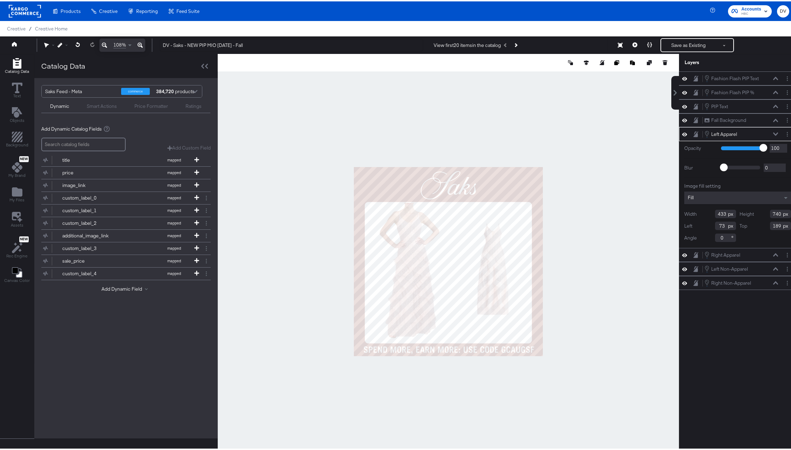
click at [716, 212] on input "433" at bounding box center [725, 212] width 21 height 8
type input "450"
click at [770, 212] on input "740" at bounding box center [780, 212] width 21 height 8
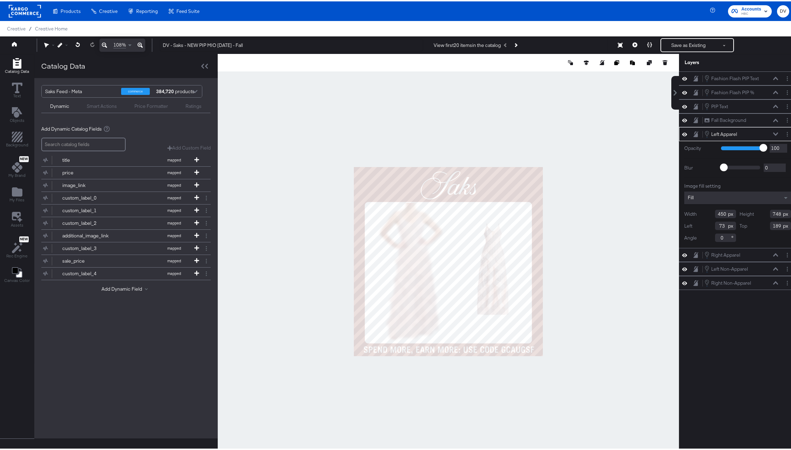
type input "748"
click at [719, 225] on input "73" at bounding box center [725, 224] width 21 height 8
type input "56"
click at [772, 224] on input "189" at bounding box center [780, 224] width 21 height 8
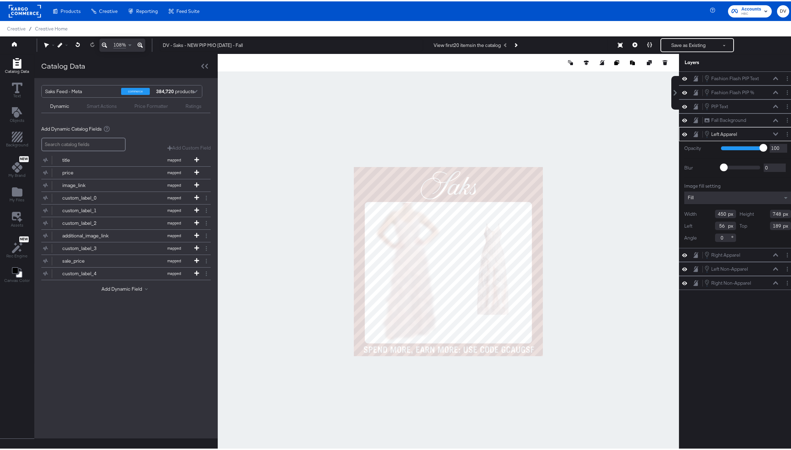
click at [772, 224] on input "189" at bounding box center [780, 224] width 21 height 8
type input "185"
click at [769, 135] on div "Left Apparel Left Apparel" at bounding box center [741, 133] width 74 height 8
click at [773, 134] on icon at bounding box center [775, 132] width 5 height 3
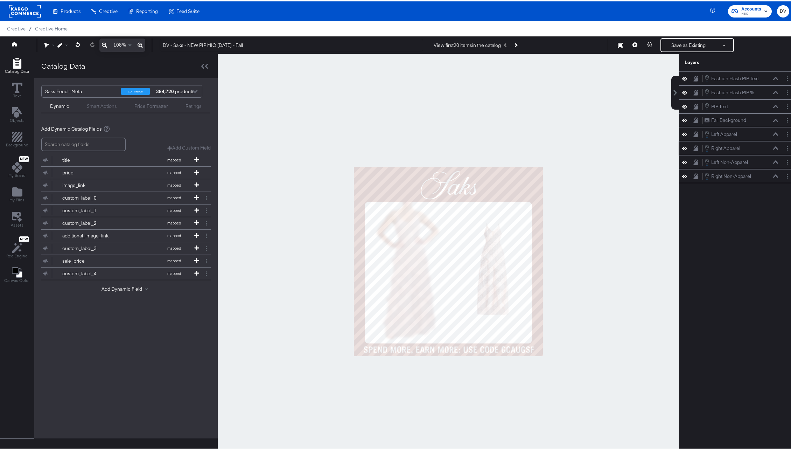
click at [773, 146] on icon at bounding box center [775, 147] width 5 height 4
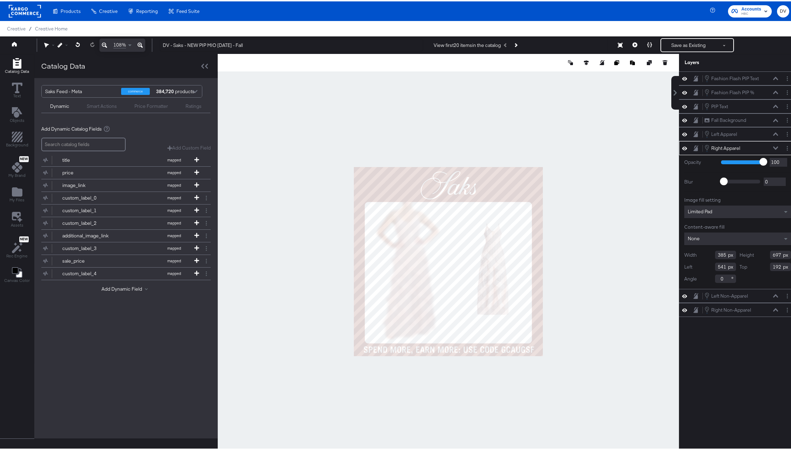
click at [715, 256] on input "385" at bounding box center [725, 253] width 21 height 8
type input "437"
click at [774, 252] on input "697" at bounding box center [780, 253] width 21 height 8
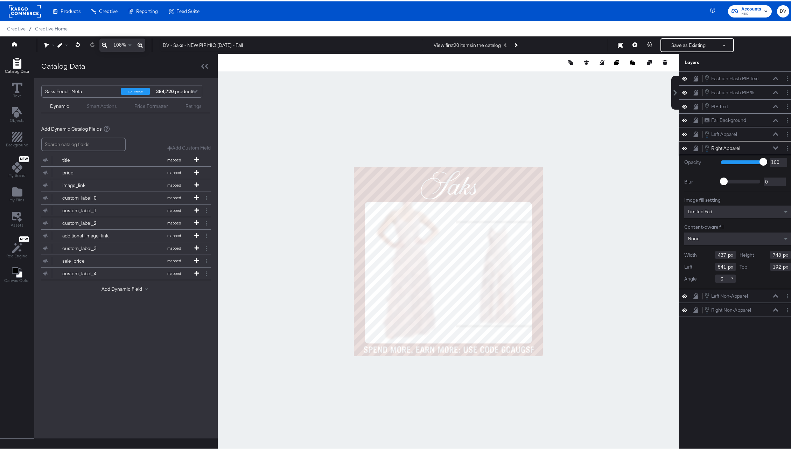
type input "748"
click at [717, 263] on input "541" at bounding box center [725, 265] width 21 height 8
type input "506"
click at [770, 265] on input "192" at bounding box center [780, 265] width 21 height 8
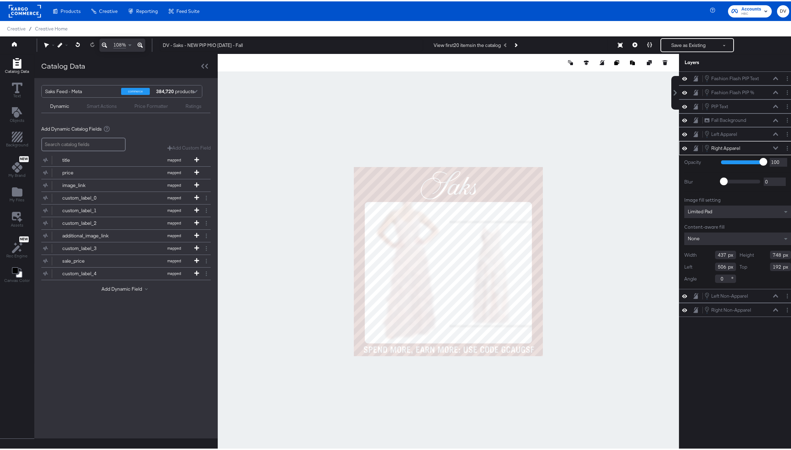
click at [770, 265] on input "192" at bounding box center [780, 265] width 21 height 8
type input "185"
click at [773, 147] on icon at bounding box center [775, 146] width 5 height 3
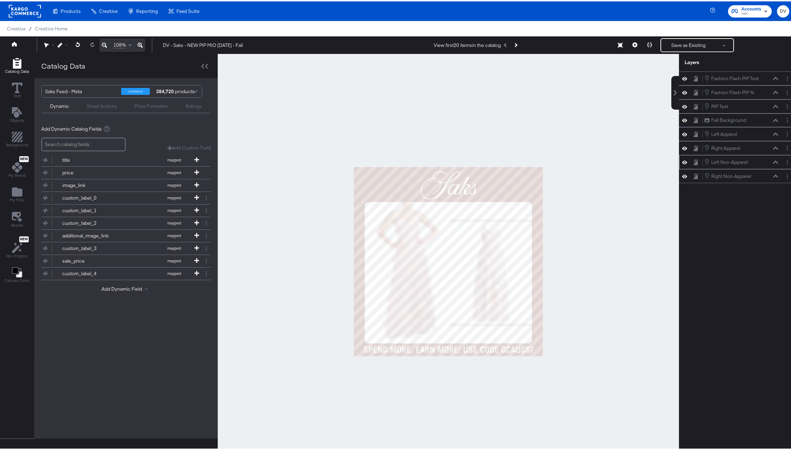
click at [773, 162] on button at bounding box center [776, 161] width 6 height 4
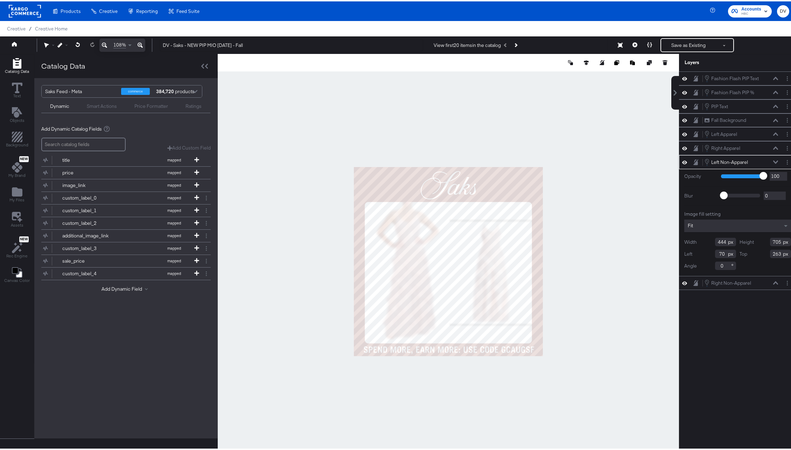
click at [724, 221] on div "Fit" at bounding box center [737, 224] width 107 height 13
click at [715, 270] on input "444" at bounding box center [725, 267] width 21 height 8
type input "450"
click at [770, 267] on input "705" at bounding box center [780, 267] width 21 height 8
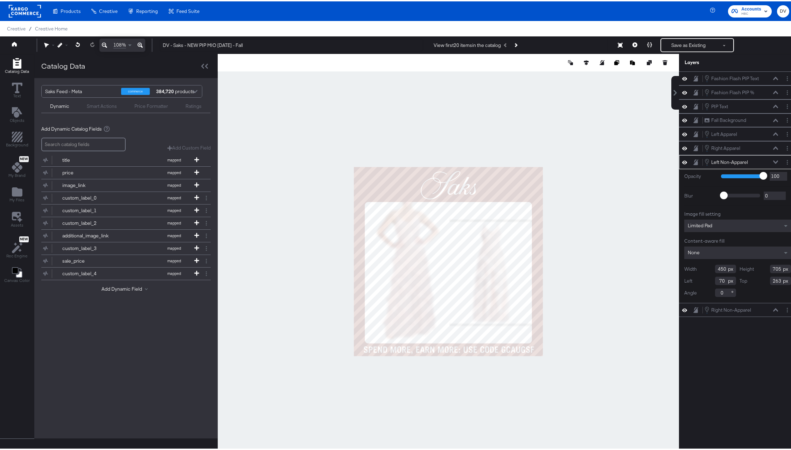
click at [770, 267] on input "705" at bounding box center [780, 267] width 21 height 8
type input "748"
click at [715, 279] on input "70" at bounding box center [725, 279] width 21 height 8
type input "56"
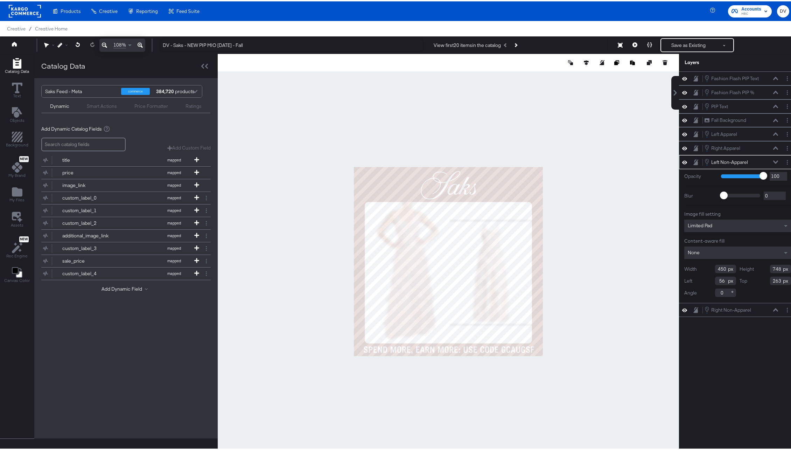
click at [776, 279] on input "263" at bounding box center [780, 279] width 21 height 8
type input "185"
click at [773, 160] on icon at bounding box center [775, 160] width 5 height 3
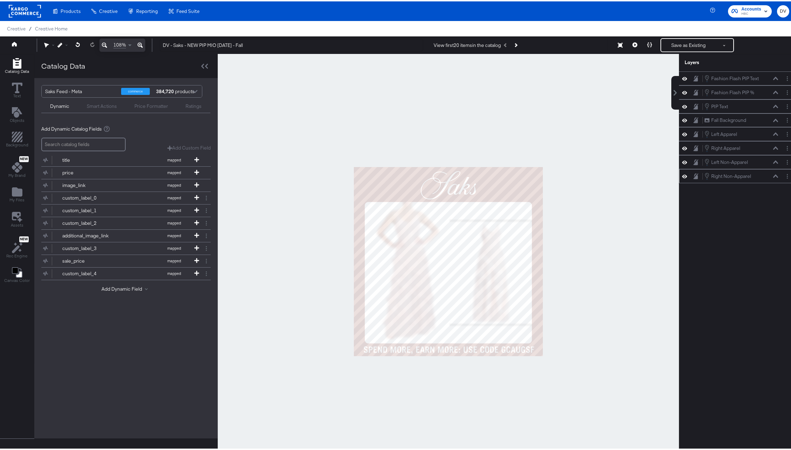
click at [773, 175] on icon at bounding box center [775, 175] width 5 height 4
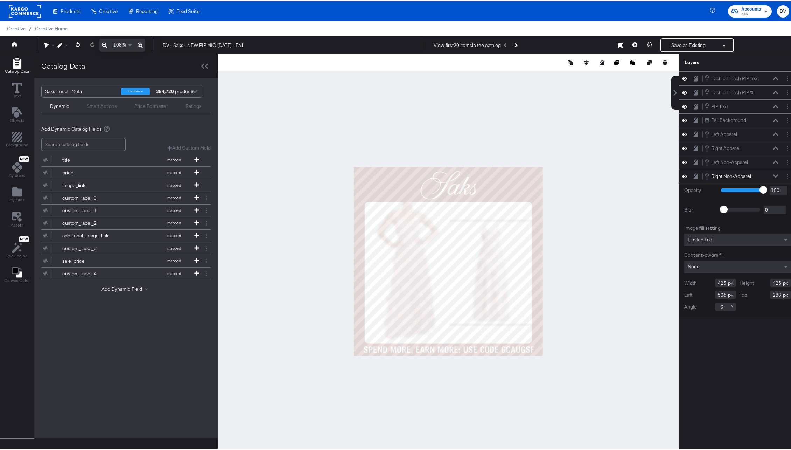
click at [715, 282] on input "425" at bounding box center [725, 281] width 21 height 8
type input "439"
click at [770, 281] on input "425" at bounding box center [780, 281] width 21 height 8
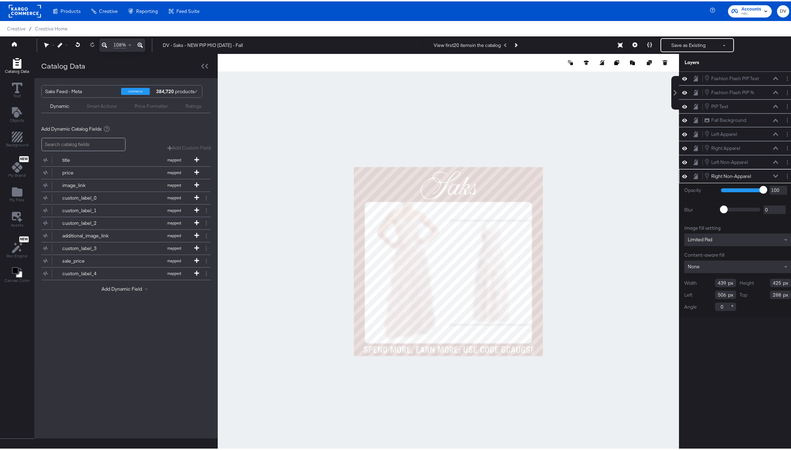
click at [715, 293] on input "506" at bounding box center [725, 293] width 21 height 8
type input "503"
click at [773, 292] on input "288" at bounding box center [780, 293] width 21 height 8
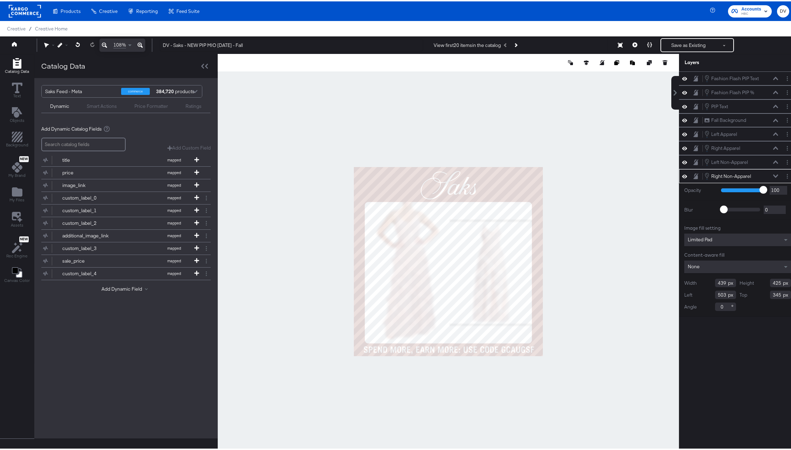
type input "345"
click at [773, 175] on icon at bounding box center [775, 174] width 5 height 3
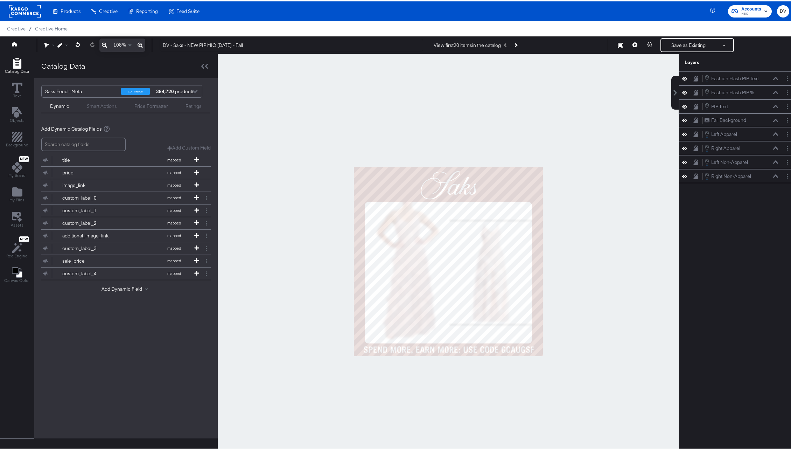
click at [773, 105] on icon at bounding box center [775, 104] width 5 height 3
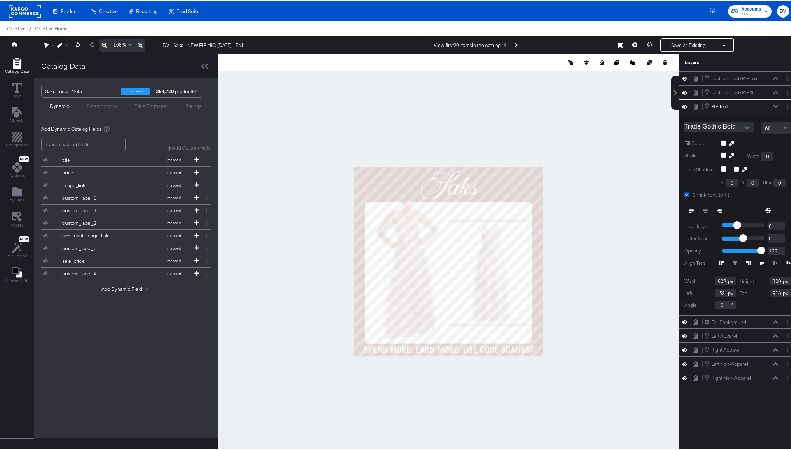
click at [716, 280] on input "902" at bounding box center [725, 279] width 21 height 8
type input "881"
click at [770, 280] on input "100" at bounding box center [780, 279] width 21 height 8
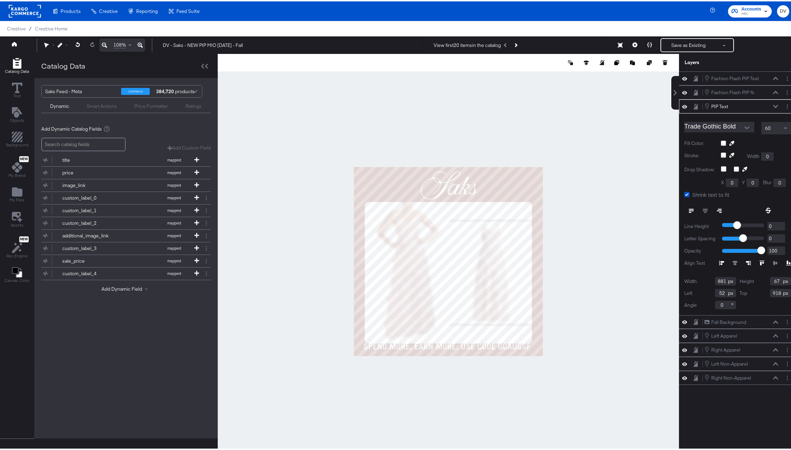
type input "67"
click at [718, 291] on input "52" at bounding box center [725, 291] width 21 height 8
type input "58"
click at [770, 292] on input "918" at bounding box center [780, 291] width 21 height 8
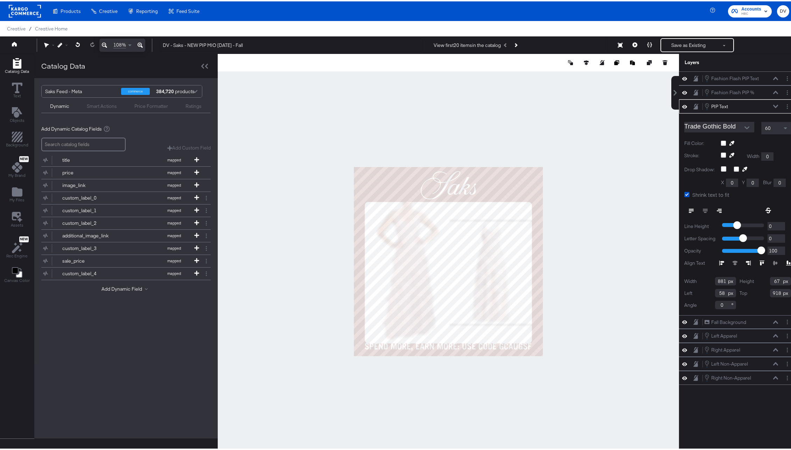
click at [770, 292] on input "918" at bounding box center [780, 291] width 21 height 8
type input "933"
click at [773, 105] on icon at bounding box center [775, 104] width 5 height 3
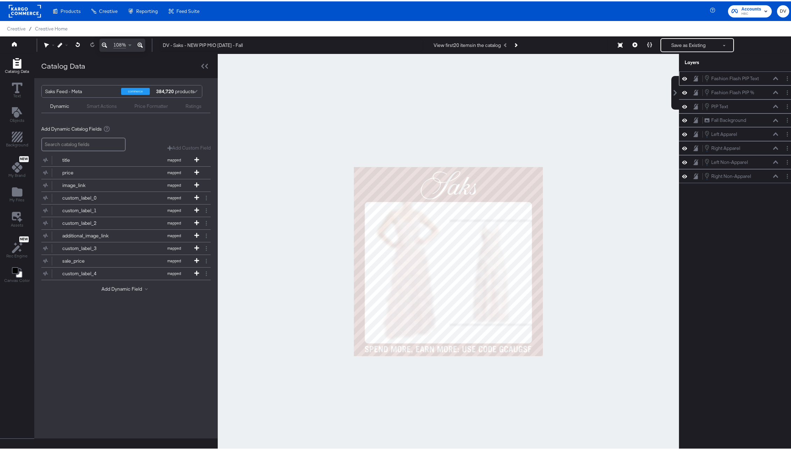
click at [773, 76] on icon at bounding box center [775, 76] width 5 height 3
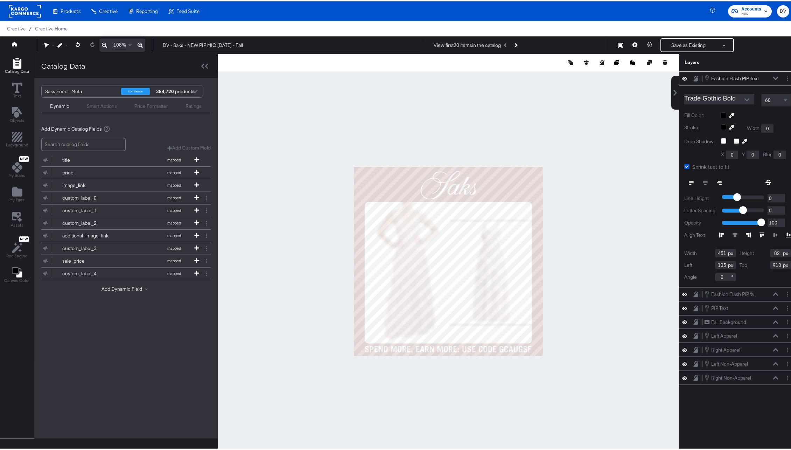
click at [721, 113] on div at bounding box center [756, 114] width 70 height 6
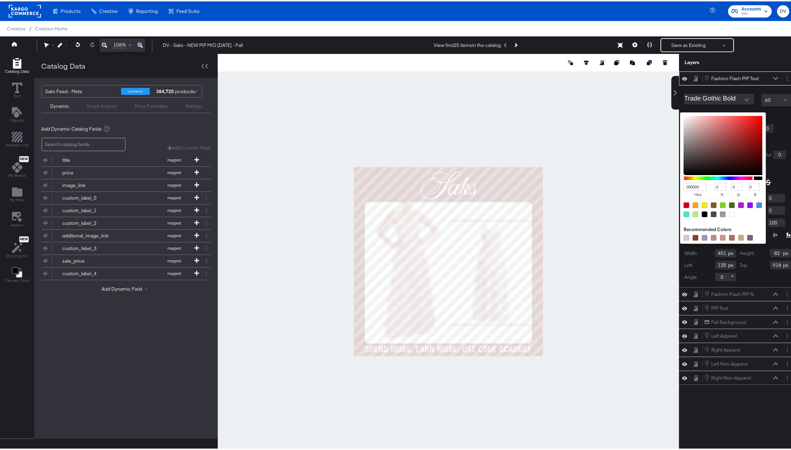
type input "643333"
type input "100"
type input "51"
type input "613636"
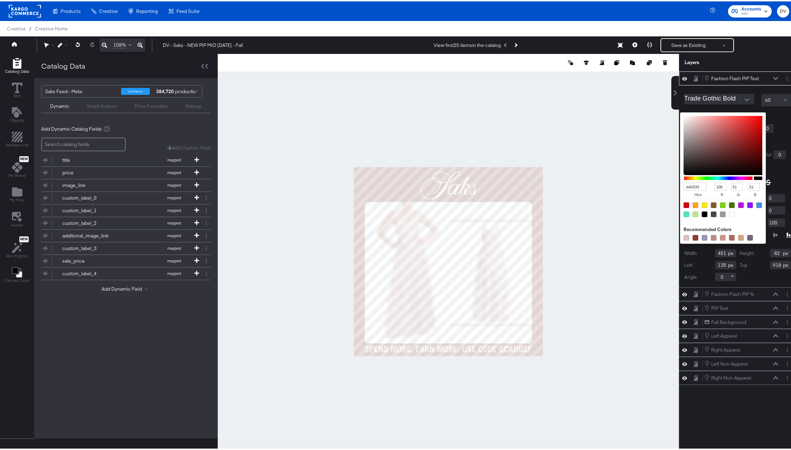
type input "97"
type input "54"
type input "A2A1A1"
type input "162"
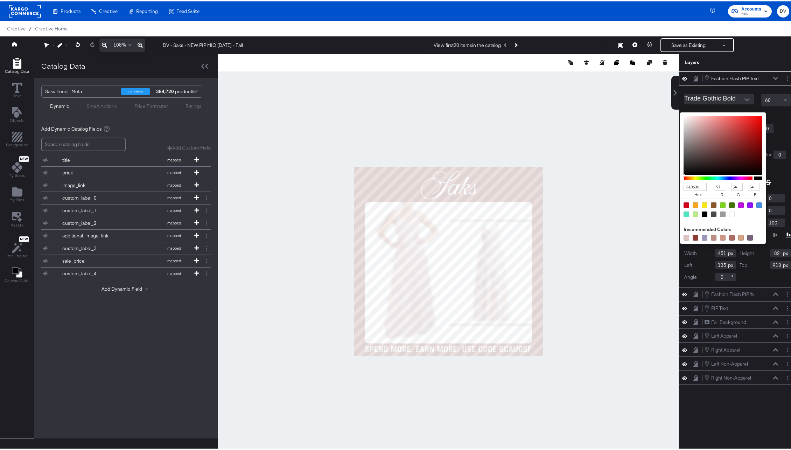
type input "161"
type input "E4E4E4"
type input "228"
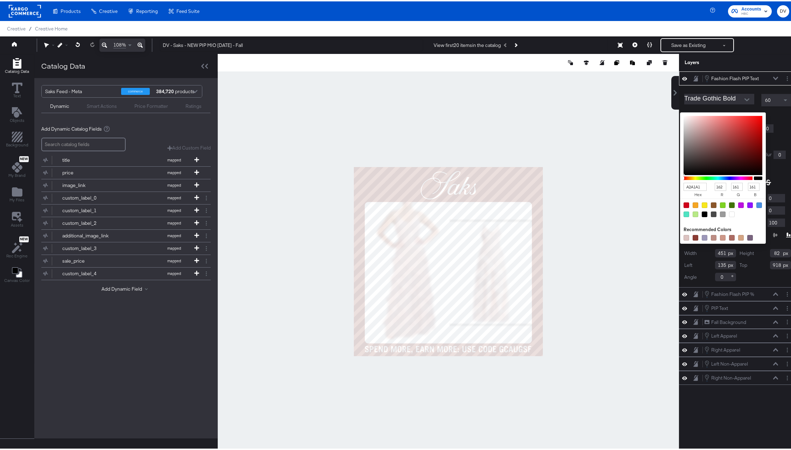
type input "228"
type input "E6E6E6"
type input "230"
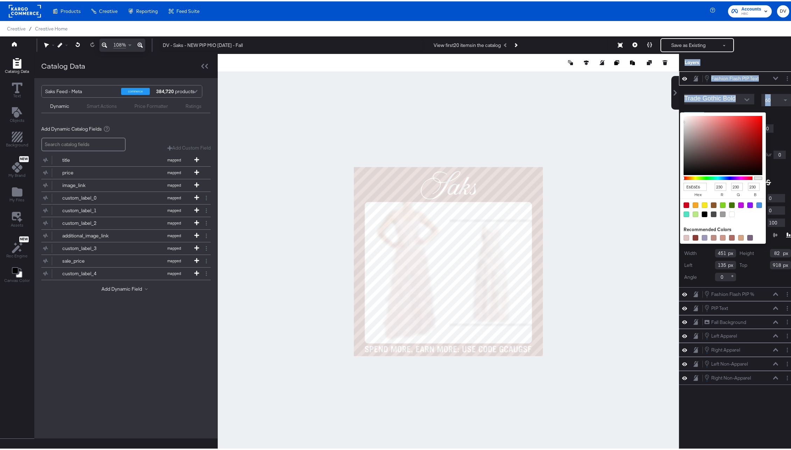
type input "E7E7E7"
type input "231"
type input "F8F8F8"
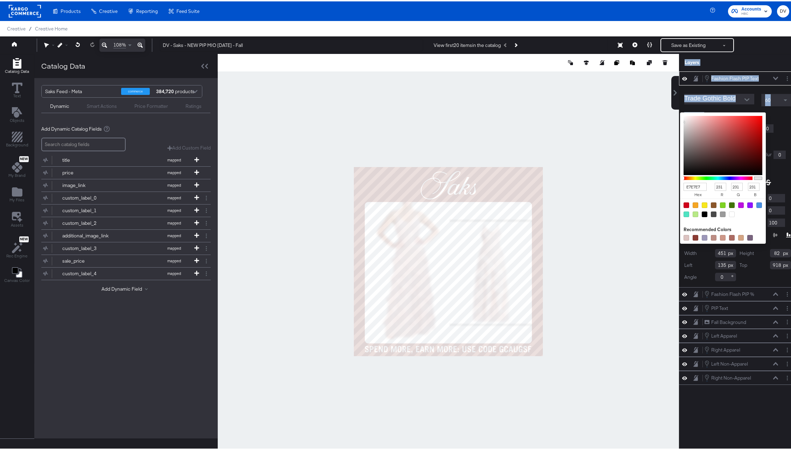
type input "248"
type input "FFFFFF"
type input "255"
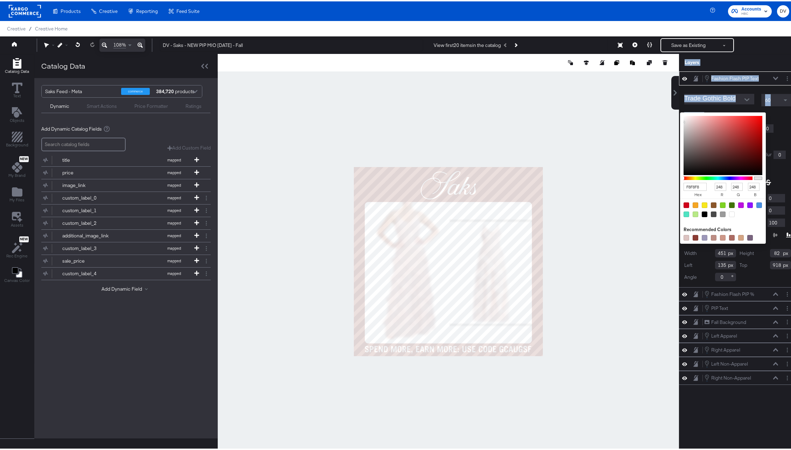
type input "255"
drag, startPoint x: 657, startPoint y: 125, endPoint x: 638, endPoint y: 109, distance: 24.3
click at [638, 70] on div "Catalog Data Text Objects Background New My Brand My Files Assets New Rec Engin…" at bounding box center [398, 62] width 796 height 18
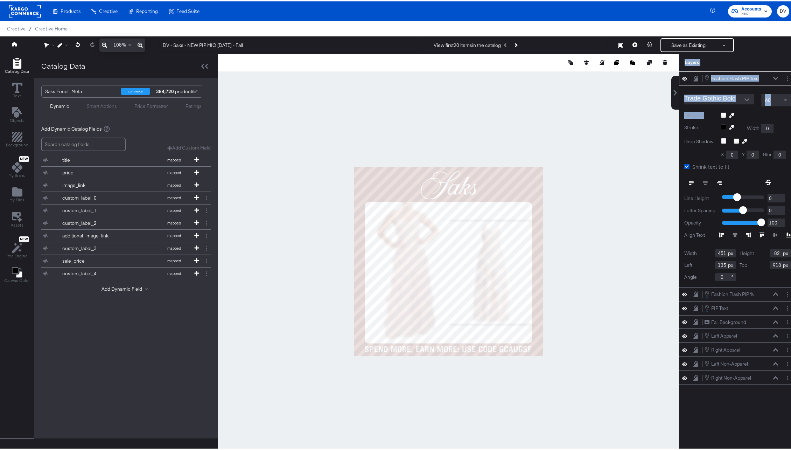
click at [773, 77] on icon at bounding box center [775, 76] width 5 height 3
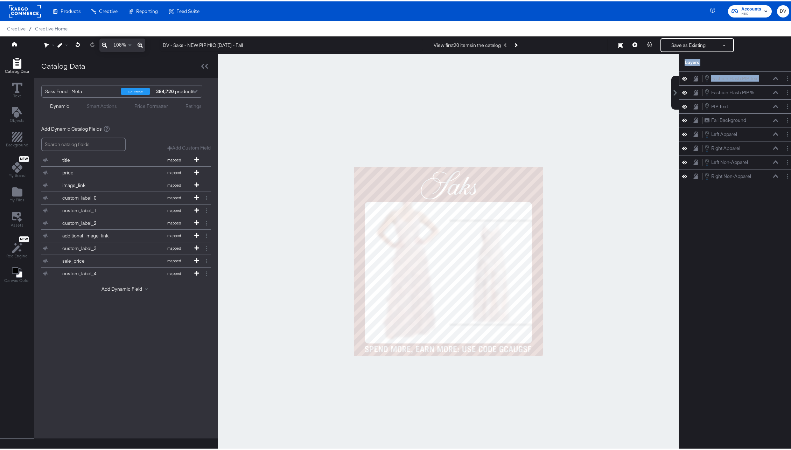
click at [773, 76] on icon at bounding box center [775, 76] width 5 height 3
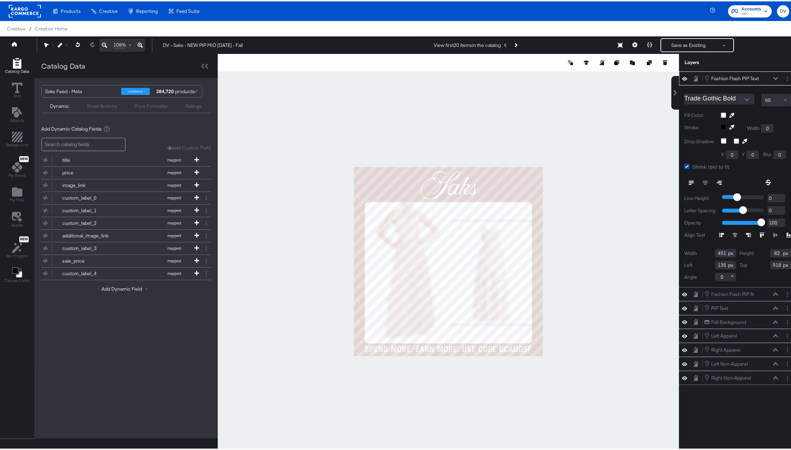
click at [715, 251] on input "451" at bounding box center [725, 251] width 21 height 8
type input "458"
click at [772, 250] on input "82" at bounding box center [780, 251] width 21 height 8
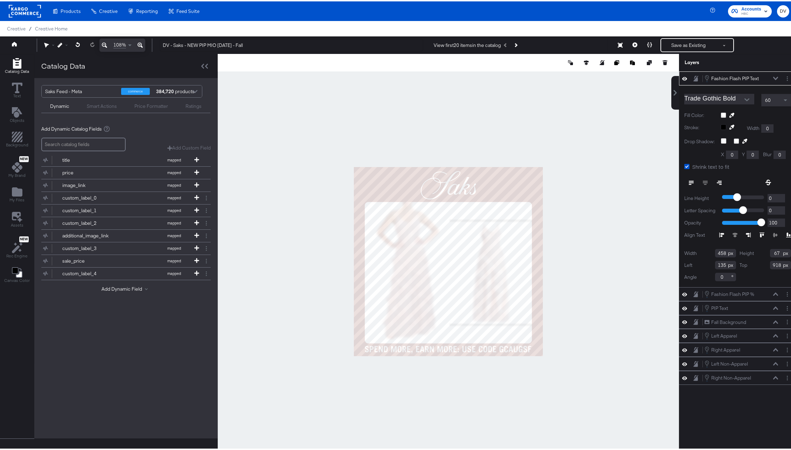
type input "67"
click at [717, 263] on input "135" at bounding box center [725, 263] width 21 height 8
type input "131"
click at [774, 263] on input "918" at bounding box center [780, 263] width 21 height 8
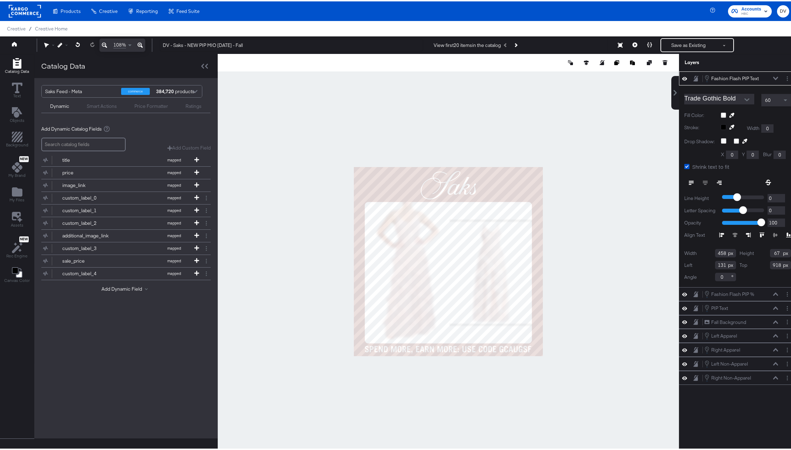
click at [774, 263] on input "918" at bounding box center [780, 263] width 21 height 8
type input "933"
click at [773, 78] on icon at bounding box center [775, 76] width 5 height 3
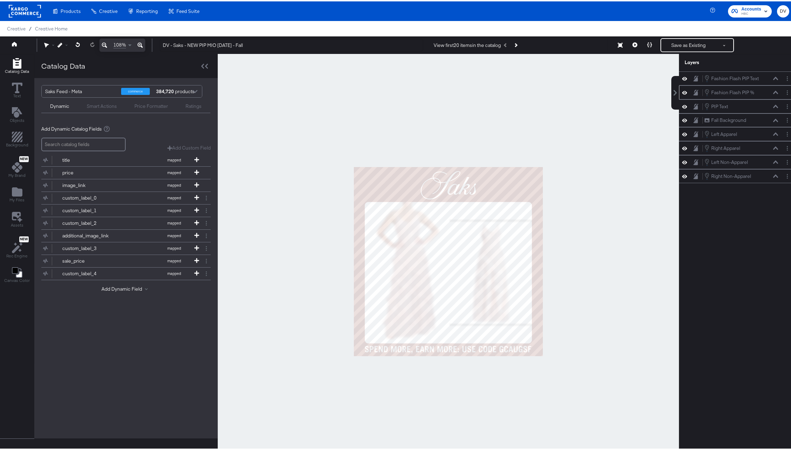
click at [773, 89] on button at bounding box center [776, 91] width 6 height 4
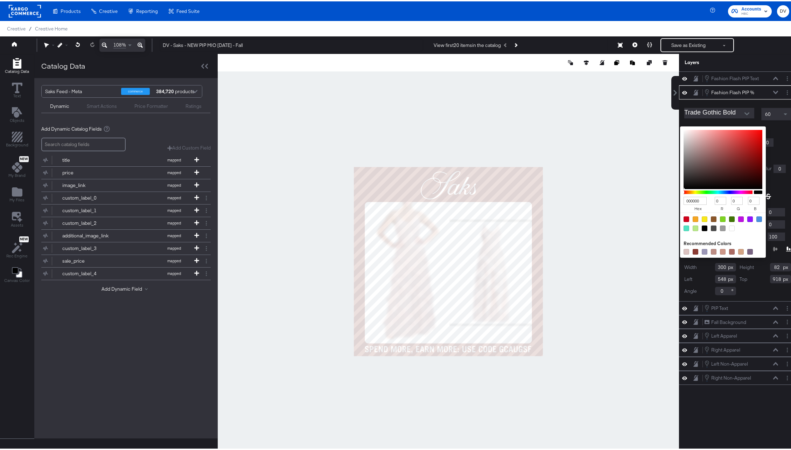
click at [721, 128] on div "000000 hex 0 r 0 g 0 b 100 a Recommended Colors" at bounding box center [756, 128] width 70 height 6
type input "996464"
type input "153"
type input "100"
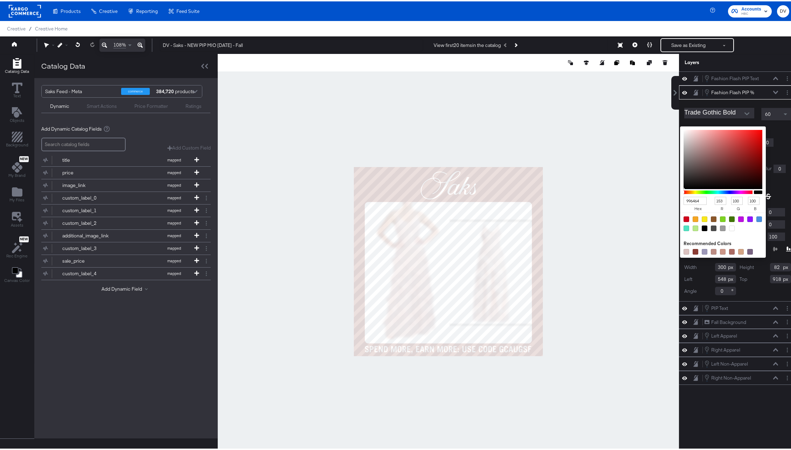
type input "976E6E"
type input "151"
type input "110"
type input "F5F5F5"
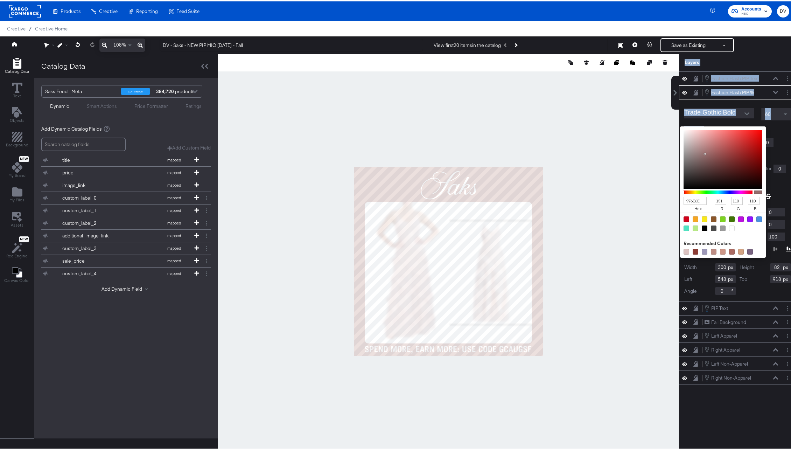
type input "245"
type input "F6F6F6"
type input "246"
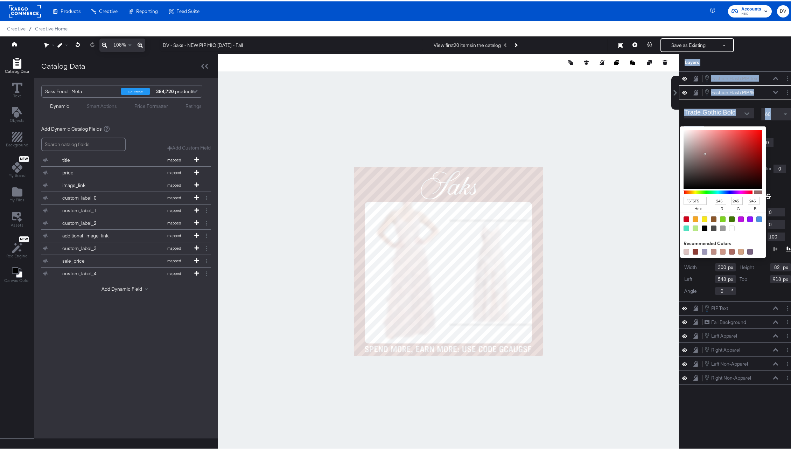
type input "246"
type input "FFFFFF"
type input "255"
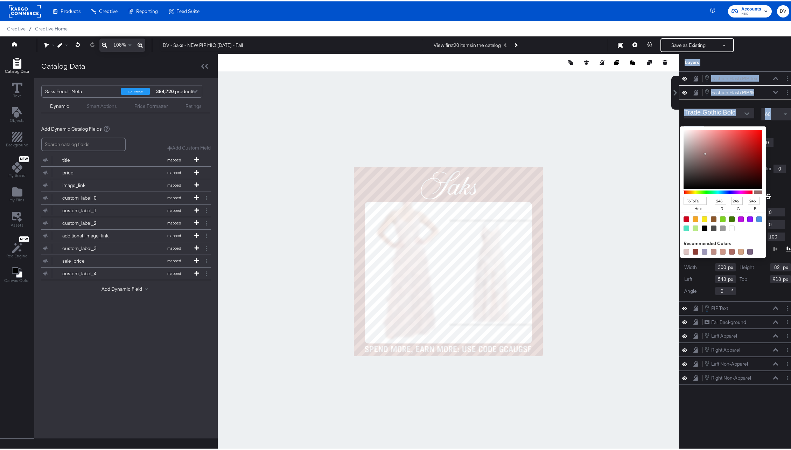
type input "255"
drag, startPoint x: 705, startPoint y: 152, endPoint x: 634, endPoint y: 114, distance: 81.1
click at [634, 70] on div "Catalog Data Text Objects Background New My Brand My Files Assets New Rec Engin…" at bounding box center [398, 62] width 796 height 18
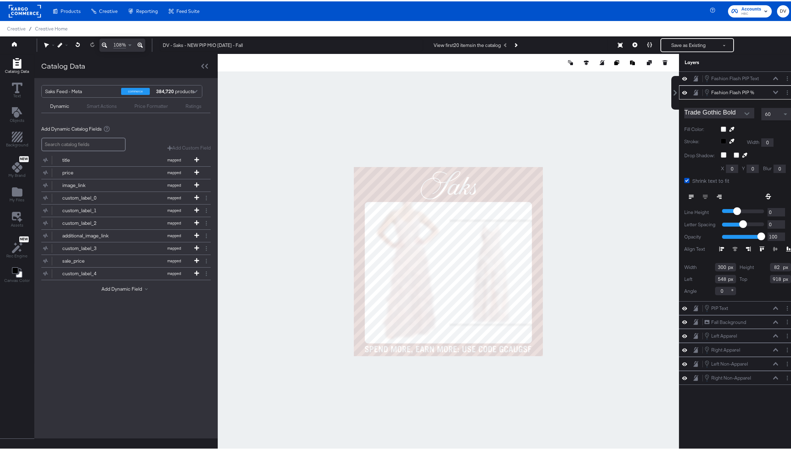
click at [715, 261] on input "300" at bounding box center [725, 265] width 21 height 8
click at [770, 266] on input "82" at bounding box center [780, 265] width 21 height 8
type input "66"
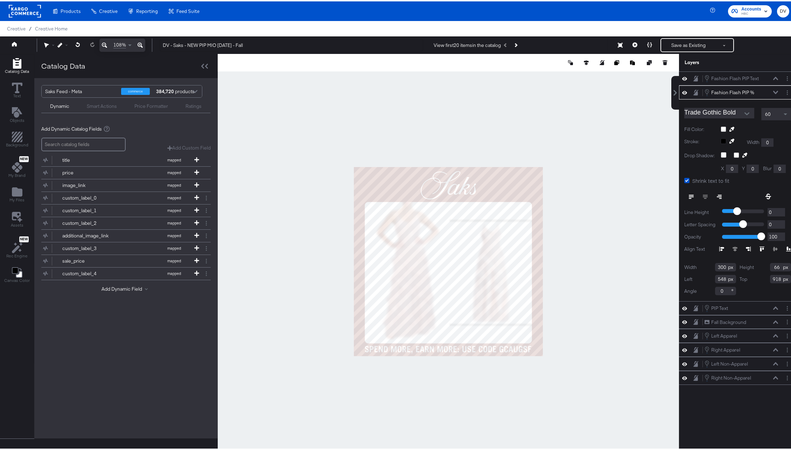
click at [719, 278] on input "548" at bounding box center [725, 277] width 21 height 8
type input "547"
click at [770, 280] on input "918" at bounding box center [780, 277] width 21 height 8
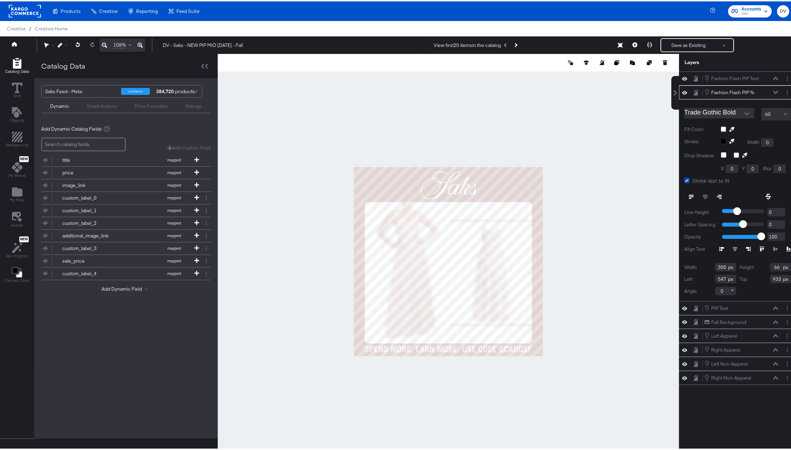
type input "933"
click at [773, 90] on icon at bounding box center [775, 90] width 5 height 3
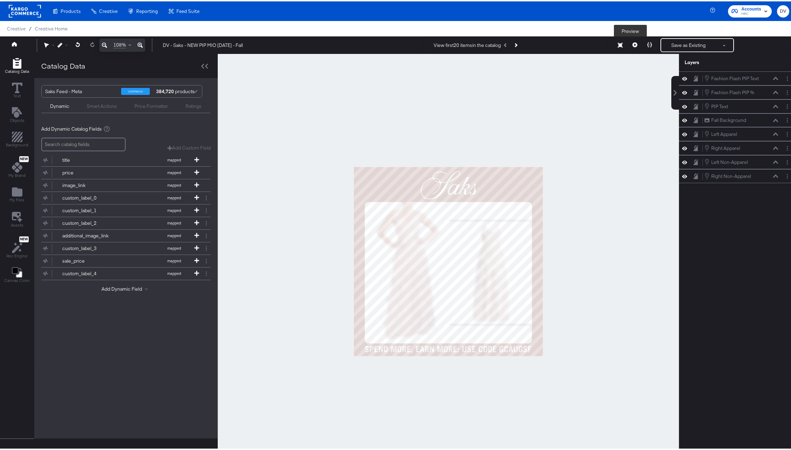
click at [632, 42] on icon at bounding box center [634, 43] width 5 height 5
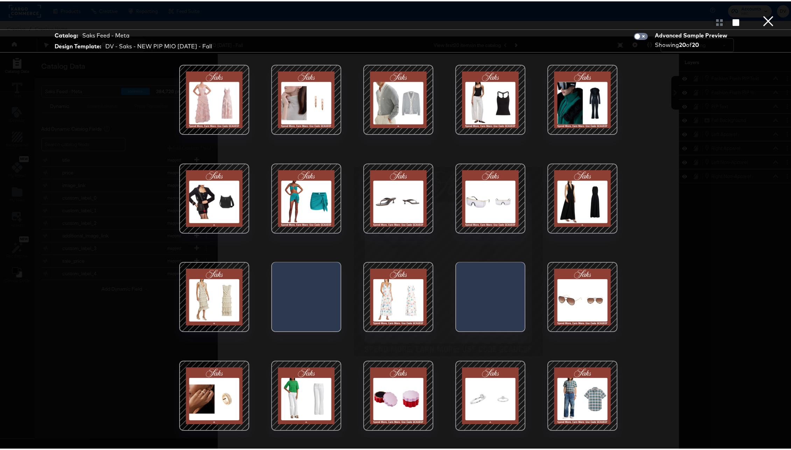
click at [761, 14] on button "×" at bounding box center [768, 7] width 14 height 14
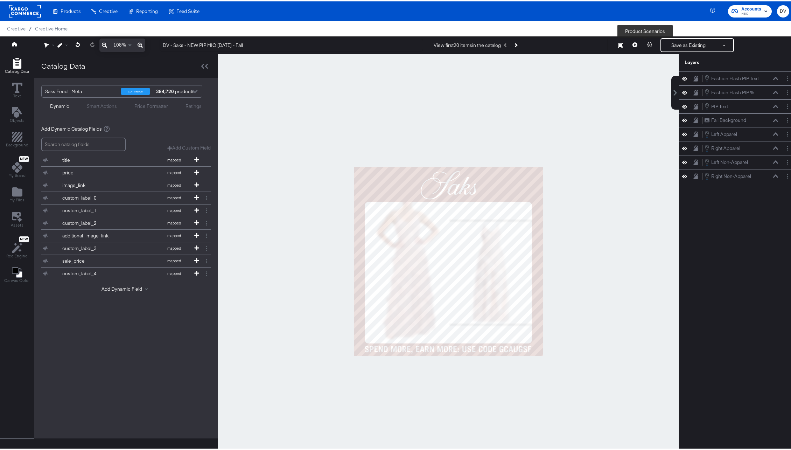
click at [642, 45] on button at bounding box center [649, 44] width 15 height 14
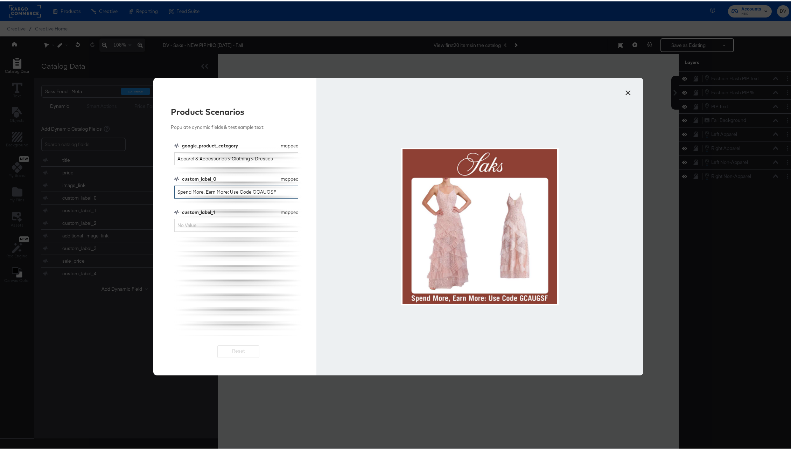
click at [251, 188] on input "Spend More, Earn More: Use Code GCAUGSF" at bounding box center [236, 190] width 124 height 13
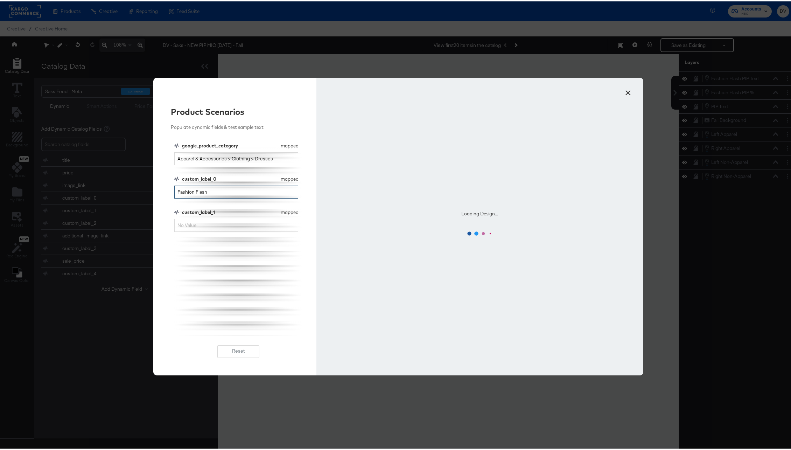
type input "Fashion Flash"
click at [216, 223] on input "custom_label_1" at bounding box center [236, 223] width 124 height 13
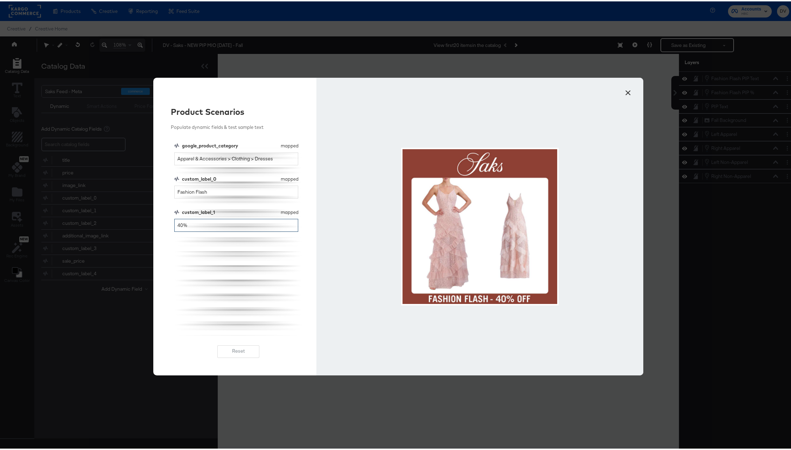
type input "40%"
click at [627, 91] on button "×" at bounding box center [628, 89] width 13 height 13
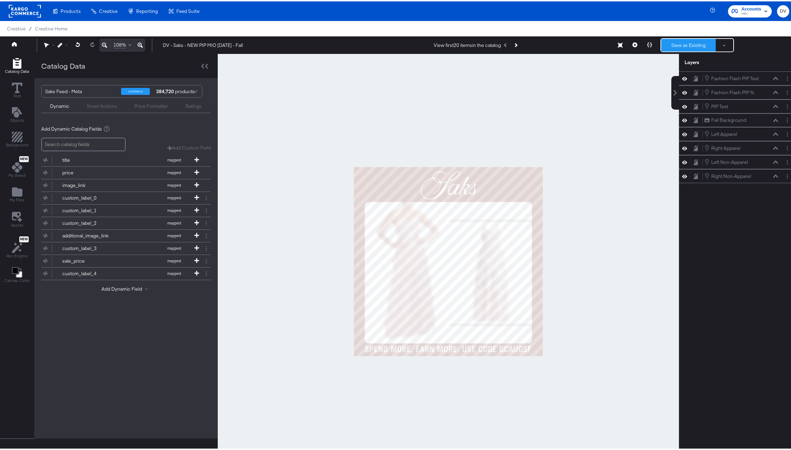
click at [678, 41] on button "Save as Existing" at bounding box center [688, 43] width 55 height 13
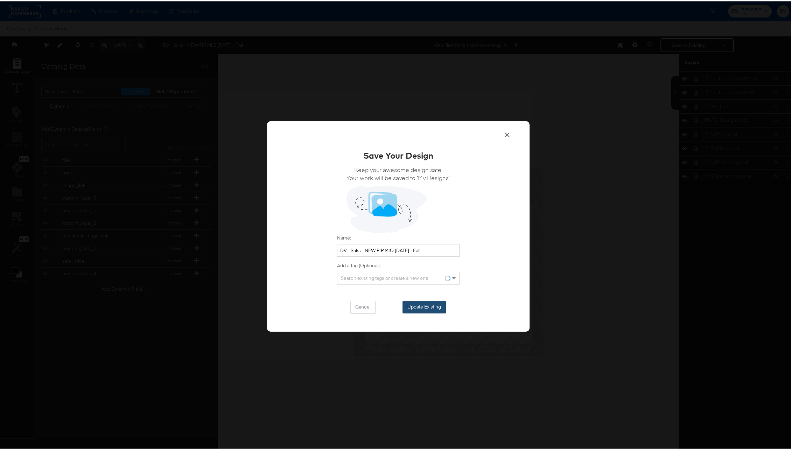
click at [430, 307] on button "Update Existing" at bounding box center [424, 305] width 43 height 13
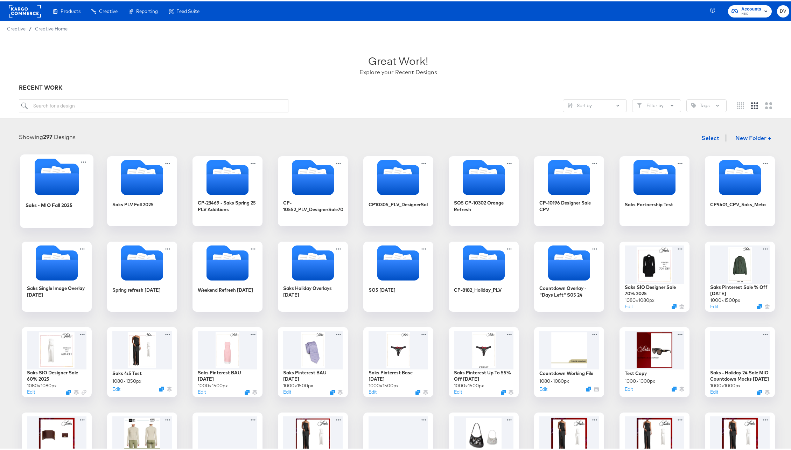
click at [57, 186] on icon "Folder" at bounding box center [56, 183] width 44 height 22
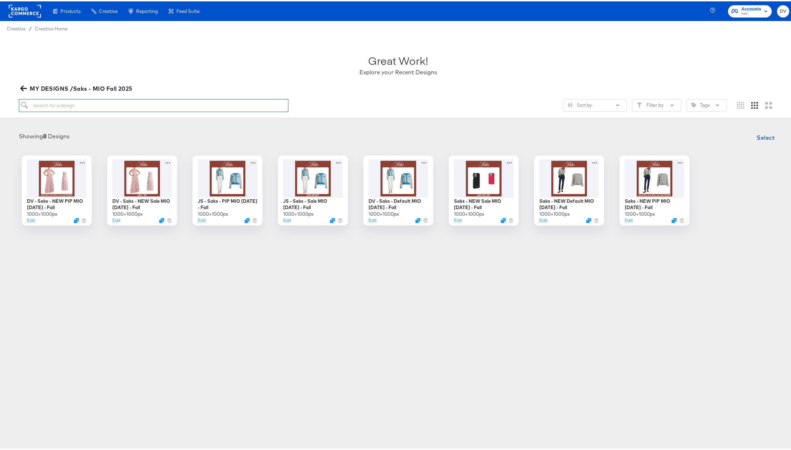
click at [149, 105] on input "search" at bounding box center [154, 104] width 270 height 13
paste input "JS - Saks - PIP MIO [DATE] - Fall"
type input "JS - Saks - PIP MIO [DATE] - Fall"
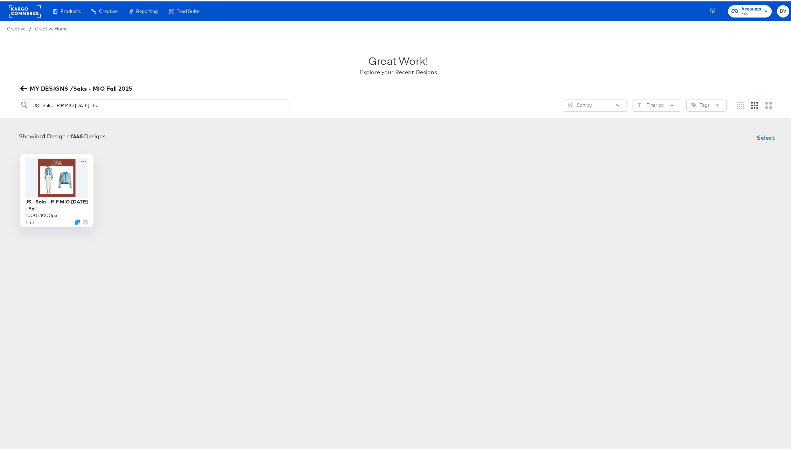
click at [27, 221] on button "Edit" at bounding box center [29, 220] width 8 height 7
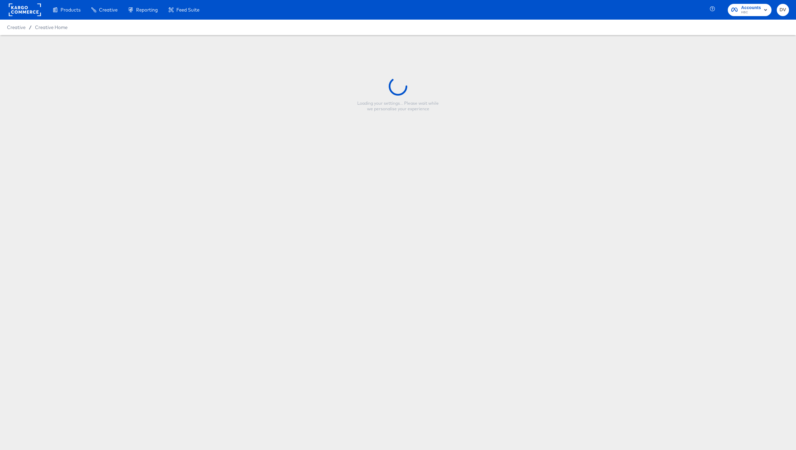
type input "JS - Saks - PIP MIO [DATE] - Fall"
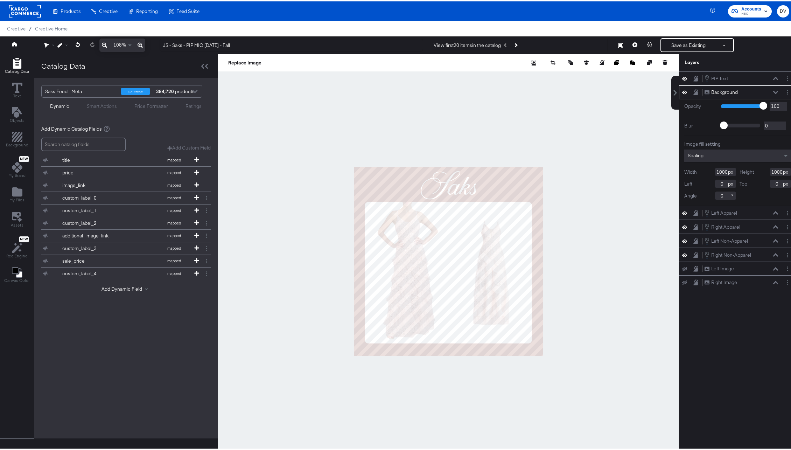
click at [773, 90] on icon at bounding box center [775, 91] width 5 height 4
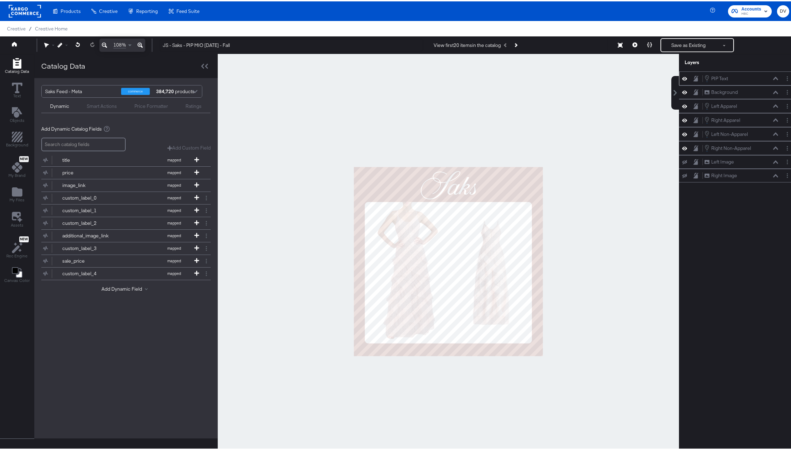
click at [773, 78] on icon at bounding box center [775, 76] width 5 height 3
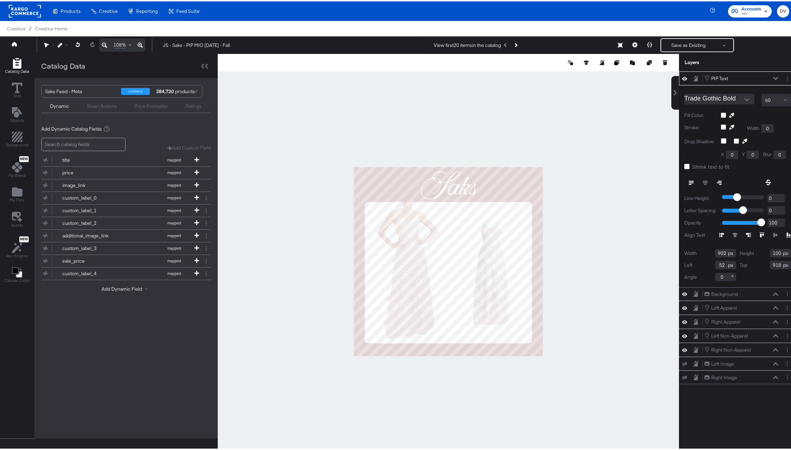
click at [773, 78] on icon at bounding box center [775, 77] width 5 height 4
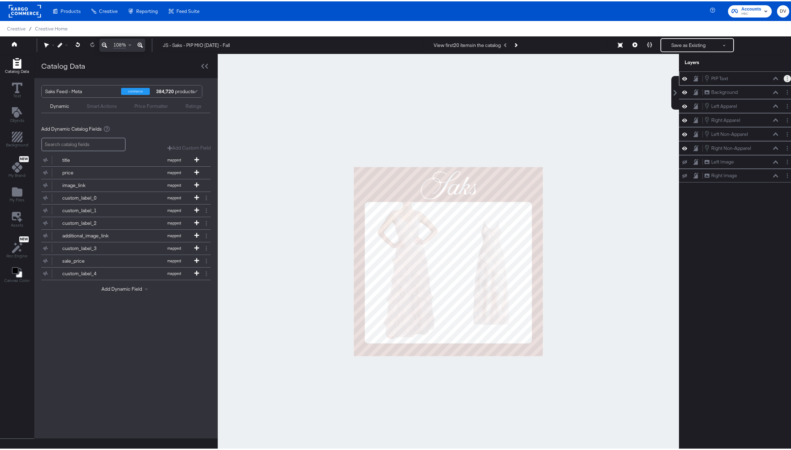
click at [787, 78] on circle "Layer Options" at bounding box center [787, 78] width 1 height 1
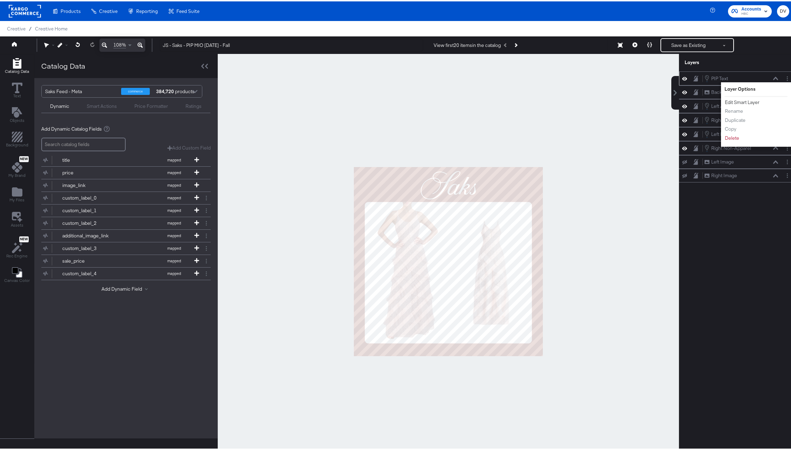
click at [741, 102] on button "Edit Smart Layer" at bounding box center [742, 100] width 35 height 7
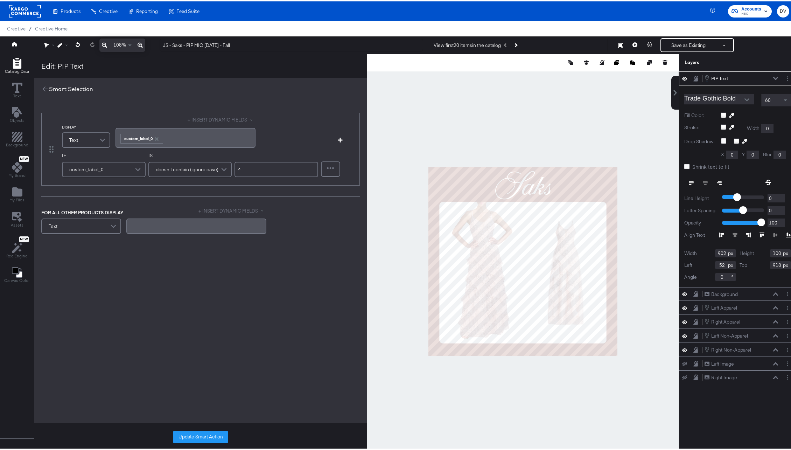
click at [773, 78] on icon at bounding box center [775, 76] width 5 height 3
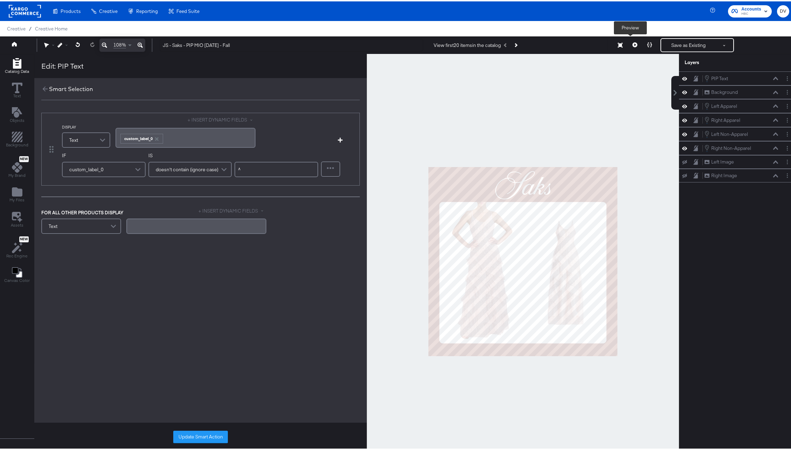
click at [632, 43] on button at bounding box center [635, 44] width 15 height 14
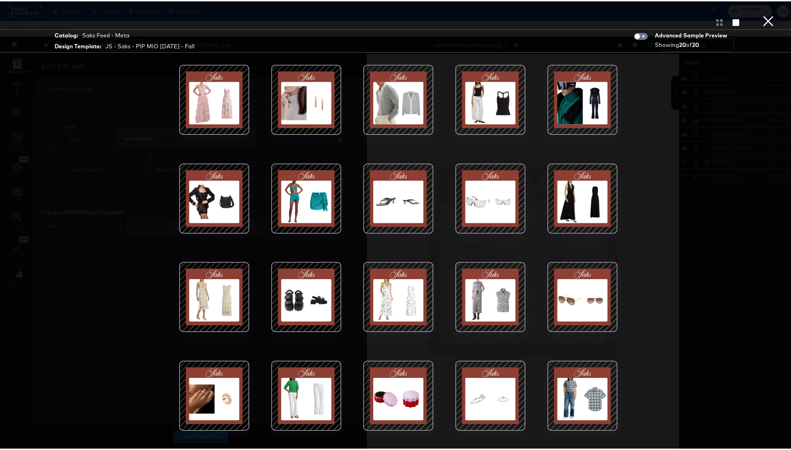
click at [763, 14] on button "×" at bounding box center [768, 7] width 14 height 14
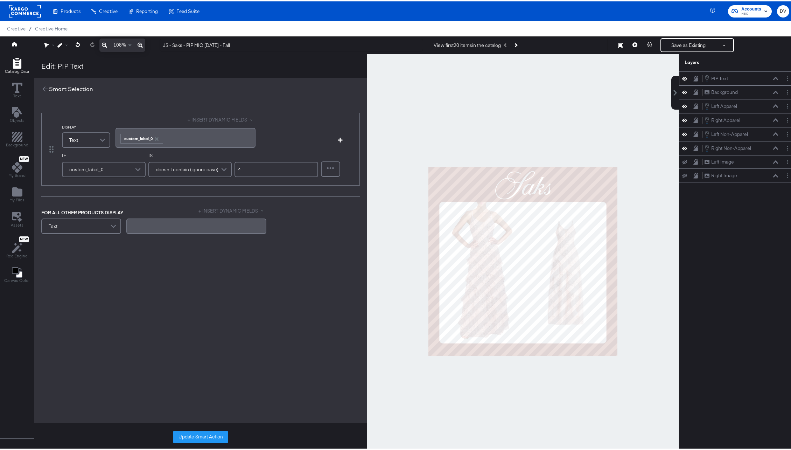
click at [773, 76] on icon at bounding box center [775, 77] width 5 height 4
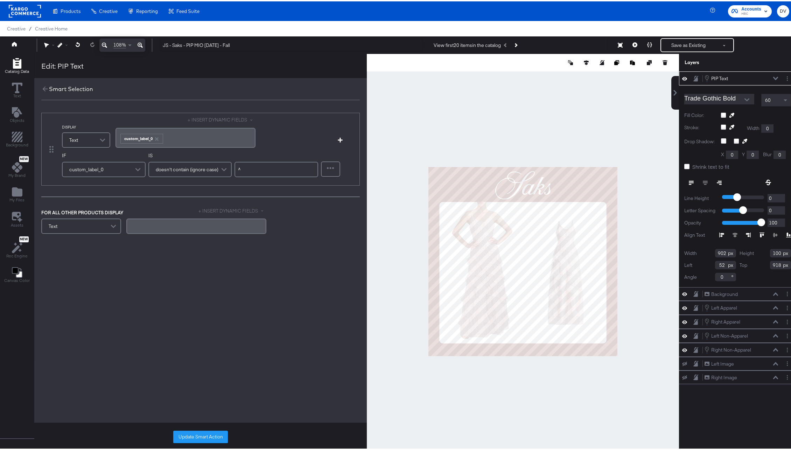
click at [773, 76] on icon at bounding box center [775, 77] width 5 height 4
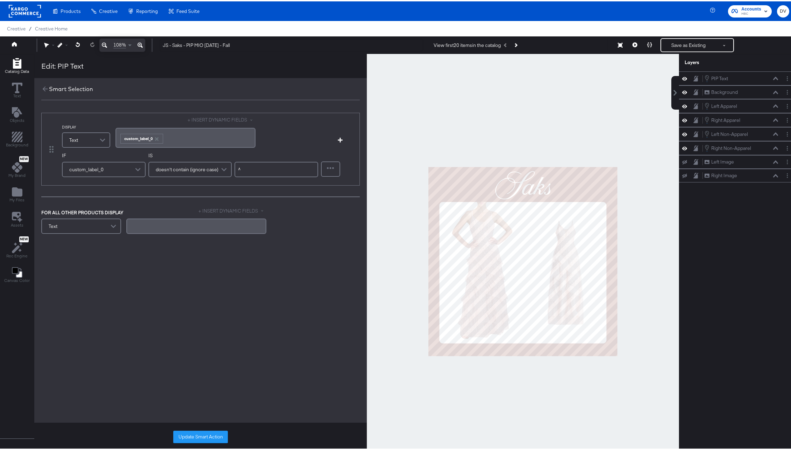
click at [208, 138] on div "﻿ ﻿ custom_label_0 ﻿" at bounding box center [186, 137] width 132 height 12
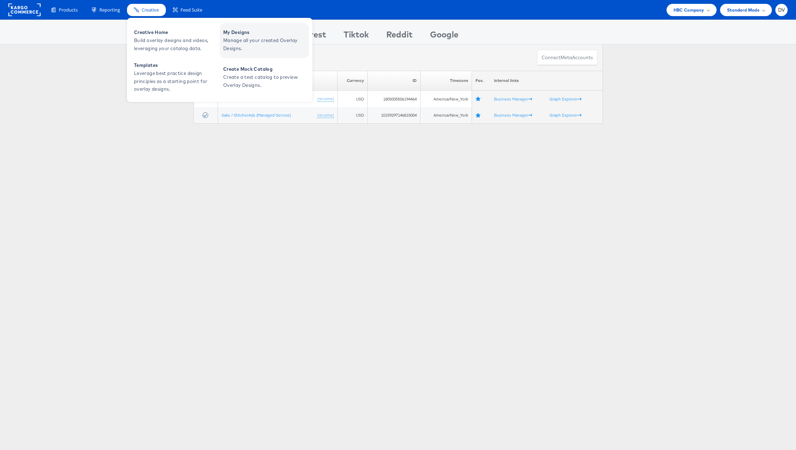
click at [230, 30] on span "My Designs" at bounding box center [265, 32] width 84 height 8
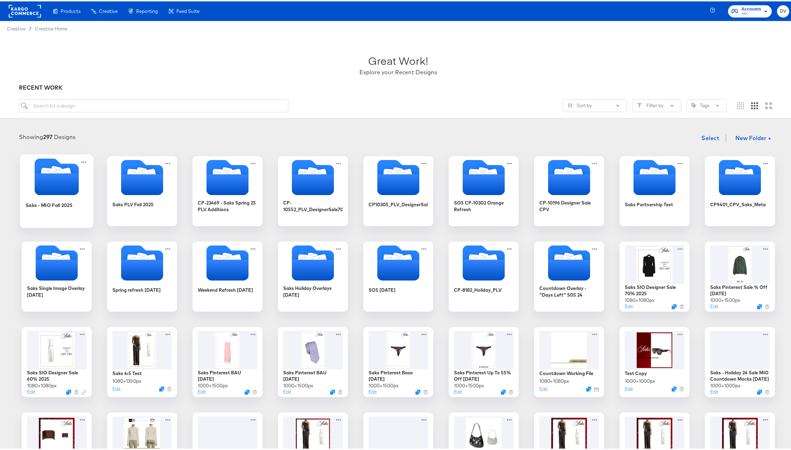
click at [46, 186] on icon "Folder" at bounding box center [56, 183] width 44 height 22
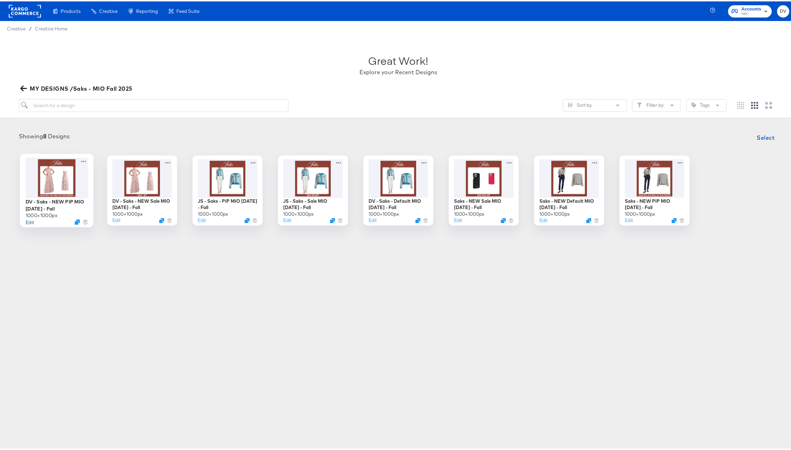
click at [30, 219] on button "Edit" at bounding box center [29, 220] width 8 height 7
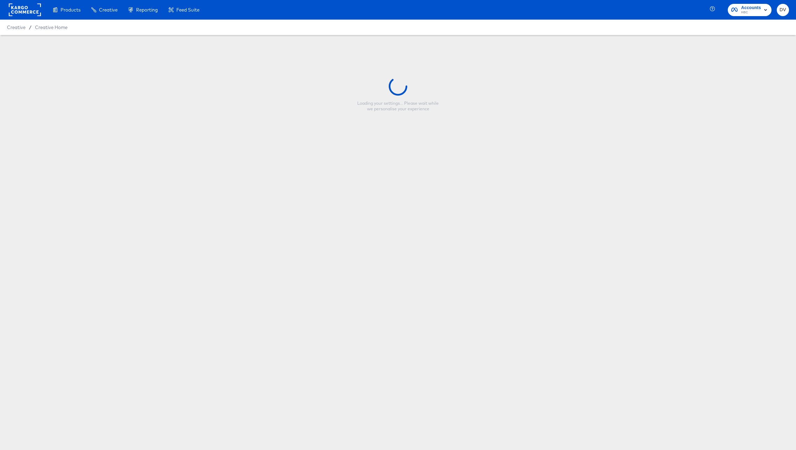
type input "DV - Saks - NEW PIP MIO [DATE] - Fall"
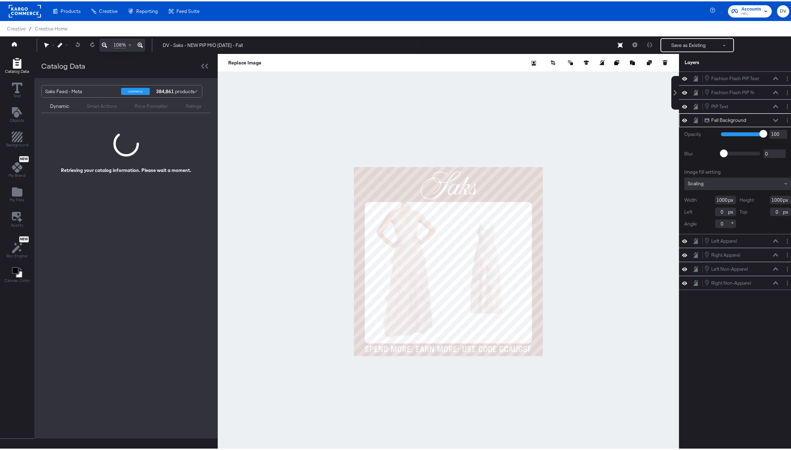
click at [773, 118] on icon at bounding box center [775, 119] width 5 height 4
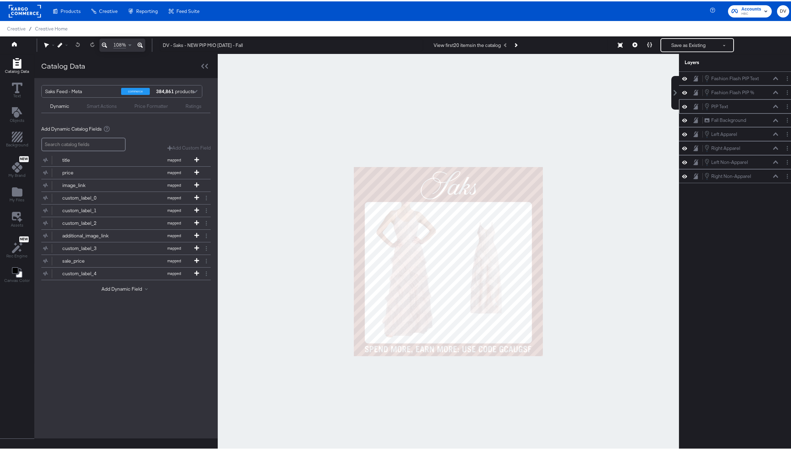
click at [773, 105] on icon at bounding box center [775, 105] width 5 height 4
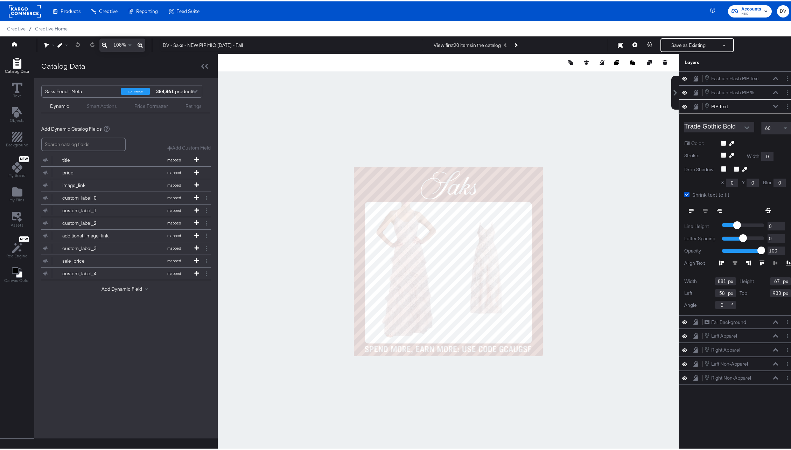
click at [773, 105] on icon at bounding box center [775, 104] width 5 height 3
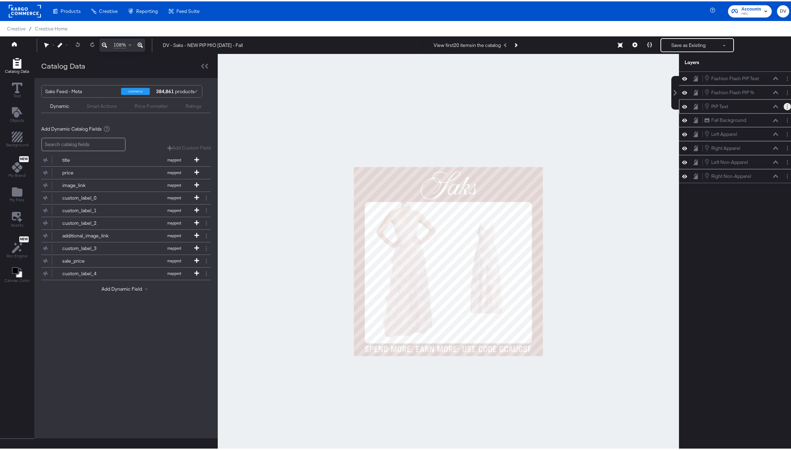
click at [784, 104] on button "Layer Options" at bounding box center [787, 105] width 7 height 7
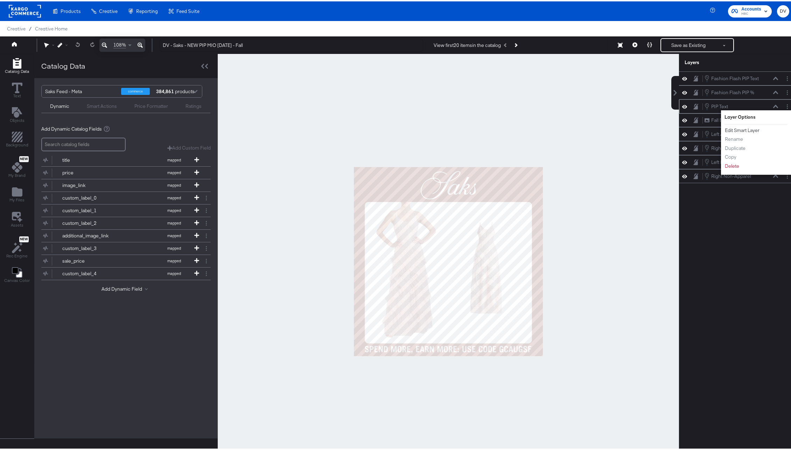
click at [749, 127] on button "Edit Smart Layer" at bounding box center [742, 128] width 35 height 7
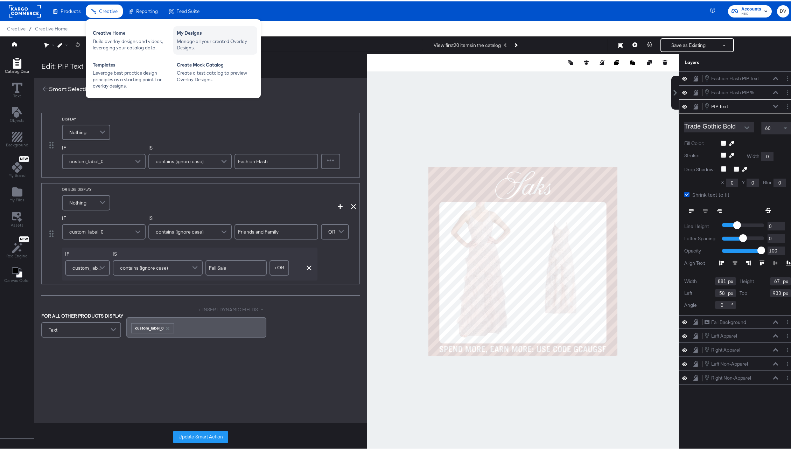
click at [191, 37] on div "Manage all your created Overlay Designs." at bounding box center [215, 43] width 77 height 13
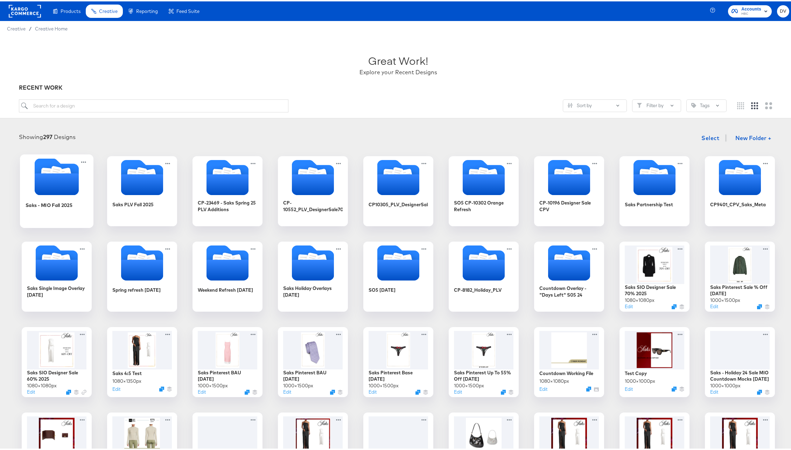
click at [48, 174] on icon "Folder" at bounding box center [56, 183] width 44 height 22
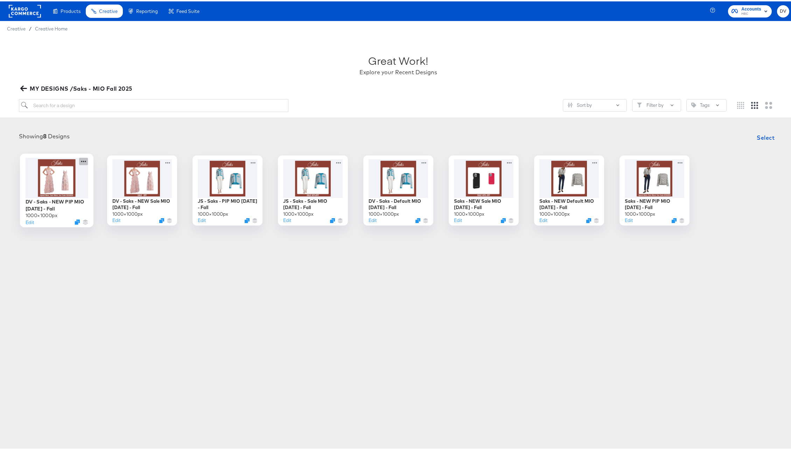
click at [82, 161] on icon at bounding box center [83, 159] width 9 height 7
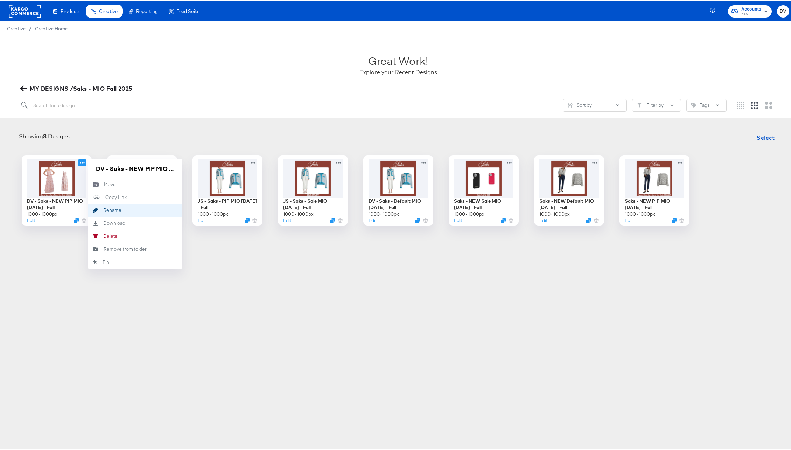
click at [103, 209] on div "Rename Rename" at bounding box center [103, 209] width 0 height 0
click at [139, 169] on input "DV - Saks - NEW PIP MIO [DATE] - Fall" at bounding box center [135, 167] width 84 height 14
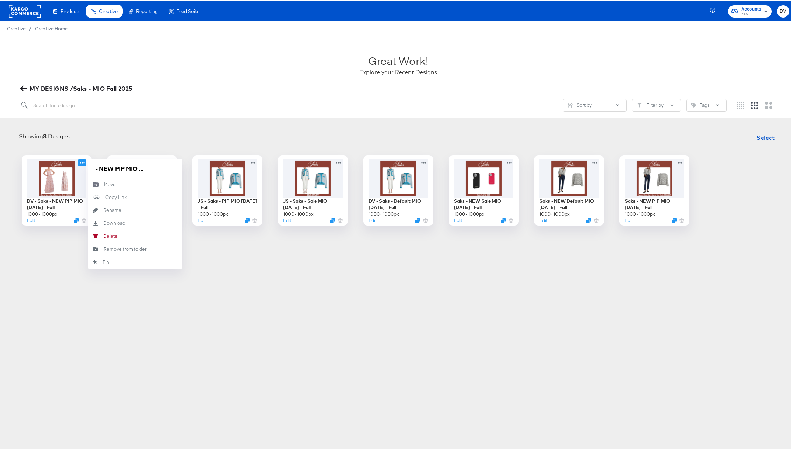
drag, startPoint x: 302, startPoint y: 307, endPoint x: 297, endPoint y: 310, distance: 6.4
click at [302, 307] on div "Products Creative Reporting Feed Suite Accounts HBC DV Creative / Creative Home…" at bounding box center [398, 225] width 796 height 450
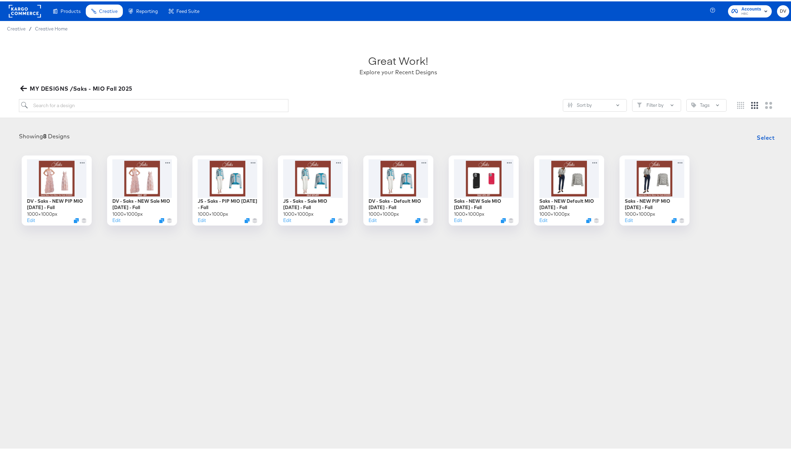
click at [382, 303] on div "Products Creative Reporting Feed Suite Accounts HBC DV Creative / Creative Home…" at bounding box center [398, 225] width 796 height 450
click at [81, 159] on icon at bounding box center [83, 159] width 9 height 7
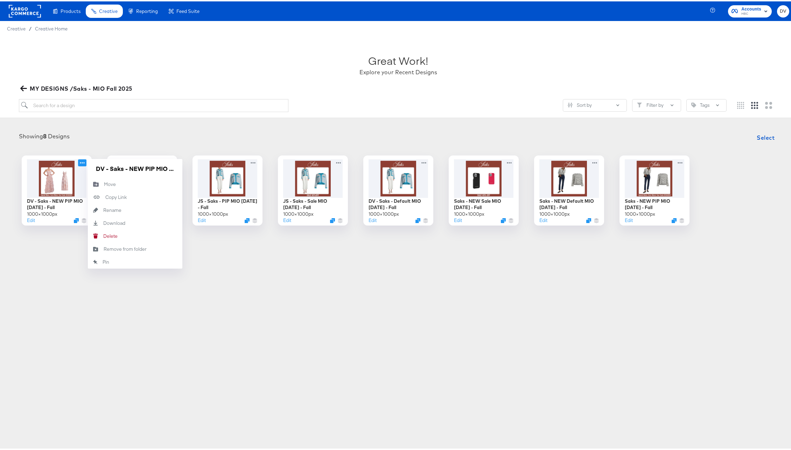
click at [351, 299] on div "Products Creative Reporting Feed Suite Accounts HBC DV Creative / Creative Home…" at bounding box center [398, 225] width 796 height 450
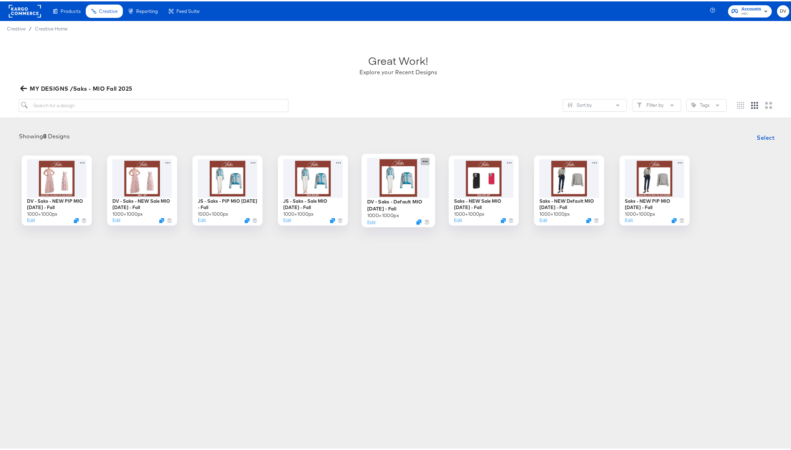
click at [423, 163] on icon at bounding box center [425, 159] width 9 height 7
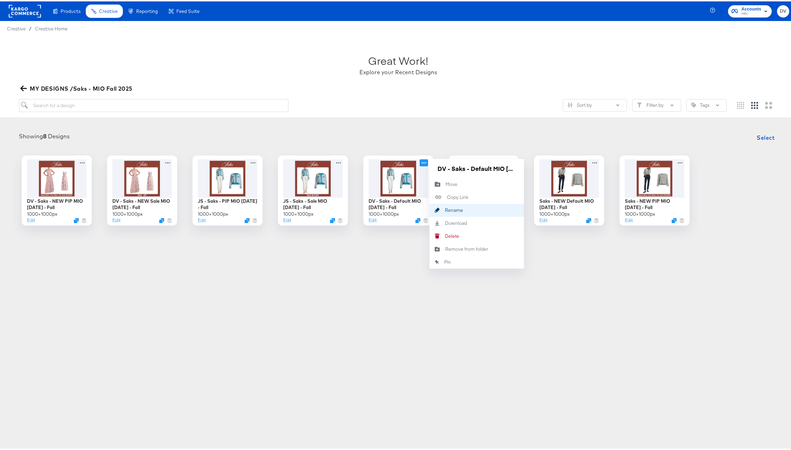
click at [445, 209] on div "Rename Rename" at bounding box center [445, 209] width 0 height 0
click at [459, 169] on input "DV - Saks - Default MIO [DATE] - Fall" at bounding box center [477, 167] width 84 height 14
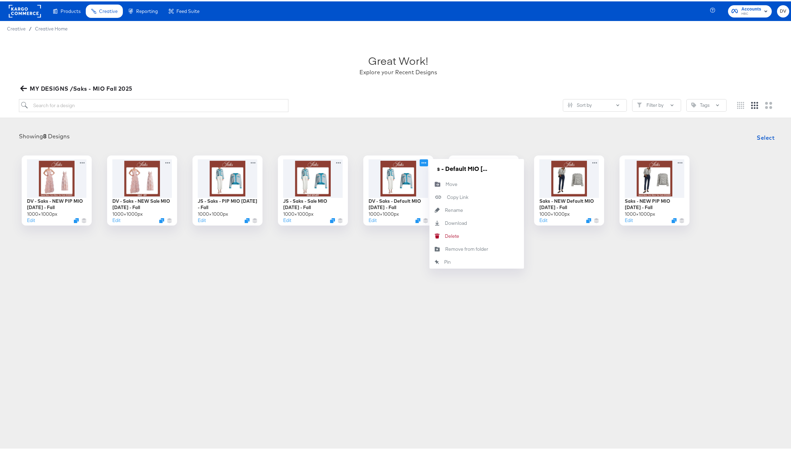
scroll to position [0, 0]
click at [432, 328] on div "Products Creative Reporting Feed Suite Accounts HBC DV Creative / Creative Home…" at bounding box center [398, 225] width 796 height 450
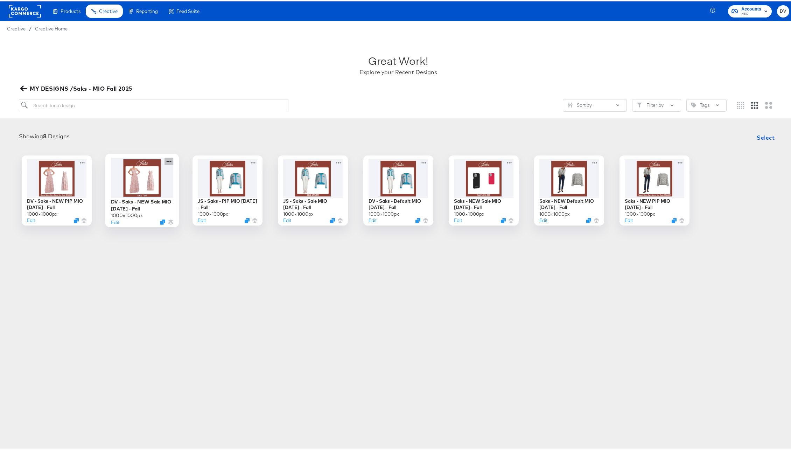
click at [165, 159] on icon at bounding box center [169, 159] width 9 height 7
click at [105, 248] on article "Great Work! Explore your Recent Designs MY DESIGNS /Saks - MIO Fall 2025 Sort b…" at bounding box center [398, 146] width 796 height 223
click at [79, 156] on icon at bounding box center [83, 159] width 8 height 7
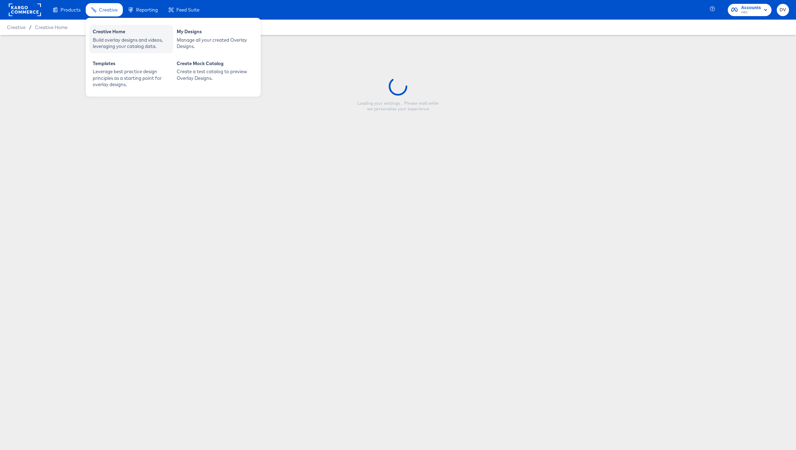
type input "DV - Saks - NEW PIP MIO [DATE] - Fall"
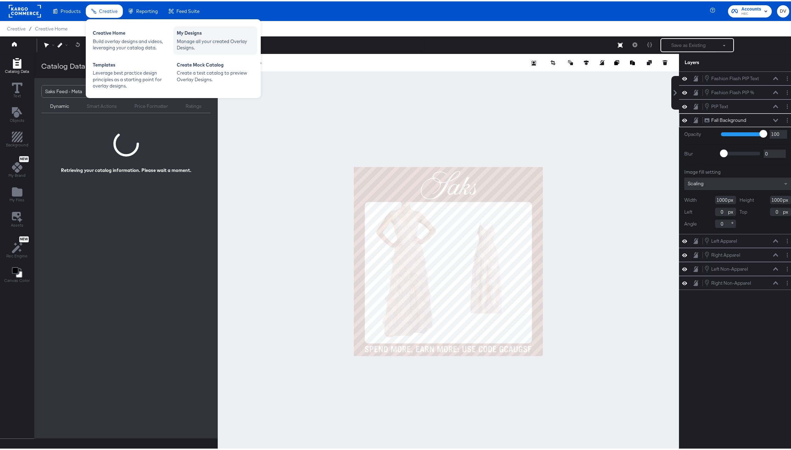
click at [189, 40] on div "Manage all your created Overlay Designs." at bounding box center [215, 43] width 77 height 13
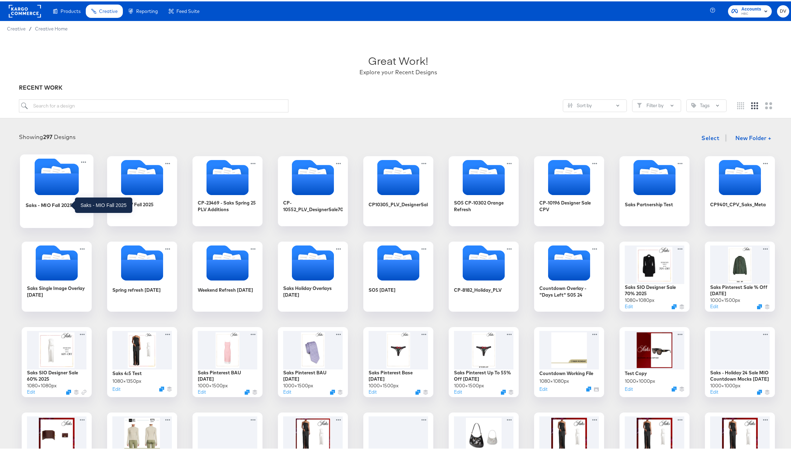
click at [53, 202] on div "Saks - MIO Fall 2025" at bounding box center [48, 203] width 47 height 7
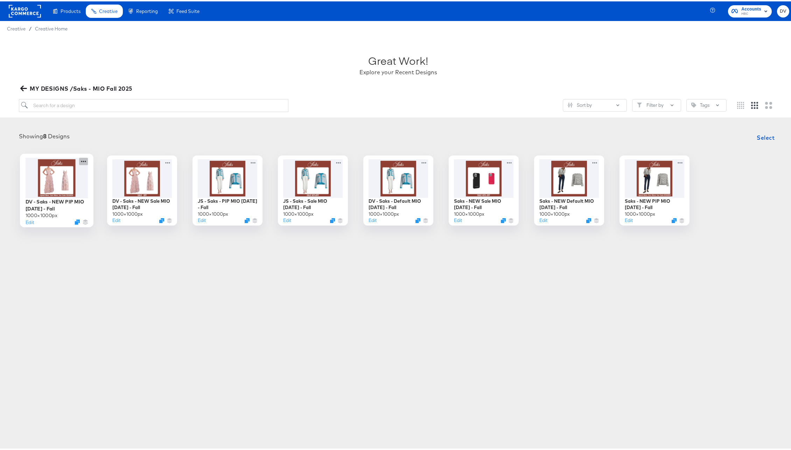
click at [81, 160] on icon at bounding box center [83, 159] width 5 height 1
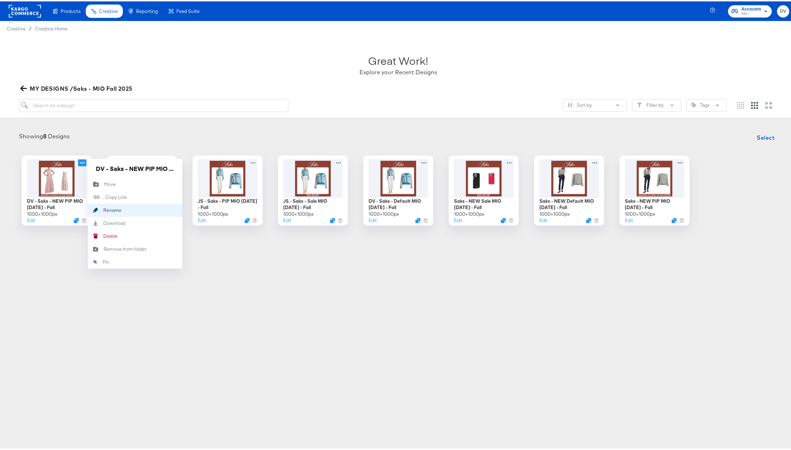
click at [103, 209] on div "Rename Rename" at bounding box center [103, 209] width 0 height 0
click at [146, 168] on input "DV - Saks - NEW PIP MIO [DATE] - Fall" at bounding box center [135, 167] width 84 height 14
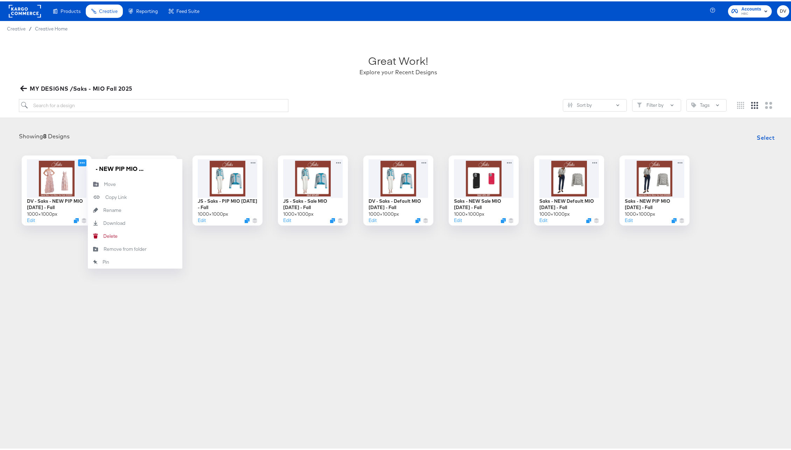
scroll to position [0, 0]
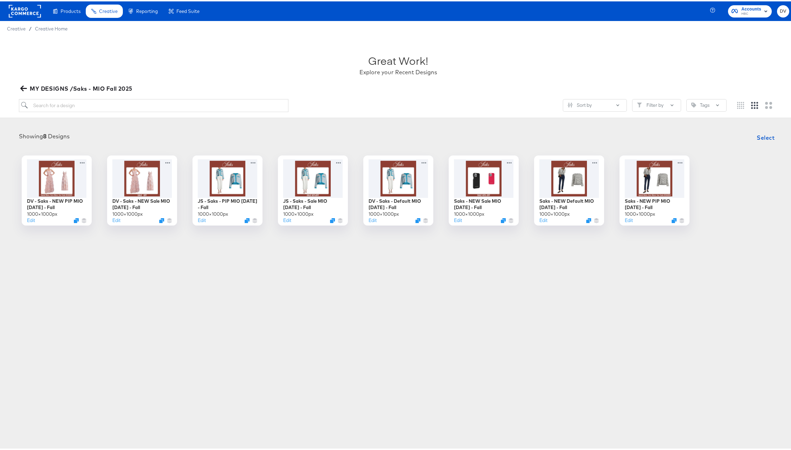
click at [429, 314] on div "Products Creative Reporting Feed Suite Accounts HBC DV Creative / Creative Home…" at bounding box center [398, 225] width 796 height 450
click at [370, 219] on button "Edit" at bounding box center [371, 220] width 8 height 7
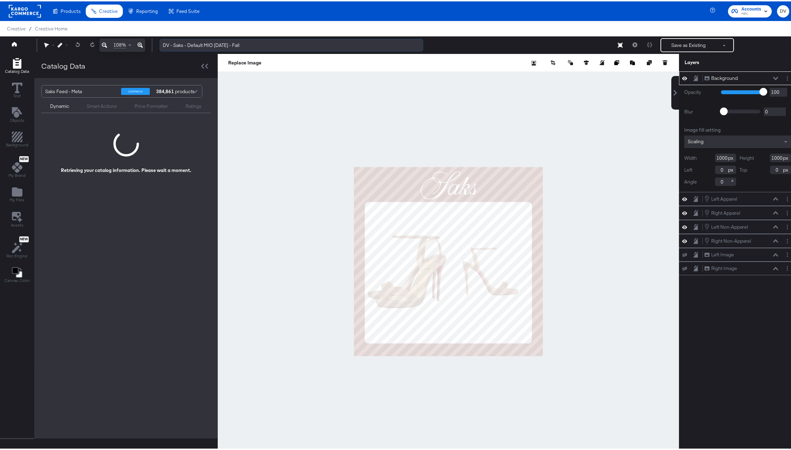
drag, startPoint x: 189, startPoint y: 44, endPoint x: 200, endPoint y: 44, distance: 10.5
click at [189, 44] on input "DV - Saks - Default MIO [DATE] - Fall" at bounding box center [292, 43] width 264 height 13
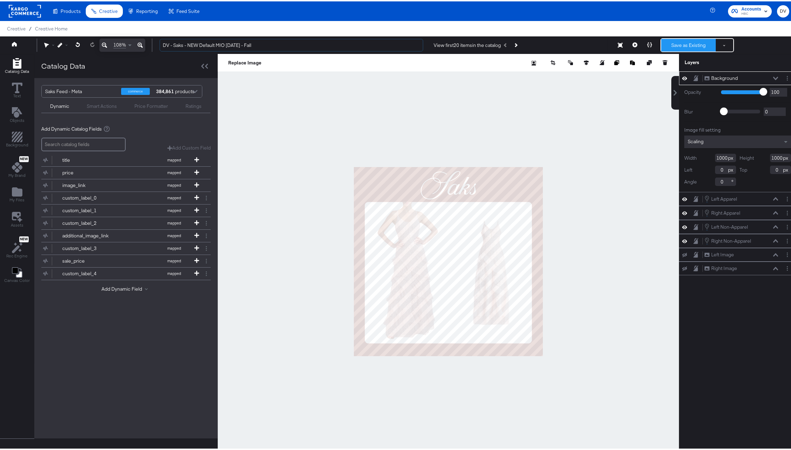
type input "DV - Saks - NEW Default MIO [DATE] - Fall"
click at [678, 45] on button "Save as Existing" at bounding box center [688, 43] width 55 height 13
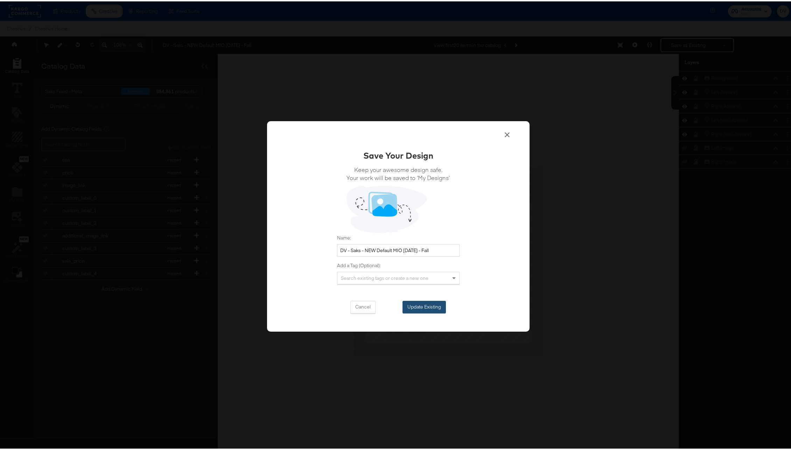
click at [431, 303] on button "Update Existing" at bounding box center [424, 305] width 43 height 13
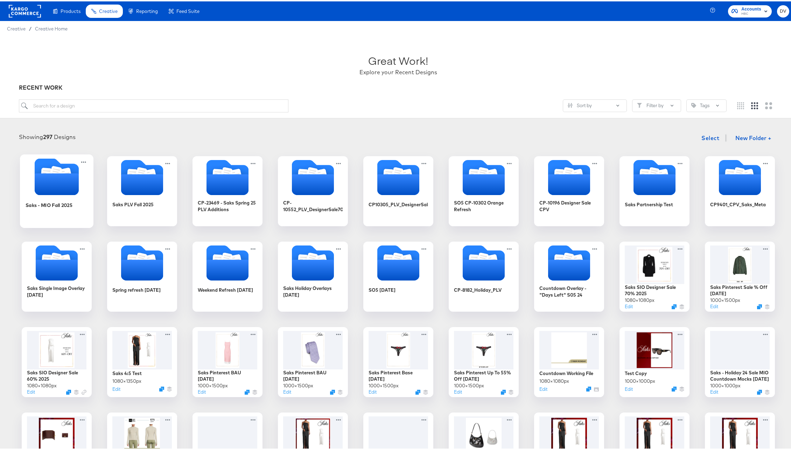
click at [54, 186] on icon "Folder" at bounding box center [56, 183] width 44 height 22
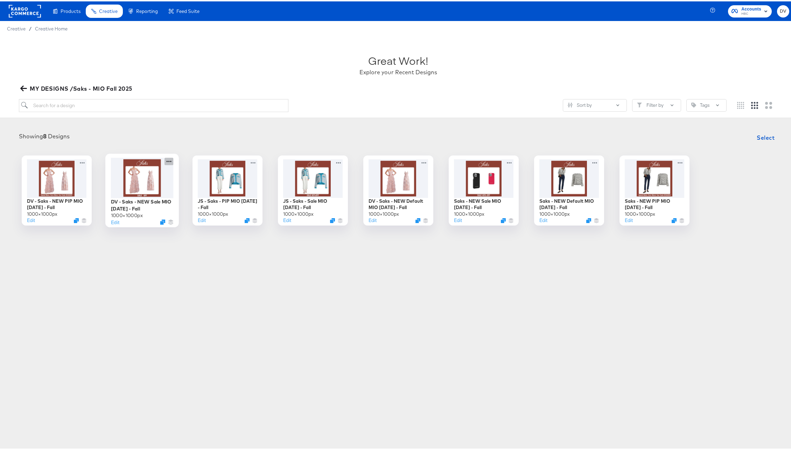
click at [167, 162] on icon at bounding box center [169, 159] width 9 height 7
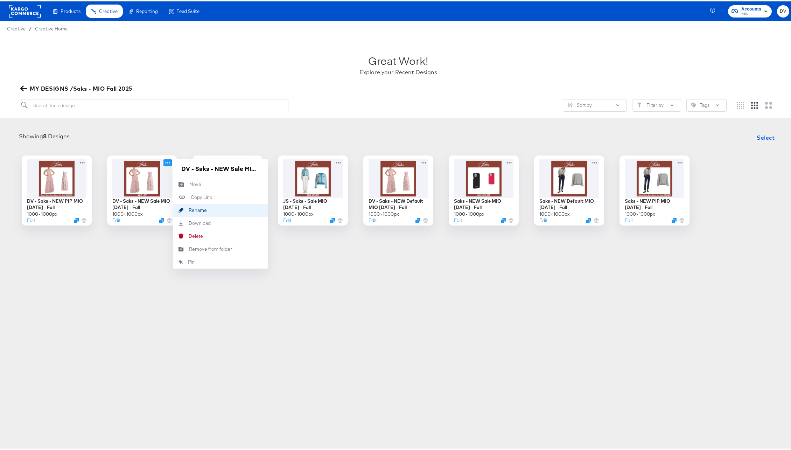
click at [189, 209] on div "Rename Rename" at bounding box center [189, 209] width 0 height 0
click at [218, 165] on input "DV - Saks - NEW Sale MIO [DATE] - Fall" at bounding box center [221, 167] width 84 height 14
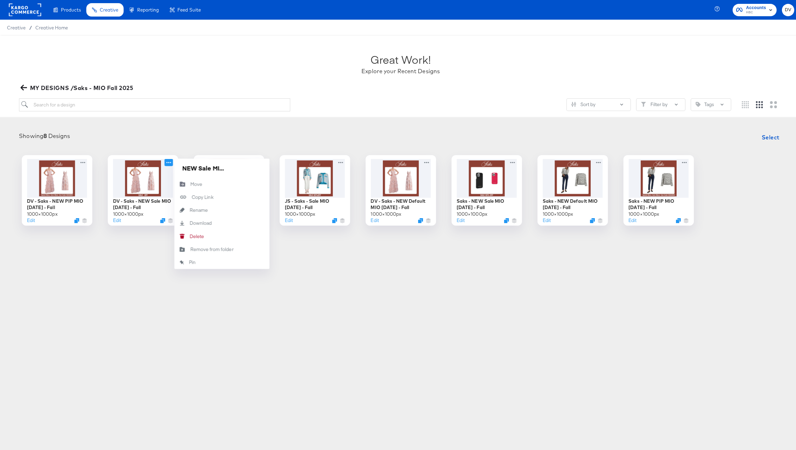
scroll to position [0, 0]
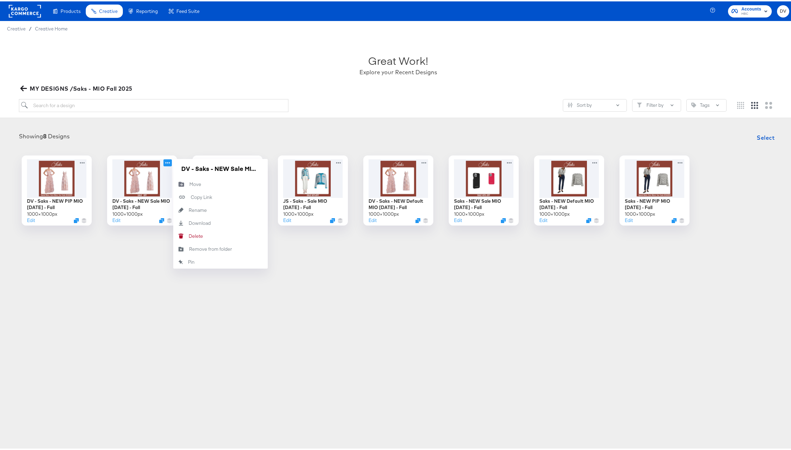
click at [343, 294] on div "Products Creative Reporting Feed Suite Accounts HBC DV Creative / Creative Home…" at bounding box center [398, 225] width 796 height 450
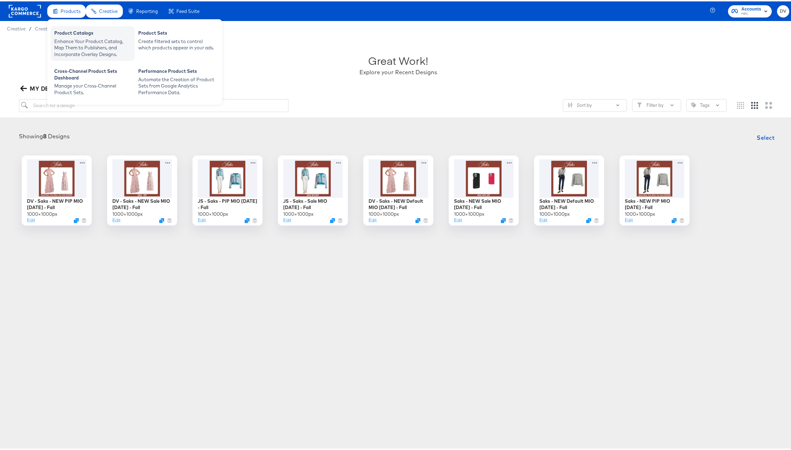
click at [67, 28] on div "Product Catalogs Enhance Your Product Catalog, Map Them to Publishers, and Inco…" at bounding box center [93, 42] width 84 height 35
click at [70, 37] on div "Enhance Your Product Catalog, Map Them to Publishers, and Incorporate Overlay D…" at bounding box center [92, 47] width 77 height 20
